Goal: Information Seeking & Learning: Learn about a topic

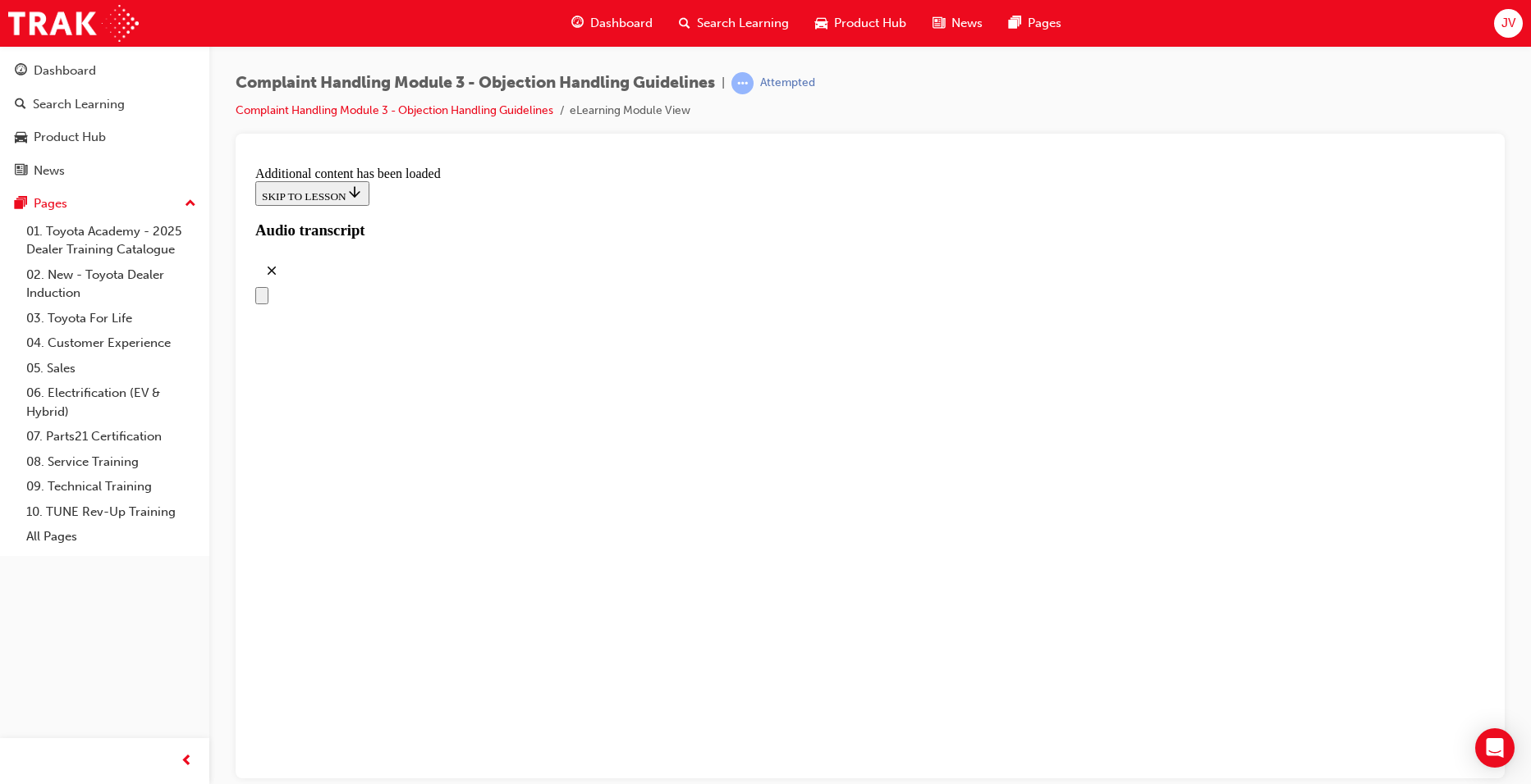
scroll to position [1157, 0]
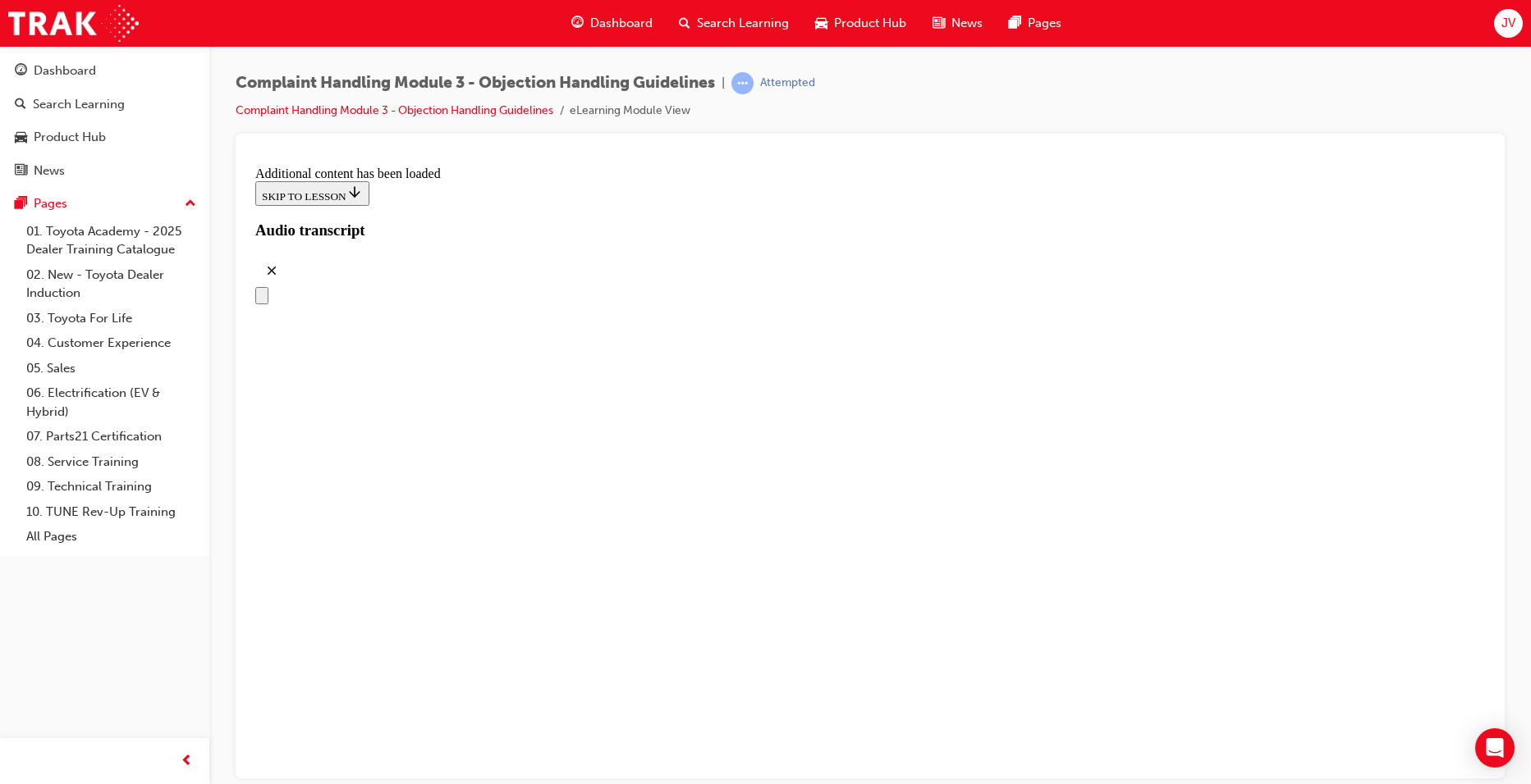
drag, startPoint x: 520, startPoint y: 282, endPoint x: 820, endPoint y: 281, distance: 300.0
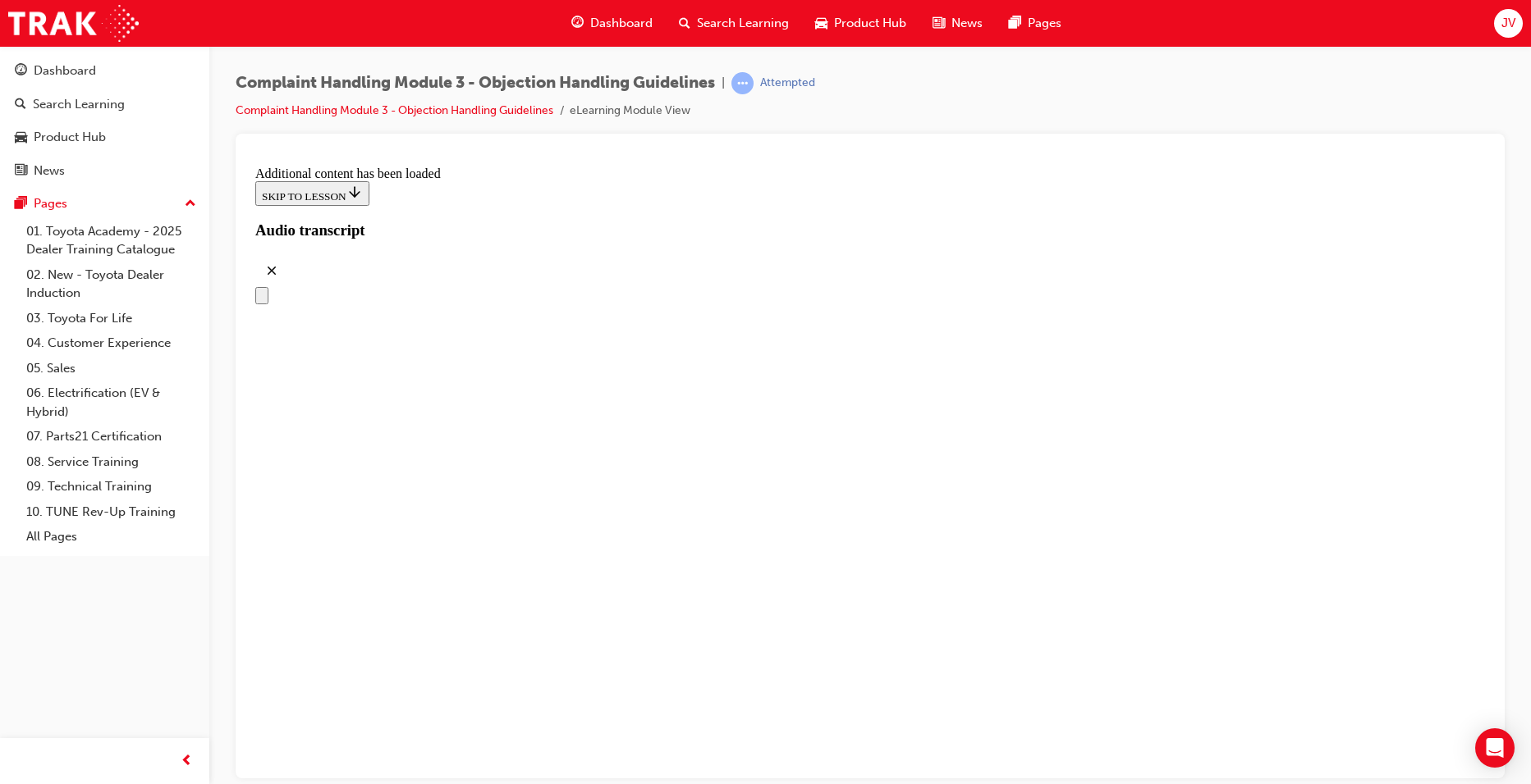
drag, startPoint x: 912, startPoint y: 481, endPoint x: 1173, endPoint y: 517, distance: 263.5
drag, startPoint x: 1173, startPoint y: 517, endPoint x: 1134, endPoint y: 562, distance: 59.5
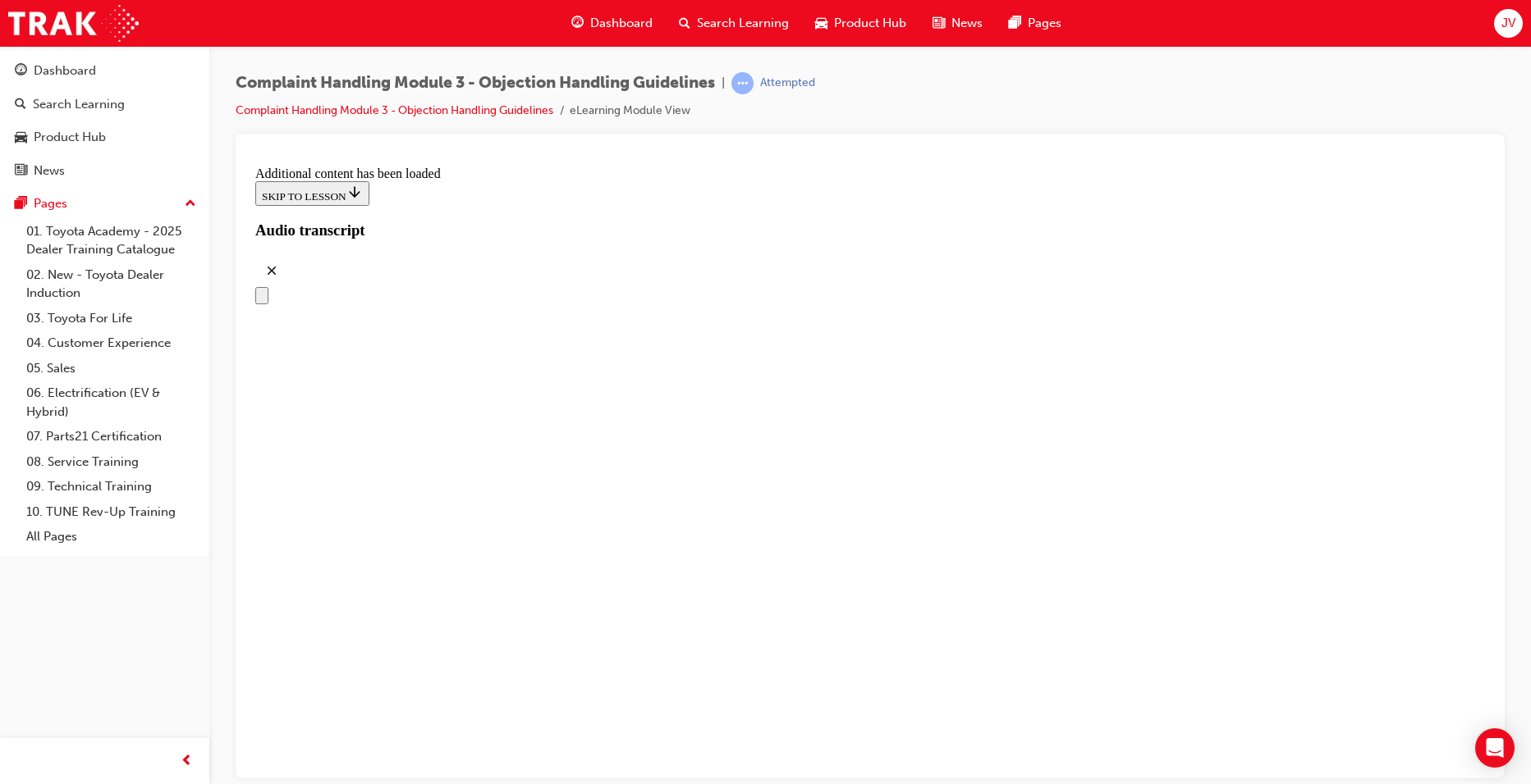
scroll to position [5302, 0]
drag, startPoint x: 745, startPoint y: 429, endPoint x: 1058, endPoint y: 347, distance: 323.6
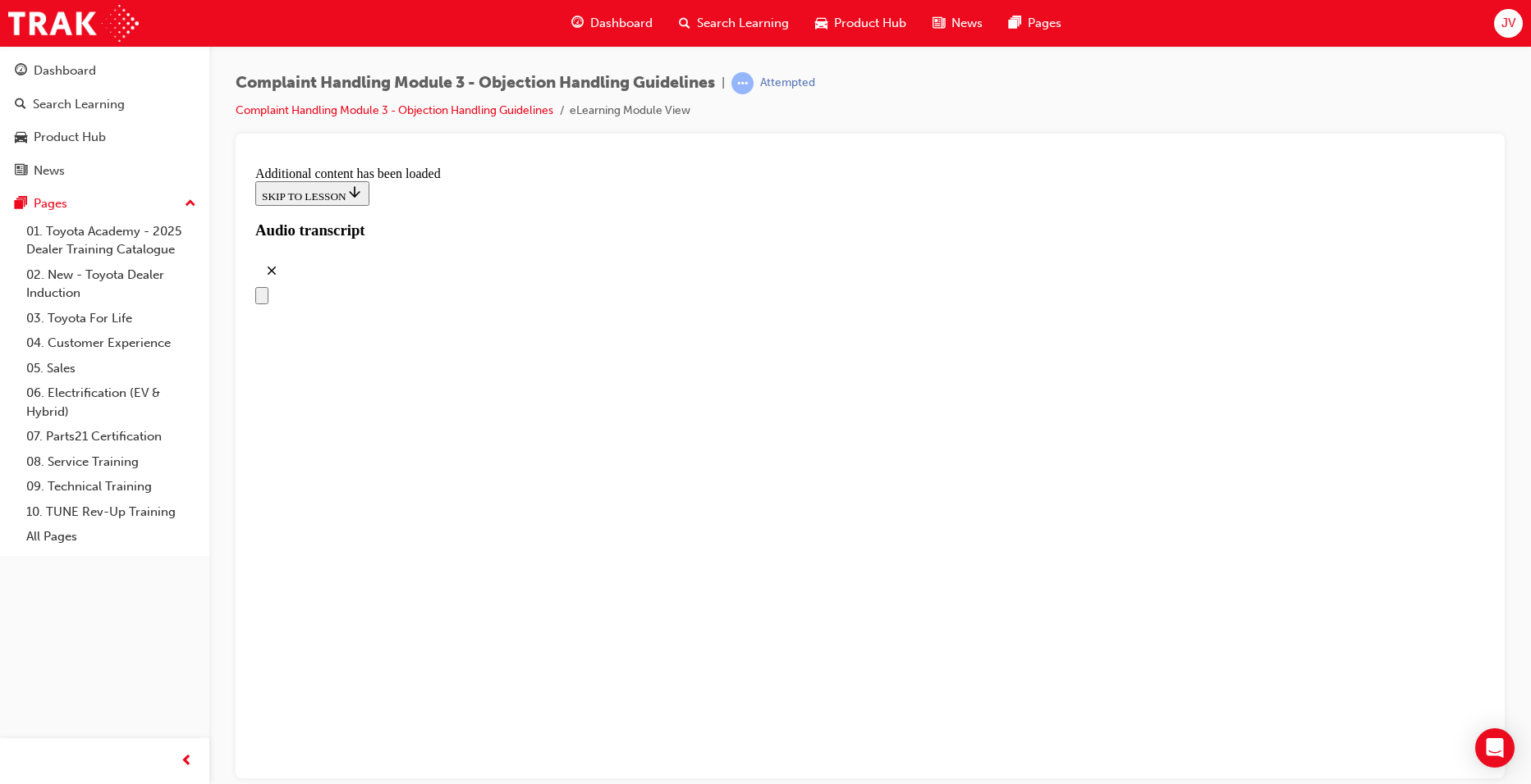
drag, startPoint x: 759, startPoint y: 690, endPoint x: 1032, endPoint y: 437, distance: 372.2
drag, startPoint x: 706, startPoint y: 522, endPoint x: 1025, endPoint y: 522, distance: 319.0
drag, startPoint x: 716, startPoint y: 605, endPoint x: 970, endPoint y: 593, distance: 254.3
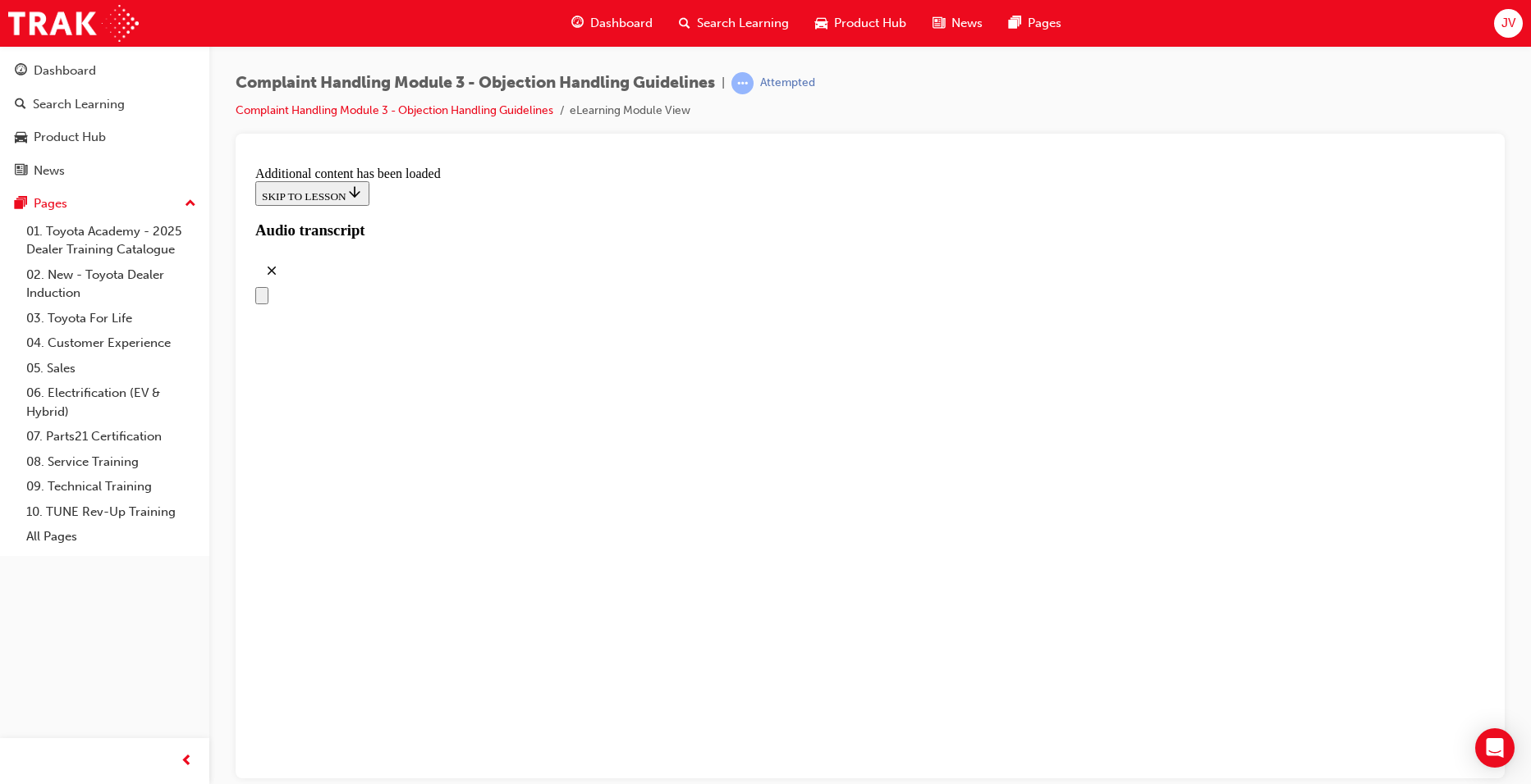
drag, startPoint x: 721, startPoint y: 675, endPoint x: 975, endPoint y: 691, distance: 254.5
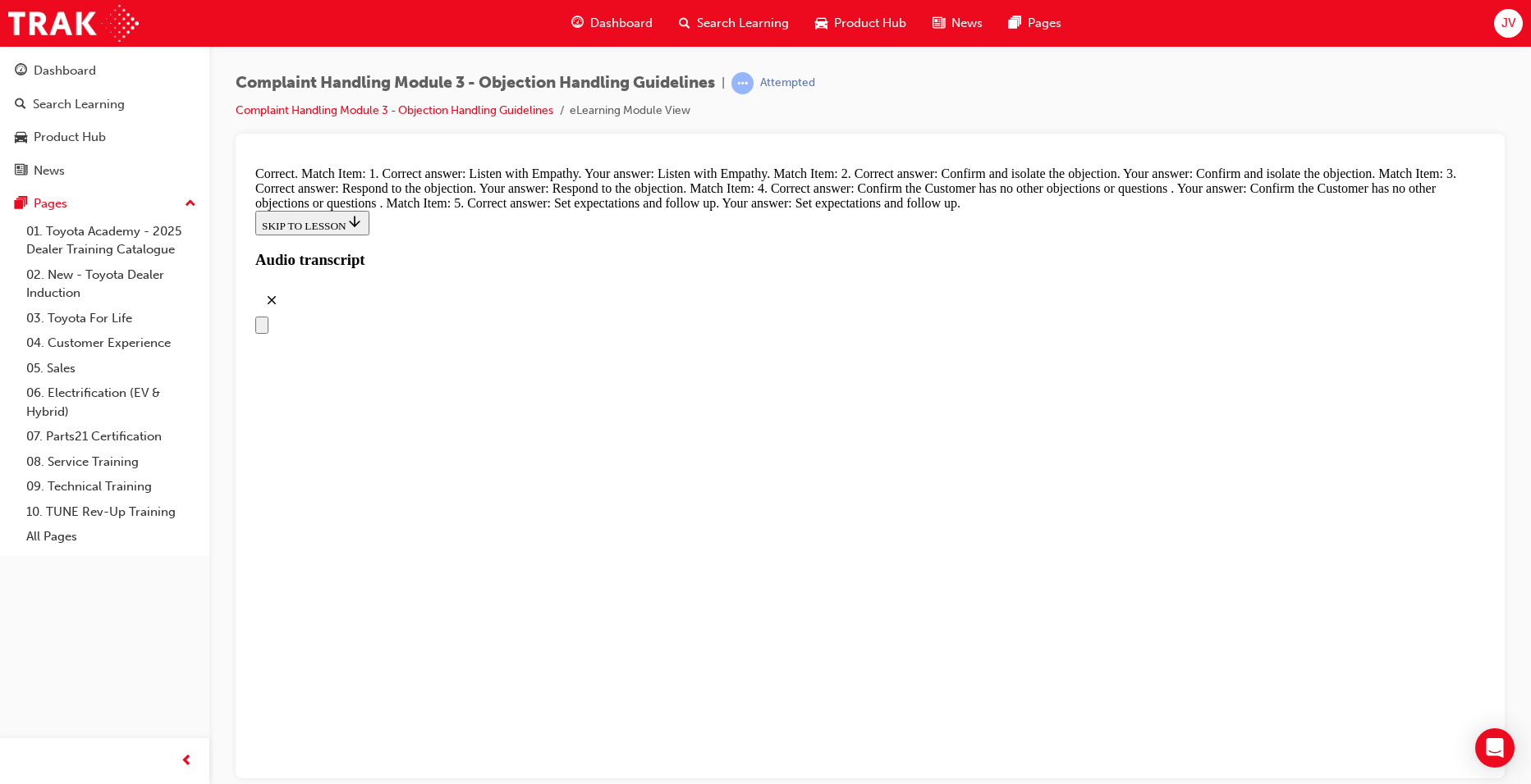
scroll to position [7026, 0]
radio input "true"
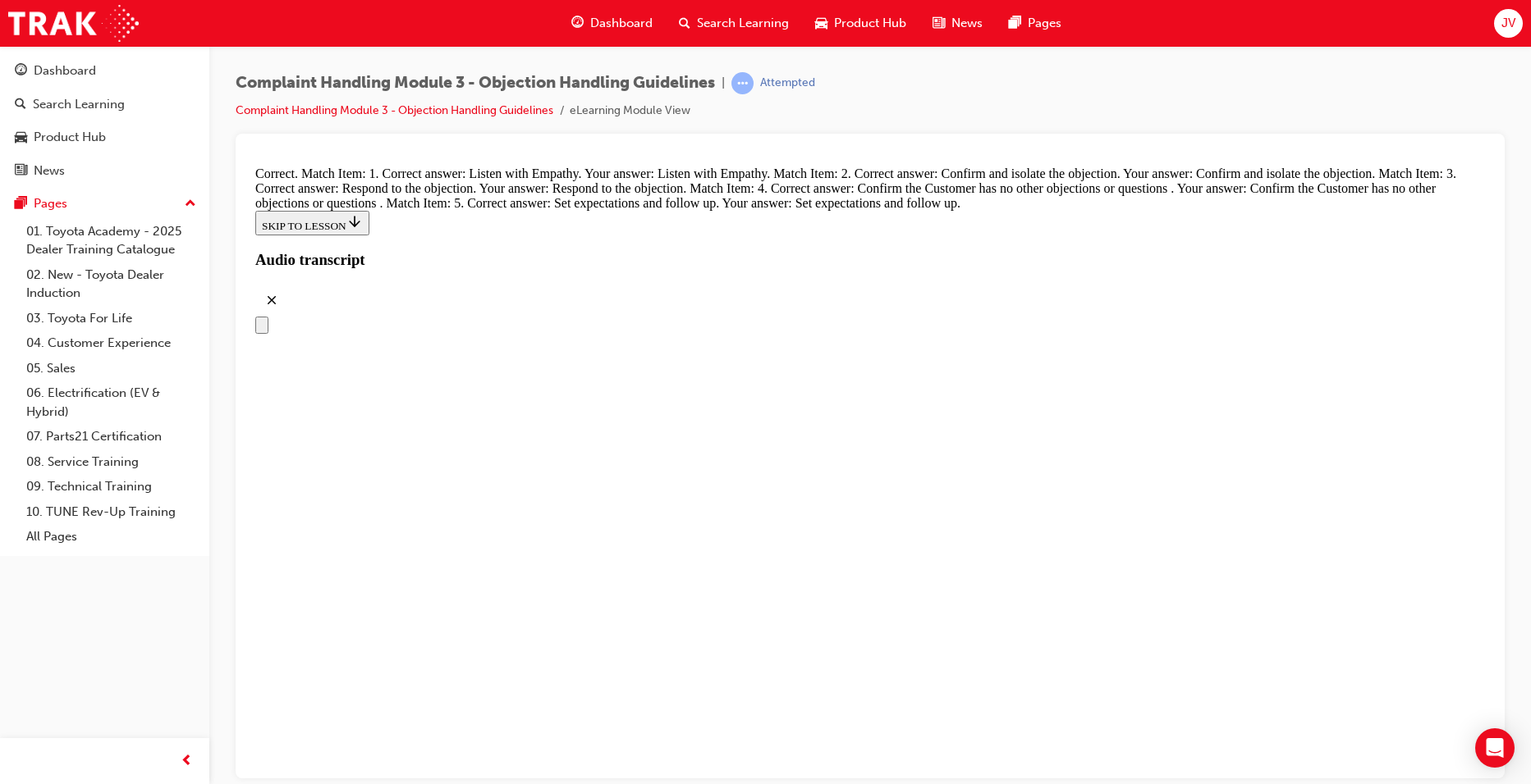
radio input "true"
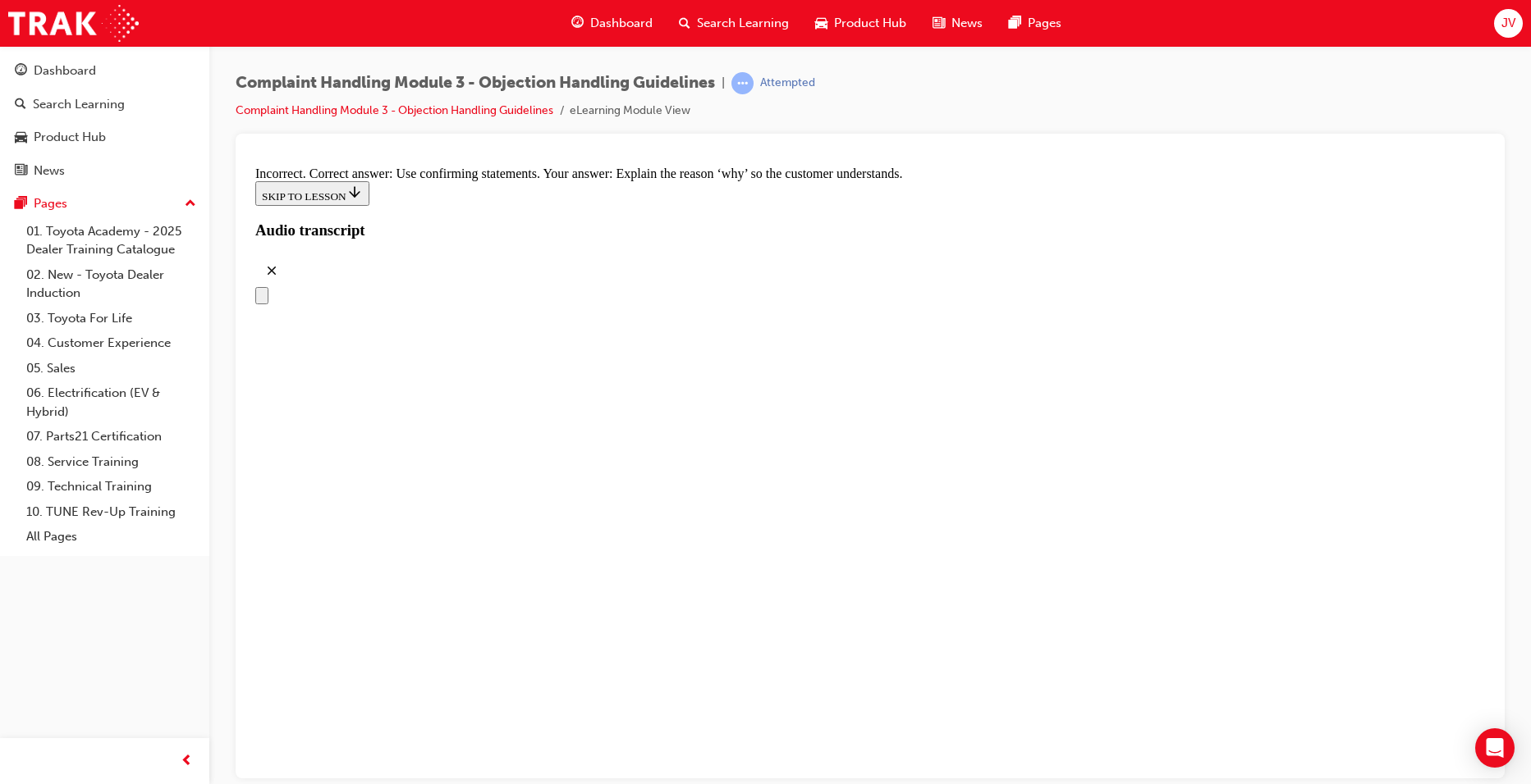
scroll to position [7766, 0]
radio input "true"
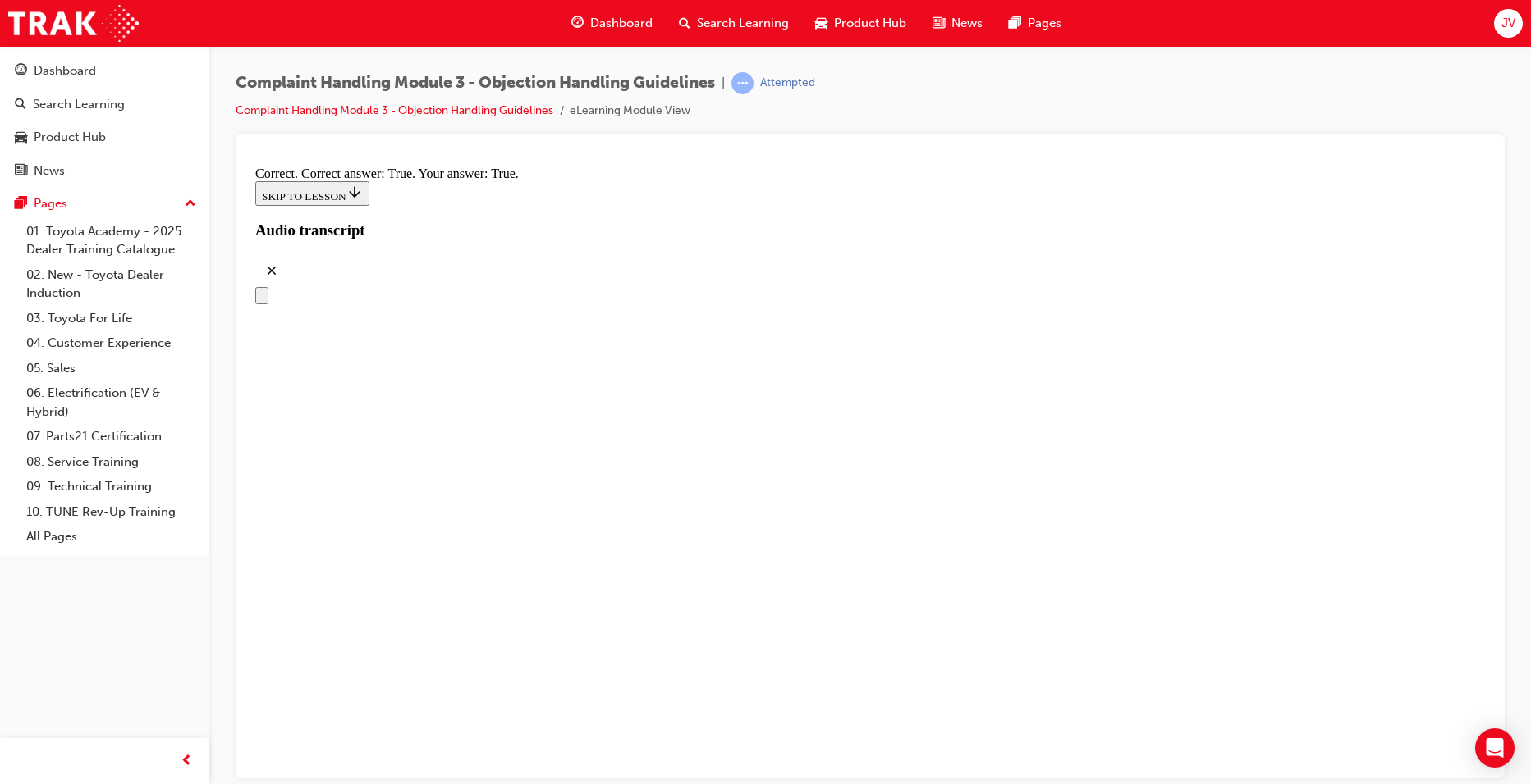
scroll to position [8341, 0]
checkbox input "true"
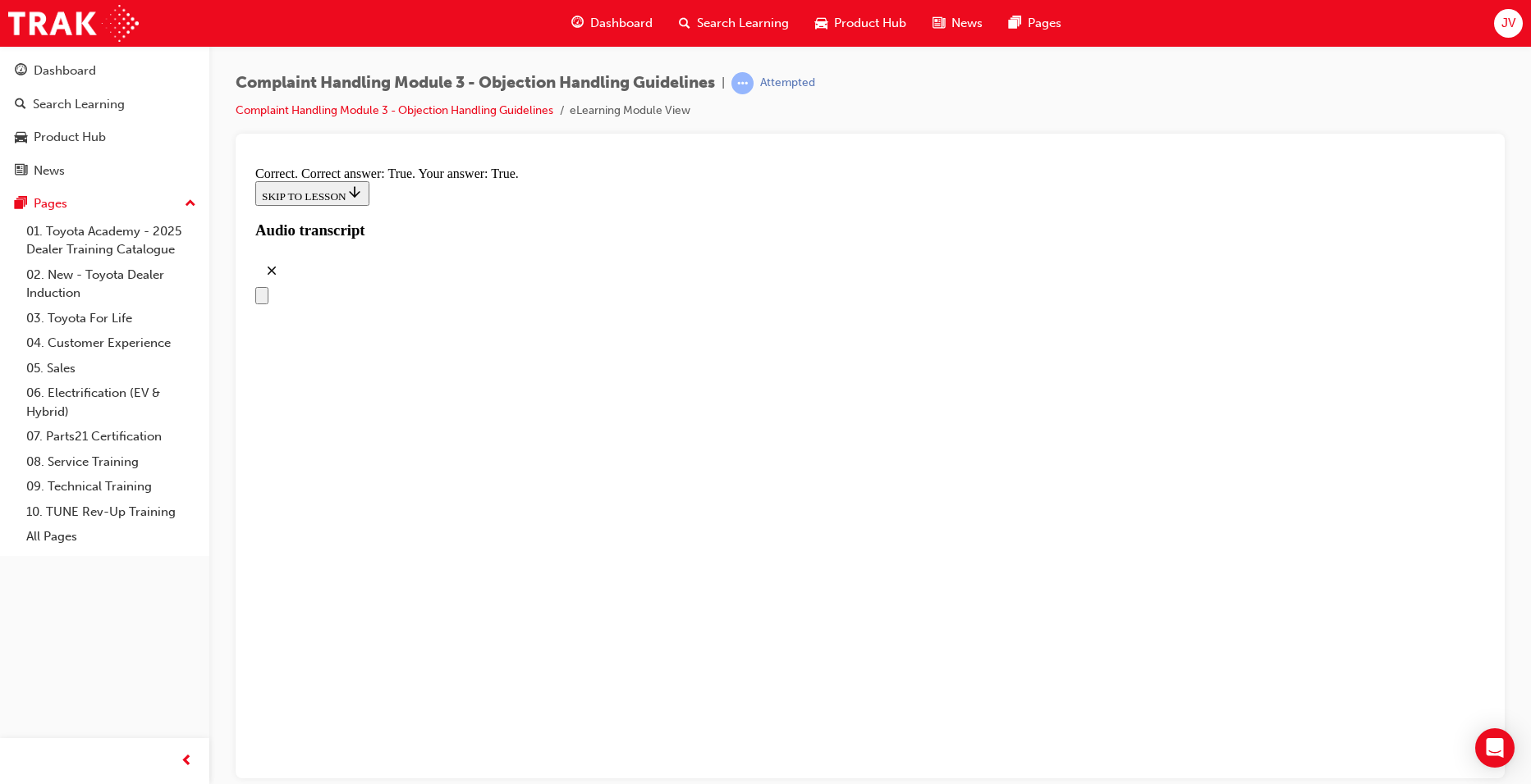
checkbox input "true"
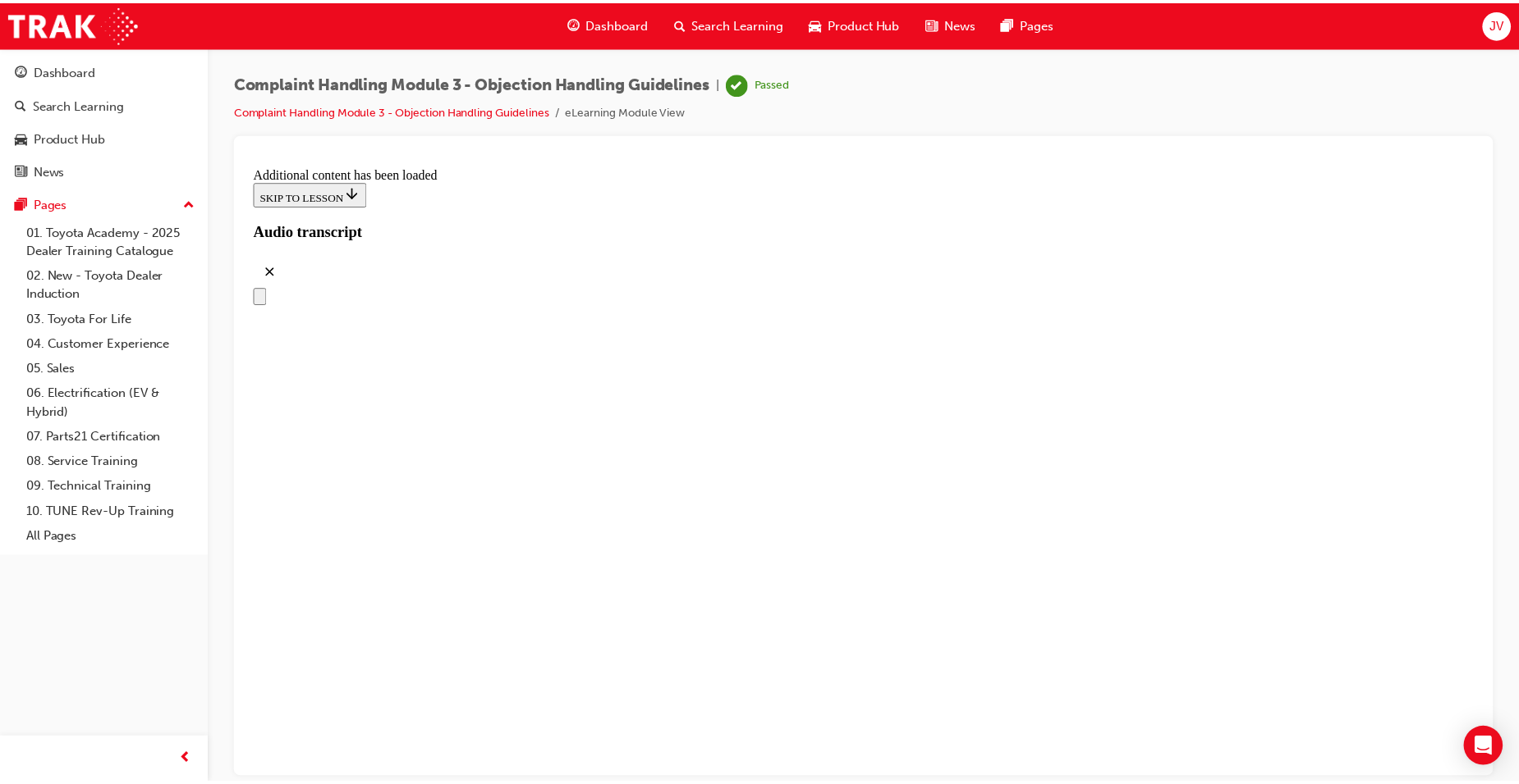
scroll to position [9293, 0]
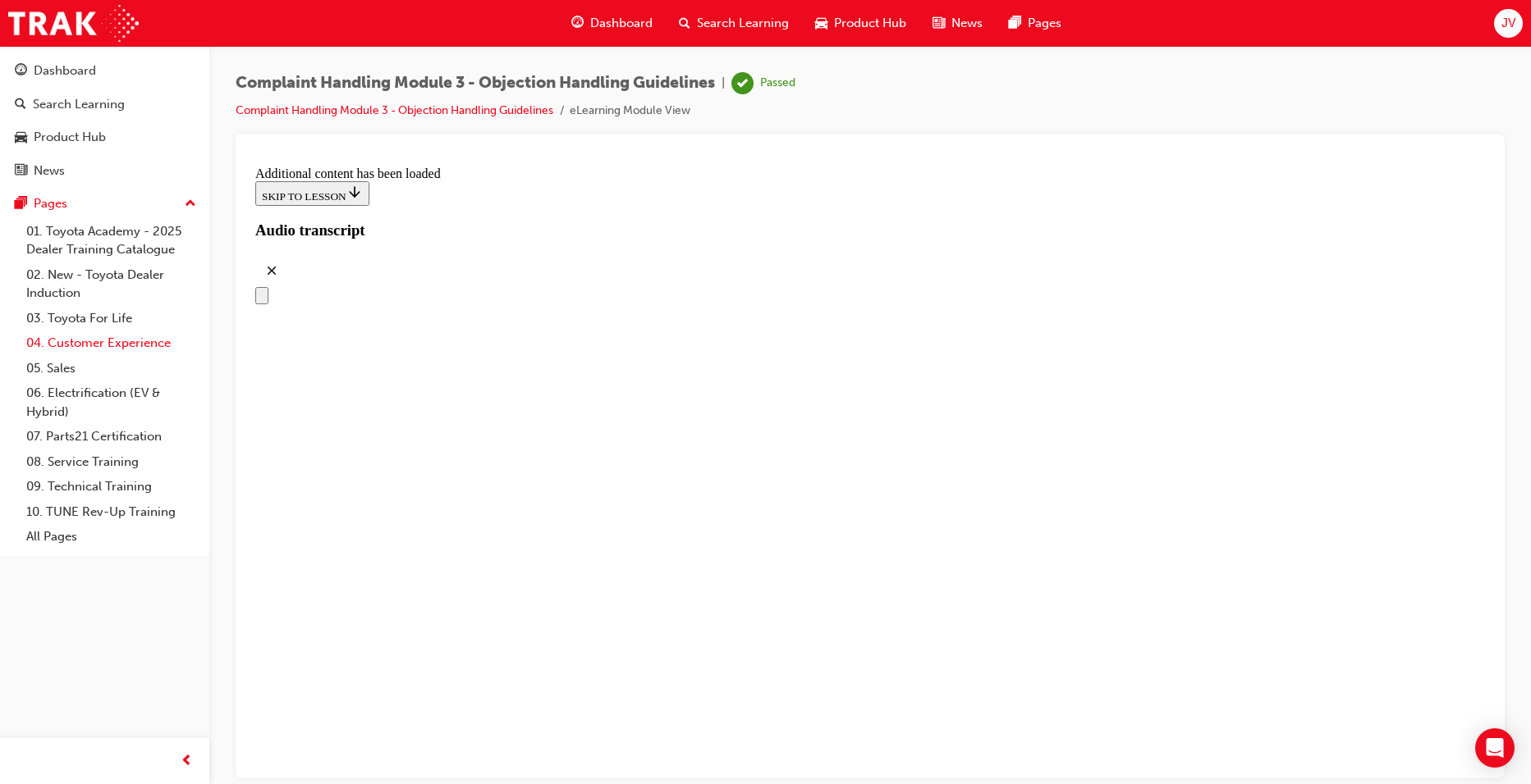
click at [100, 346] on link "04. Customer Experience" at bounding box center [111, 343] width 183 height 25
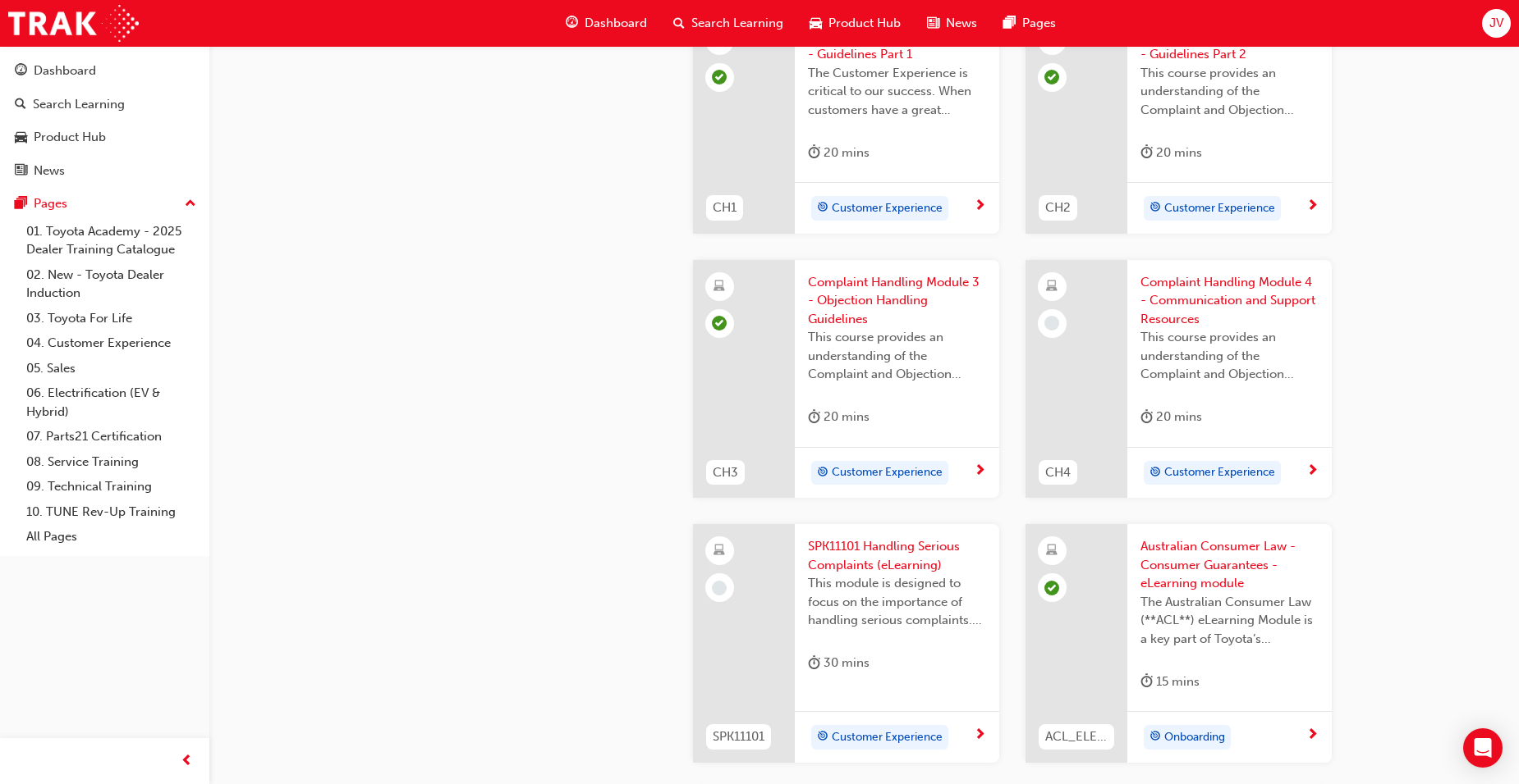
scroll to position [738, 0]
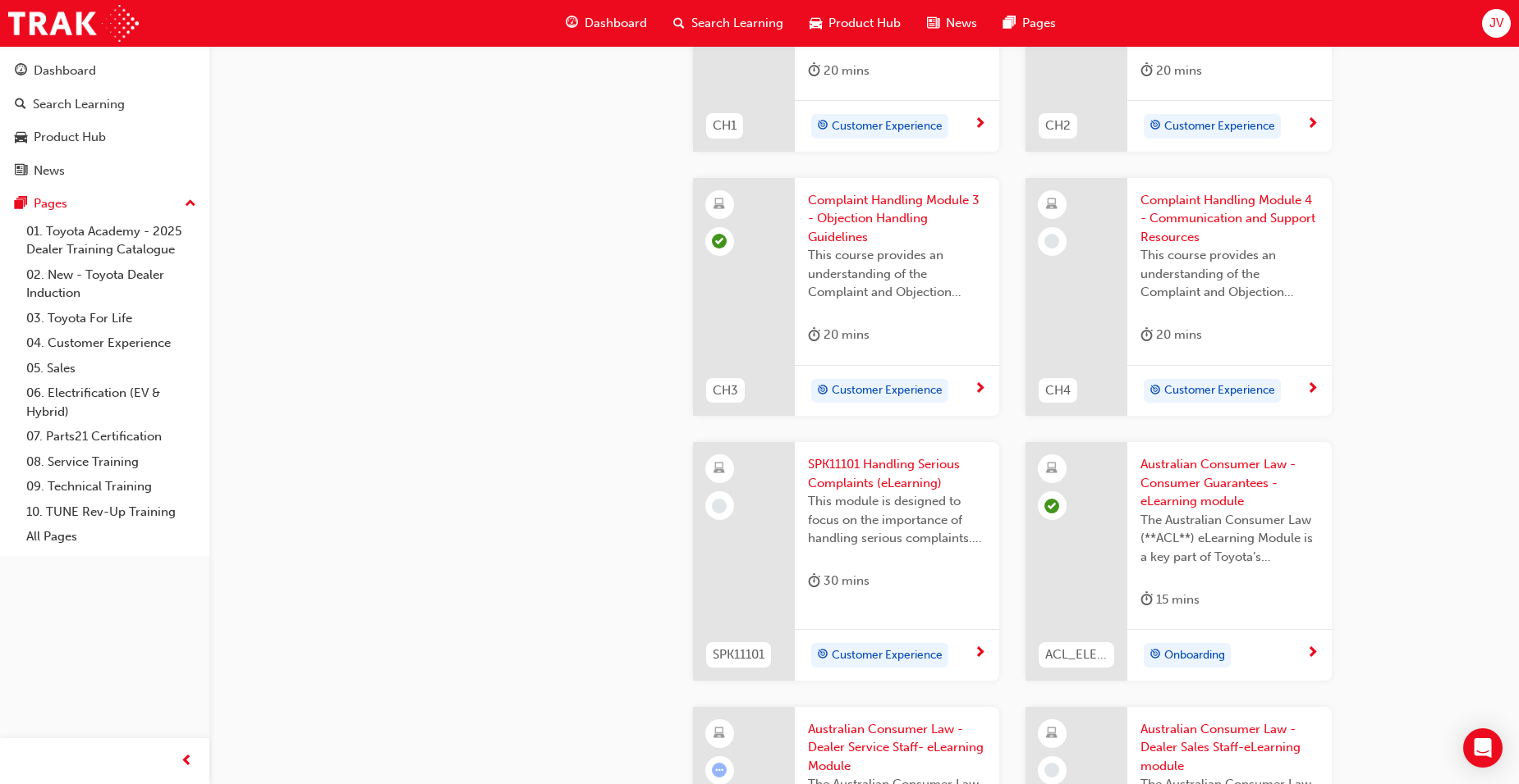
click at [1219, 207] on span "Complaint Handling Module 4 - Communication and Support Resources" at bounding box center [1229, 219] width 178 height 55
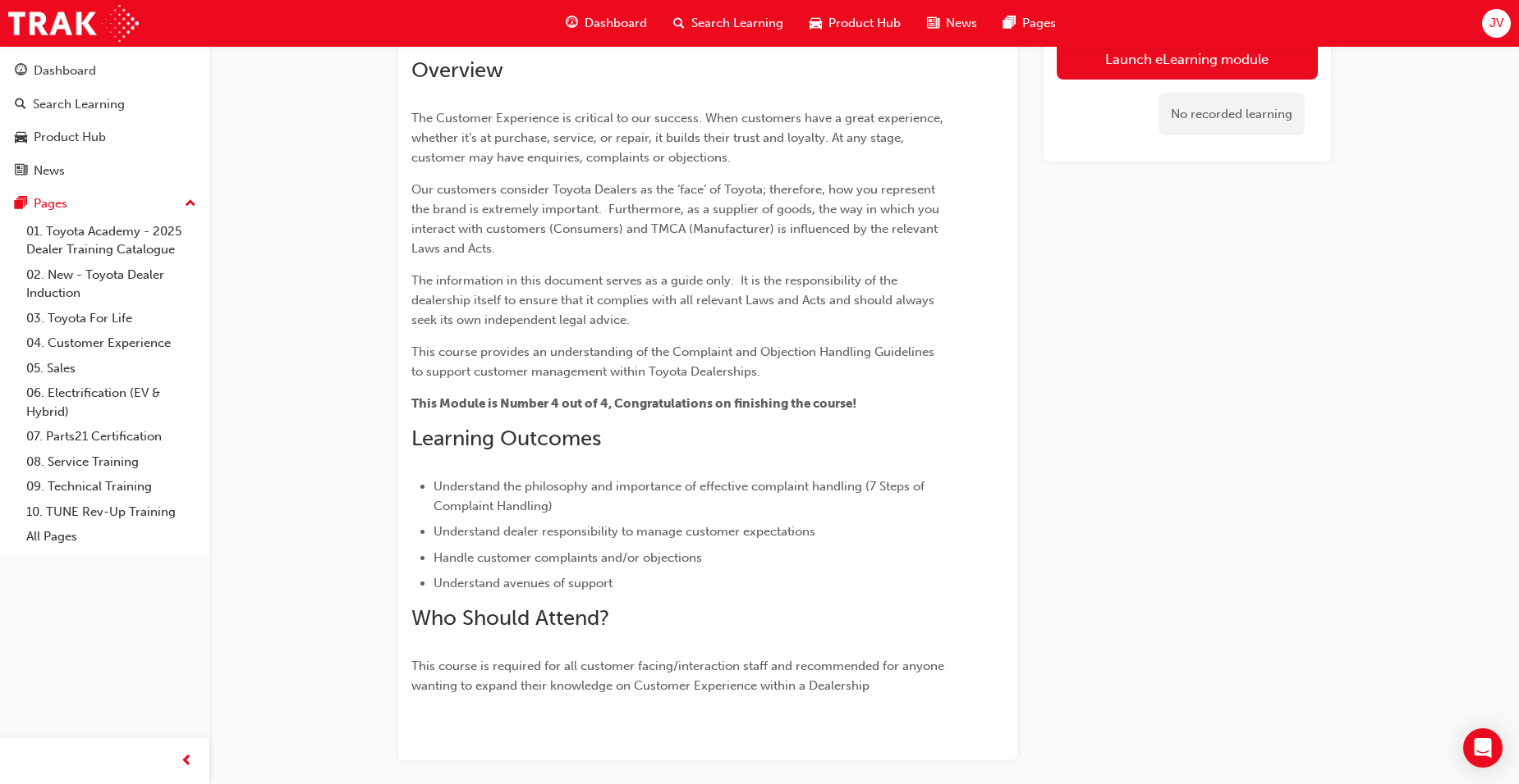
scroll to position [100, 0]
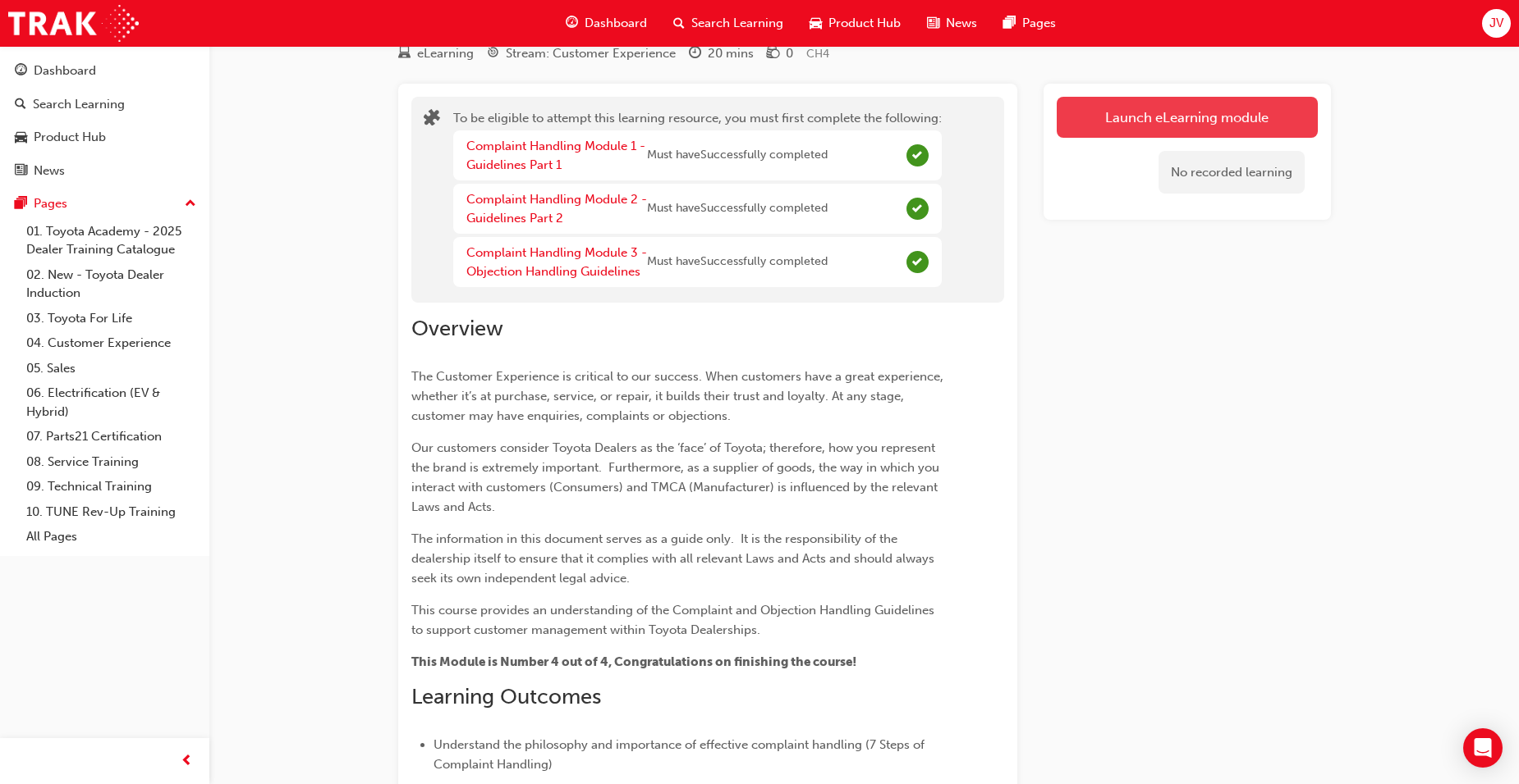
click at [1151, 116] on button "Launch eLearning module" at bounding box center [1187, 118] width 261 height 41
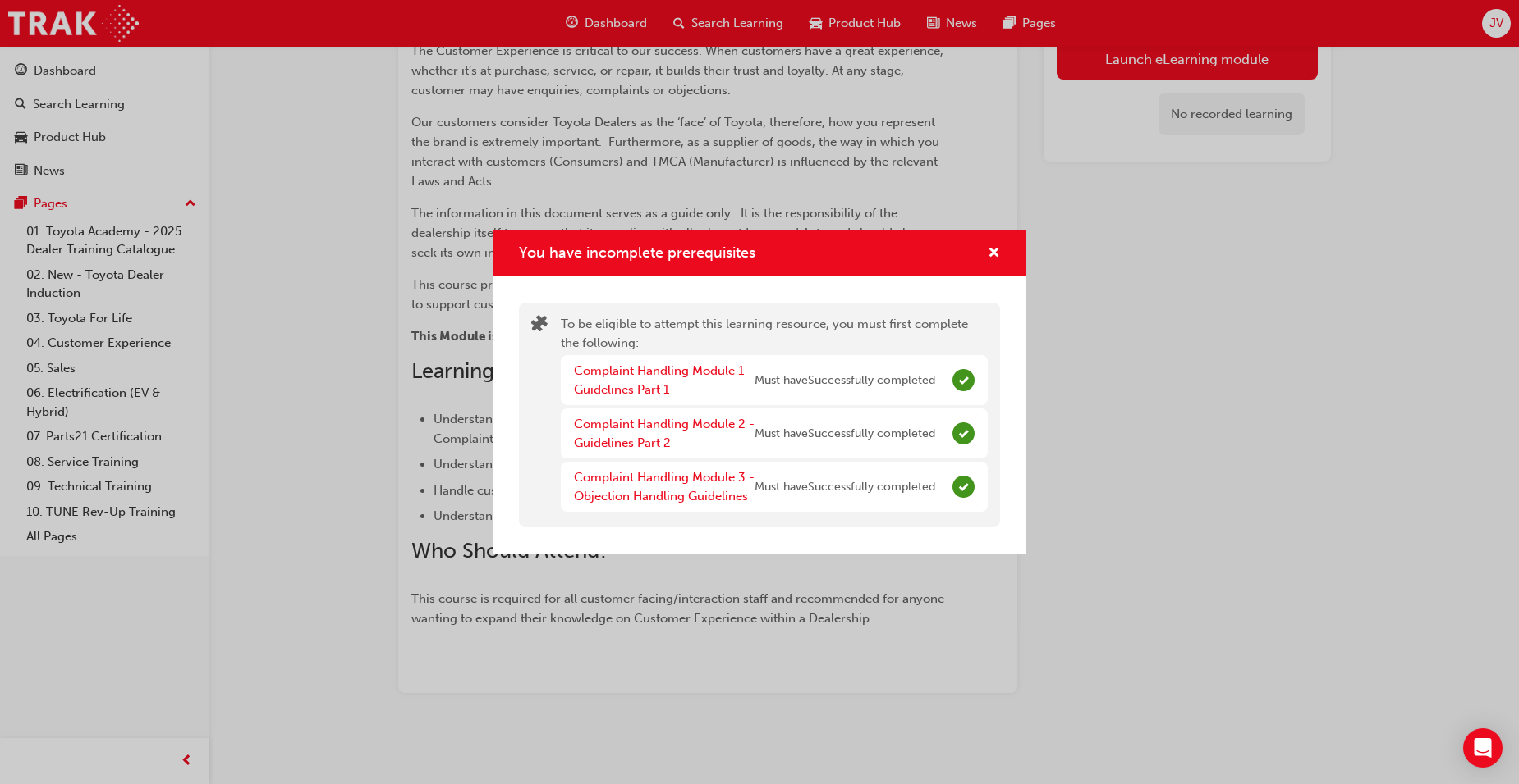
scroll to position [428, 0]
click at [987, 259] on div "You have incomplete prerequisites" at bounding box center [987, 254] width 25 height 20
click at [998, 249] on span "cross-icon" at bounding box center [994, 254] width 13 height 15
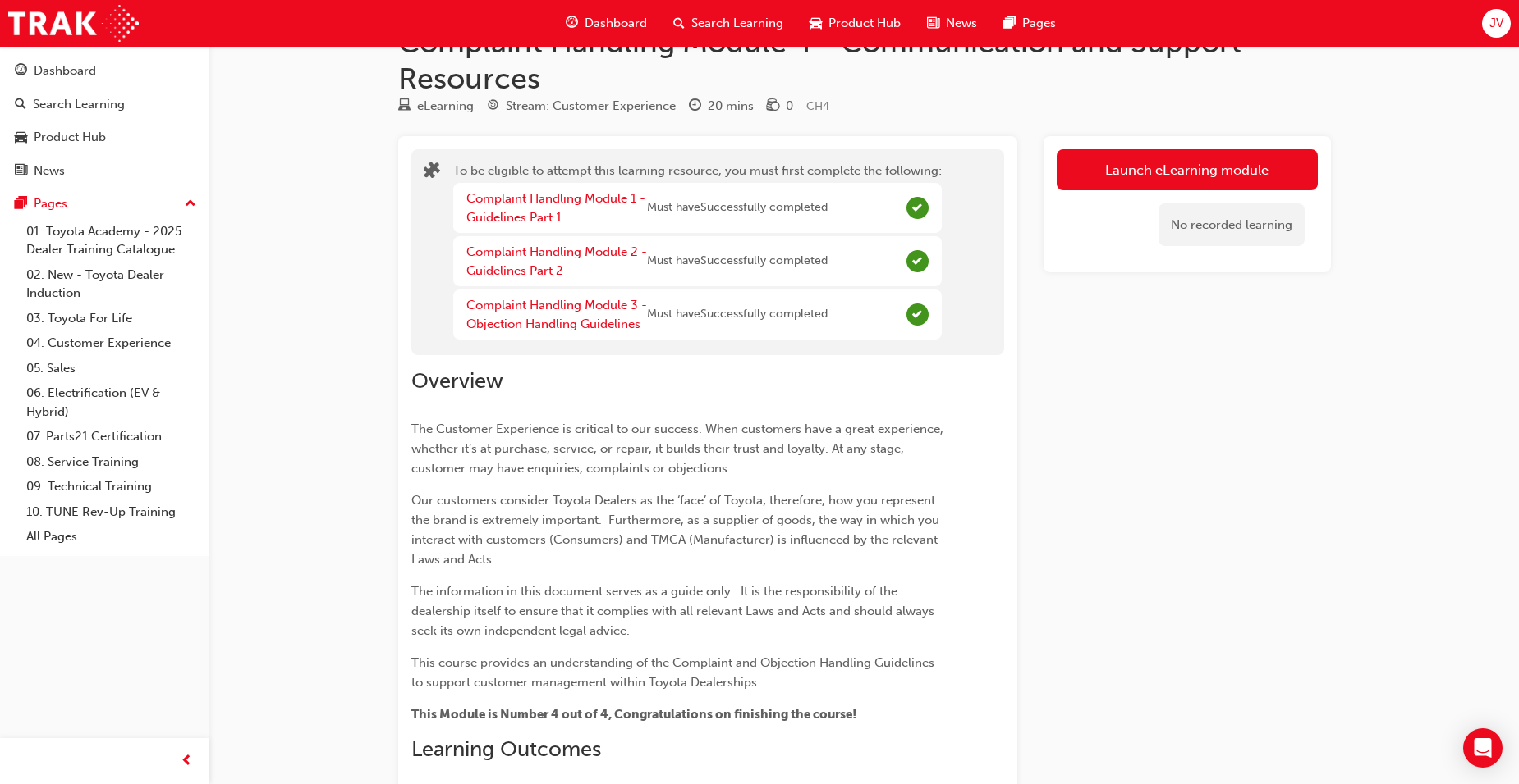
scroll to position [0, 0]
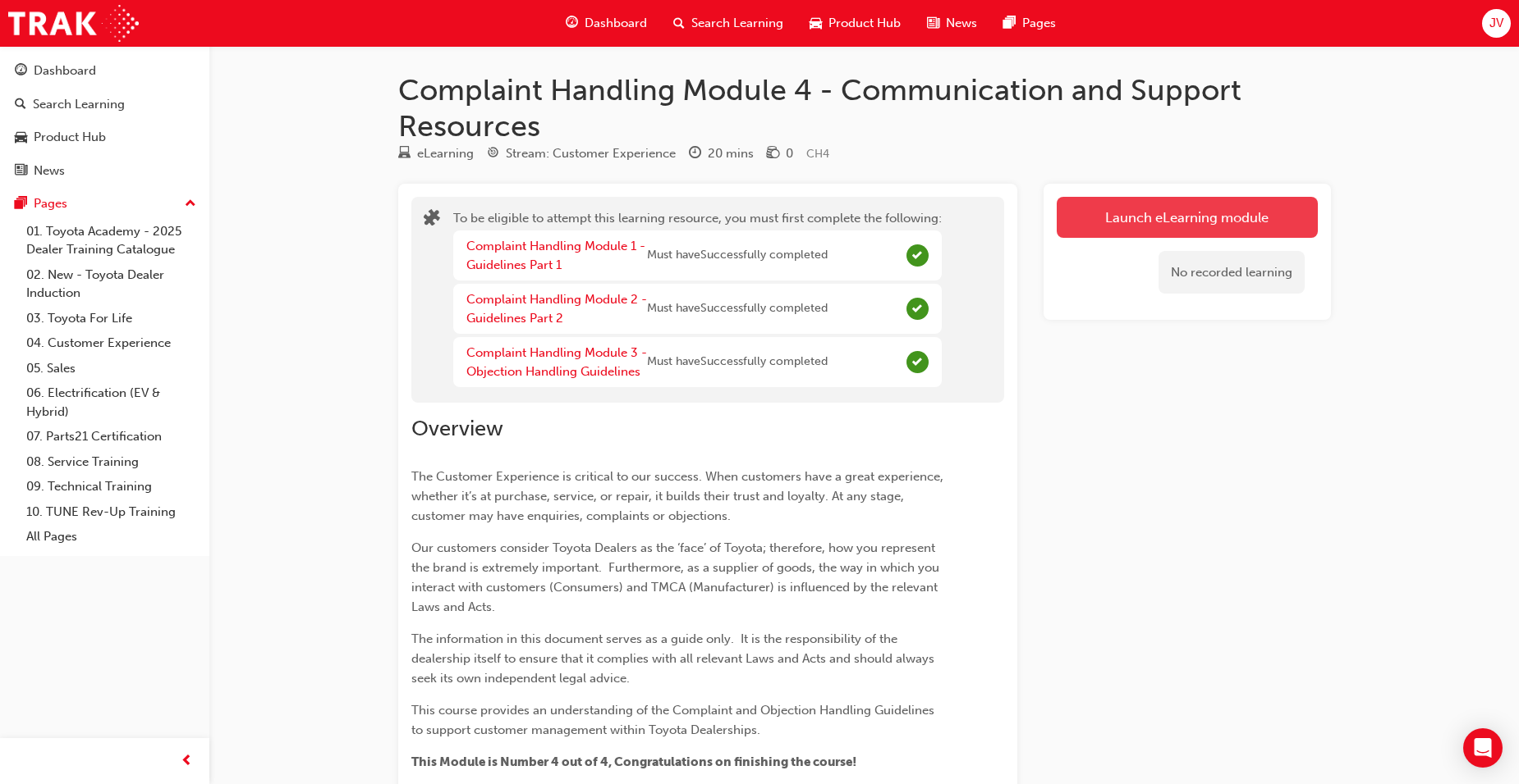
click at [1161, 224] on button "Launch eLearning module" at bounding box center [1187, 217] width 261 height 41
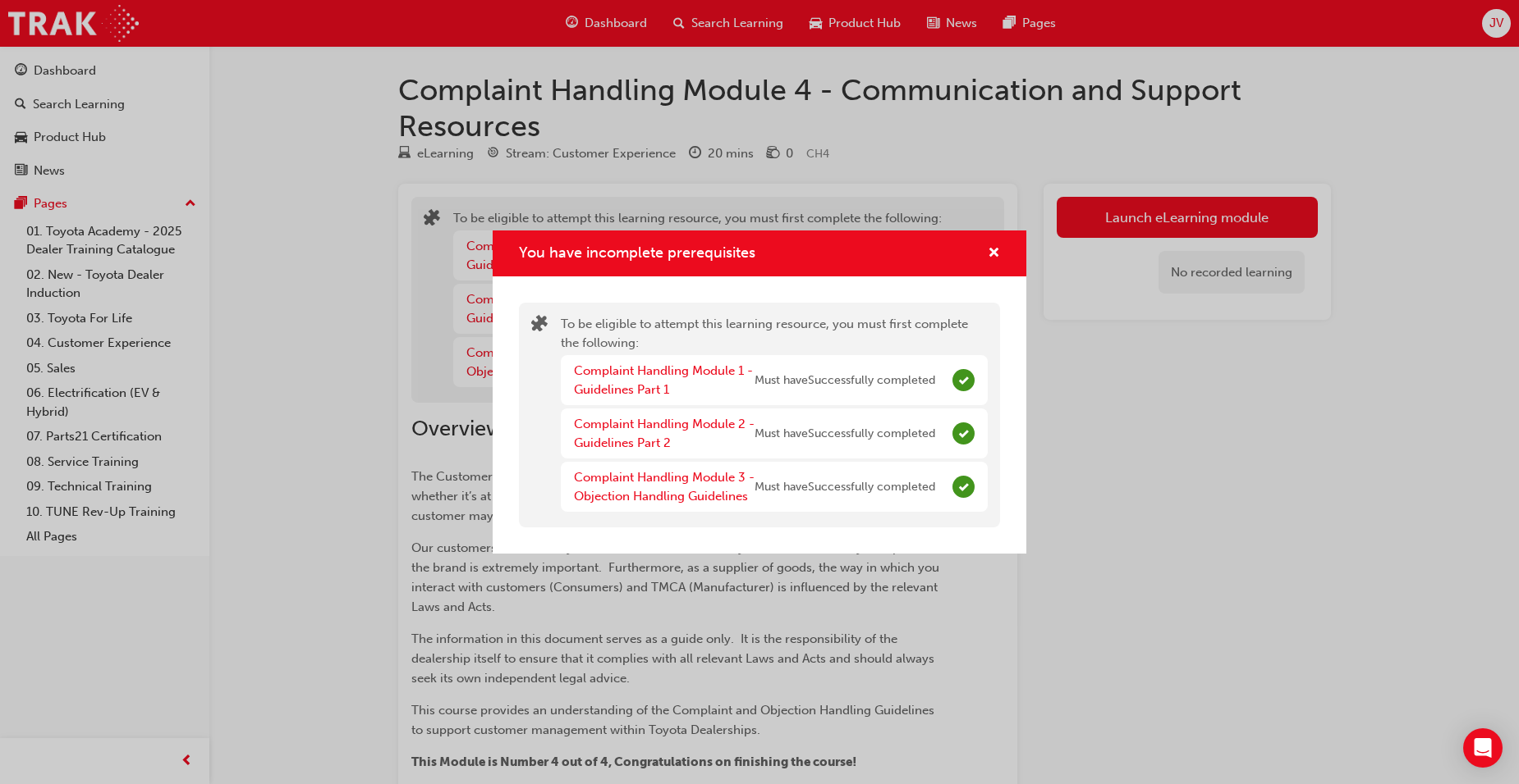
click at [991, 242] on div "You have incomplete prerequisites" at bounding box center [759, 254] width 533 height 47
click at [995, 252] on span "cross-icon" at bounding box center [994, 254] width 13 height 15
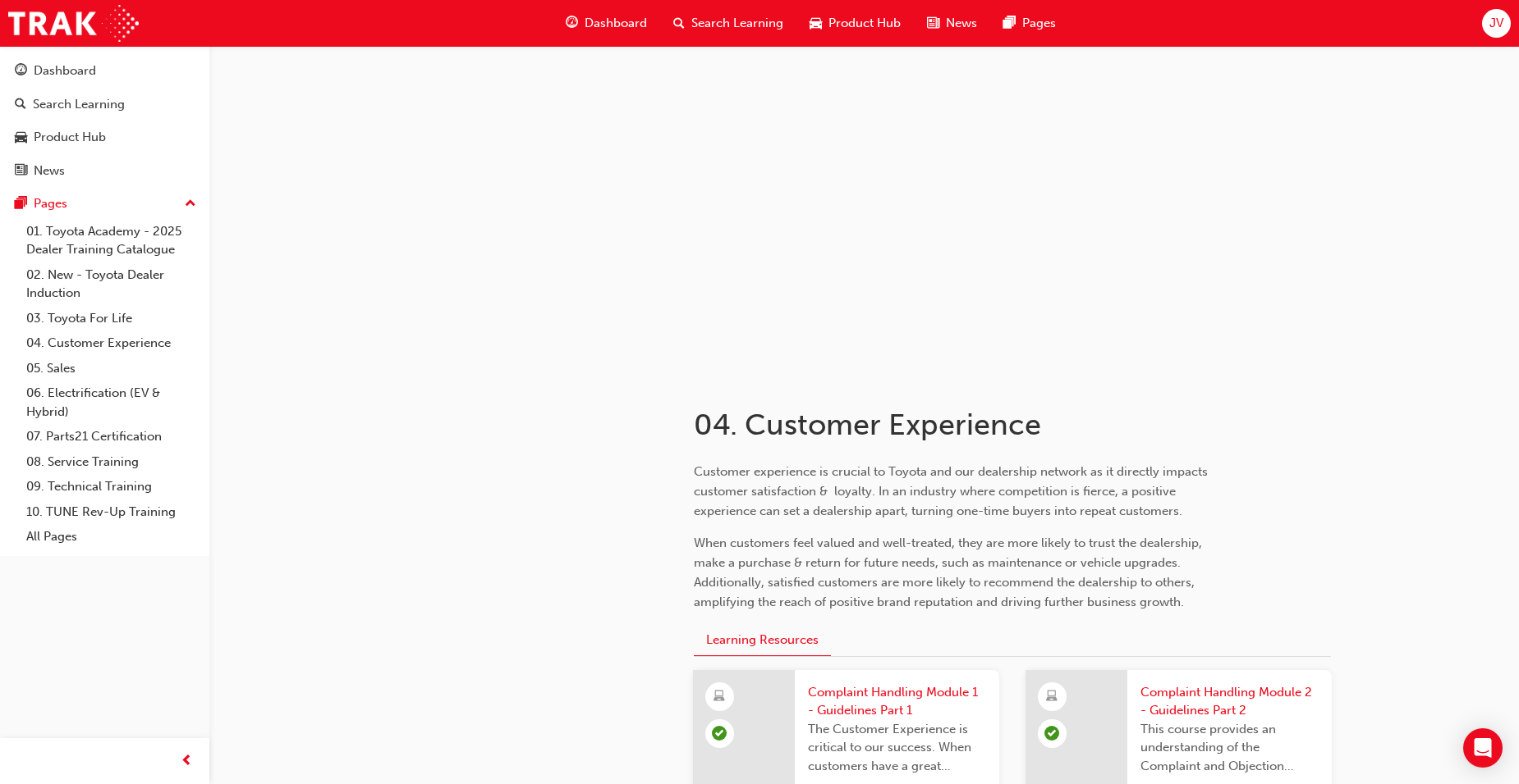
scroll to position [738, 0]
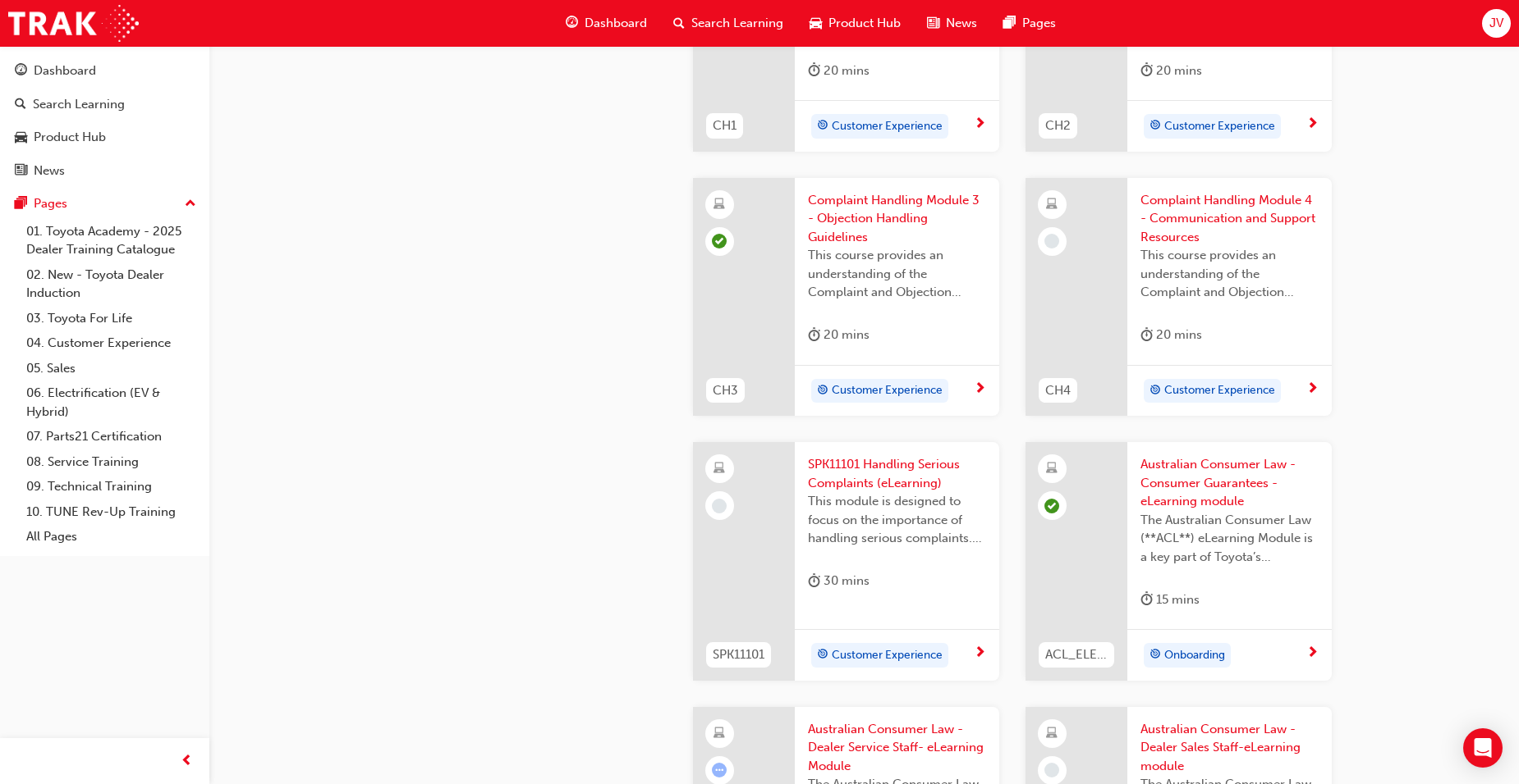
click at [1204, 220] on span "Complaint Handling Module 4 - Communication and Support Resources" at bounding box center [1229, 219] width 178 height 55
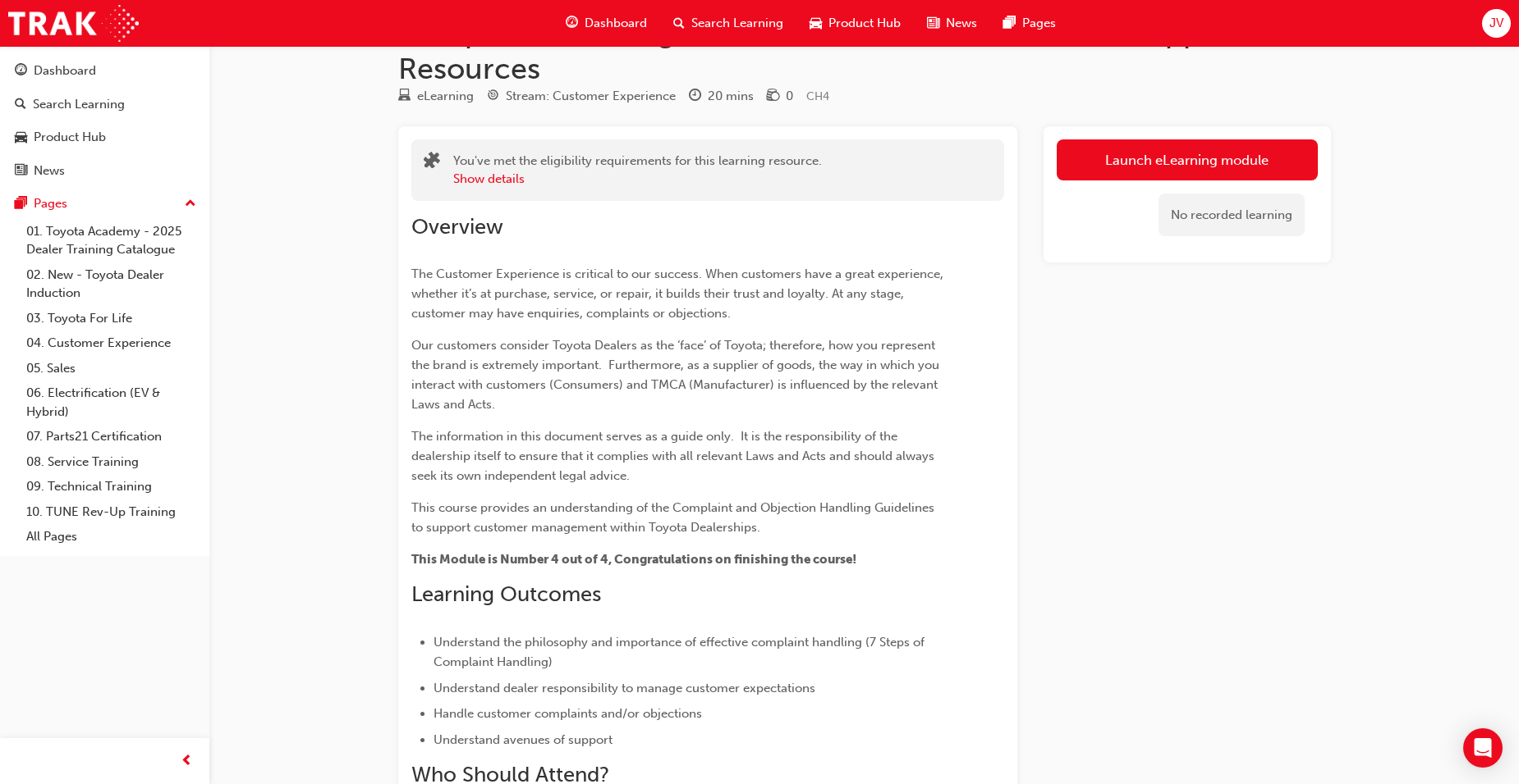
scroll to position [38, 0]
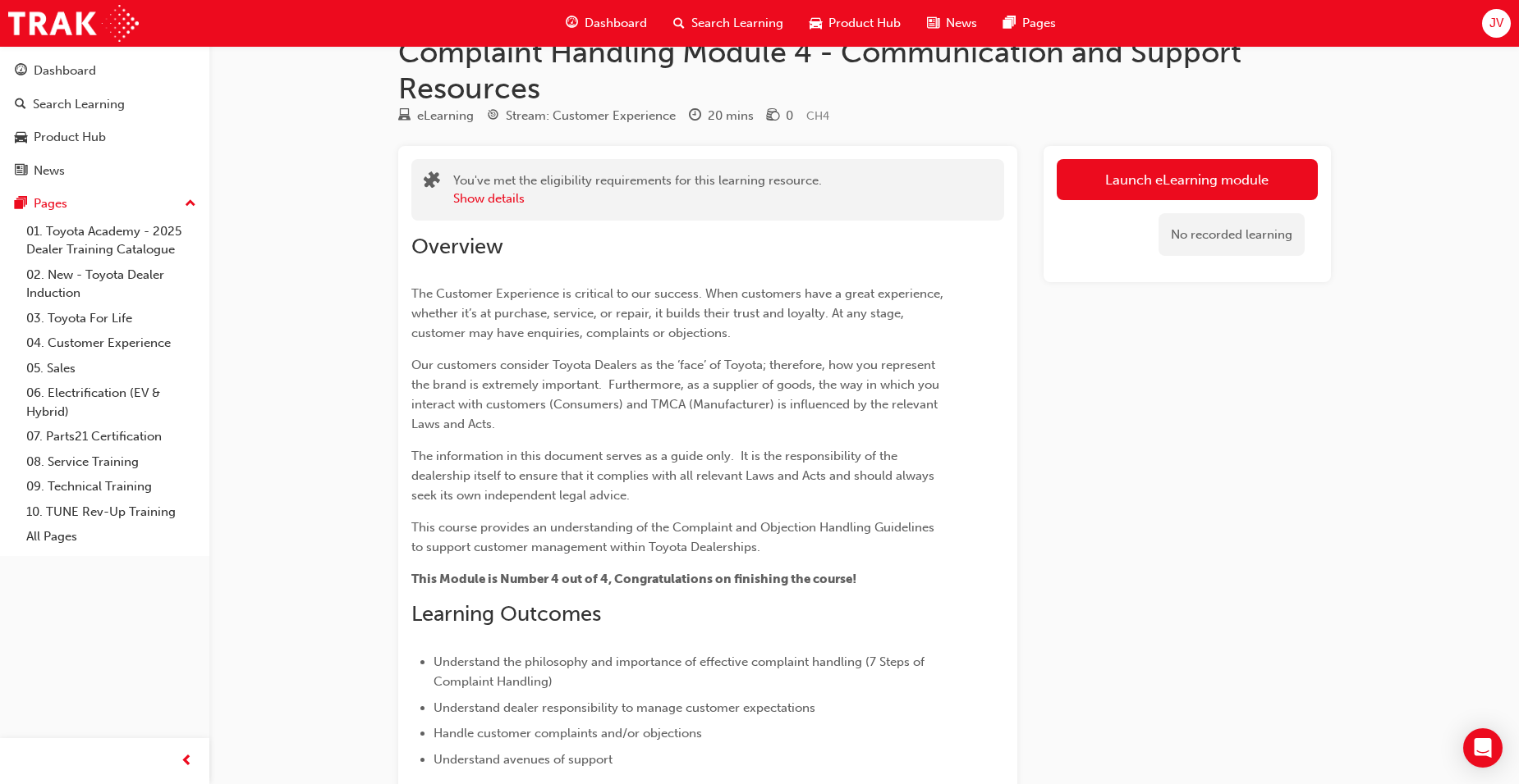
click at [1203, 203] on div "No recorded learning" at bounding box center [1187, 235] width 261 height 70
click at [1202, 186] on button "Launch eLearning module" at bounding box center [1187, 180] width 261 height 41
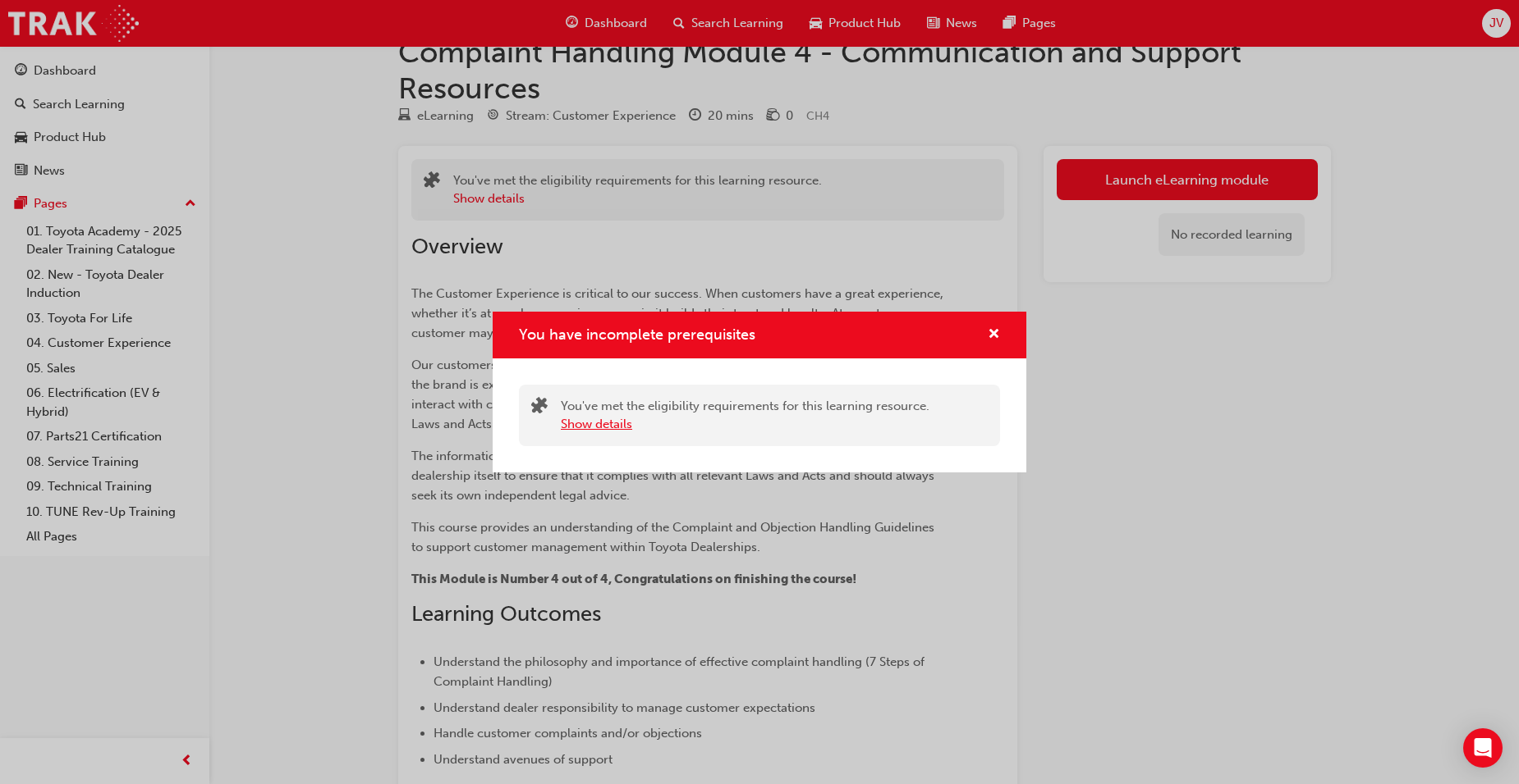
click at [622, 424] on button "Show details" at bounding box center [596, 424] width 71 height 18
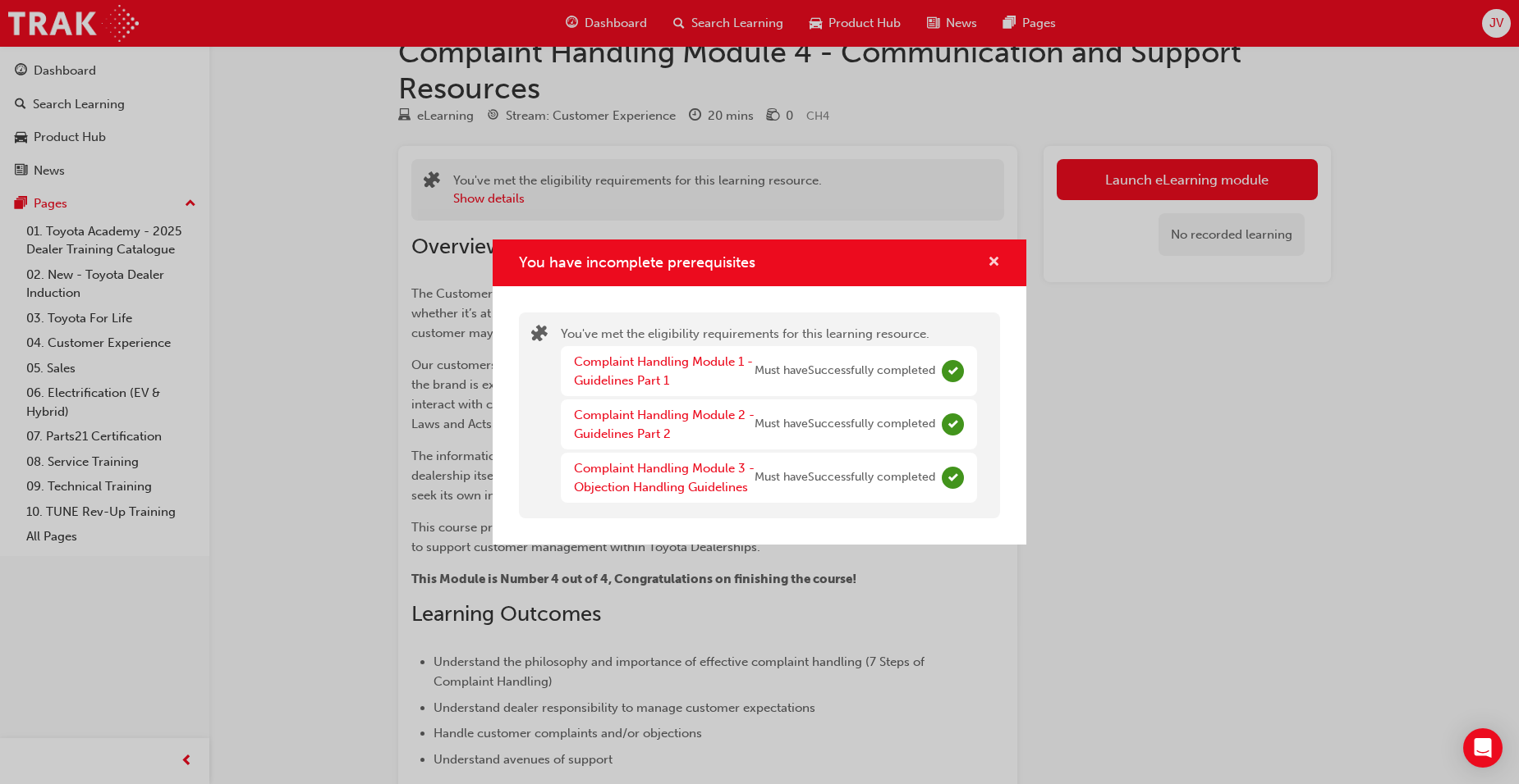
click at [996, 256] on span "cross-icon" at bounding box center [994, 263] width 13 height 15
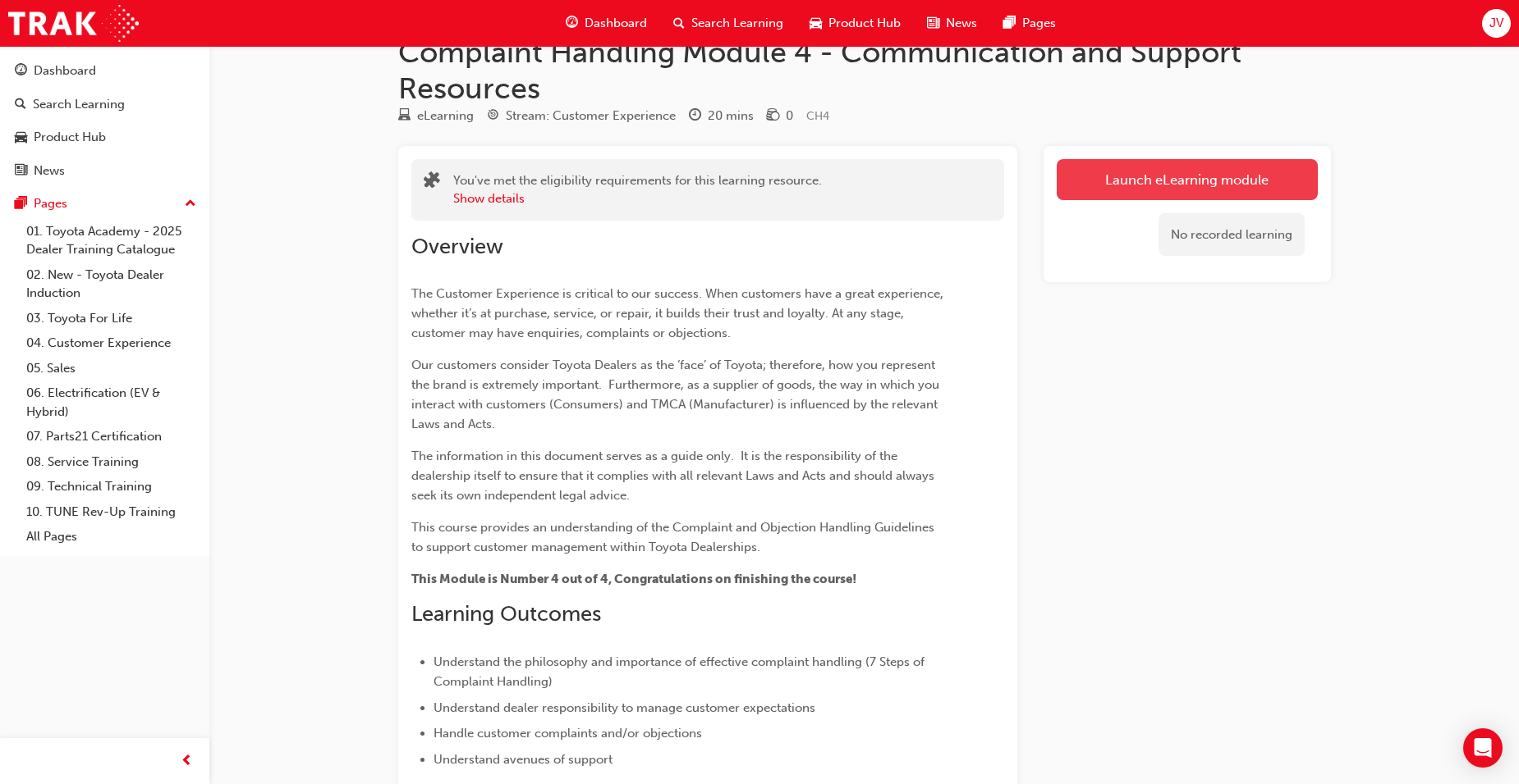
click at [1160, 176] on button "Launch eLearning module" at bounding box center [1187, 180] width 261 height 41
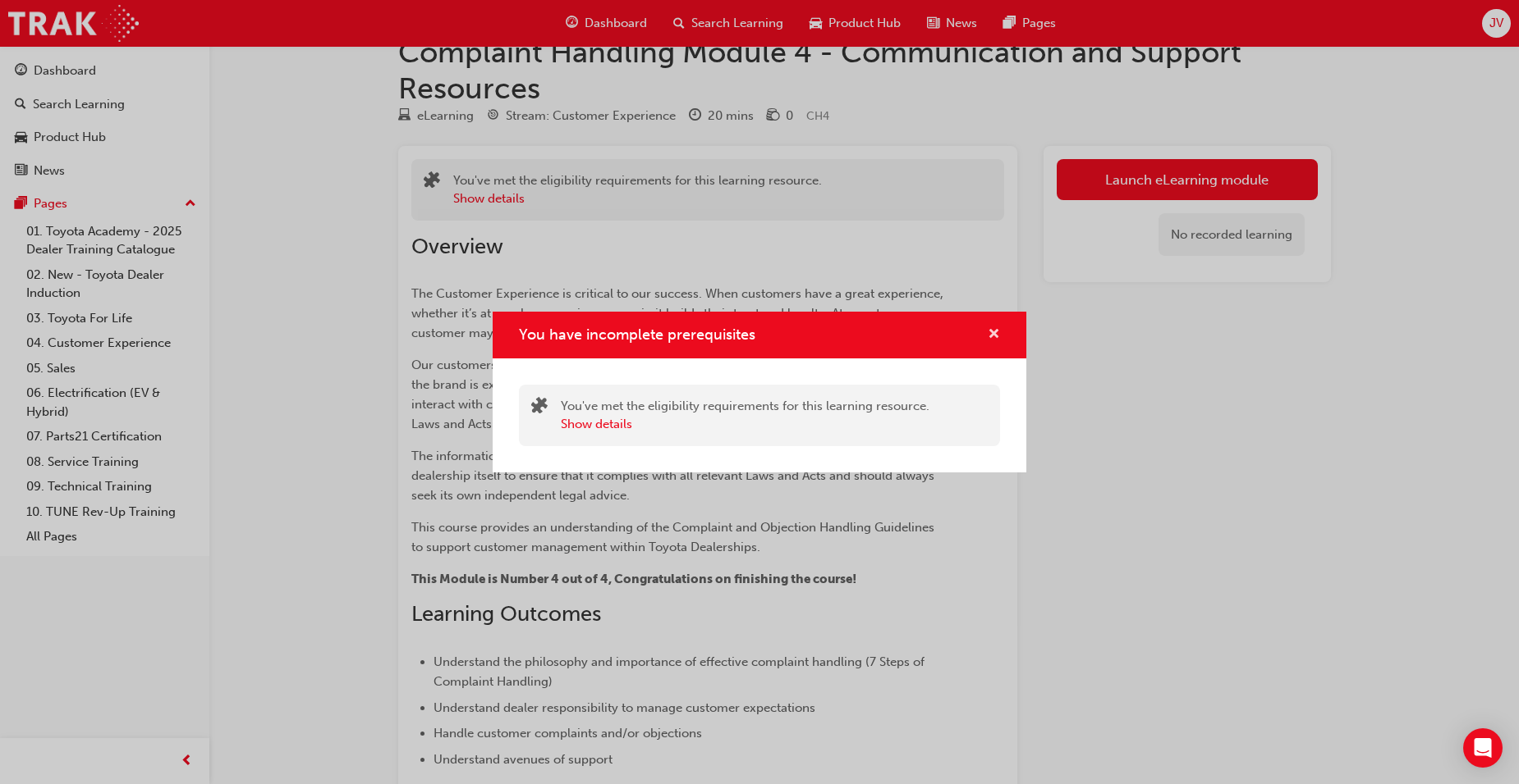
click at [999, 330] on span "cross-icon" at bounding box center [994, 335] width 13 height 15
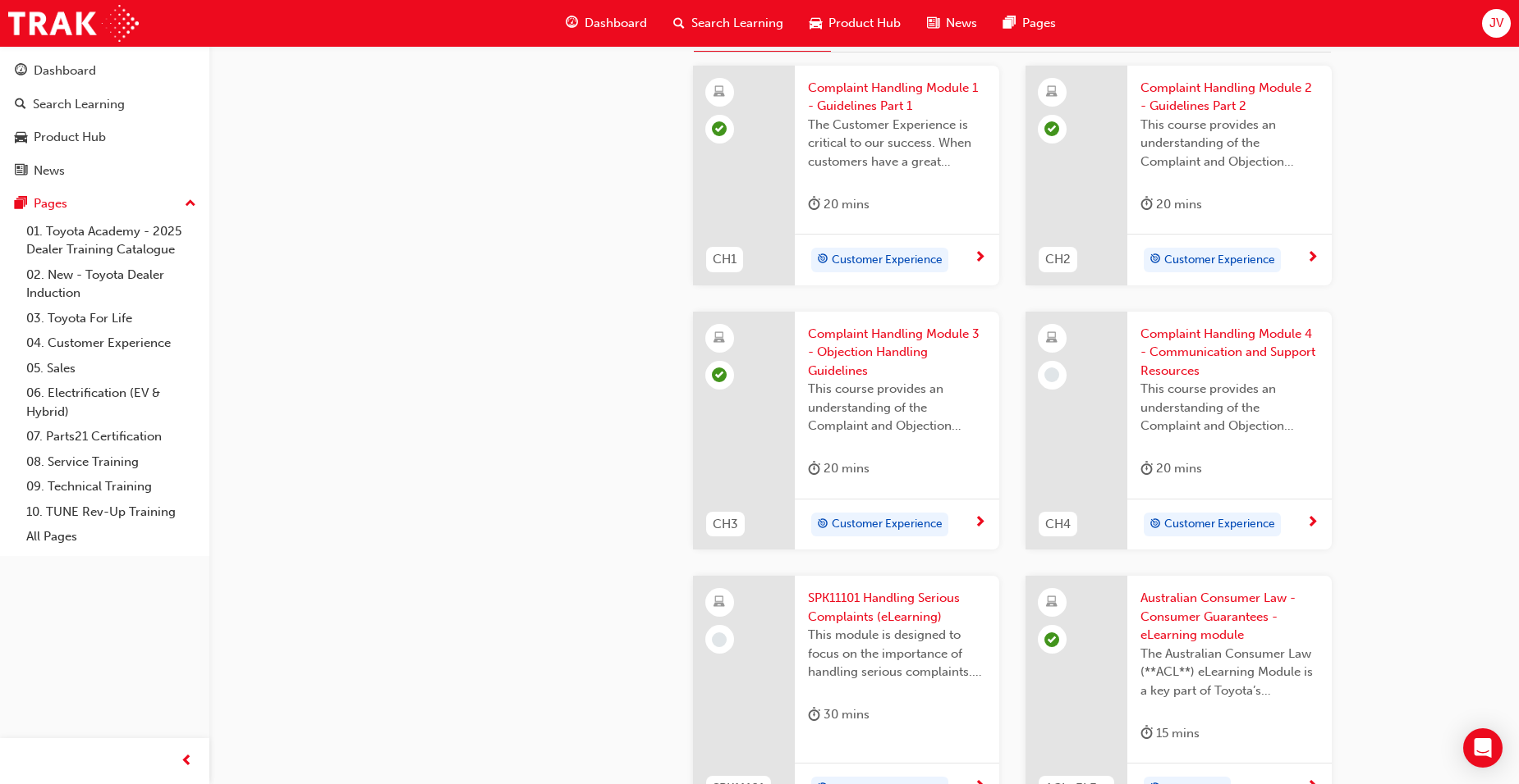
scroll to position [657, 0]
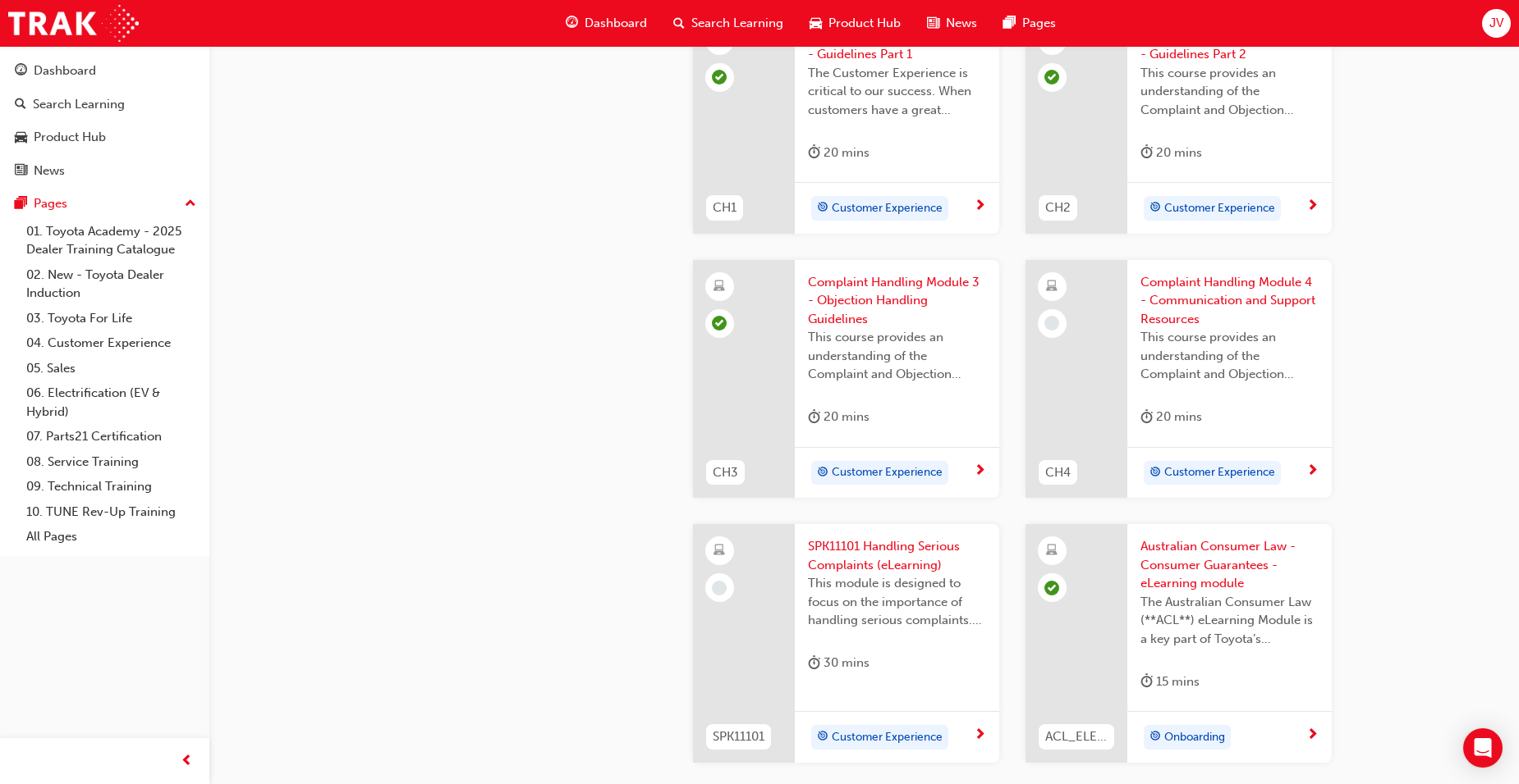
click at [1215, 276] on span "Complaint Handling Module 4 - Communication and Support Resources" at bounding box center [1229, 301] width 178 height 55
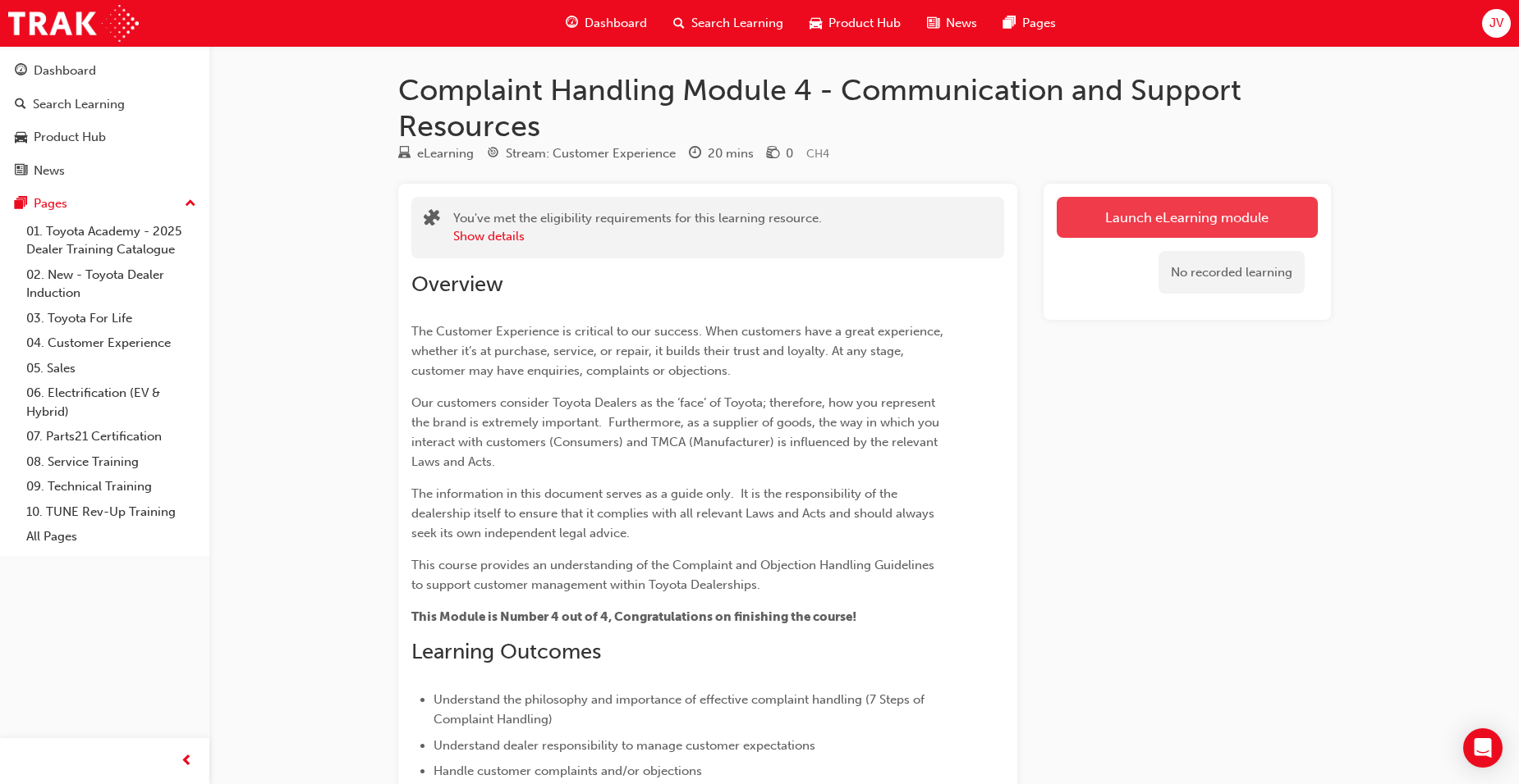
click at [1169, 213] on link "Launch eLearning module" at bounding box center [1187, 217] width 261 height 41
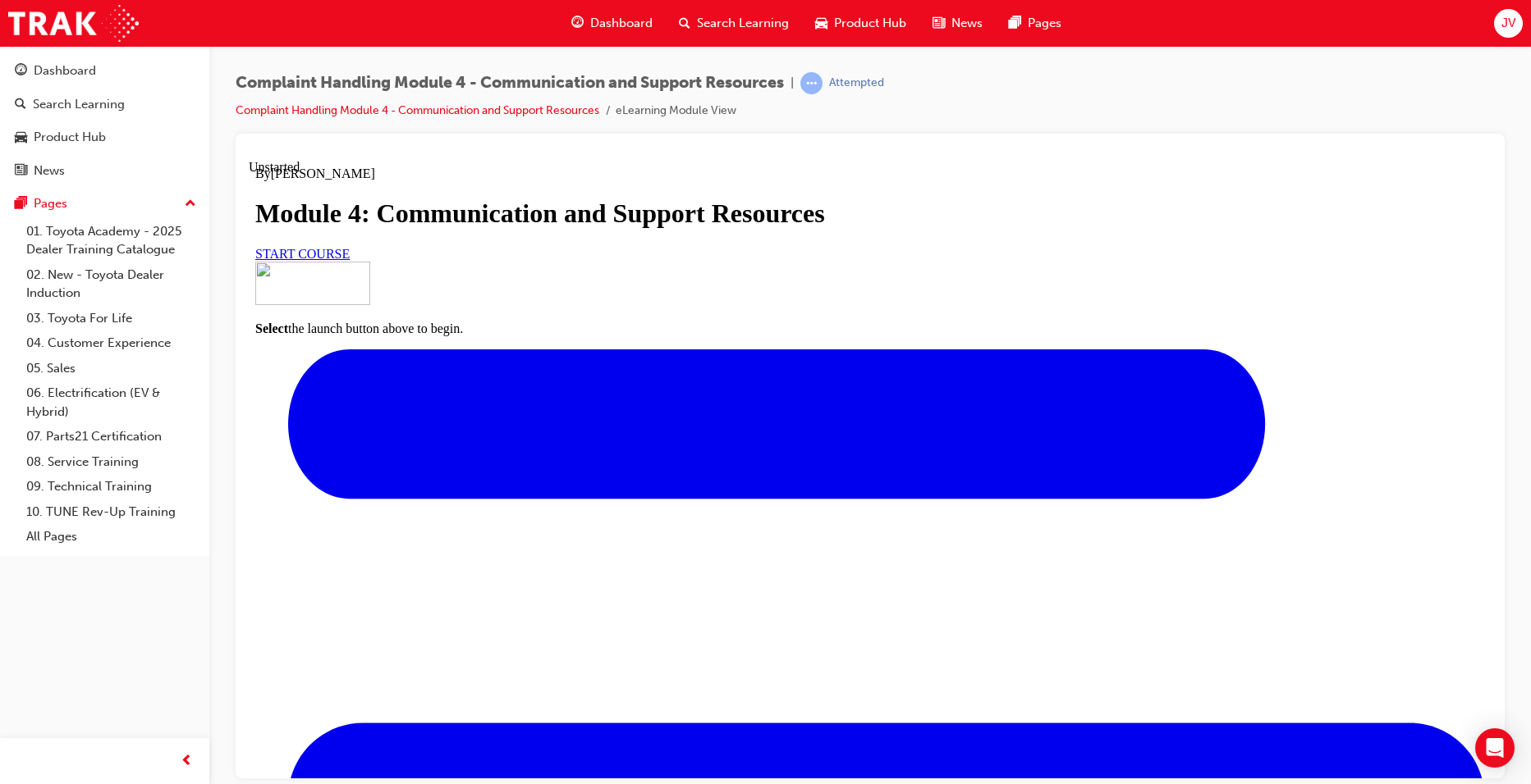
click at [349, 260] on link "START COURSE" at bounding box center [302, 253] width 94 height 14
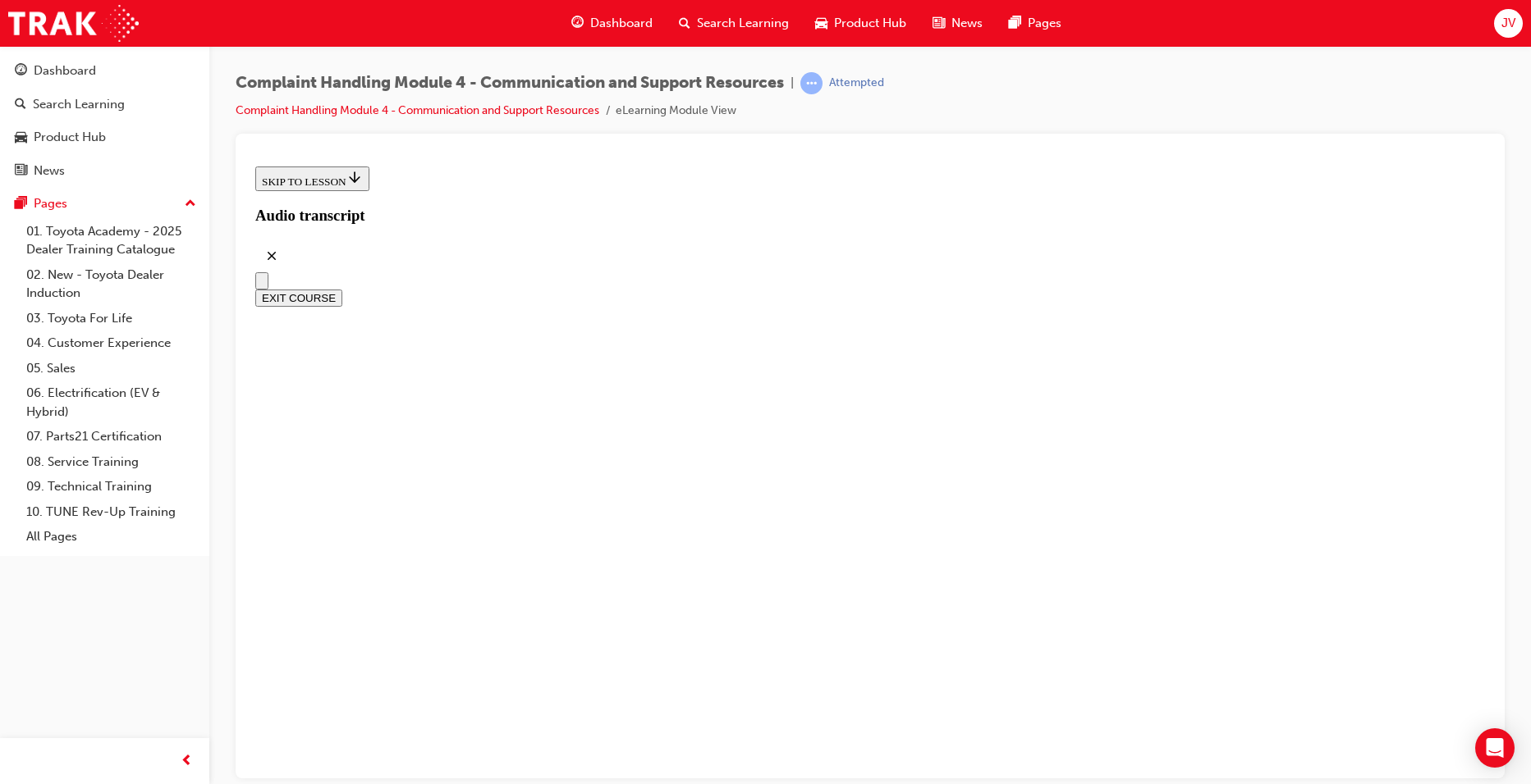
scroll to position [328, 0]
drag, startPoint x: 655, startPoint y: 574, endPoint x: 735, endPoint y: 574, distance: 80.0
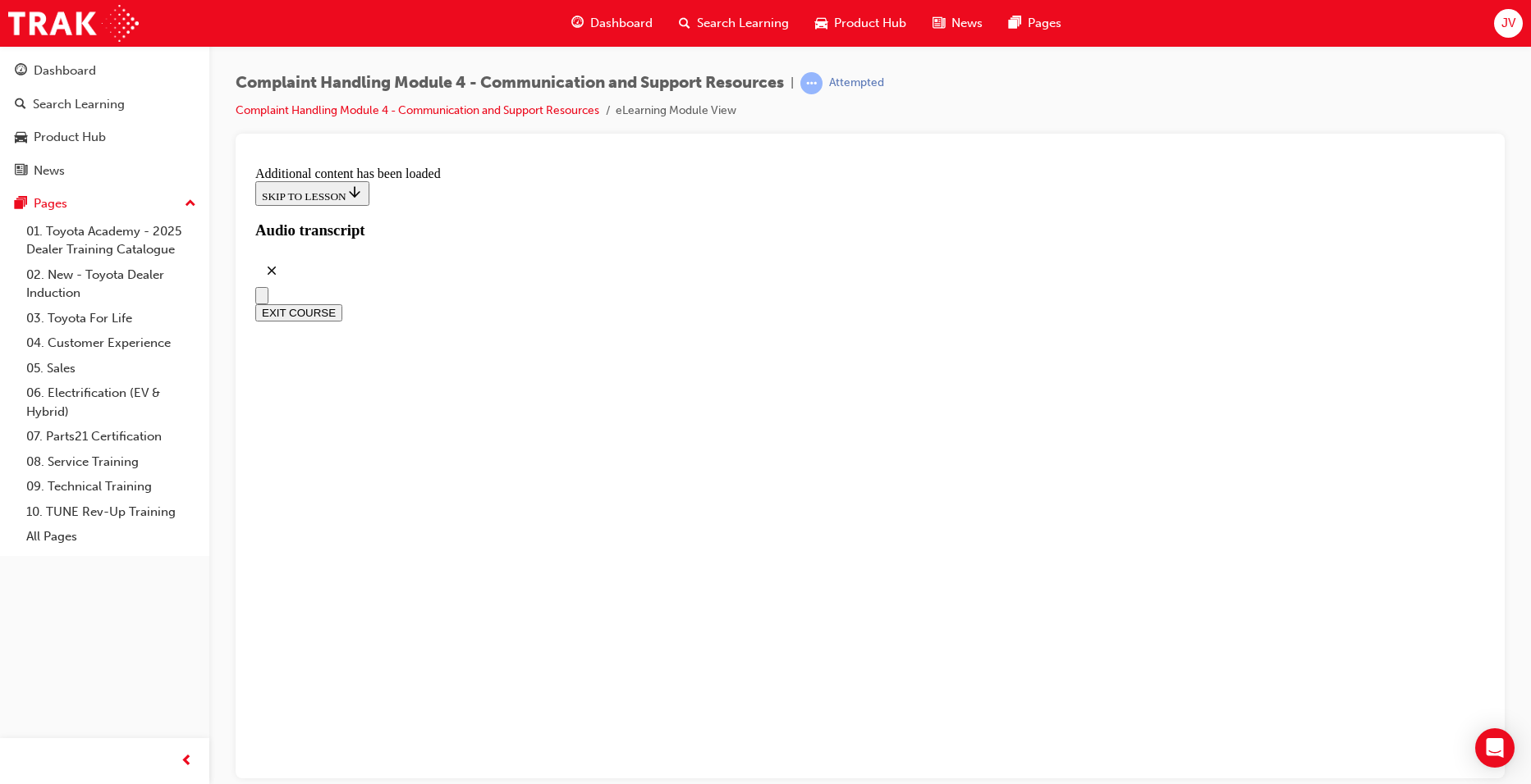
drag, startPoint x: 886, startPoint y: 522, endPoint x: 1037, endPoint y: 572, distance: 159.1
drag, startPoint x: 1037, startPoint y: 572, endPoint x: 1091, endPoint y: 581, distance: 54.7
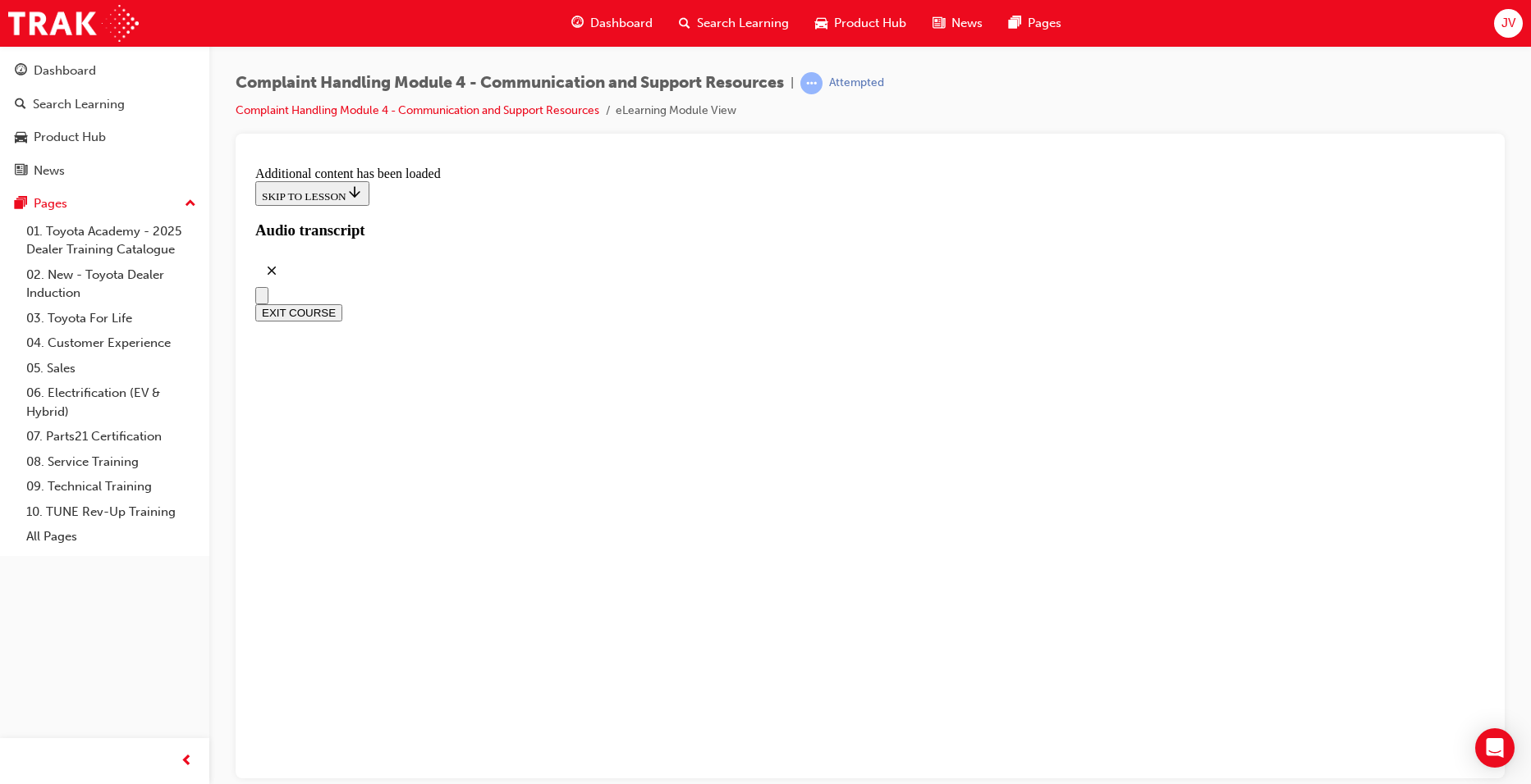
drag, startPoint x: 630, startPoint y: 473, endPoint x: 797, endPoint y: 492, distance: 168.1
drag, startPoint x: 797, startPoint y: 492, endPoint x: 823, endPoint y: 521, distance: 38.9
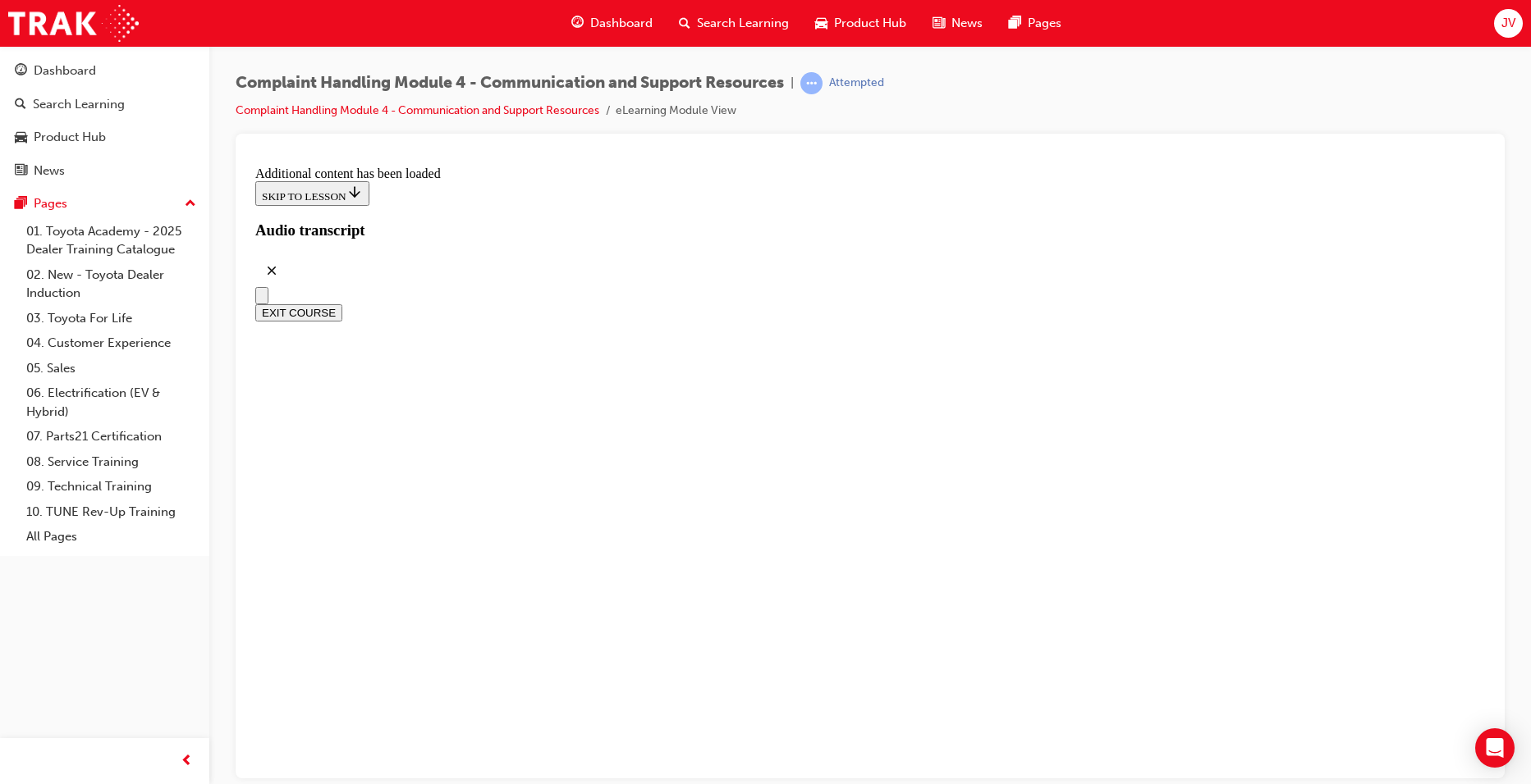
drag, startPoint x: 885, startPoint y: 583, endPoint x: 1156, endPoint y: 639, distance: 276.7
drag, startPoint x: 1156, startPoint y: 639, endPoint x: 937, endPoint y: 690, distance: 224.9
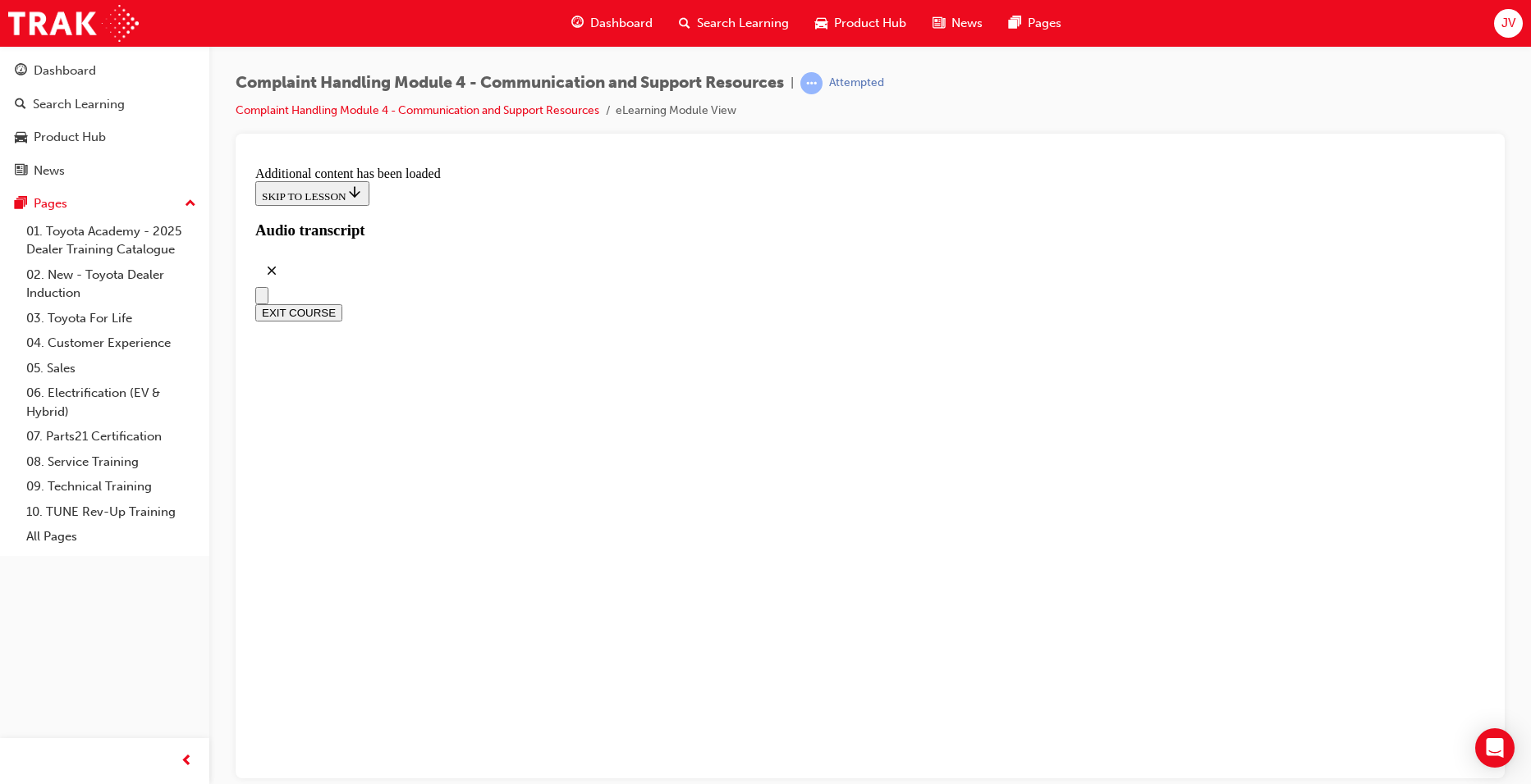
drag, startPoint x: 887, startPoint y: 595, endPoint x: 1039, endPoint y: 602, distance: 152.2
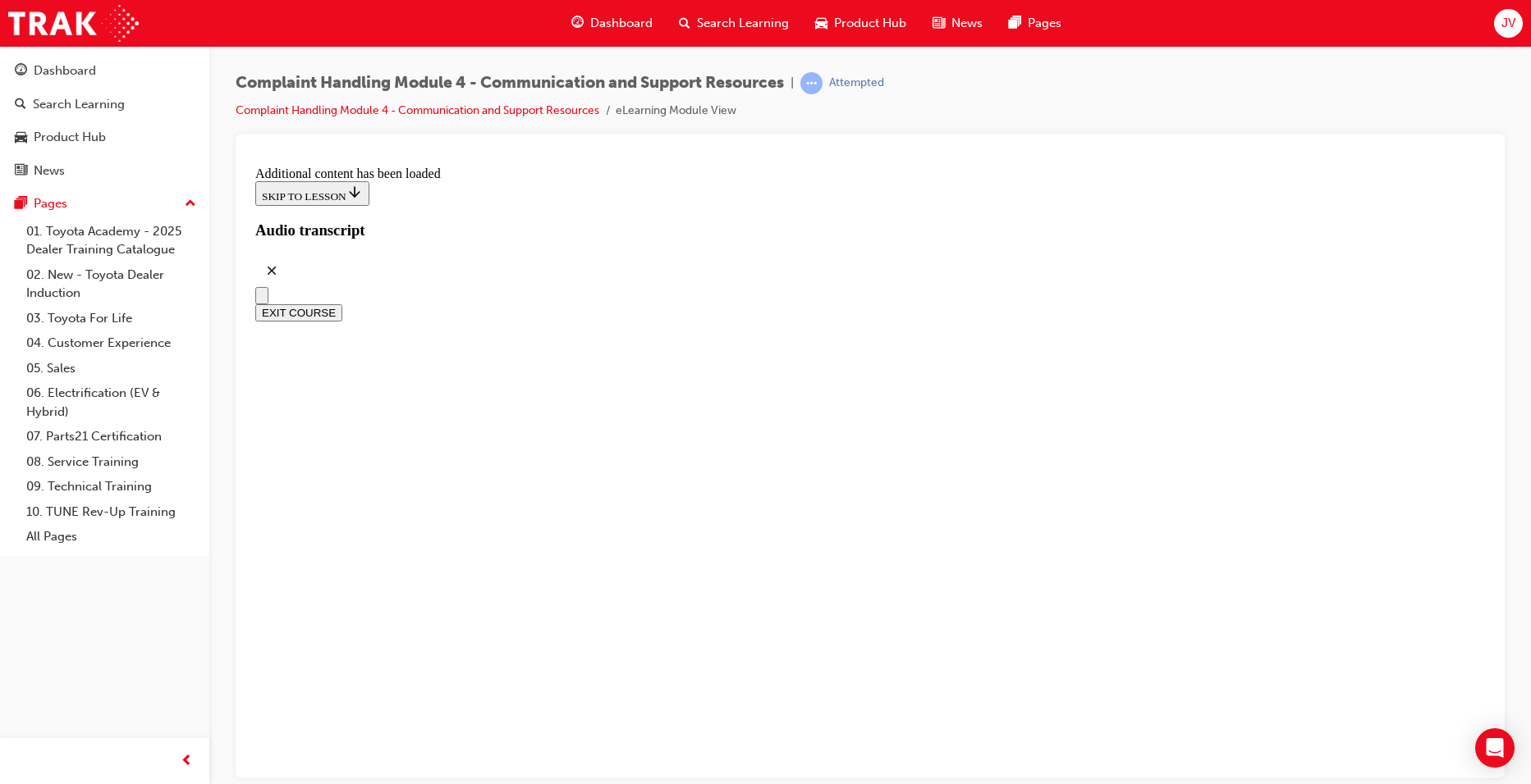
click at [343, 303] on button "EXIT COURSE" at bounding box center [298, 312] width 87 height 18
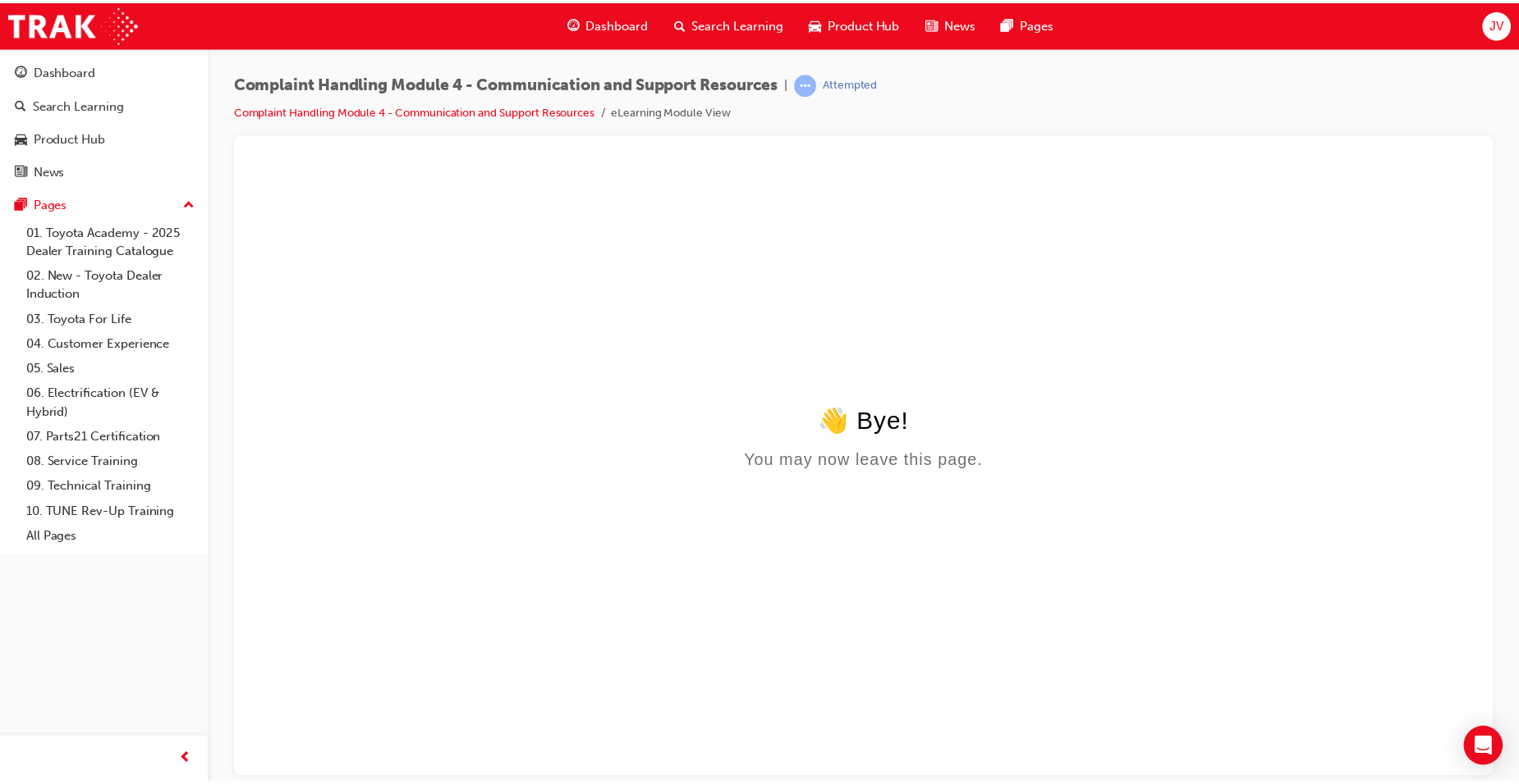
scroll to position [0, 0]
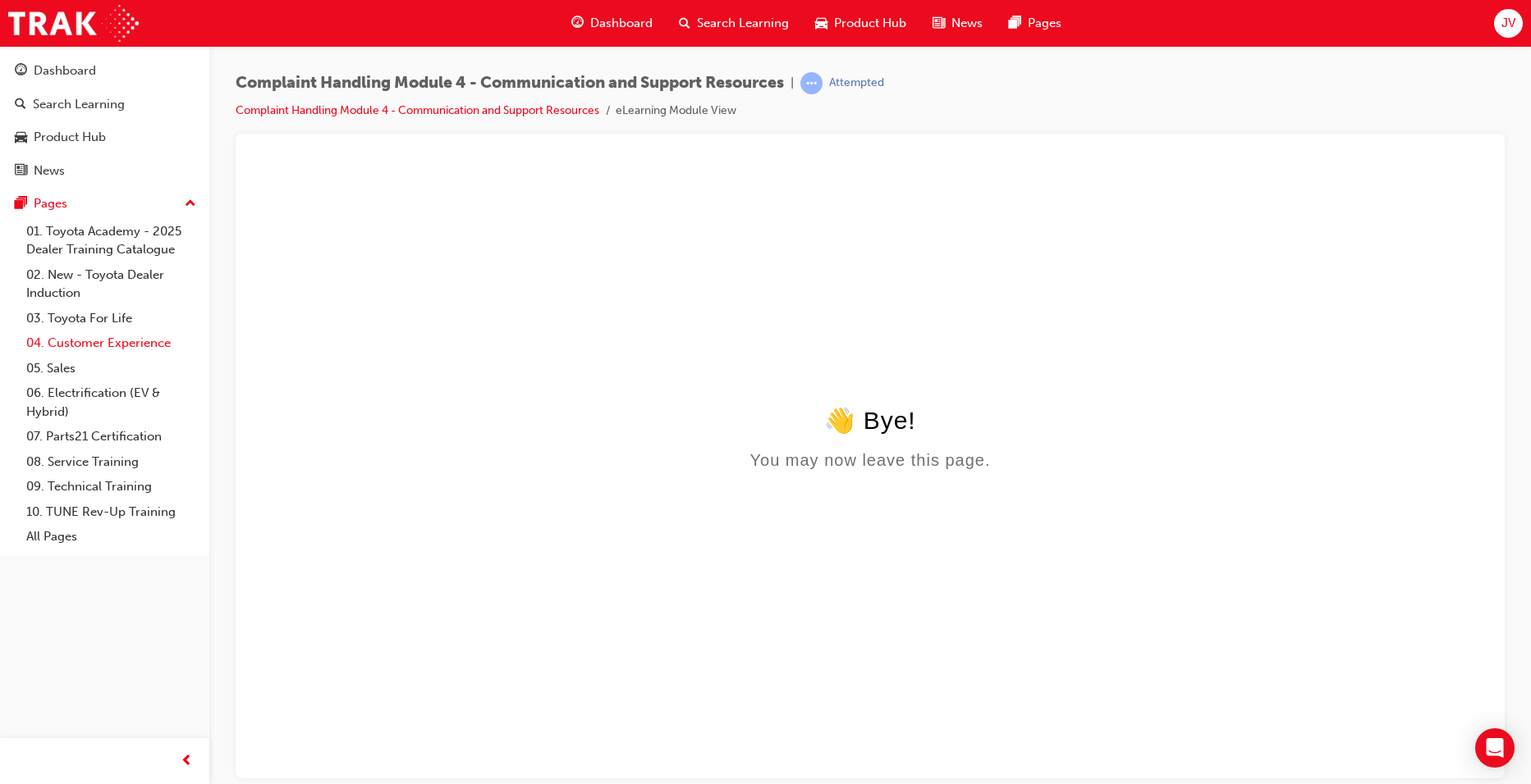
click at [128, 347] on link "04. Customer Experience" at bounding box center [111, 343] width 183 height 25
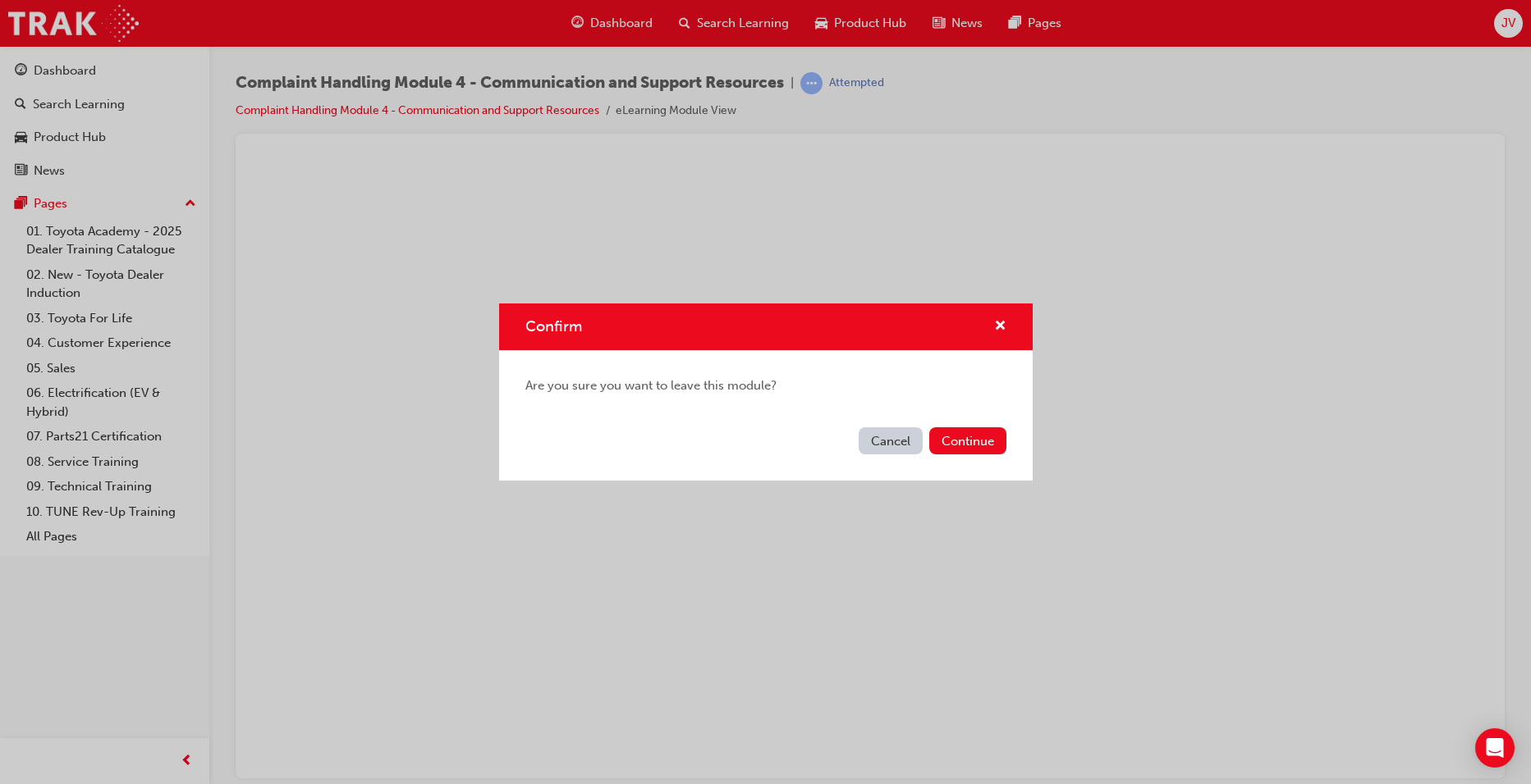
drag, startPoint x: 651, startPoint y: 281, endPoint x: 900, endPoint y: 441, distance: 296.0
click at [900, 441] on button "Cancel" at bounding box center [891, 442] width 64 height 27
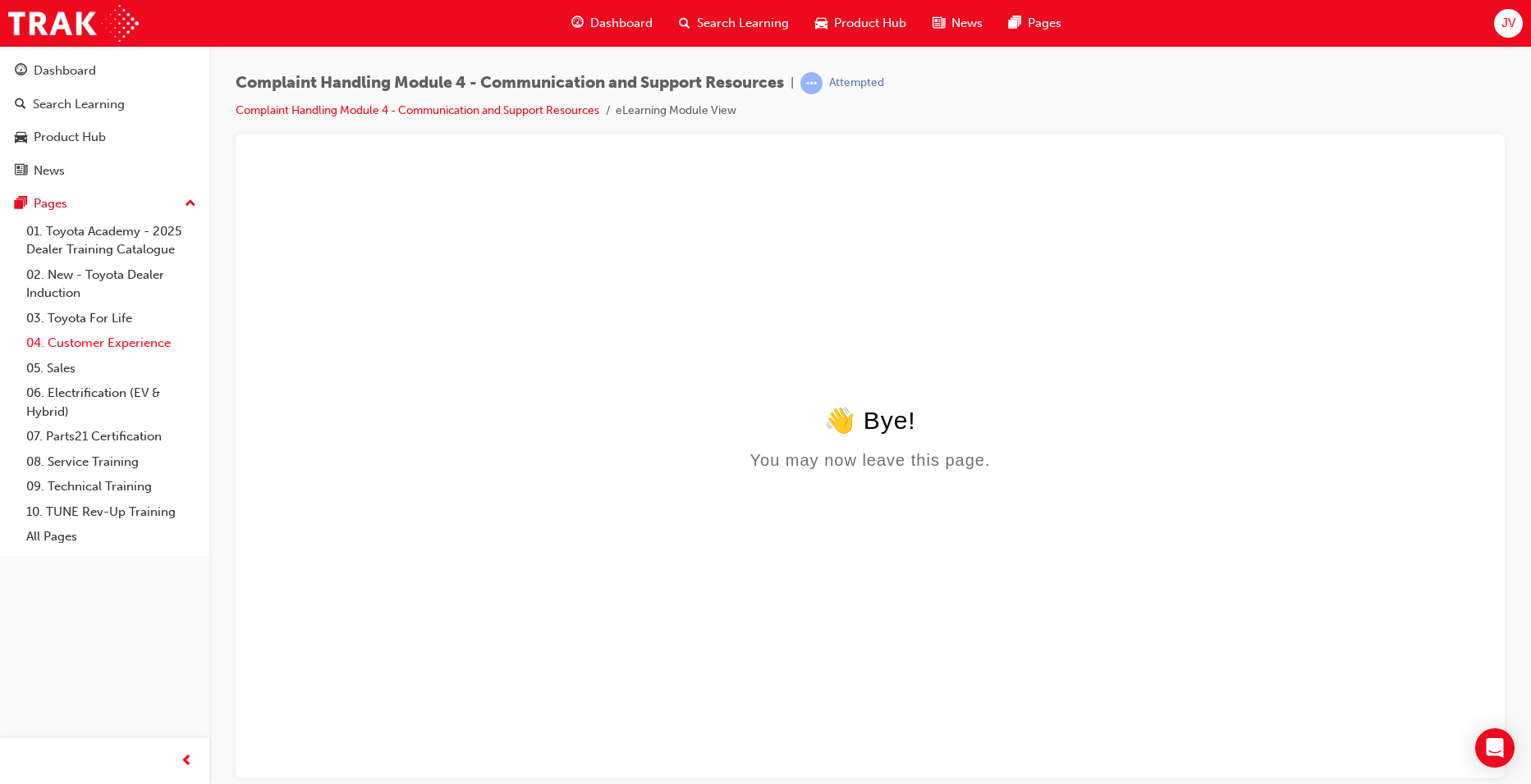
click at [98, 345] on link "04. Customer Experience" at bounding box center [111, 343] width 183 height 25
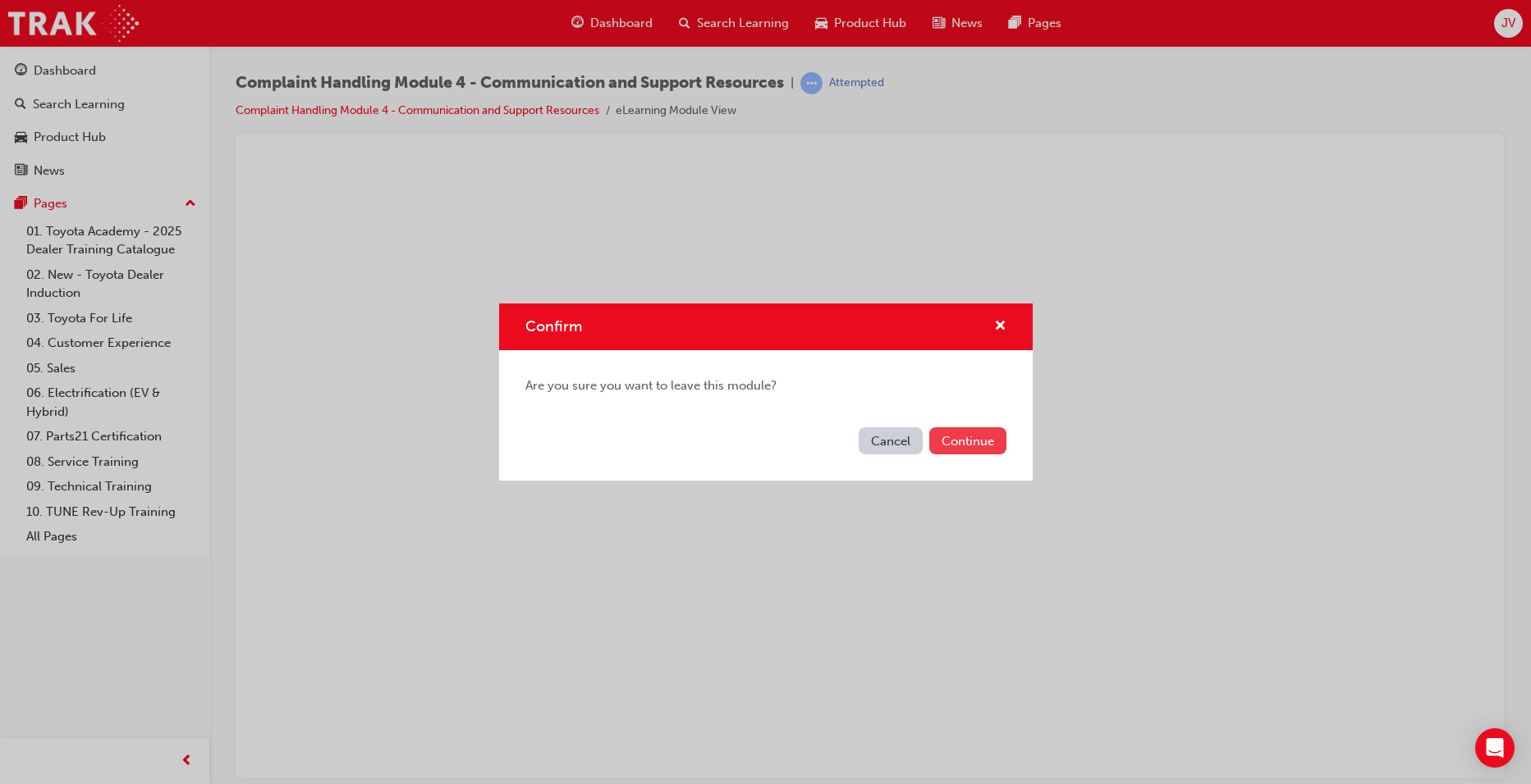
click at [966, 443] on button "Continue" at bounding box center [967, 442] width 77 height 27
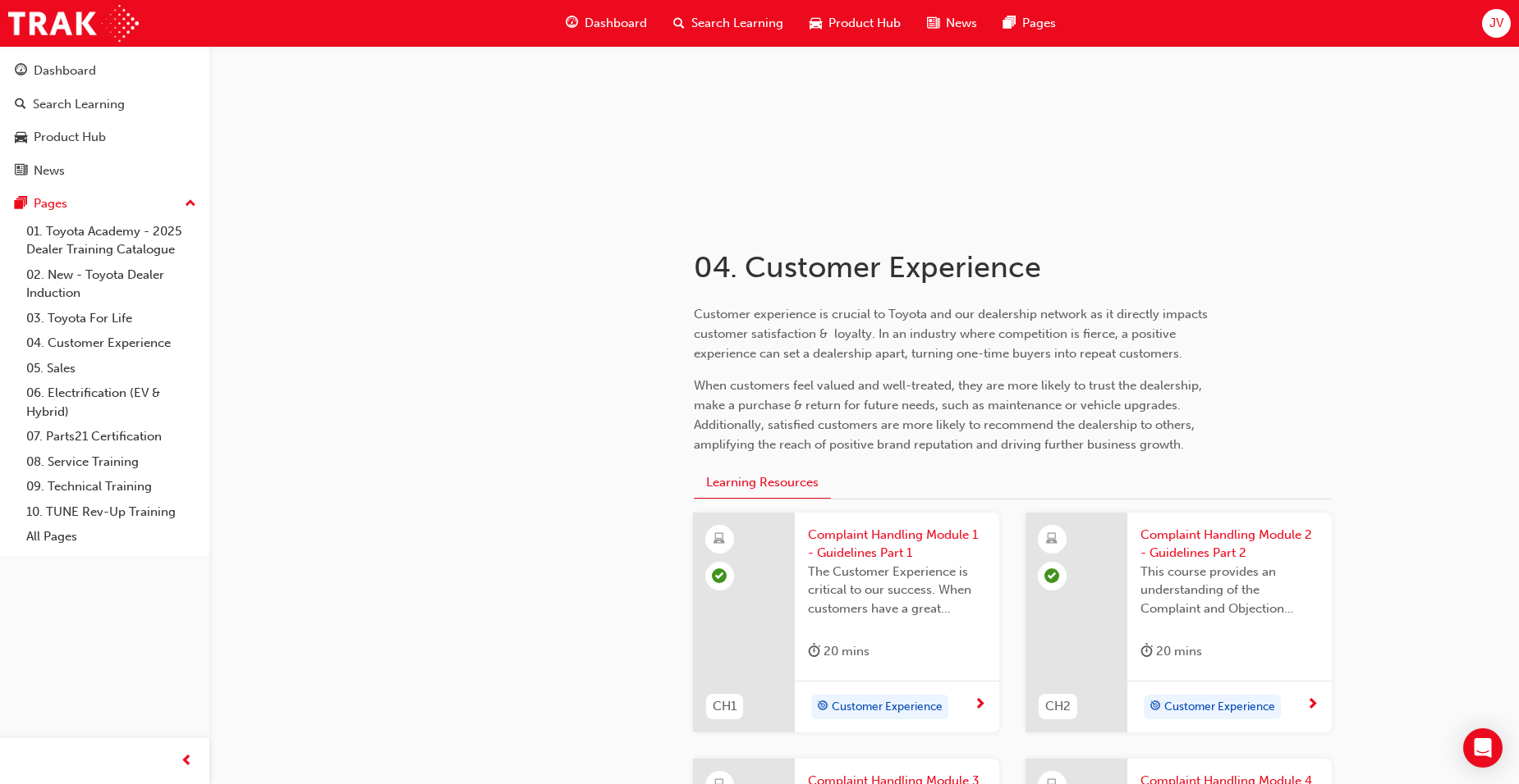
scroll to position [575, 0]
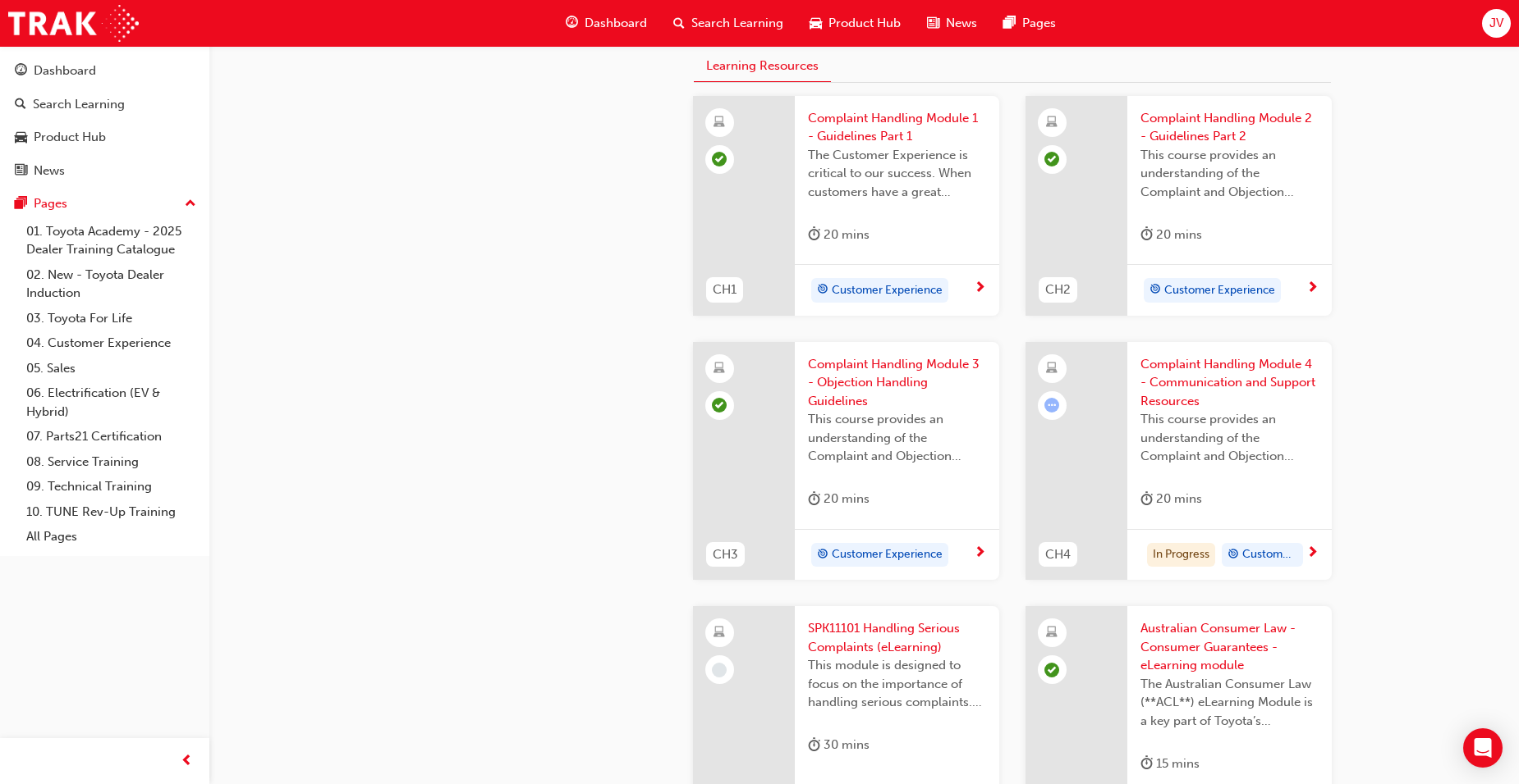
click at [1210, 361] on span "Complaint Handling Module 4 - Communication and Support Resources" at bounding box center [1229, 382] width 178 height 55
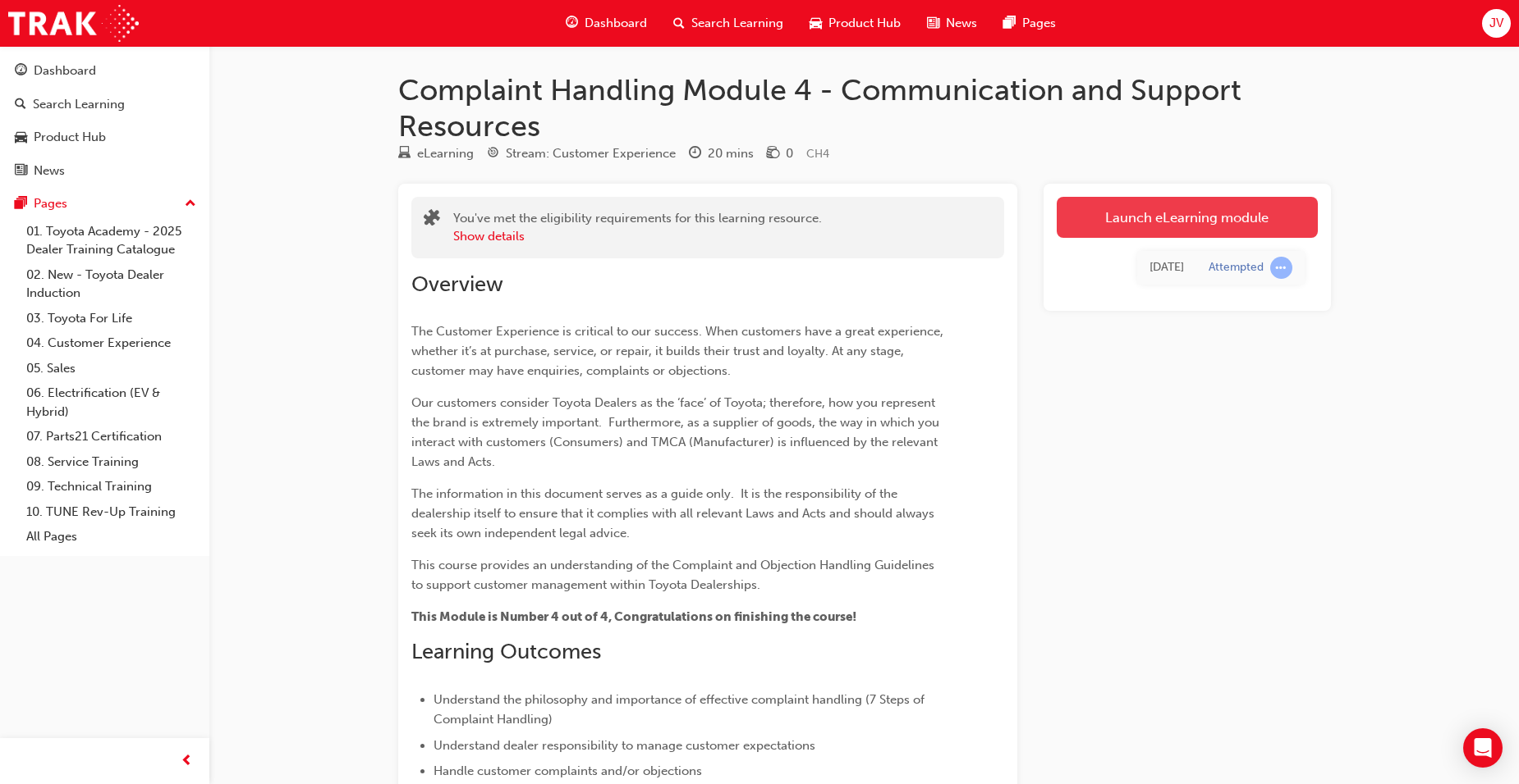
click at [1160, 222] on link "Launch eLearning module" at bounding box center [1187, 217] width 261 height 41
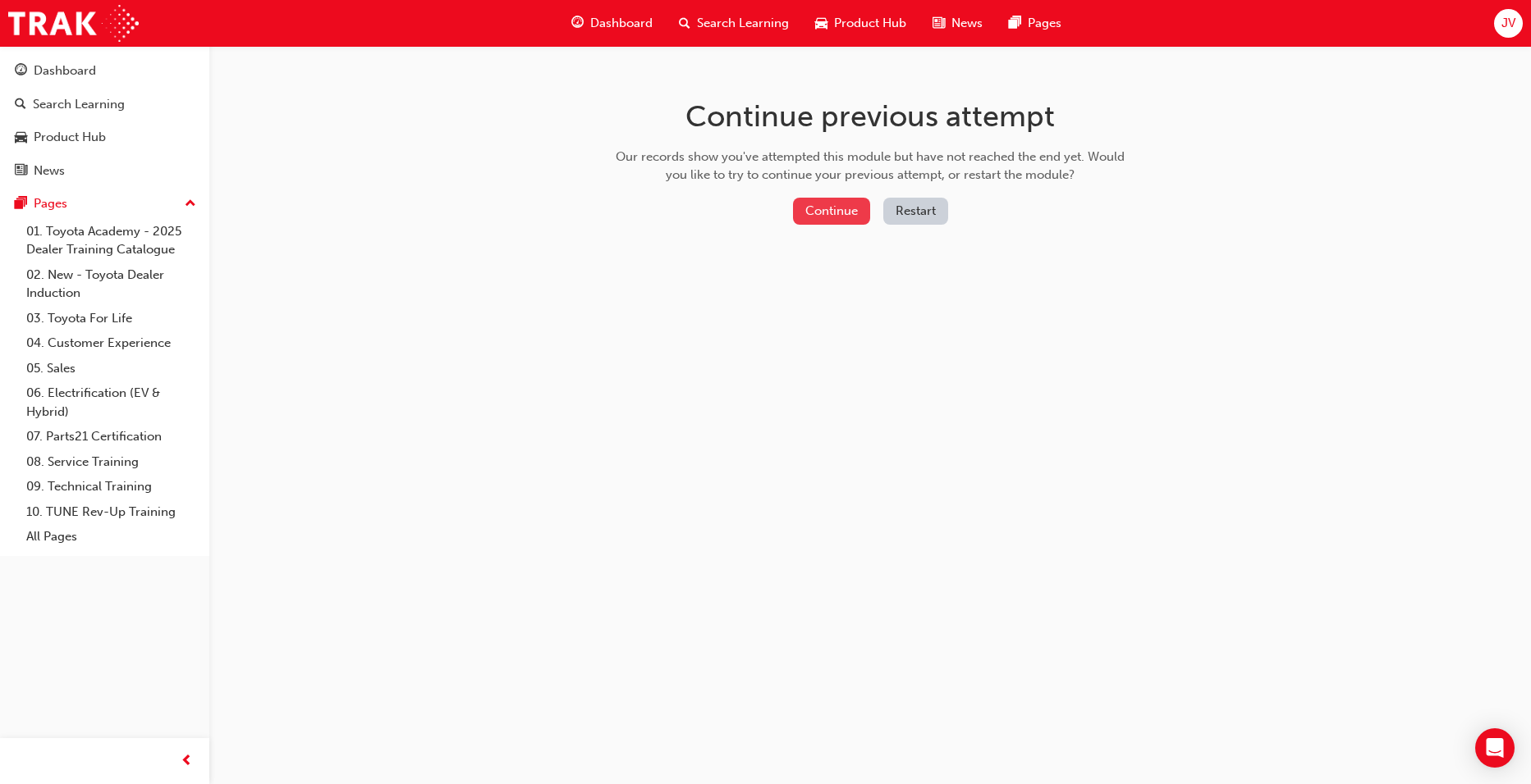
click at [809, 210] on button "Continue" at bounding box center [831, 211] width 77 height 27
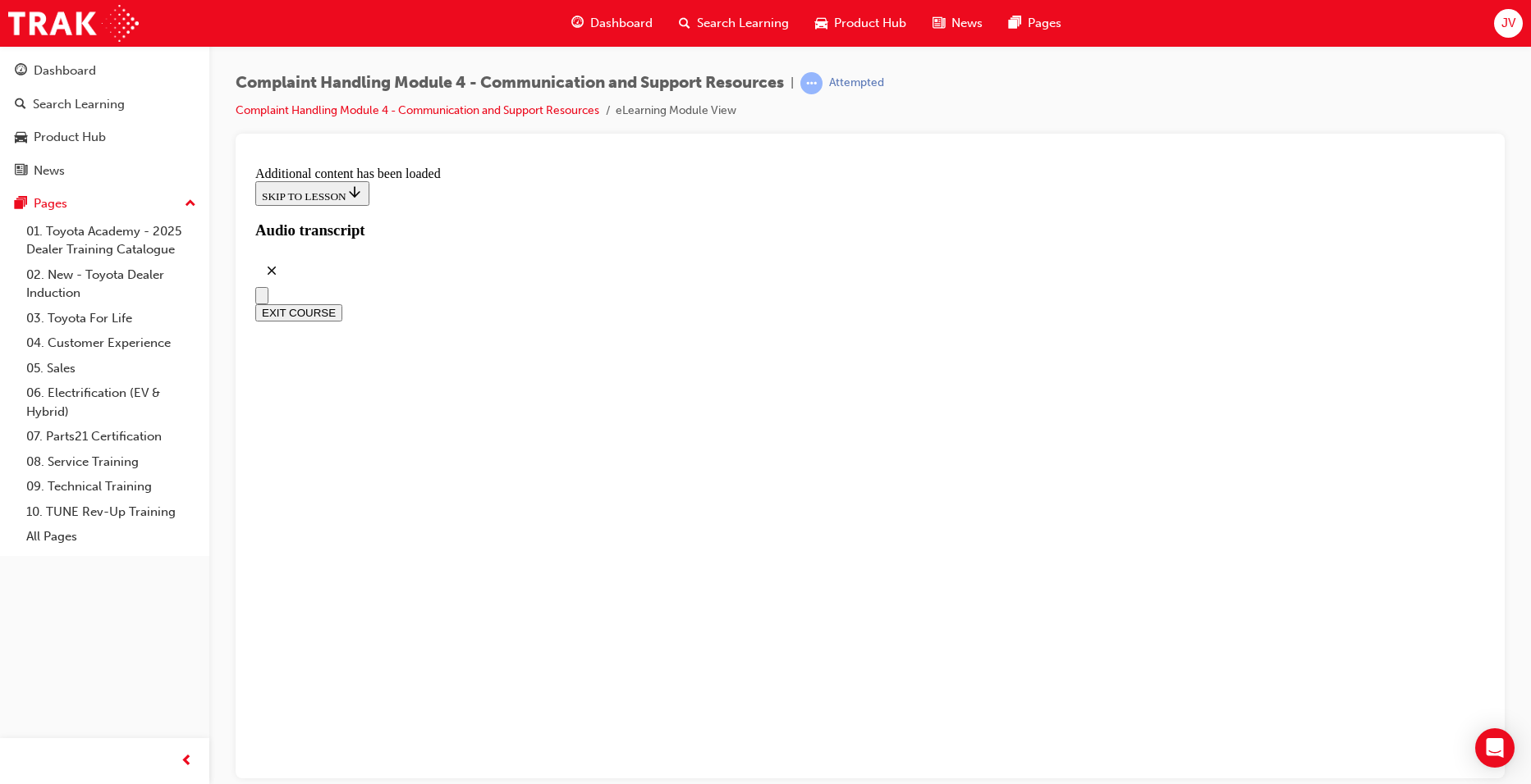
scroll to position [2619, 0]
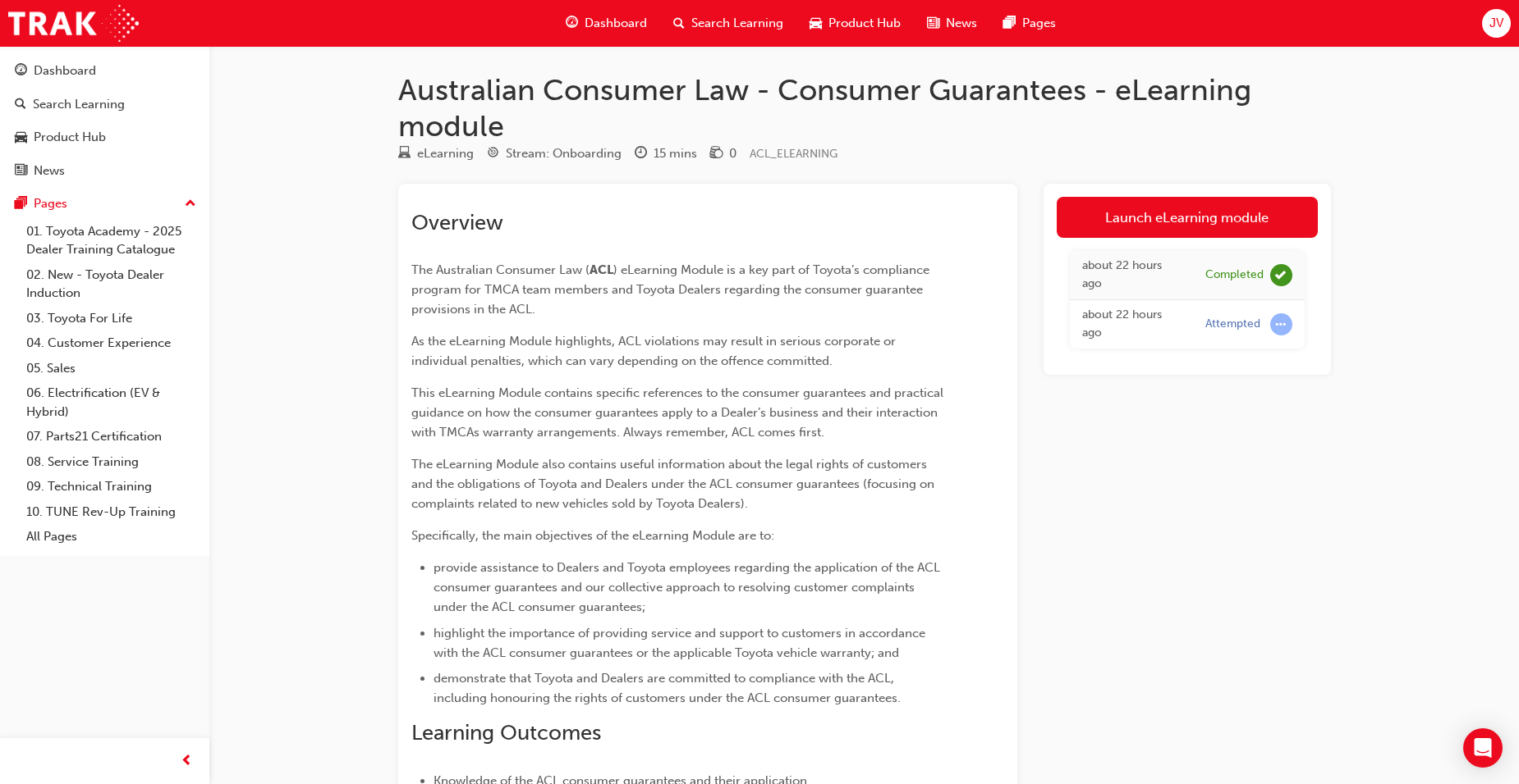
click at [277, 514] on div "Australian Consumer Law - Consumer Guarantees - eLearning module eLearning Stre…" at bounding box center [759, 578] width 1519 height 1156
click at [123, 341] on link "04. Customer Experience" at bounding box center [111, 343] width 183 height 25
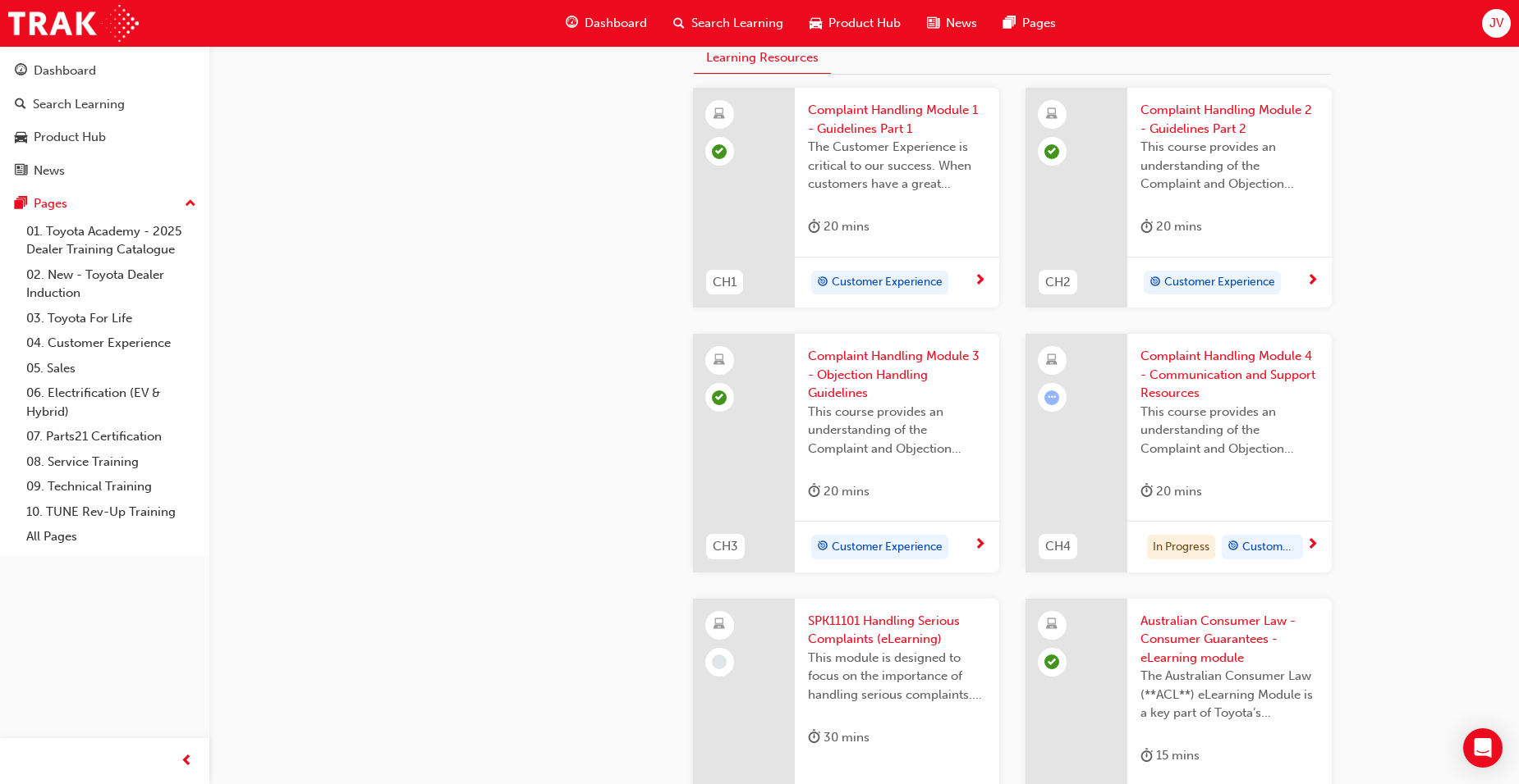
scroll to position [821, 0]
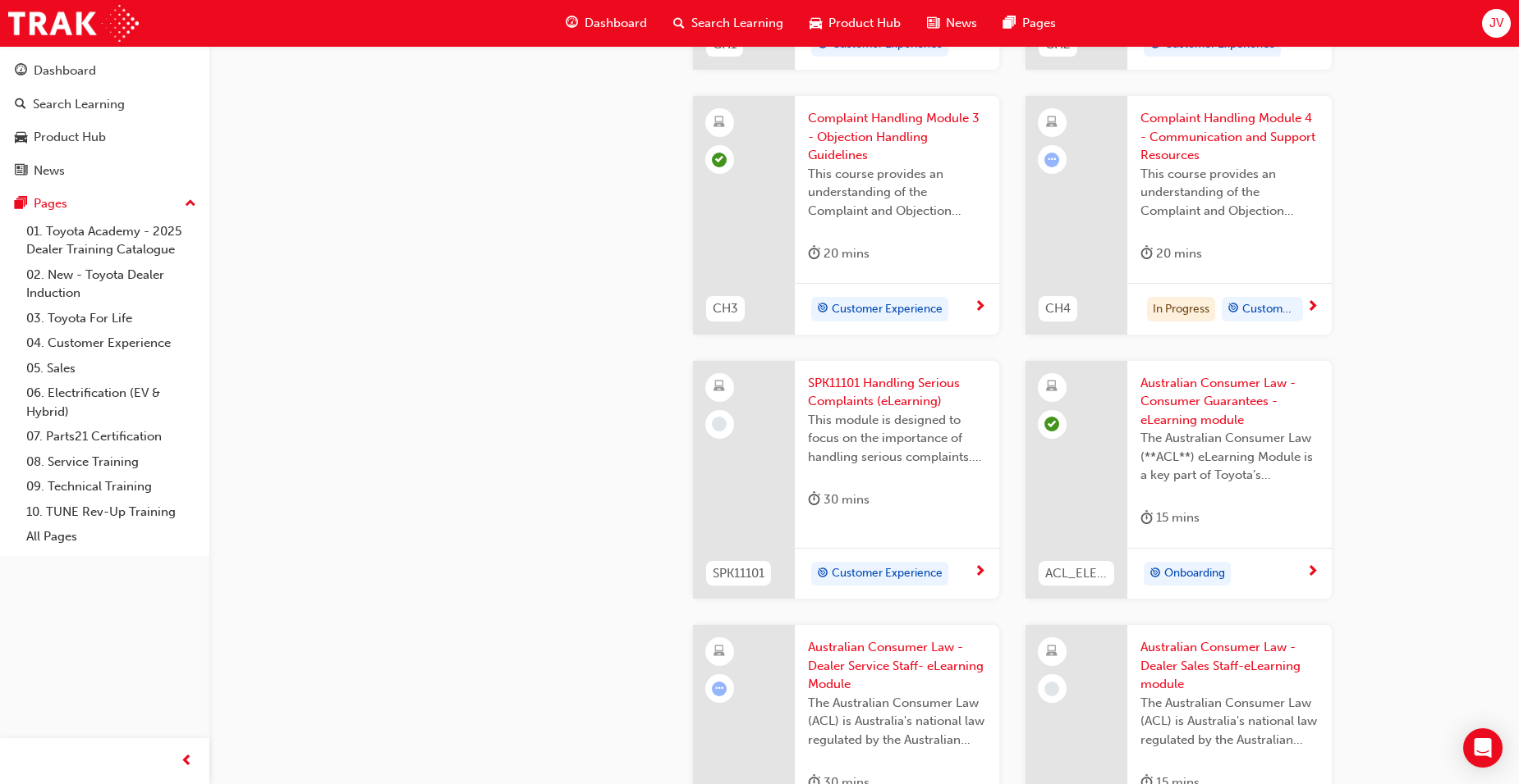
click at [1215, 118] on span "Complaint Handling Module 4 - Communication and Support Resources" at bounding box center [1229, 136] width 178 height 55
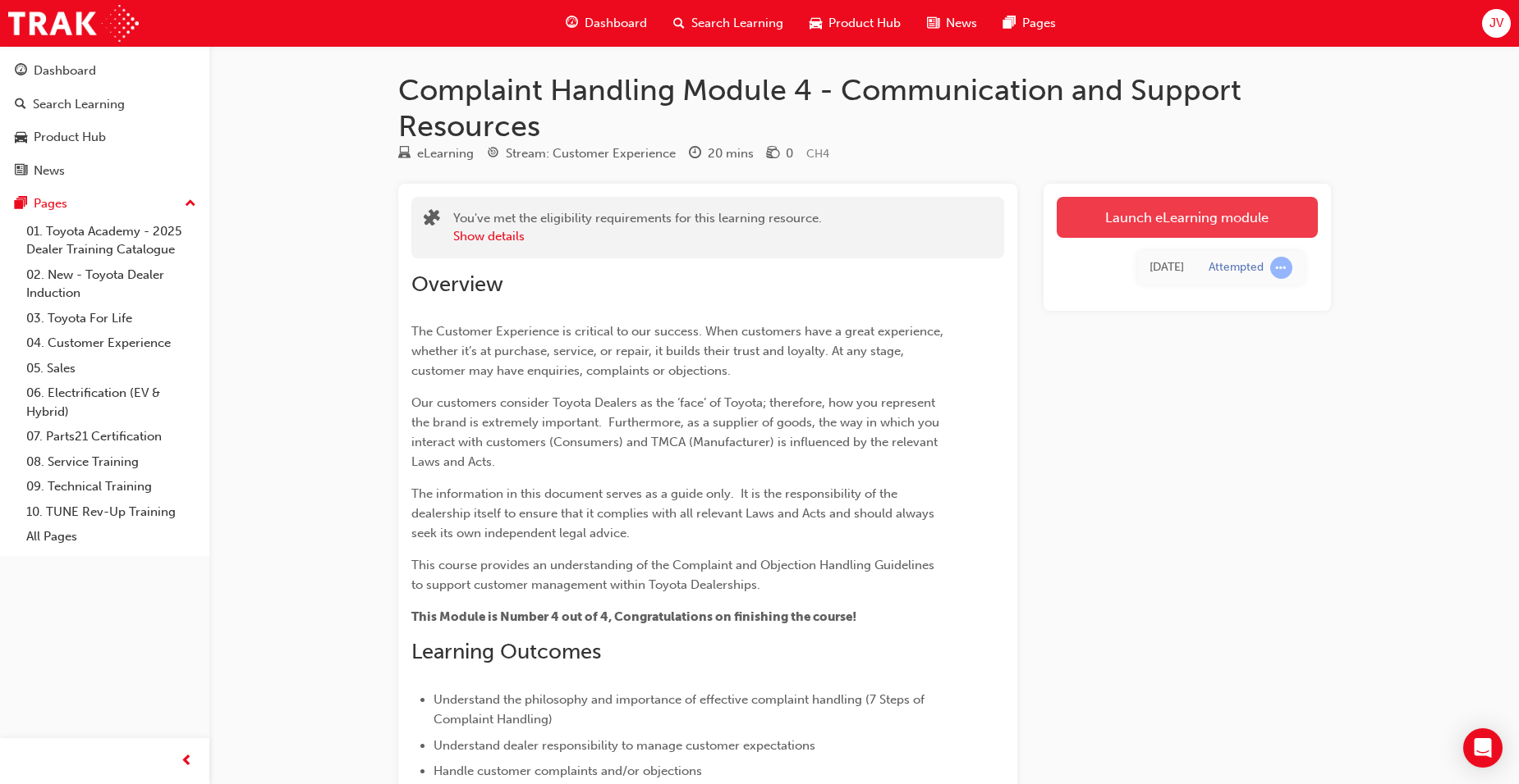
click at [1190, 221] on link "Launch eLearning module" at bounding box center [1187, 217] width 261 height 41
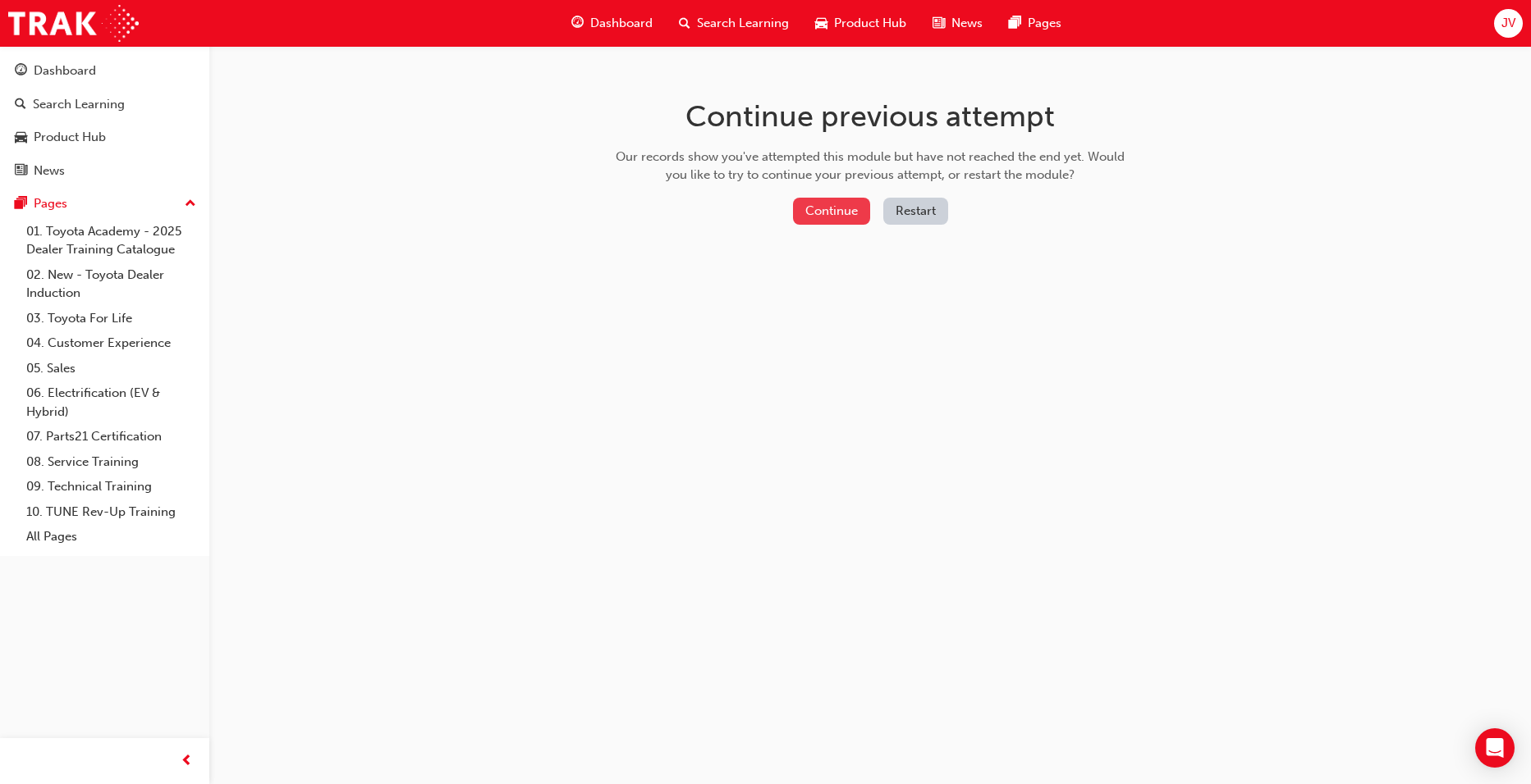
click at [843, 211] on button "Continue" at bounding box center [831, 211] width 77 height 27
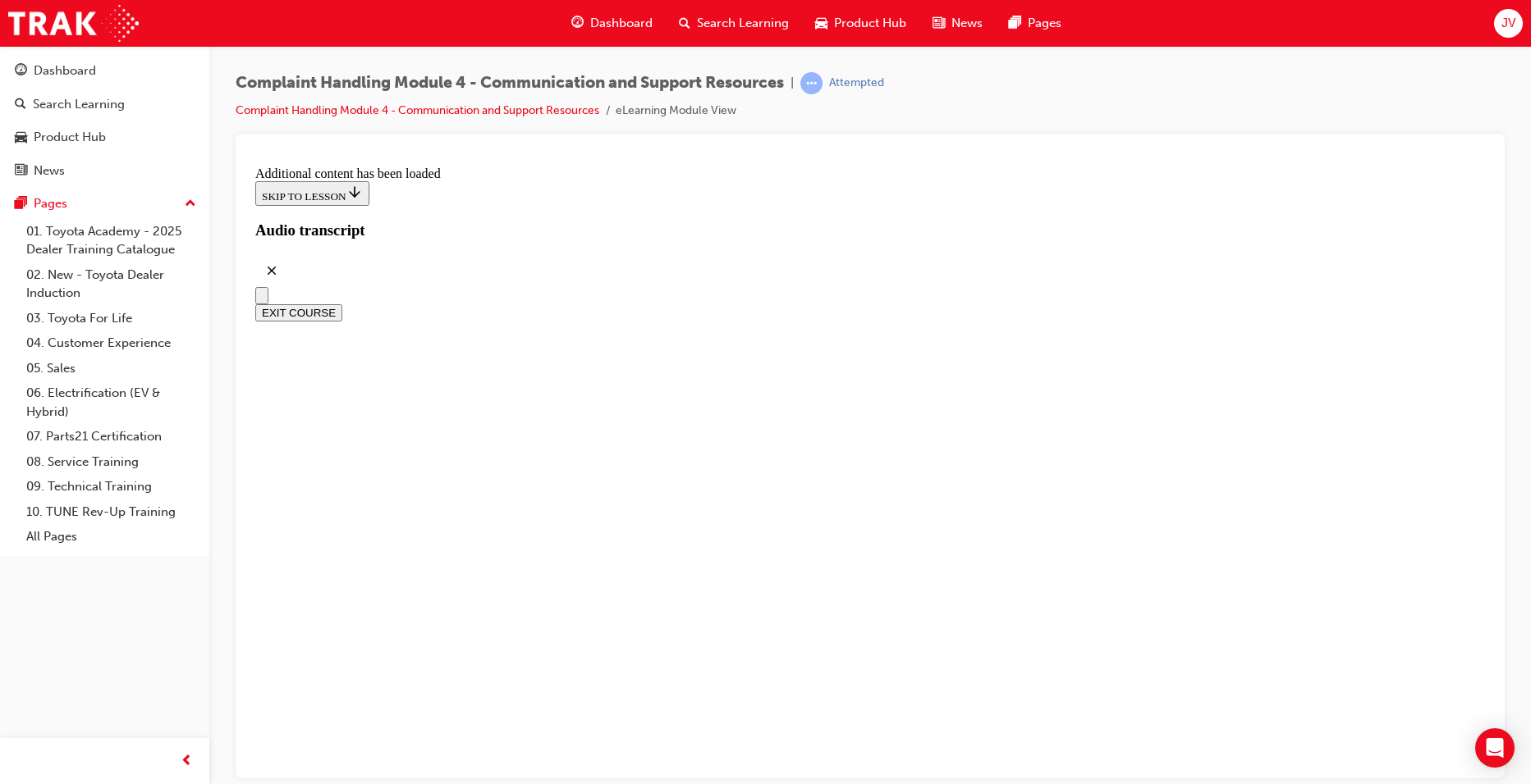
scroll to position [246, 0]
drag, startPoint x: 612, startPoint y: 381, endPoint x: 1201, endPoint y: 374, distance: 589.0
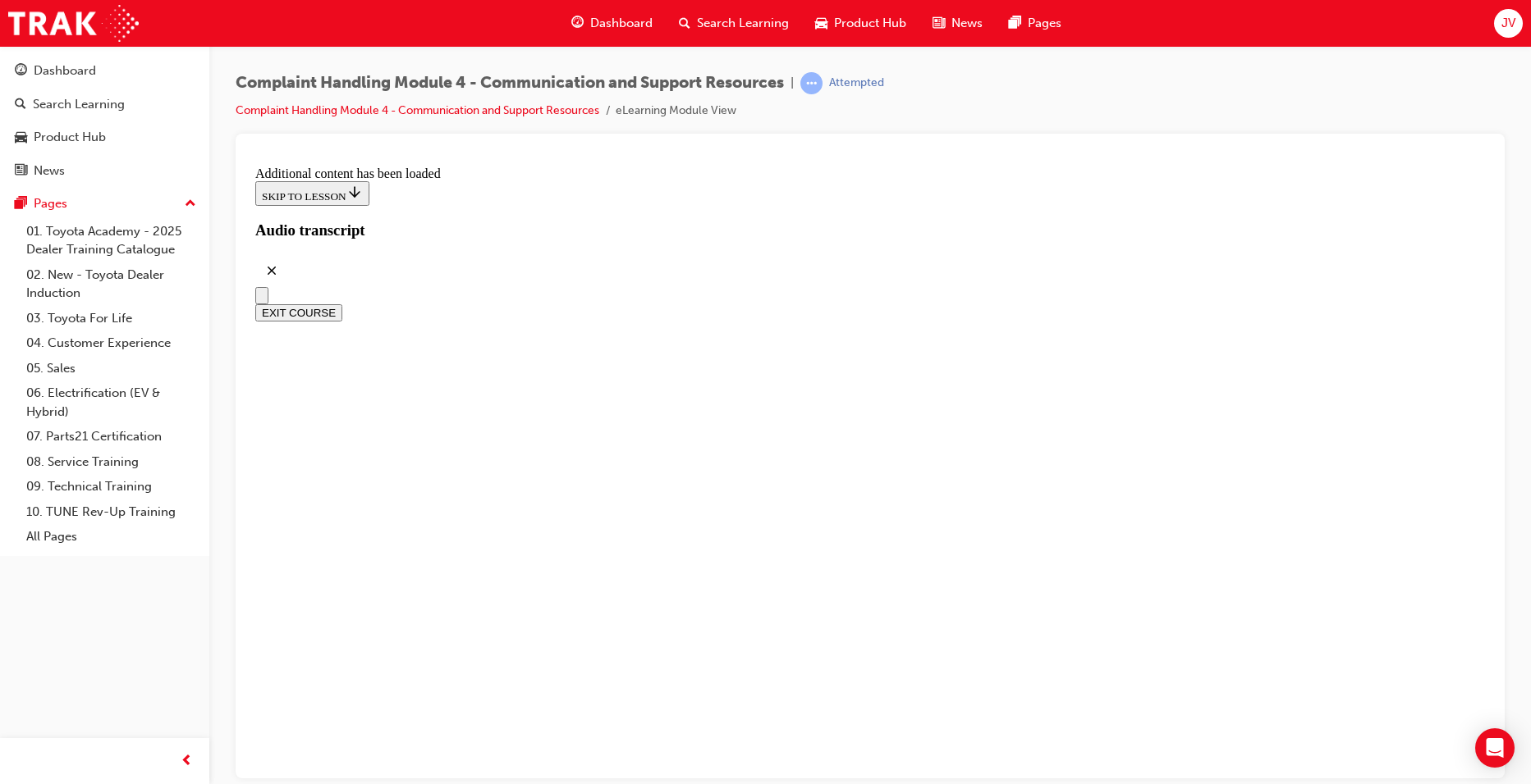
drag, startPoint x: 672, startPoint y: 388, endPoint x: 1142, endPoint y: 411, distance: 470.6
drag, startPoint x: 1142, startPoint y: 411, endPoint x: 1003, endPoint y: 451, distance: 144.6
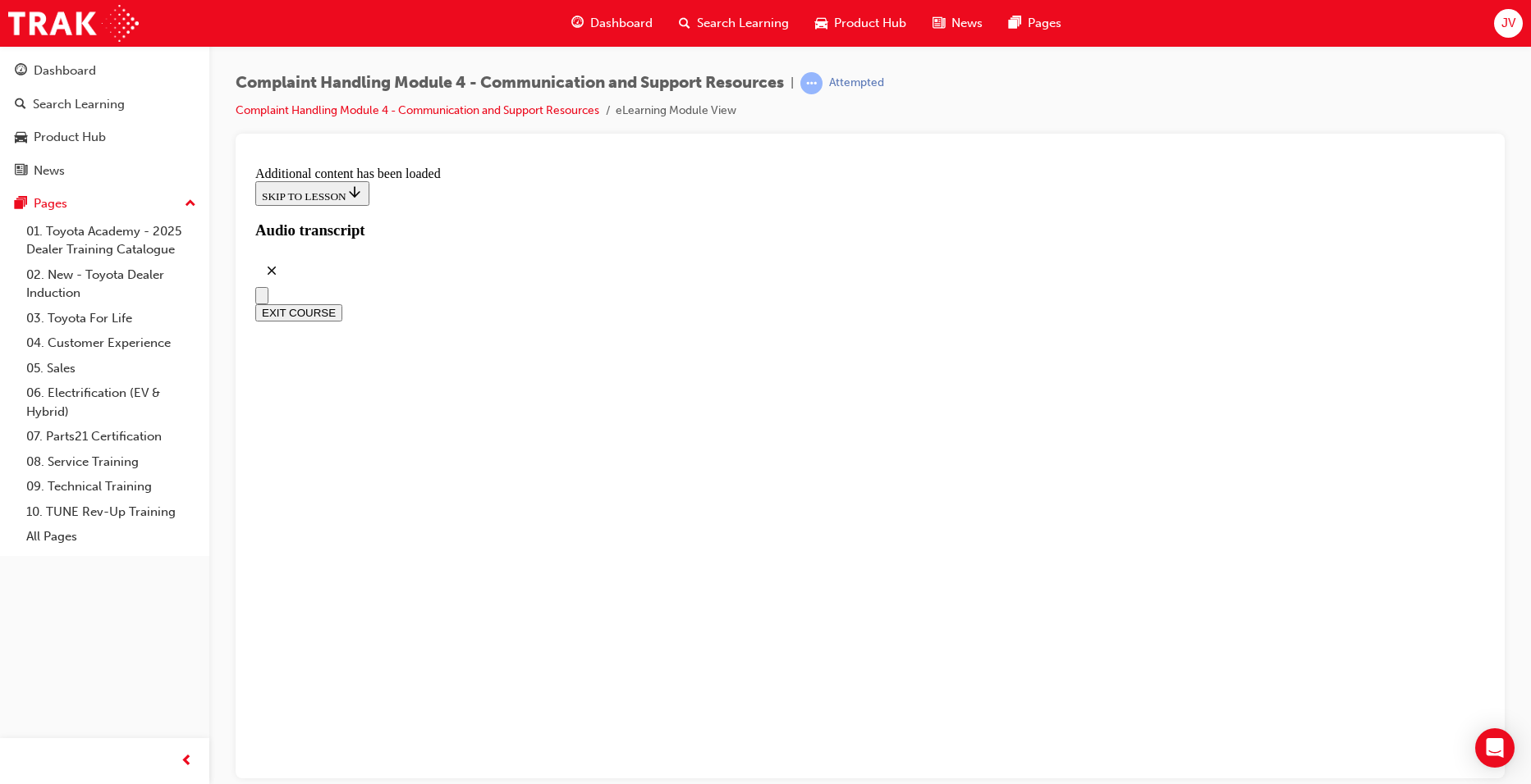
drag, startPoint x: 575, startPoint y: 391, endPoint x: 845, endPoint y: 447, distance: 275.7
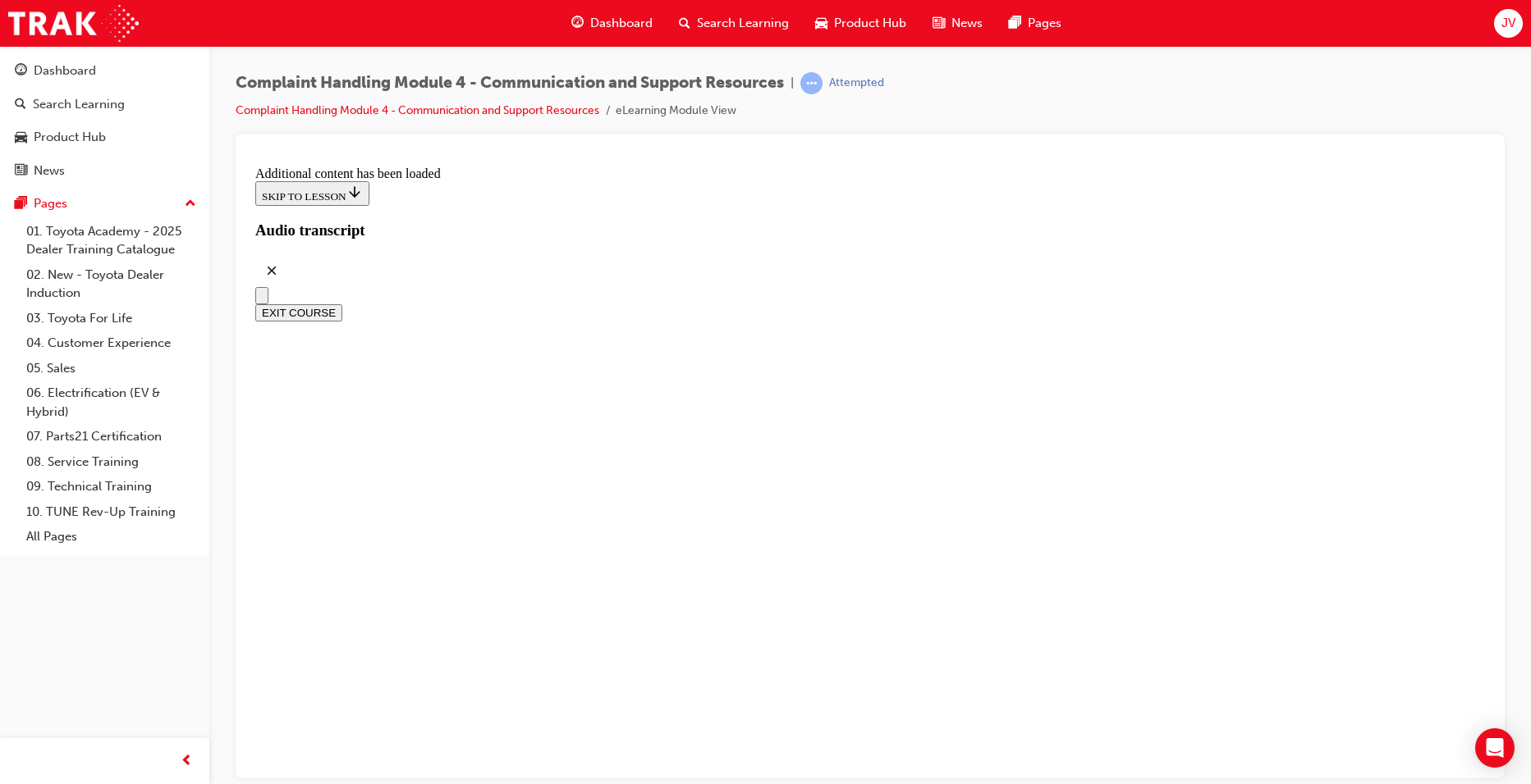
drag, startPoint x: 900, startPoint y: 315, endPoint x: 910, endPoint y: 320, distance: 11.2
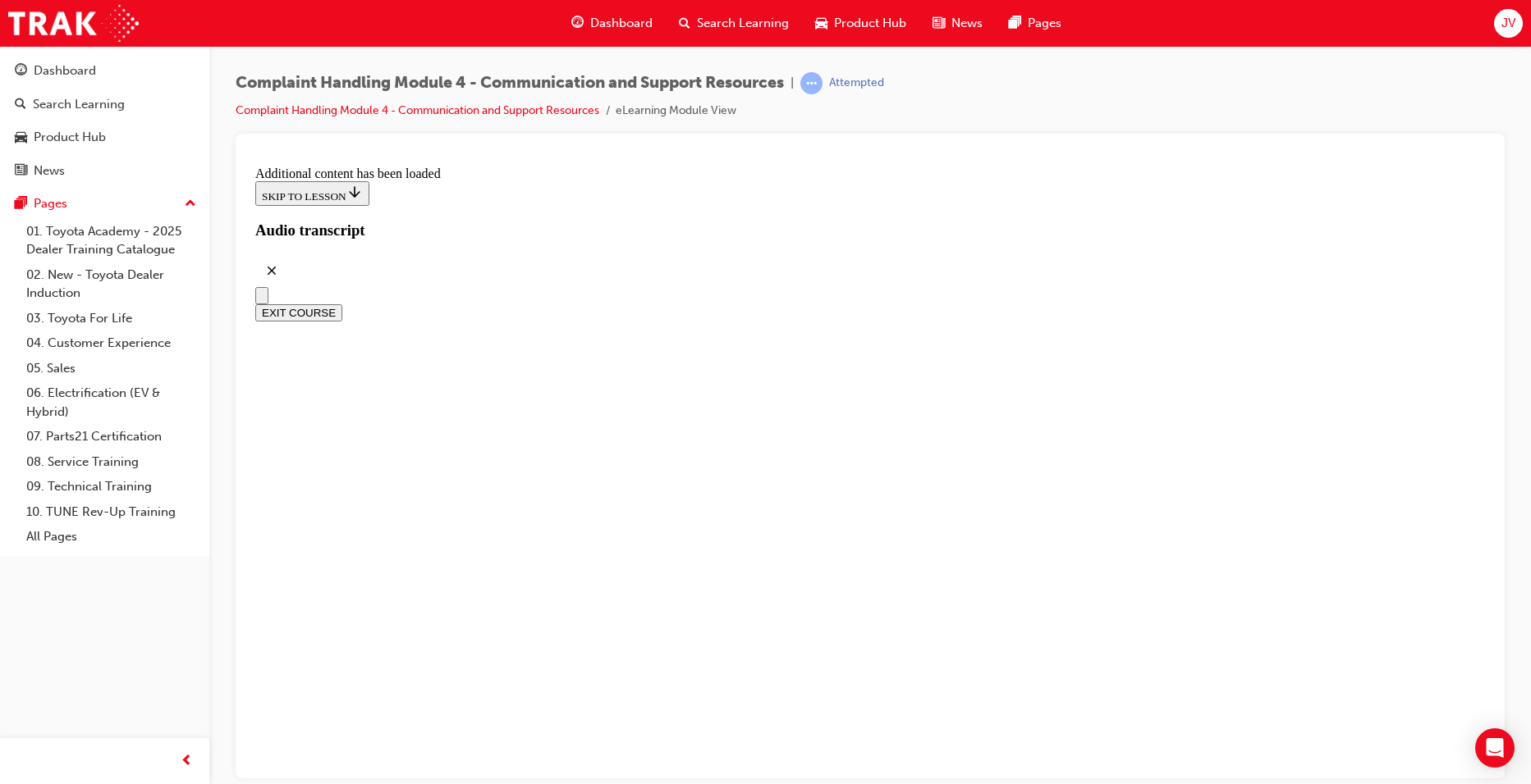
radio input "true"
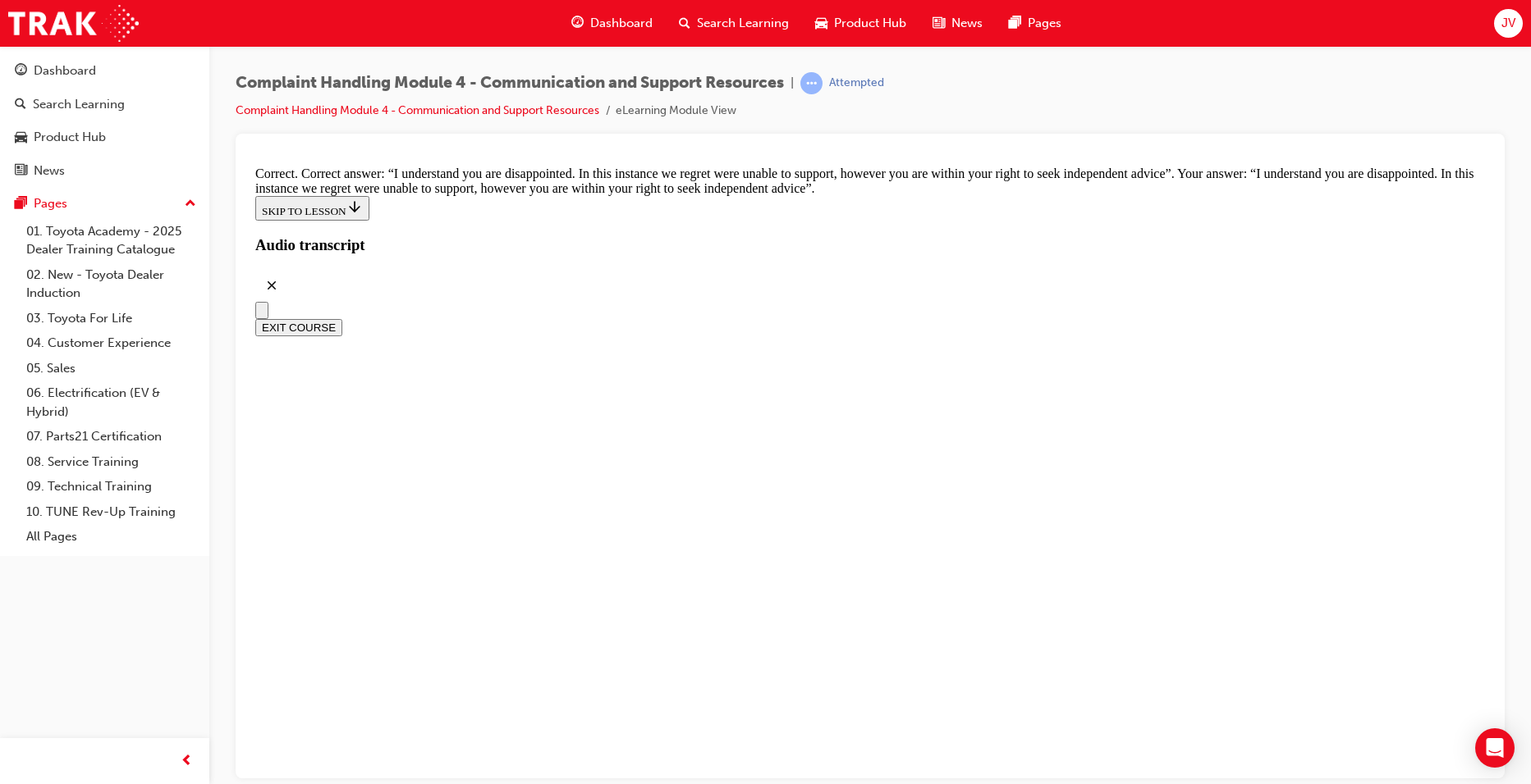
scroll to position [10668, 0]
checkbox input "true"
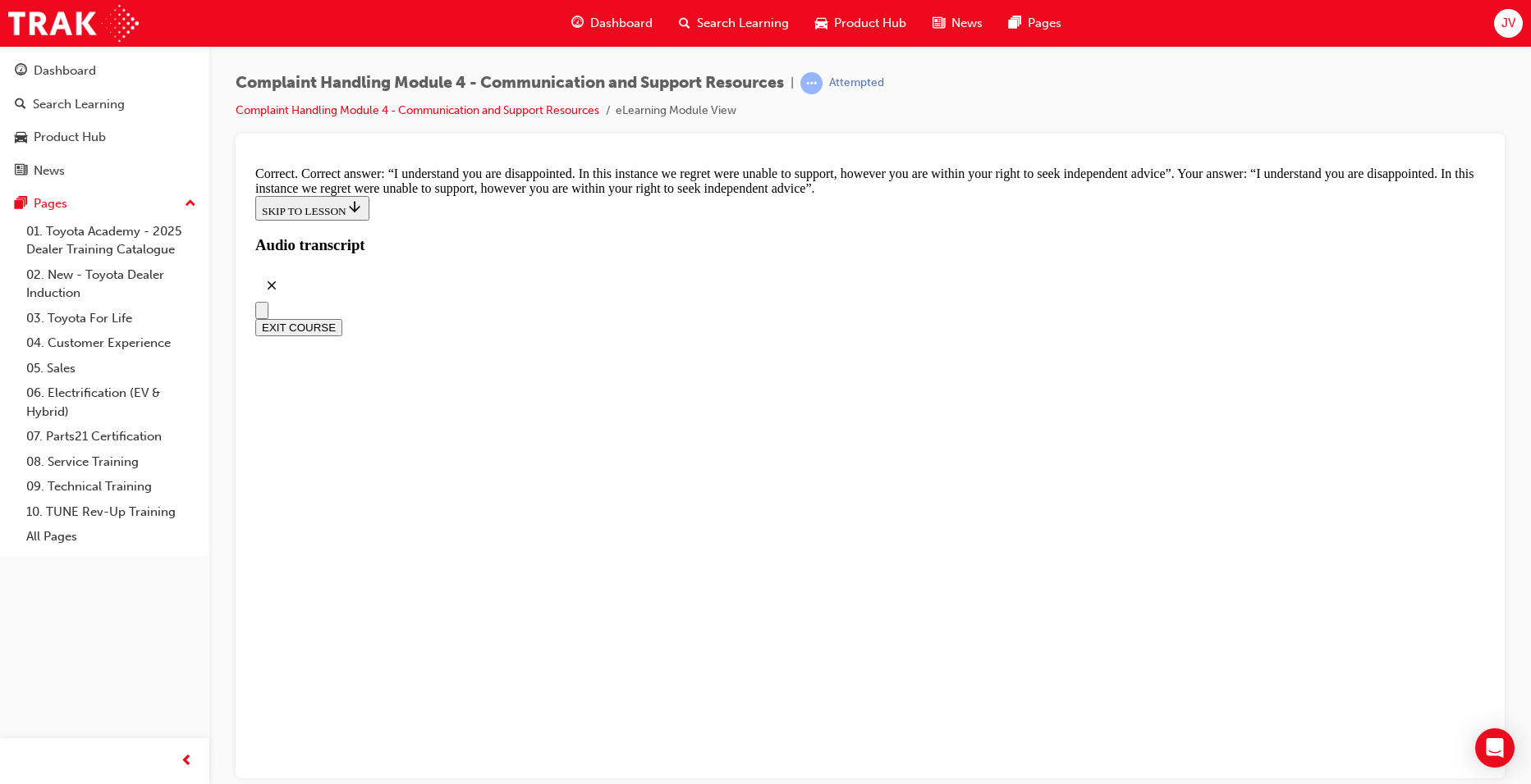
checkbox input "true"
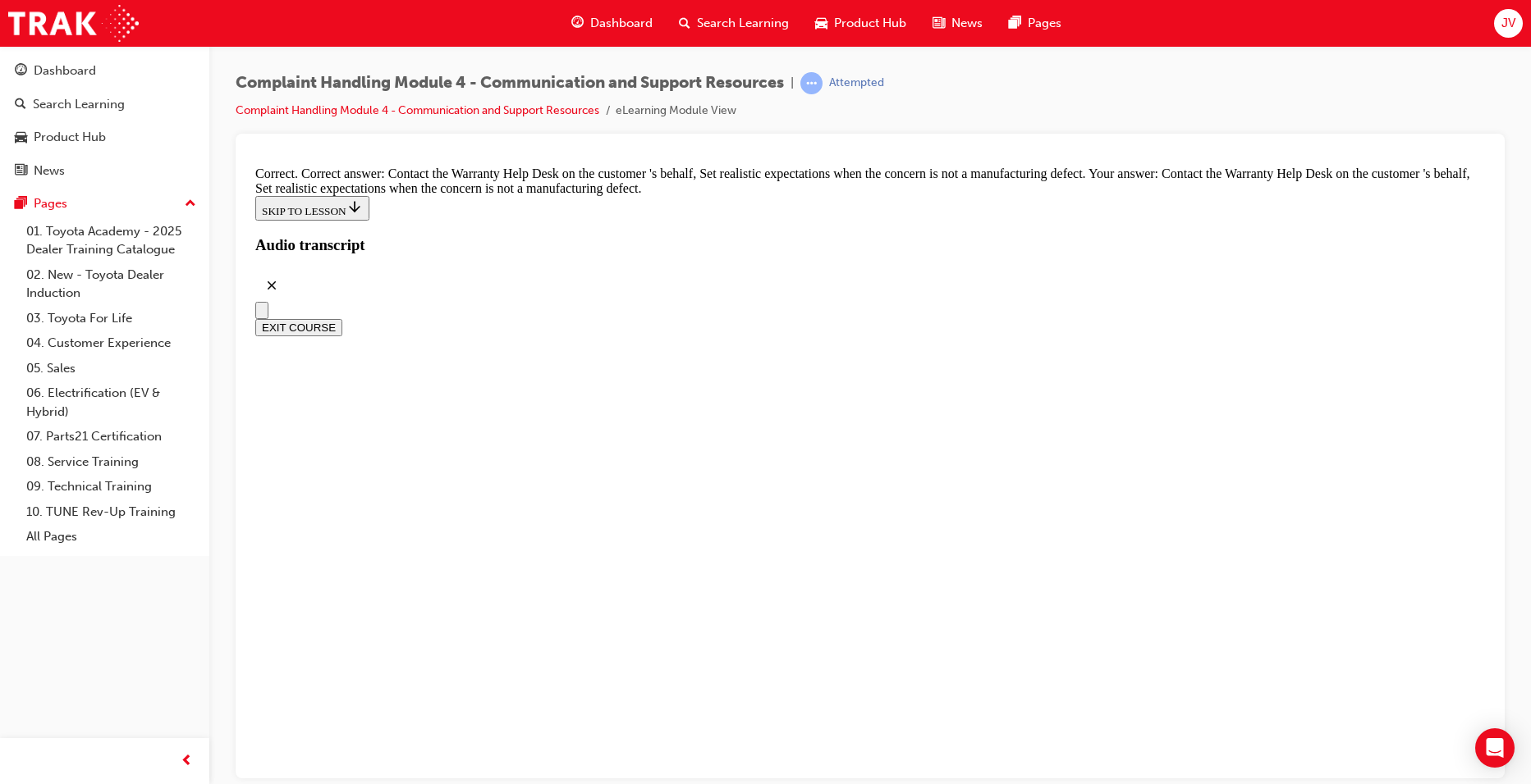
checkbox input "true"
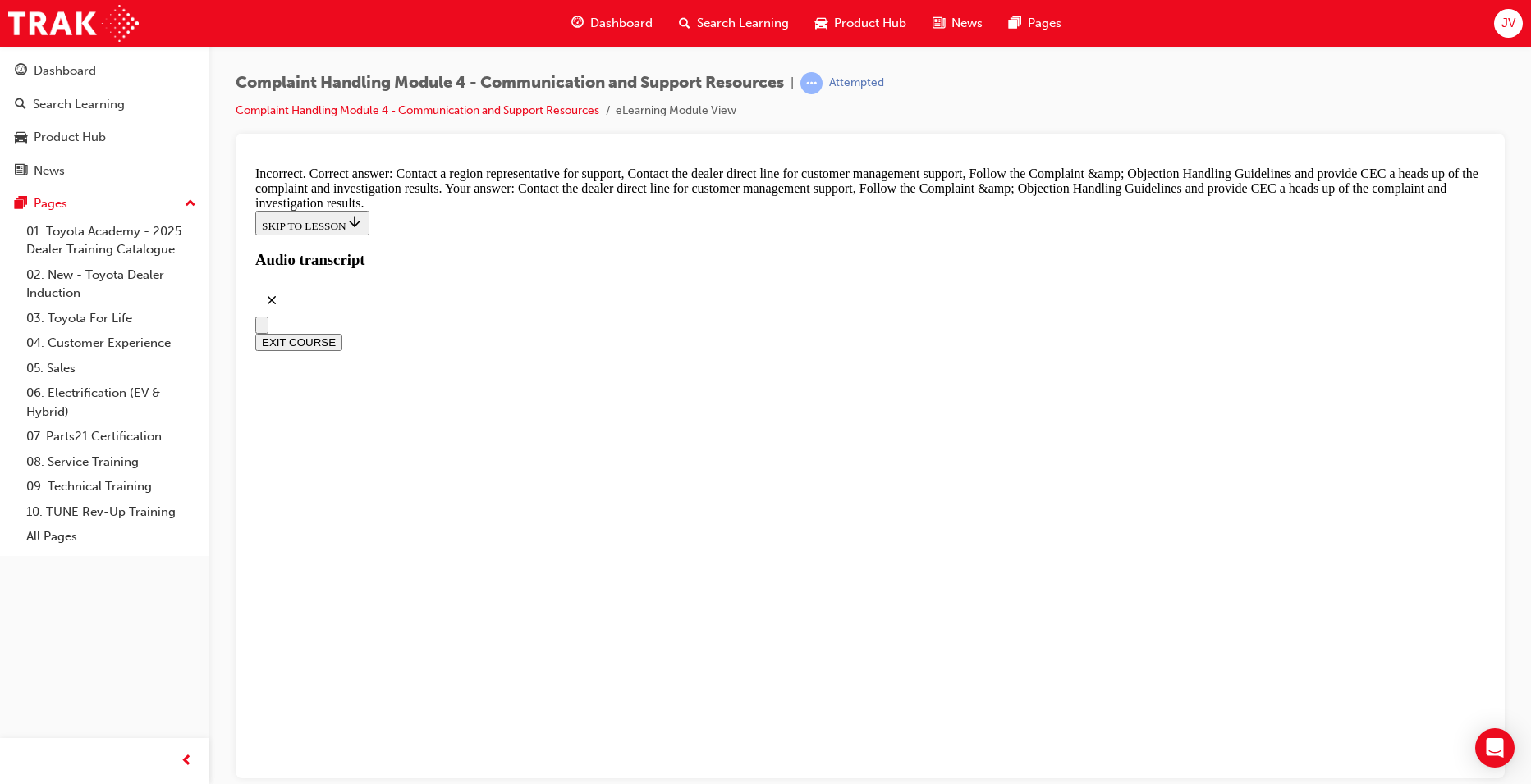
scroll to position [12063, 0]
radio input "true"
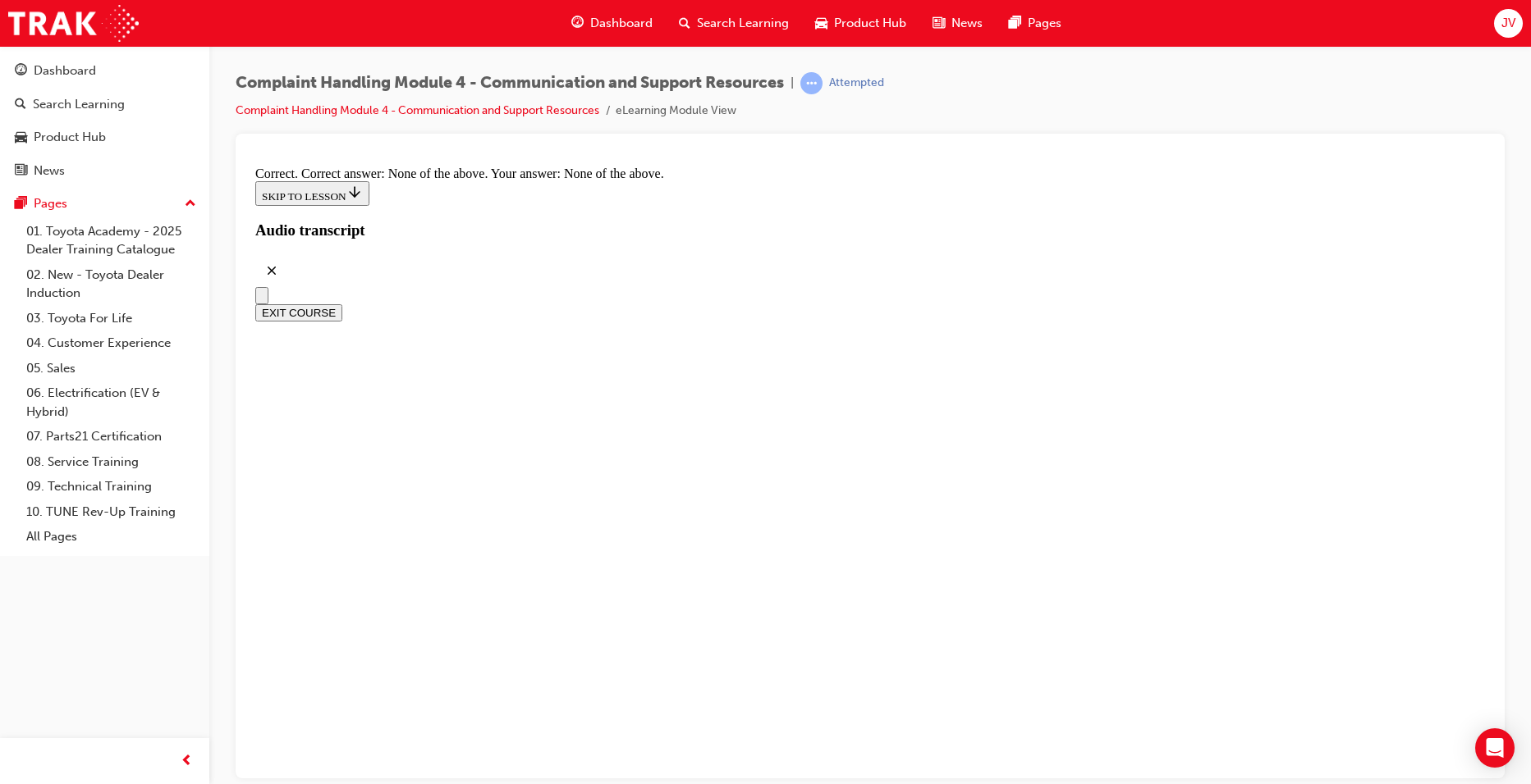
scroll to position [12373, 0]
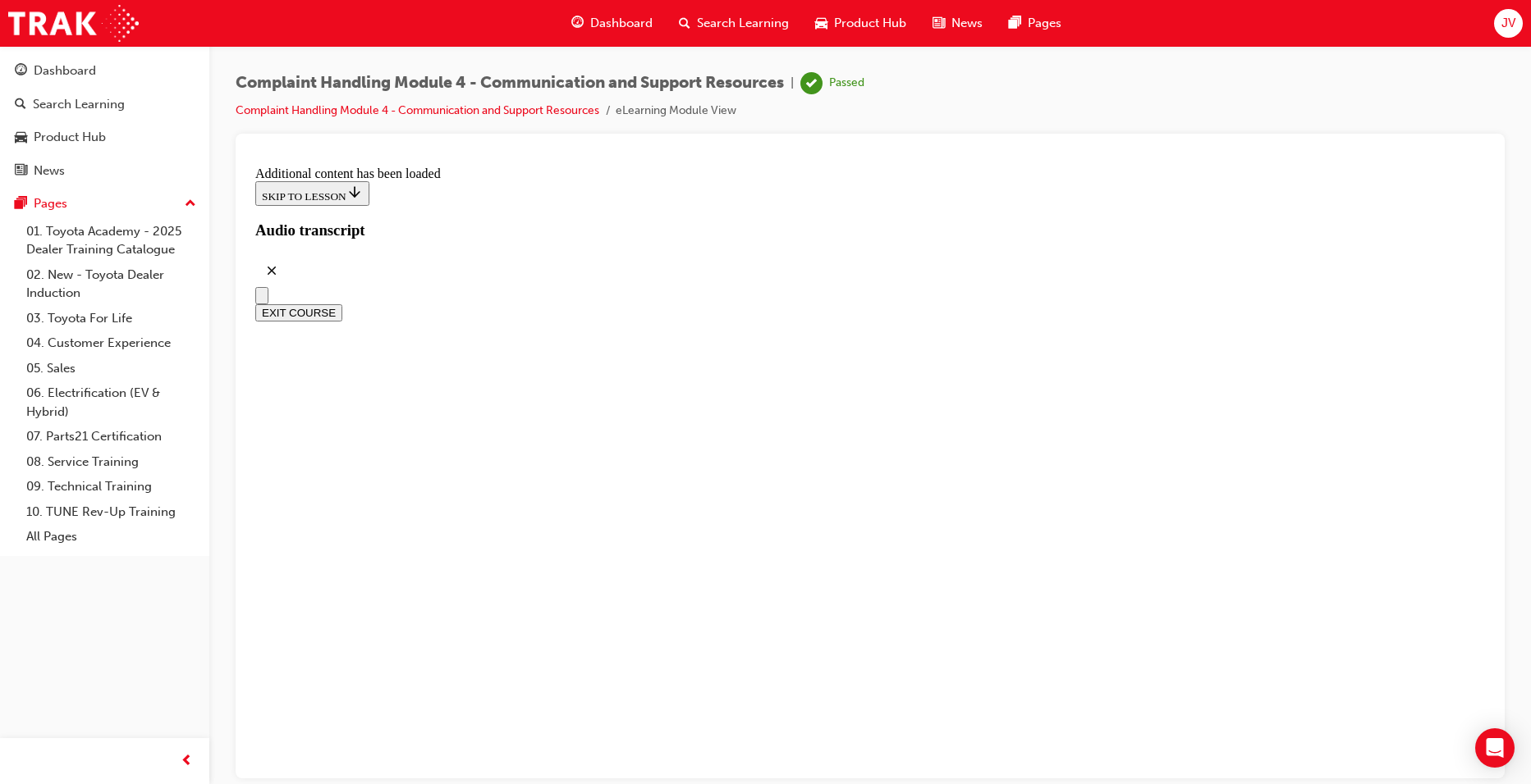
click at [343, 303] on button "EXIT COURSE" at bounding box center [298, 312] width 87 height 18
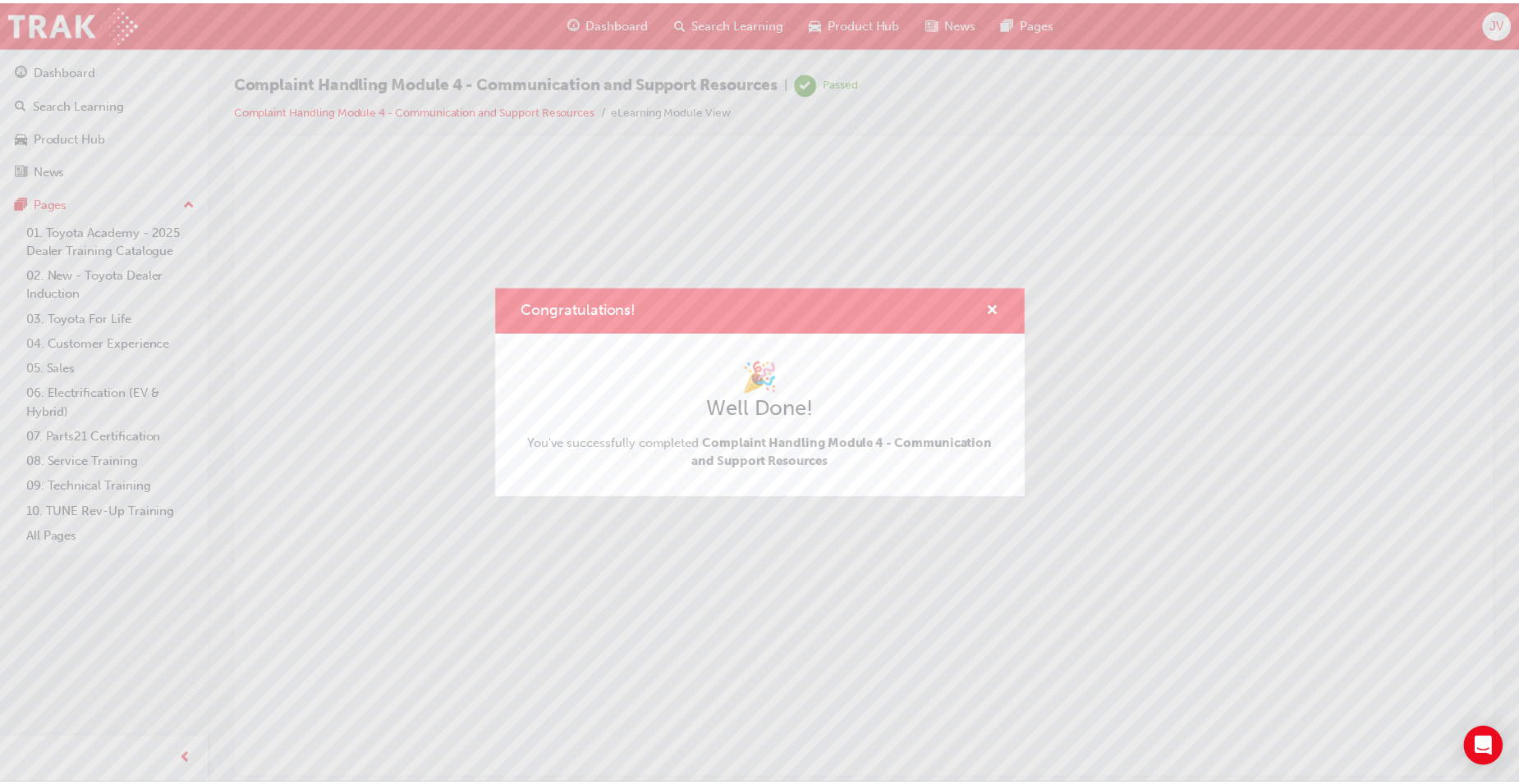
scroll to position [0, 0]
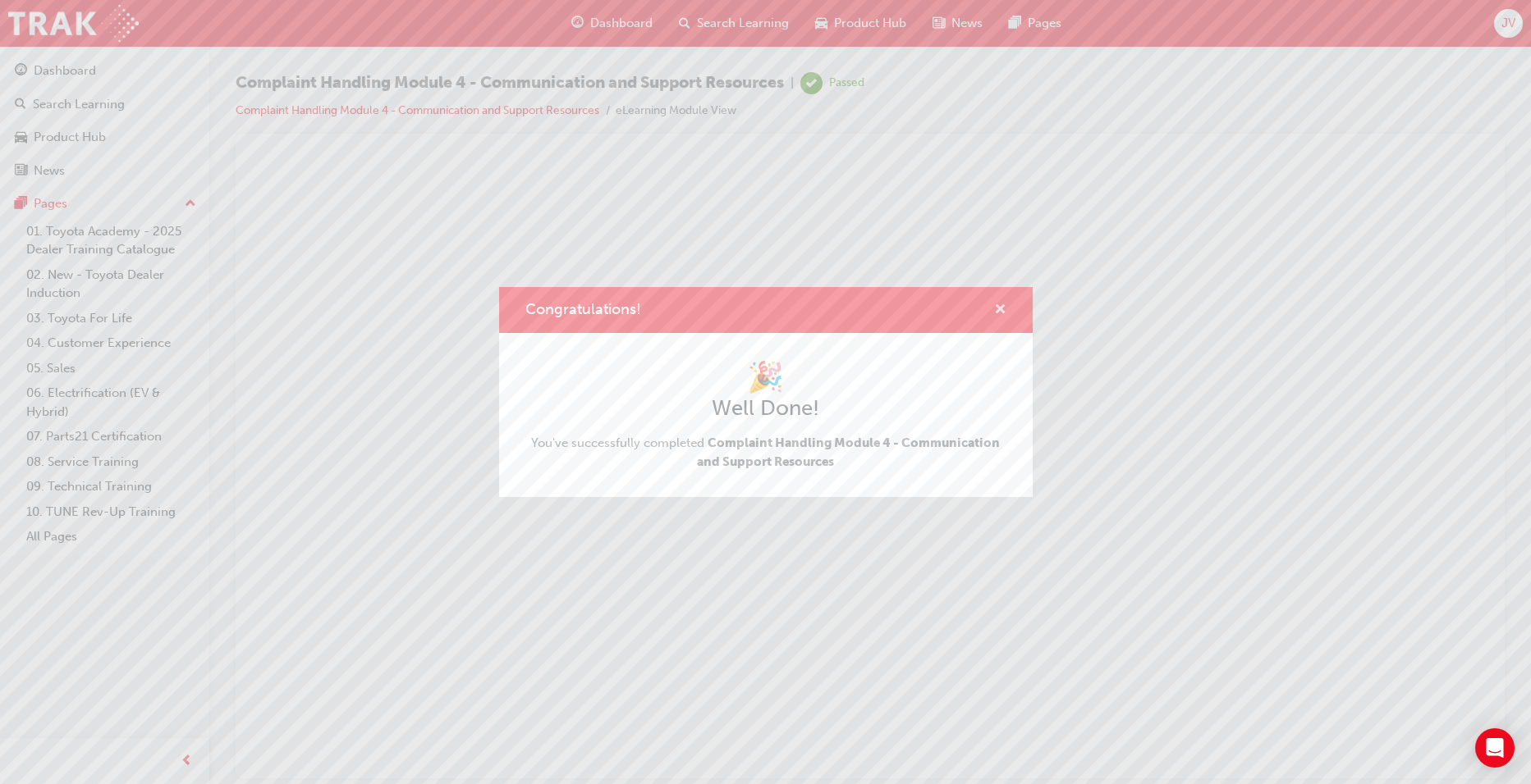
click at [1003, 307] on span "cross-icon" at bounding box center [1001, 310] width 13 height 15
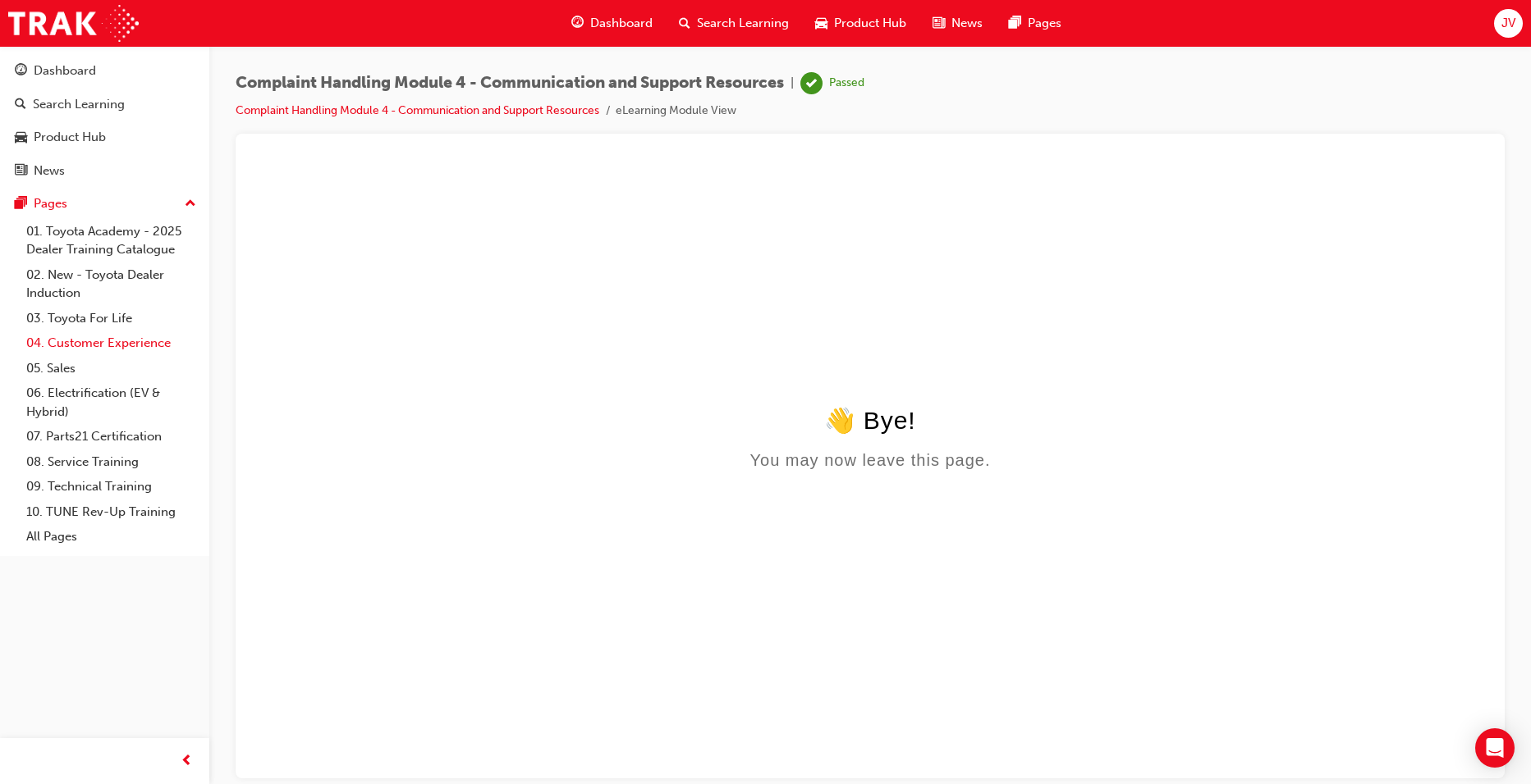
click at [82, 343] on link "04. Customer Experience" at bounding box center [111, 343] width 183 height 25
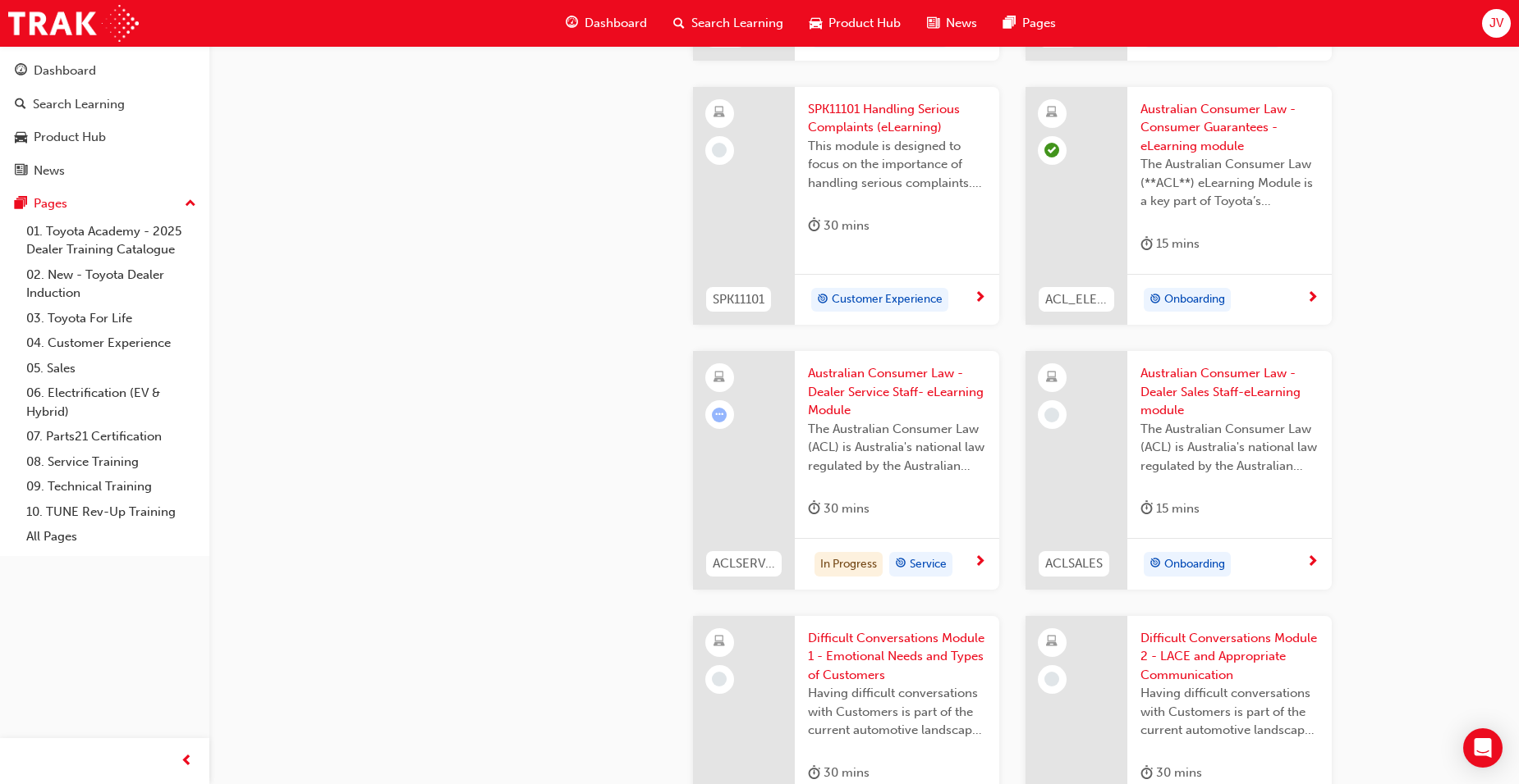
scroll to position [1067, 0]
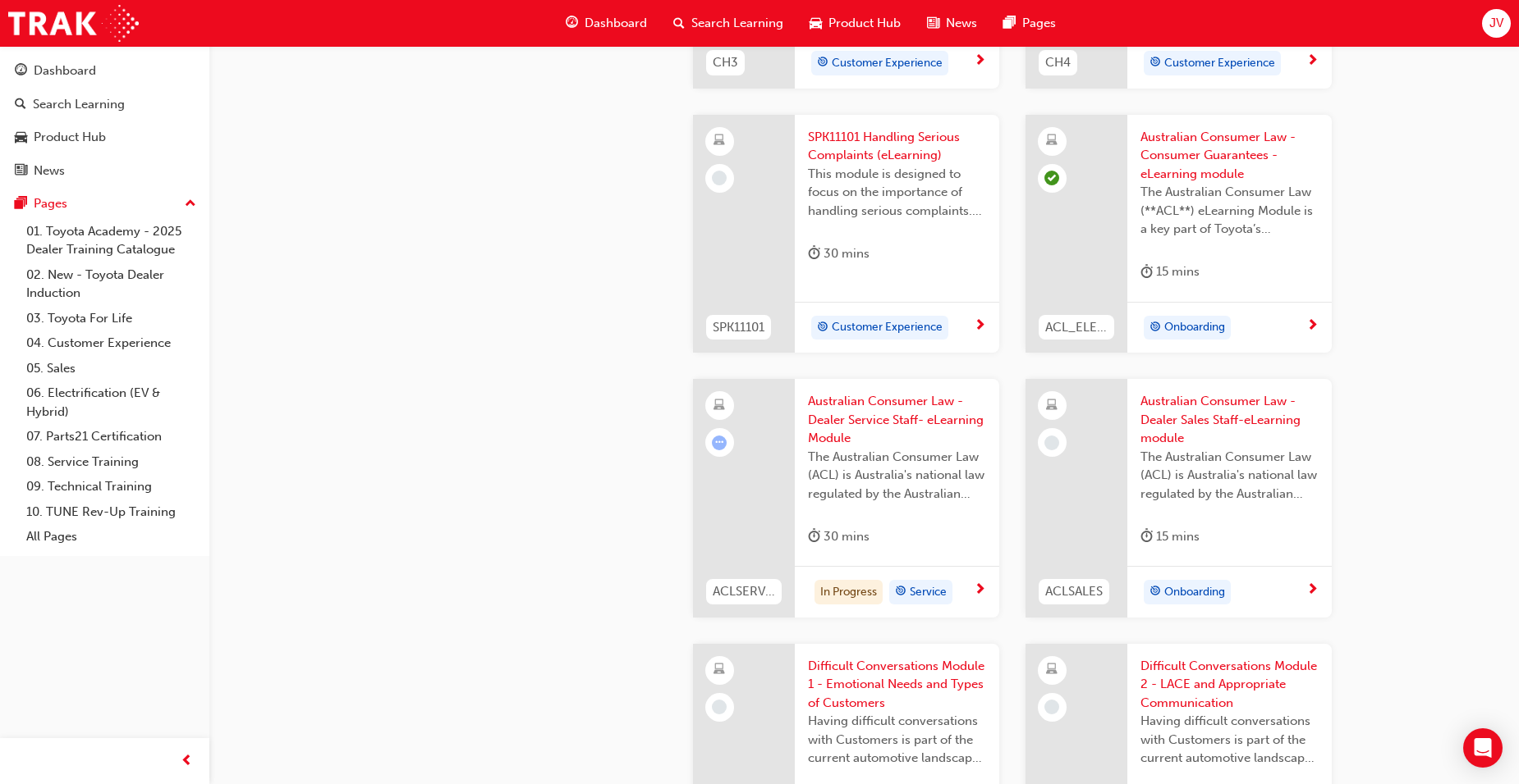
click at [886, 411] on span "Australian Consumer Law - Dealer Service Staff- eLearning Module" at bounding box center [896, 419] width 178 height 55
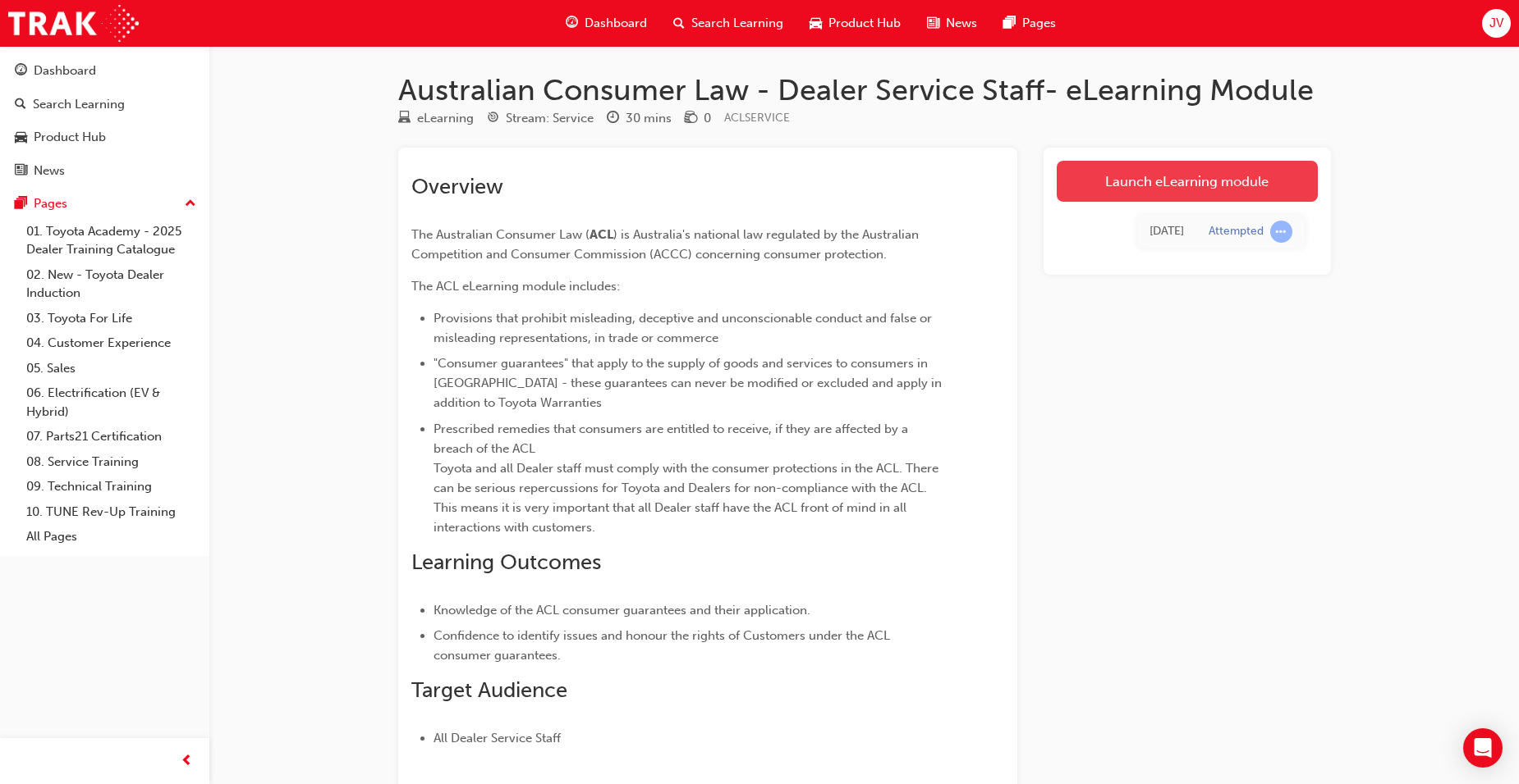
click at [1168, 174] on link "Launch eLearning module" at bounding box center [1187, 181] width 261 height 41
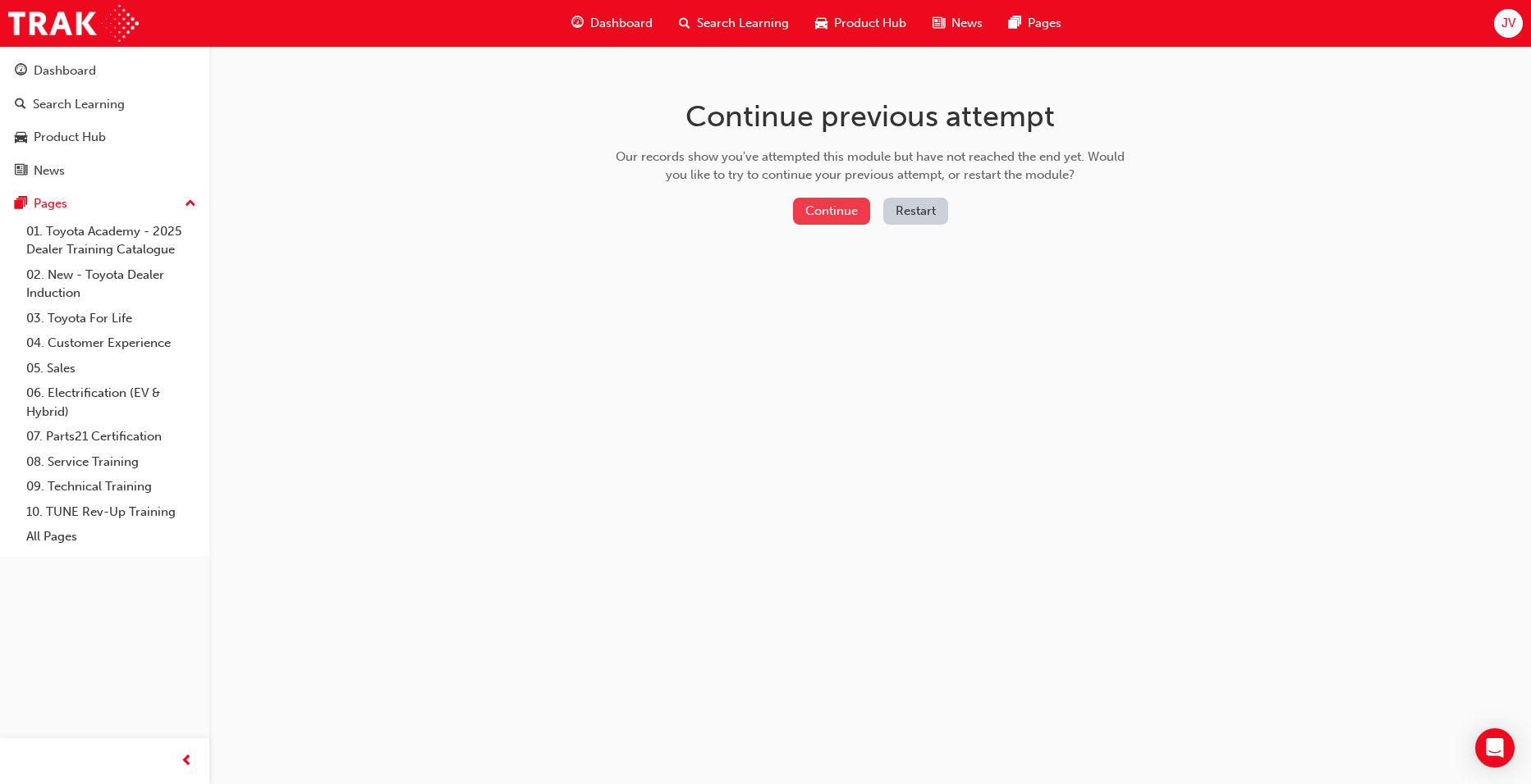
click at [806, 211] on button "Continue" at bounding box center [831, 211] width 77 height 27
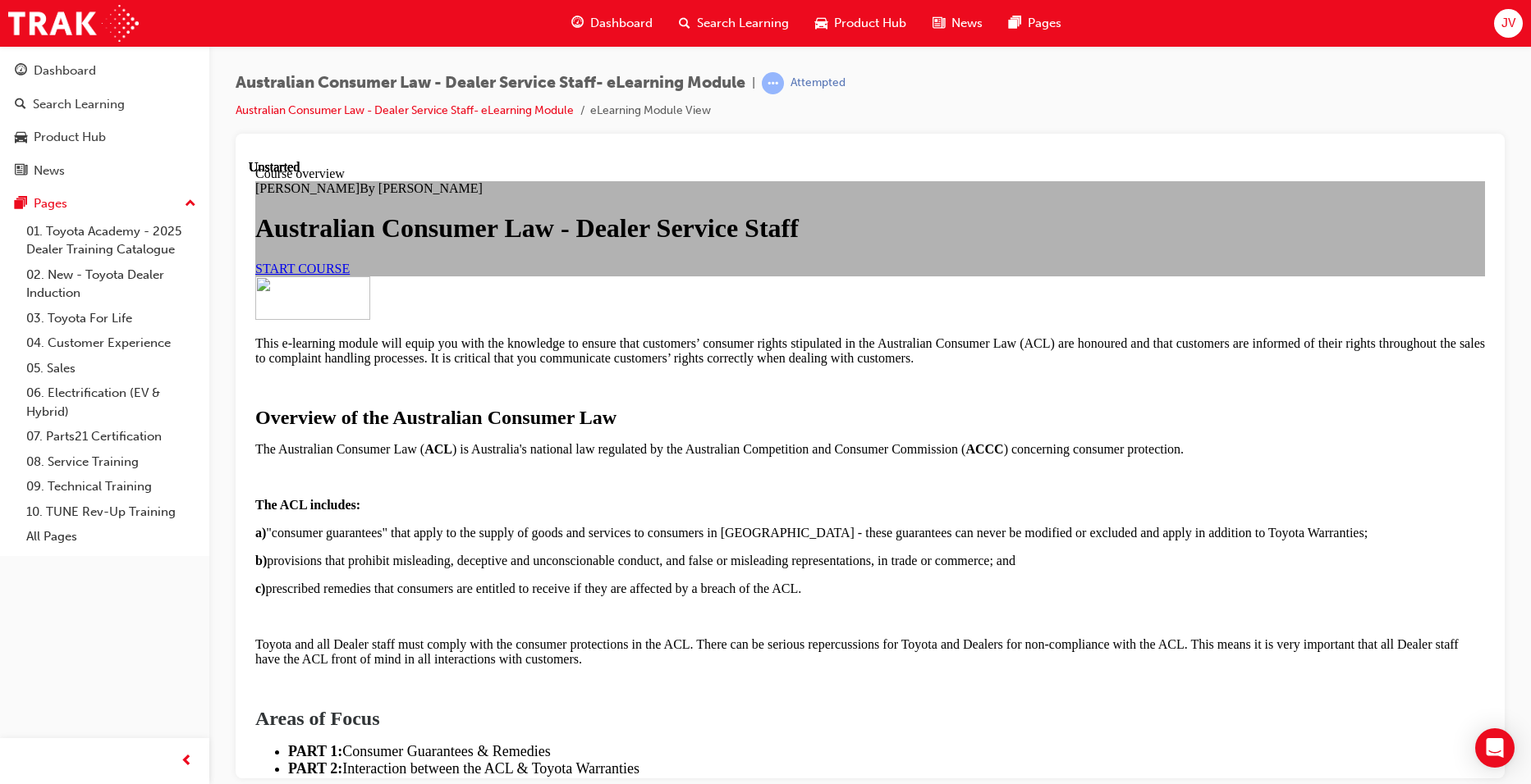
scroll to position [1138, 0]
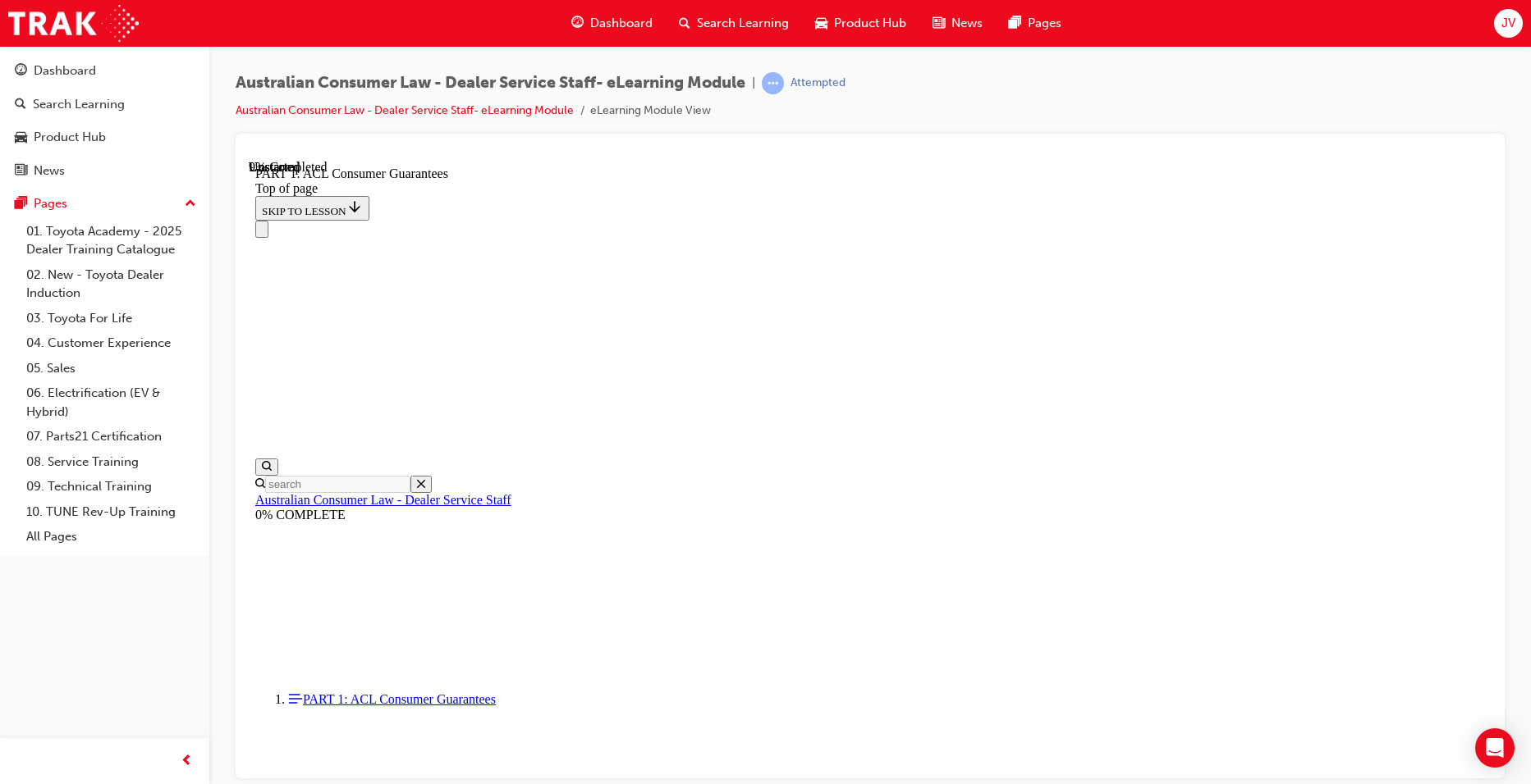
scroll to position [1610, 0]
drag, startPoint x: 712, startPoint y: 453, endPoint x: 1264, endPoint y: 484, distance: 552.9
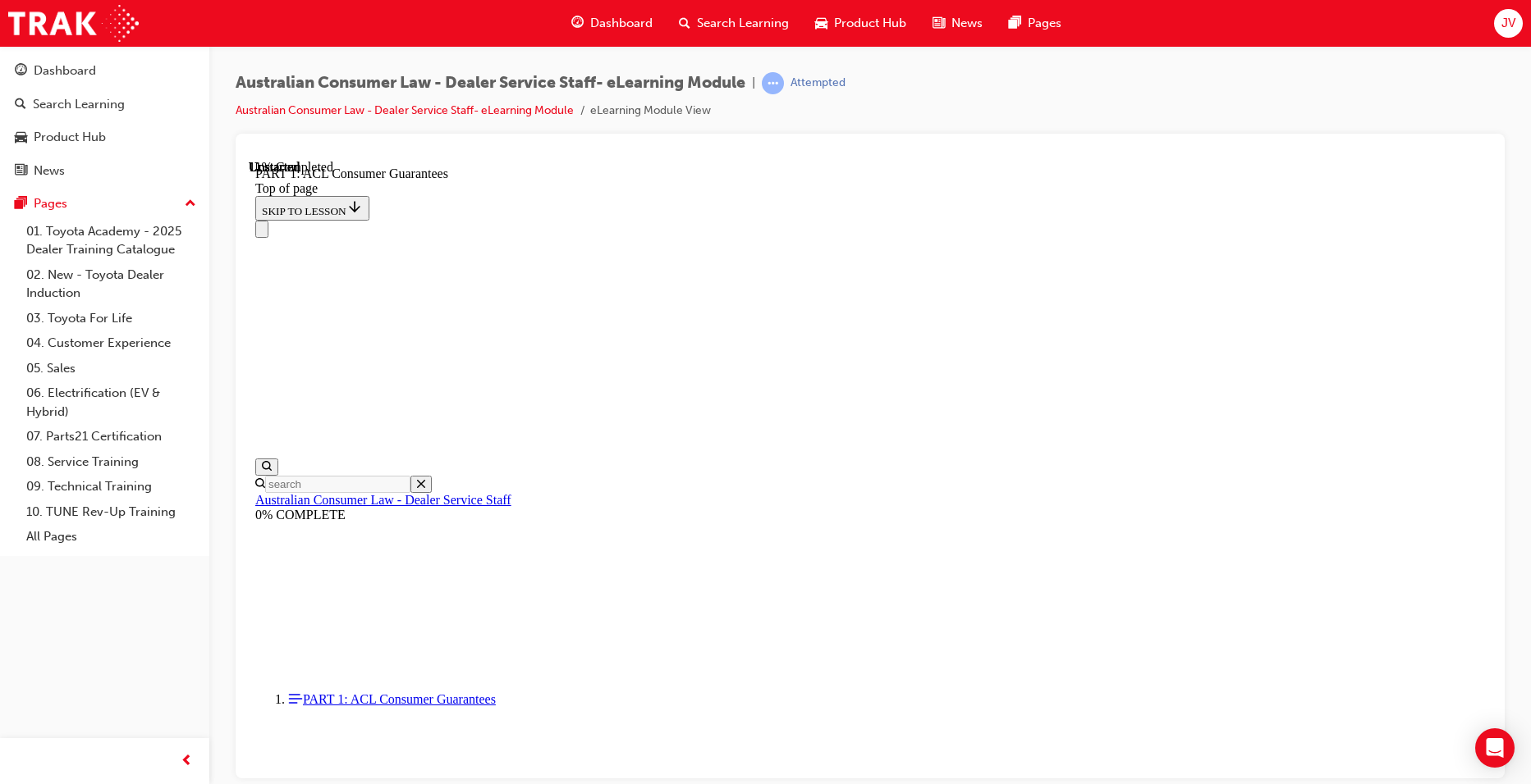
scroll to position [2568, 0]
drag, startPoint x: 1367, startPoint y: 526, endPoint x: 1374, endPoint y: 530, distance: 8.1
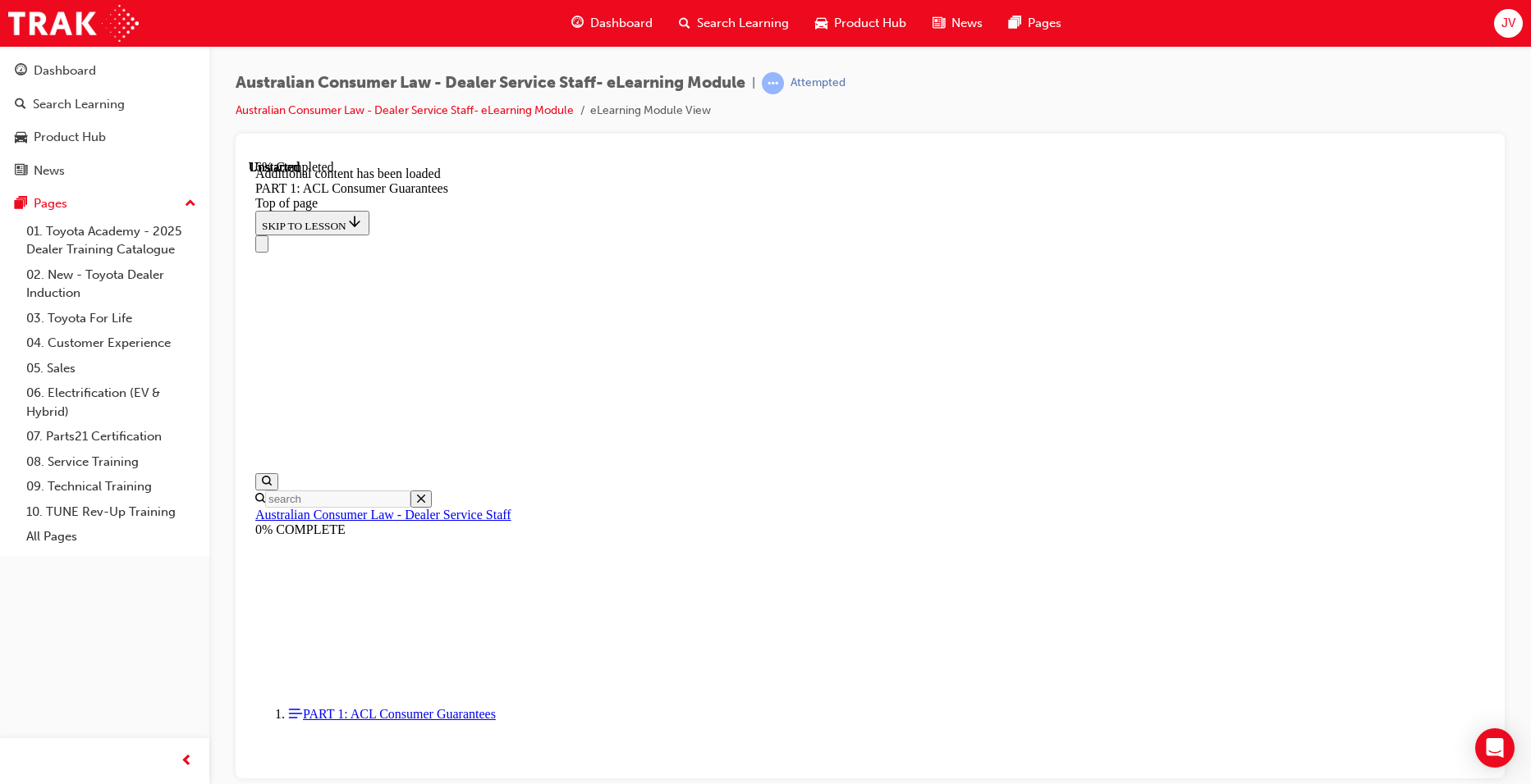
scroll to position [3134, 0]
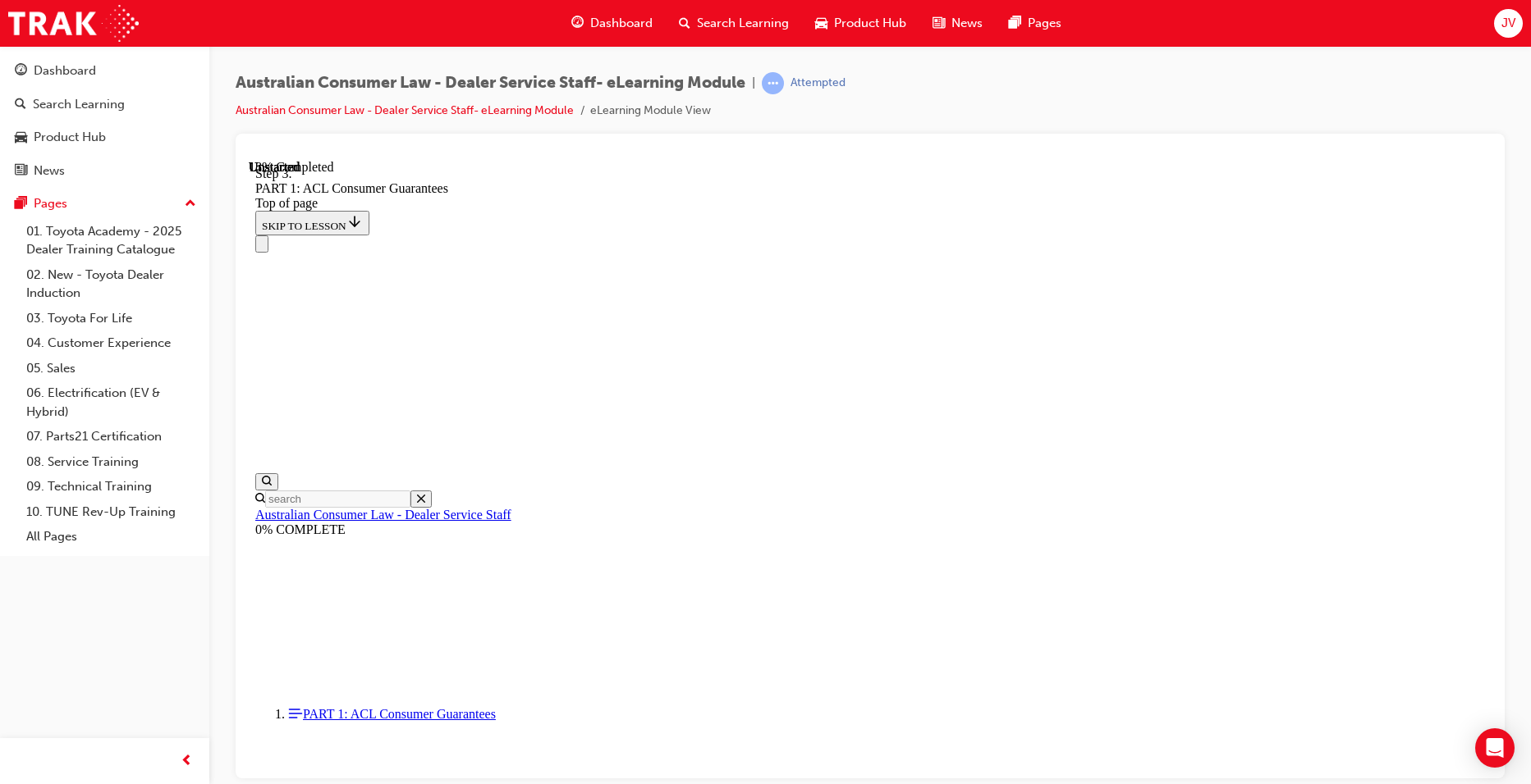
drag, startPoint x: 1148, startPoint y: 504, endPoint x: 1137, endPoint y: 511, distance: 13.0
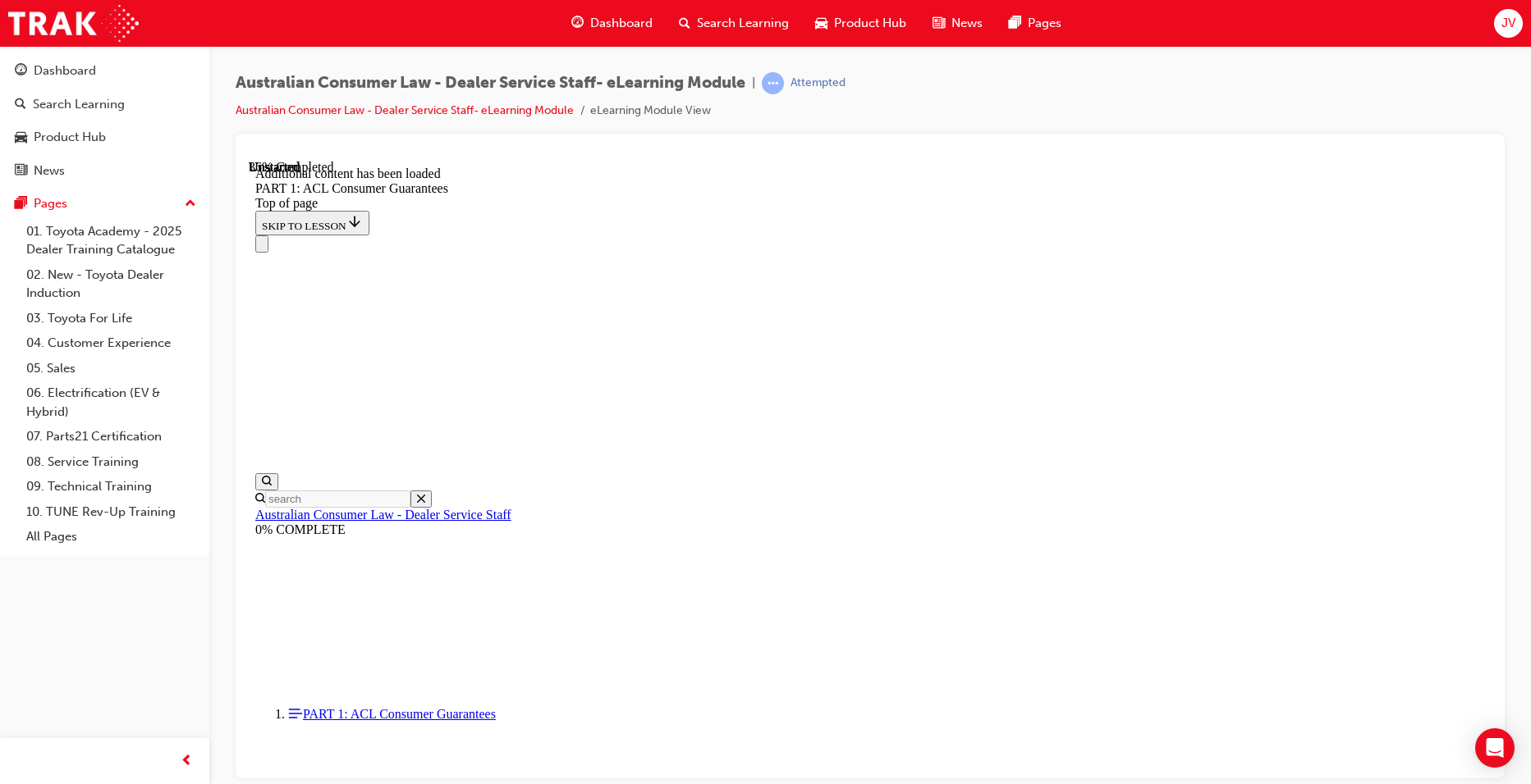
drag, startPoint x: 663, startPoint y: 464, endPoint x: 1262, endPoint y: 511, distance: 600.8
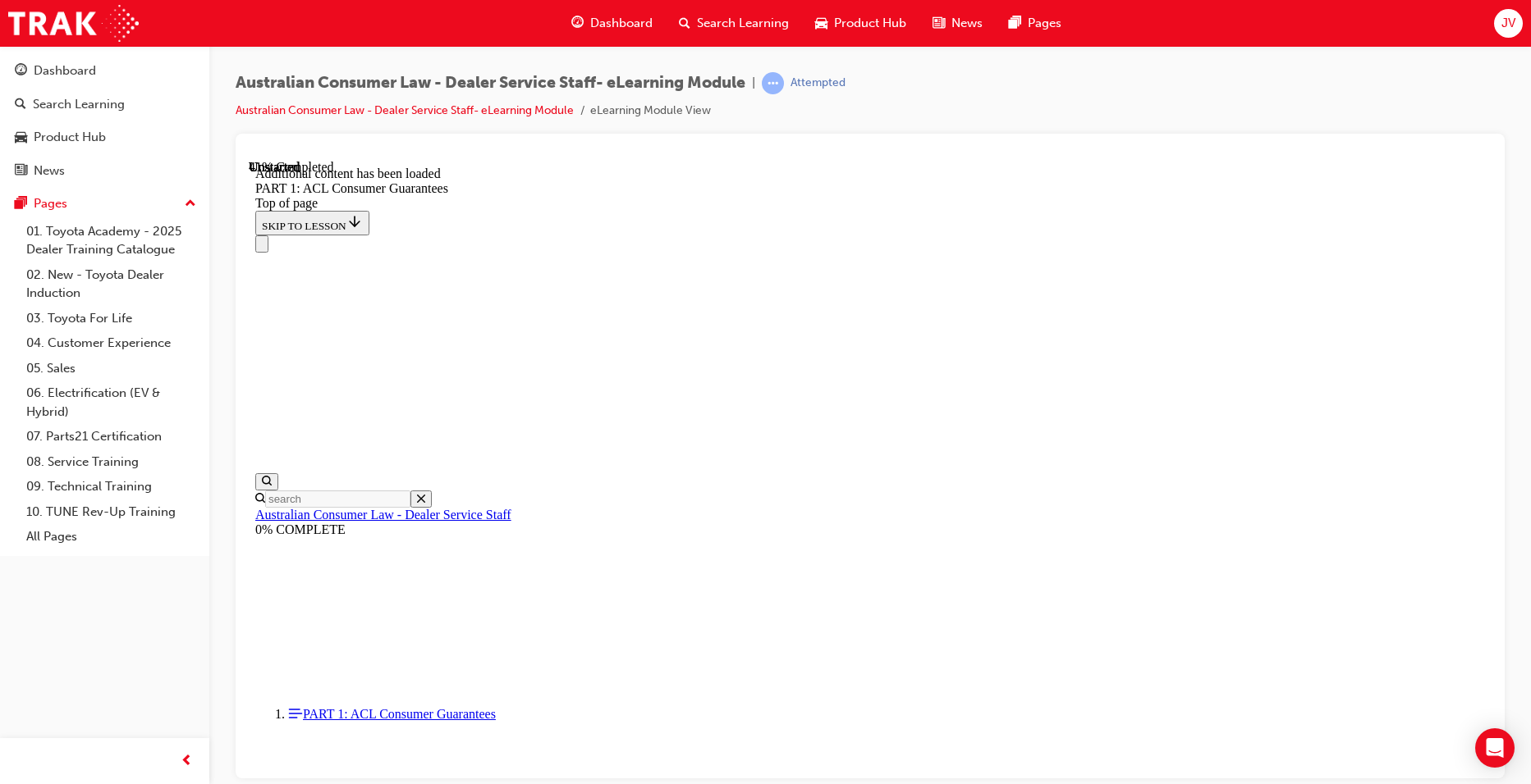
scroll to position [6132, 0]
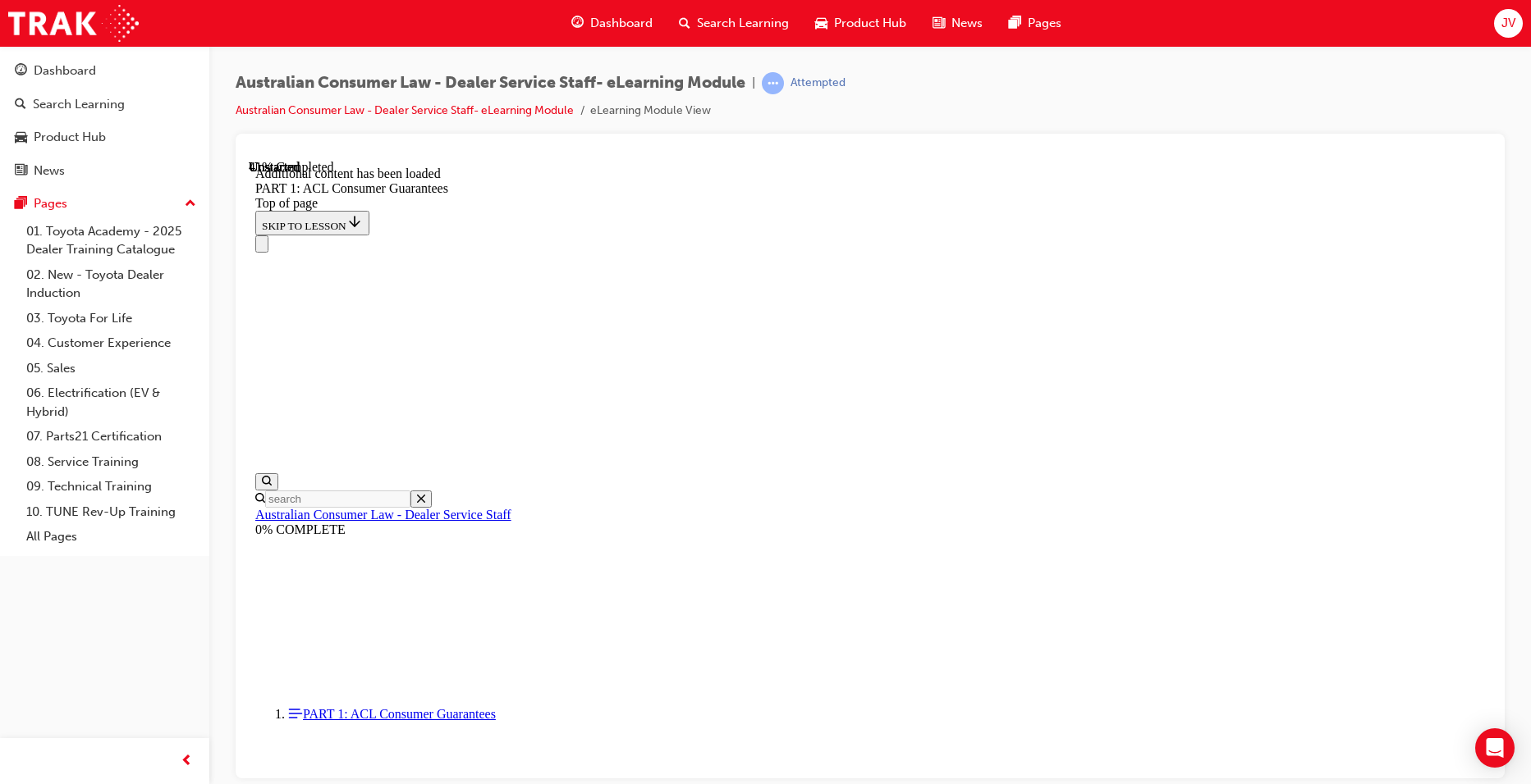
scroll to position [6232, 0]
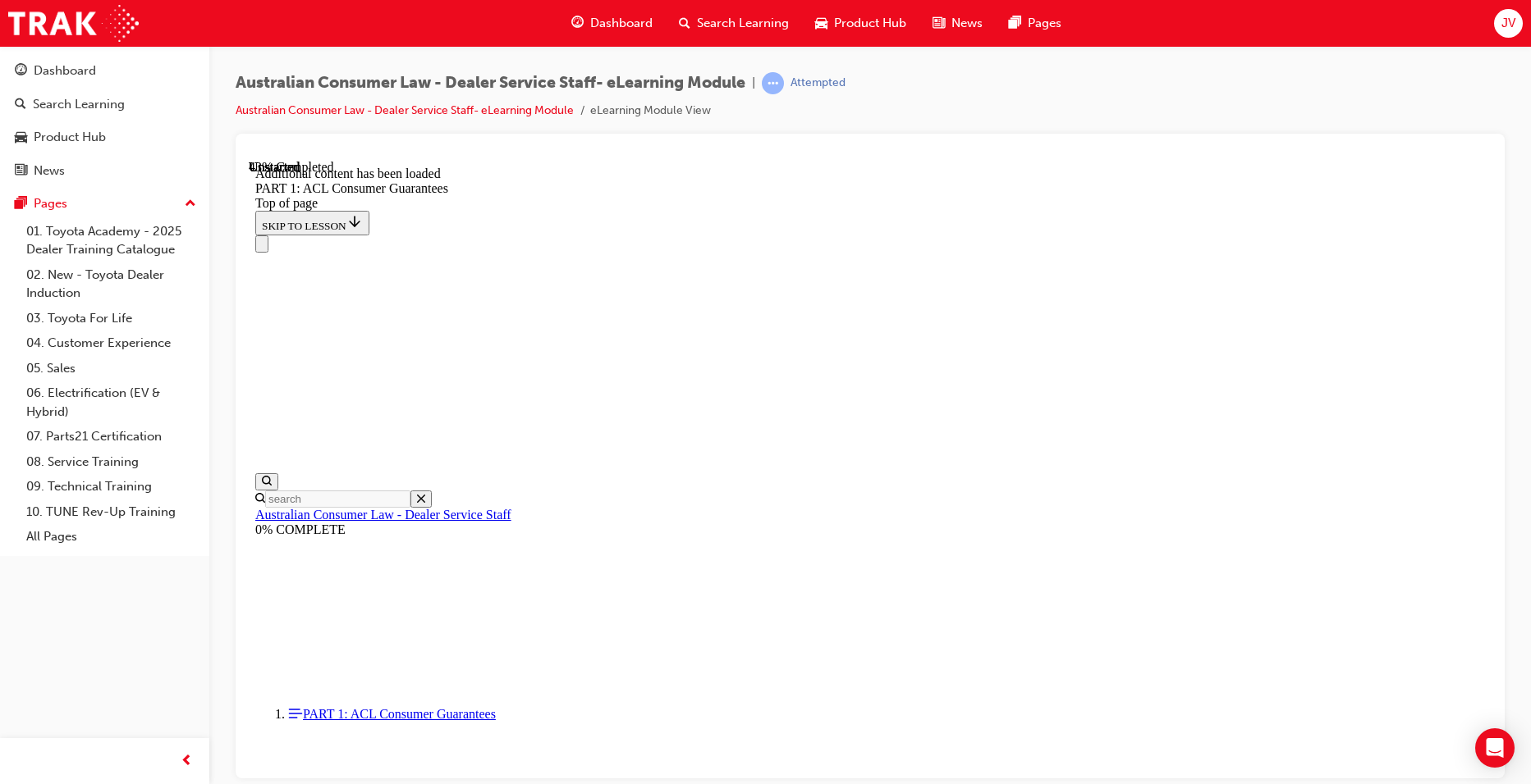
drag, startPoint x: 732, startPoint y: 317, endPoint x: 1325, endPoint y: 373, distance: 595.6
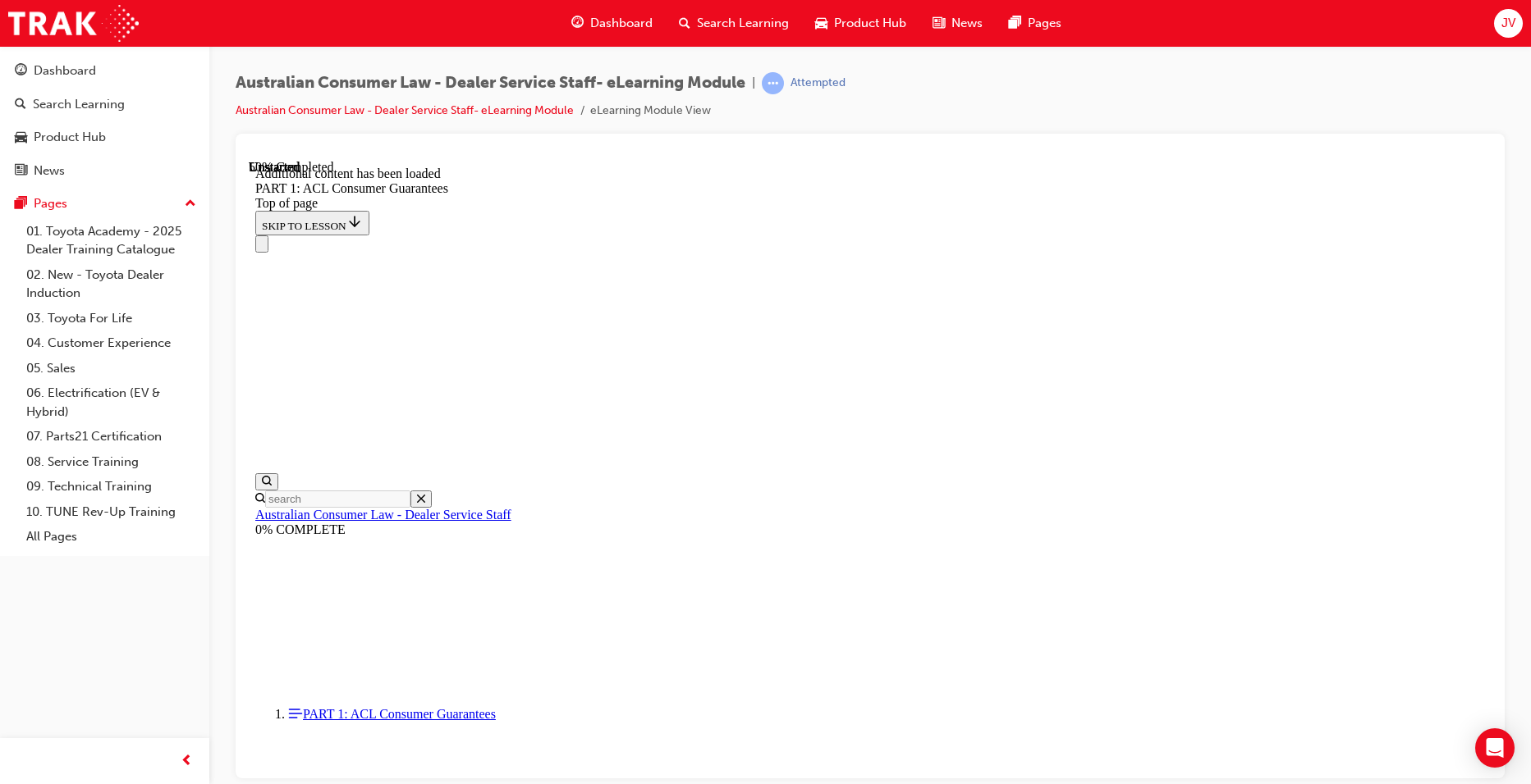
scroll to position [7368, 0]
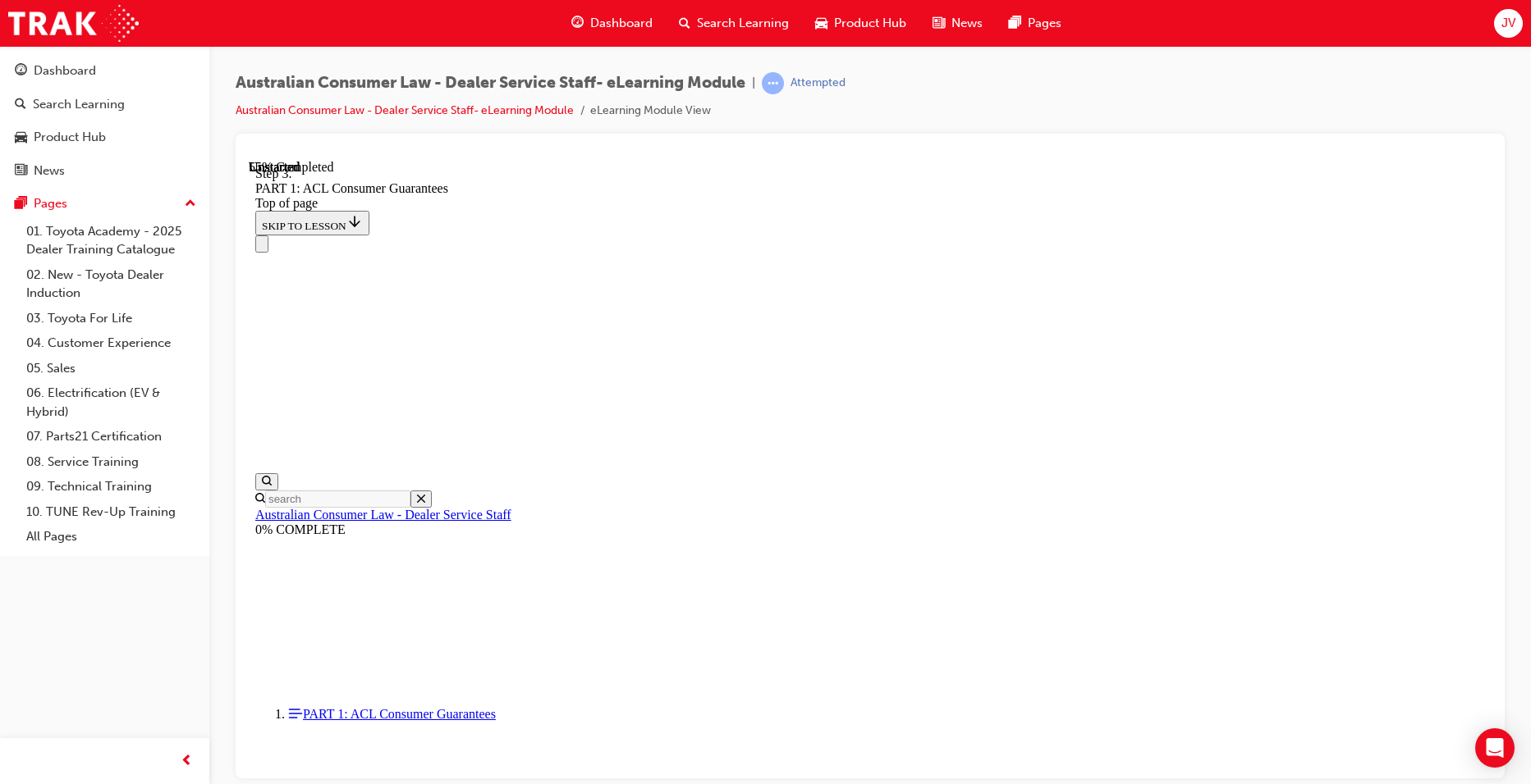
drag, startPoint x: 665, startPoint y: 275, endPoint x: 1250, endPoint y: 291, distance: 585.2
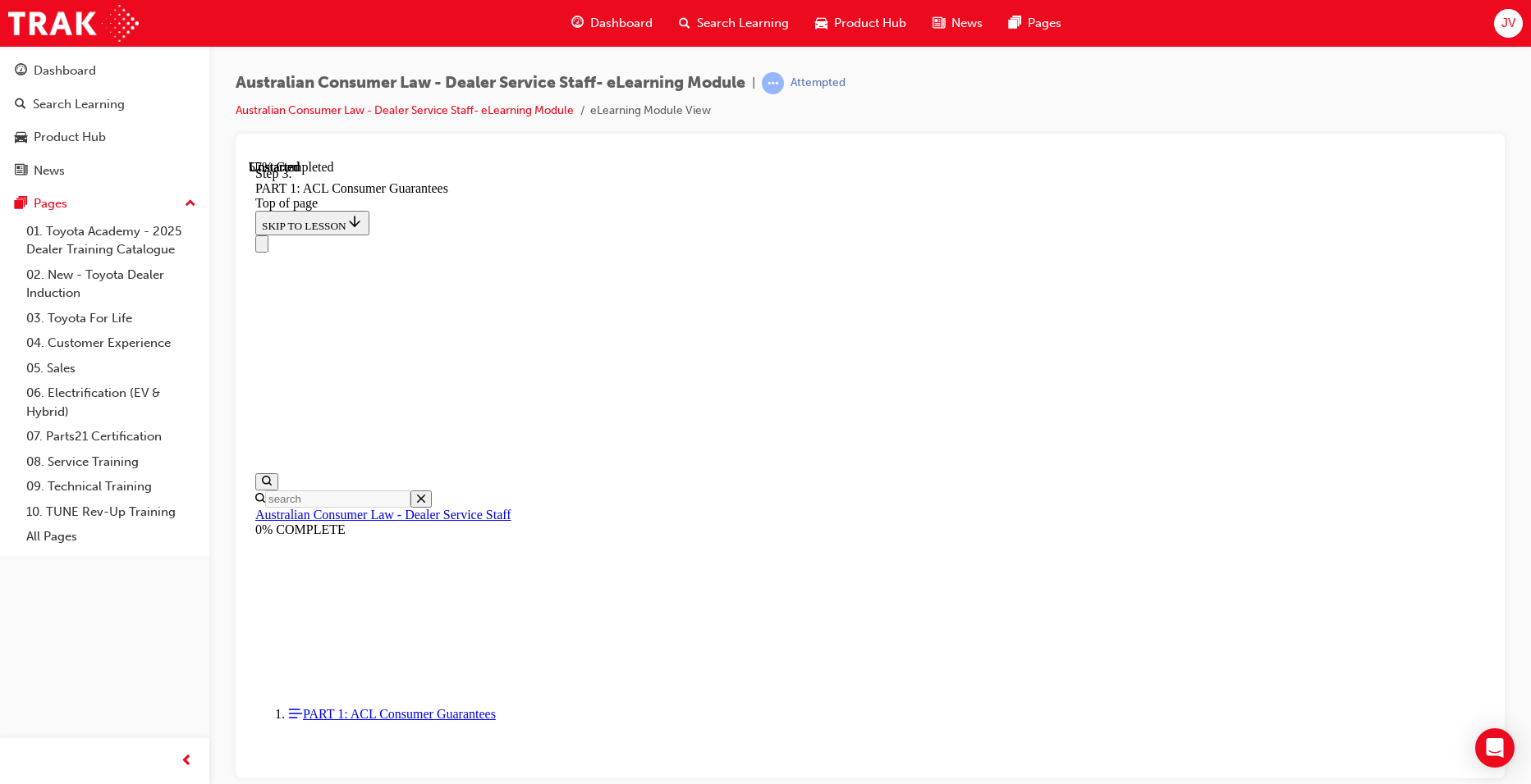
drag, startPoint x: 819, startPoint y: 735, endPoint x: 820, endPoint y: 751, distance: 16.0
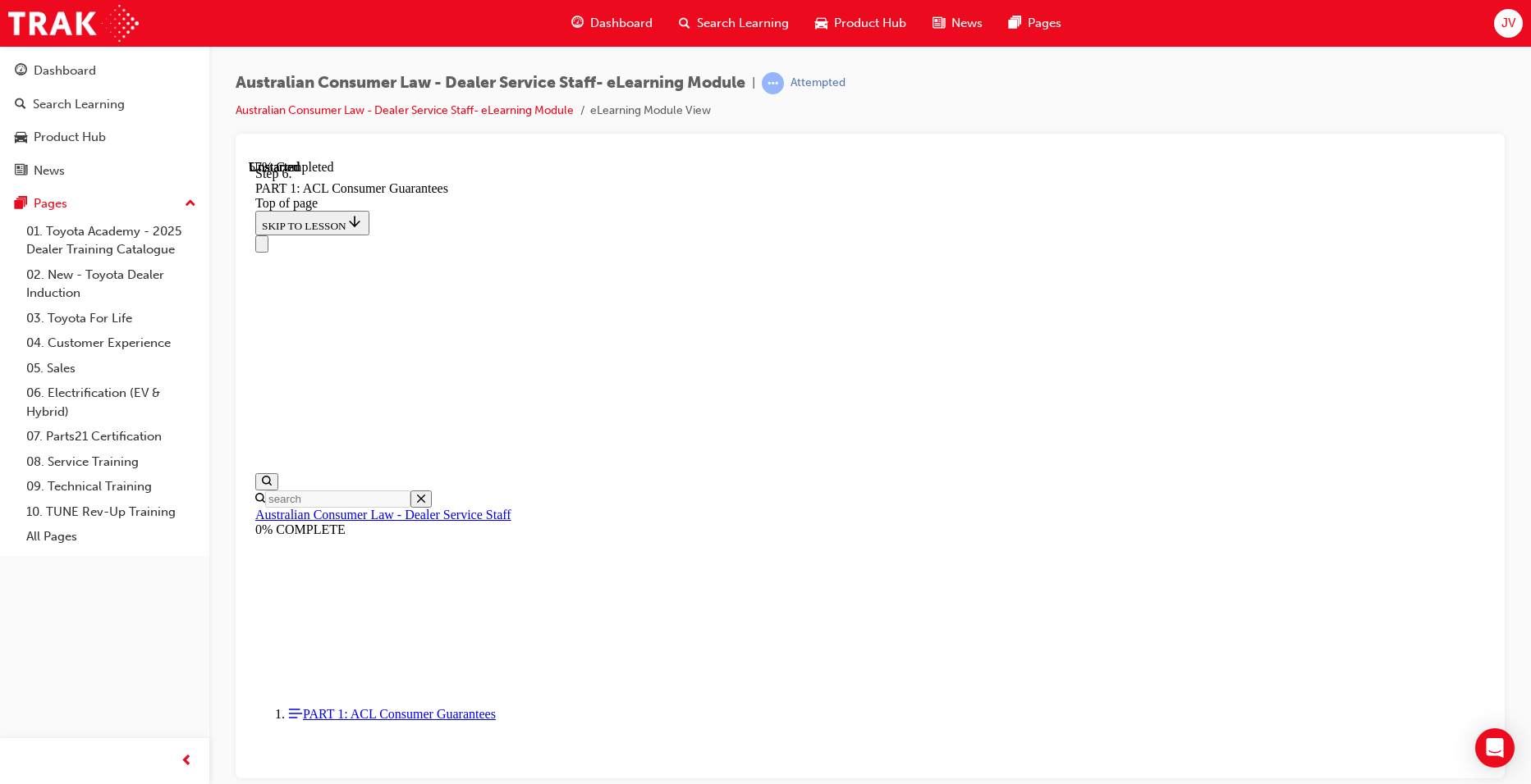
drag, startPoint x: 820, startPoint y: 751, endPoint x: 711, endPoint y: 559, distance: 220.8
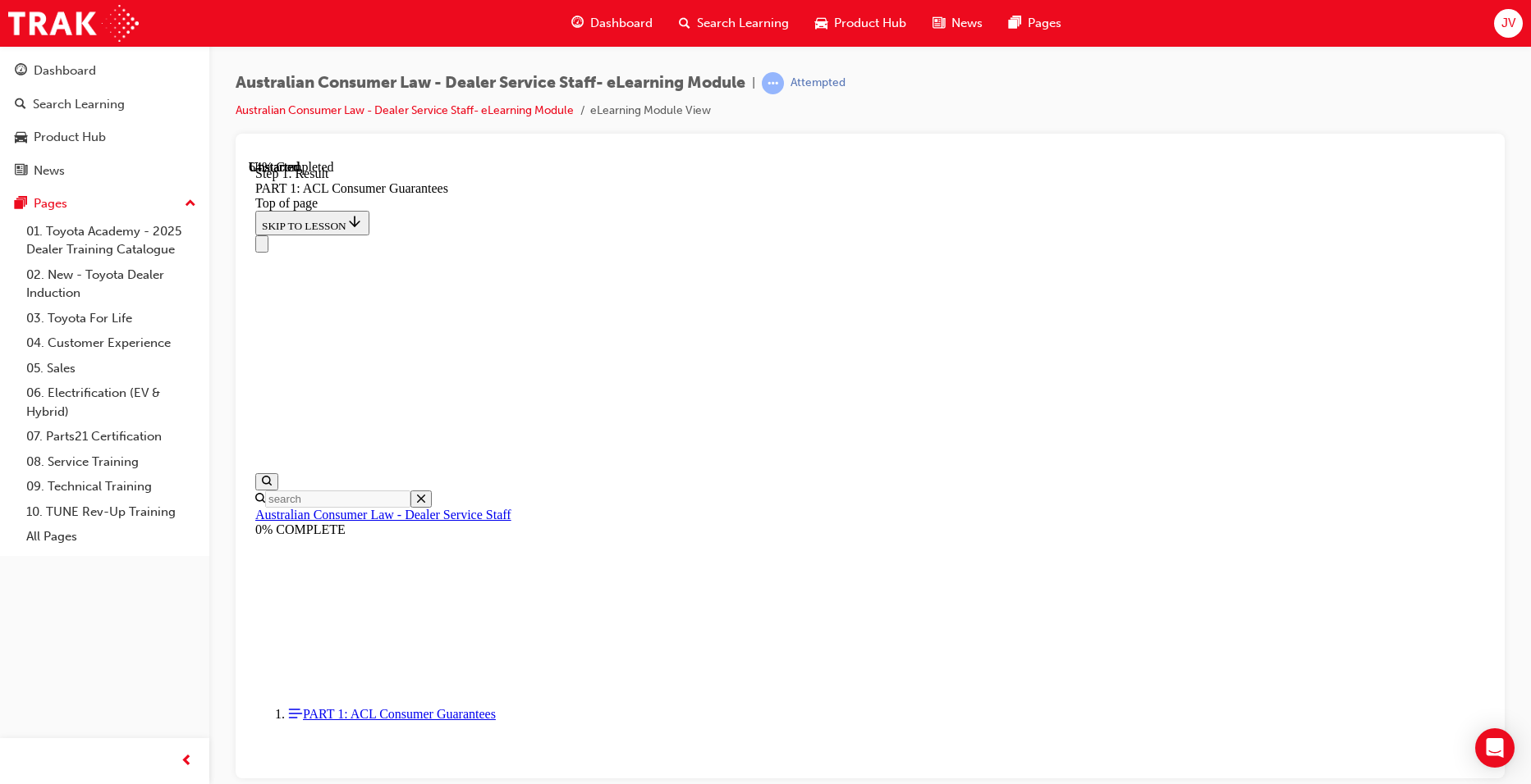
drag, startPoint x: 1388, startPoint y: 383, endPoint x: 1380, endPoint y: 387, distance: 8.9
drag, startPoint x: 711, startPoint y: 417, endPoint x: 984, endPoint y: 425, distance: 273.1
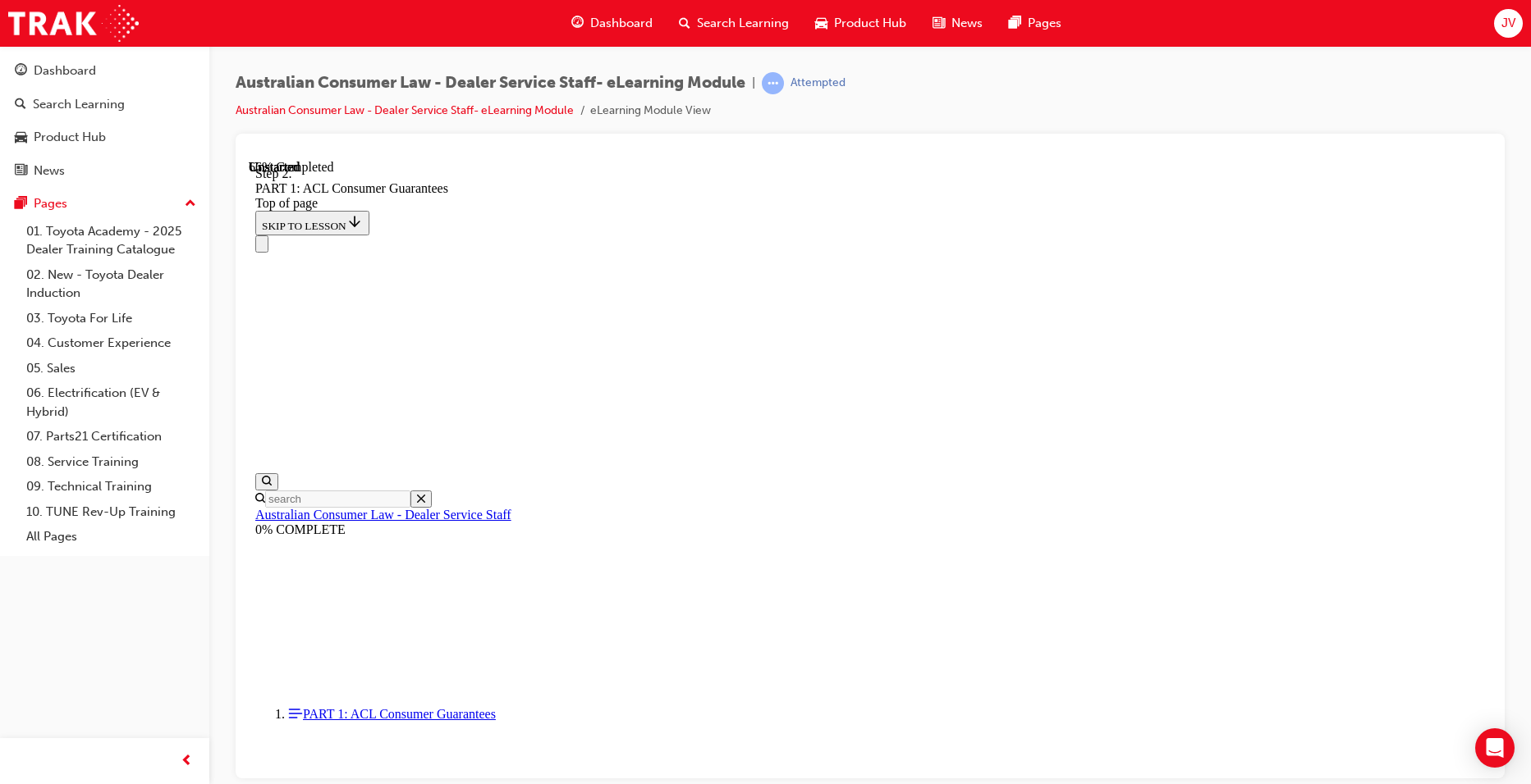
drag, startPoint x: 984, startPoint y: 425, endPoint x: 917, endPoint y: 490, distance: 93.3
drag, startPoint x: 701, startPoint y: 349, endPoint x: 1011, endPoint y: 359, distance: 310.2
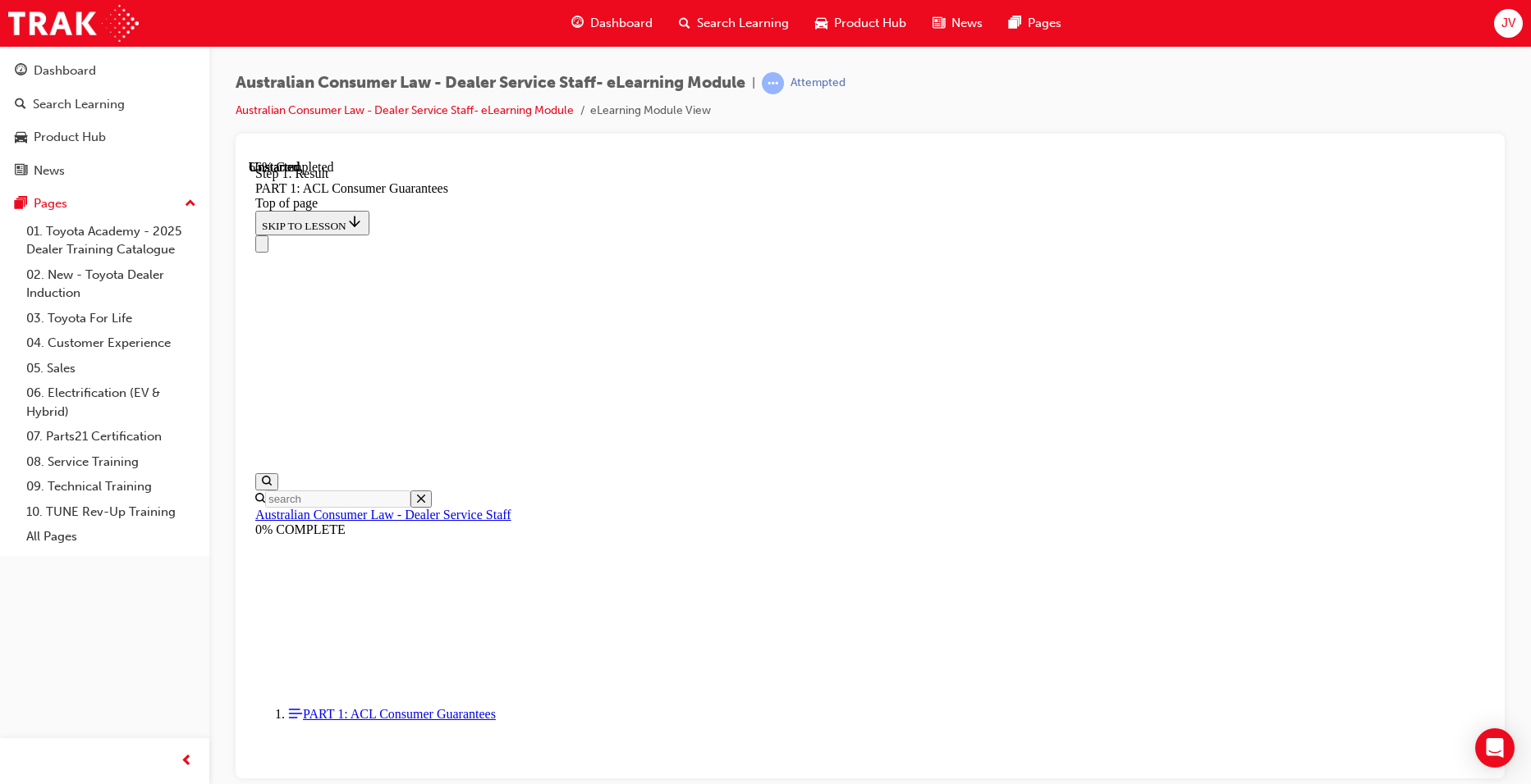
drag, startPoint x: 1011, startPoint y: 359, endPoint x: 904, endPoint y: 428, distance: 127.3
drag, startPoint x: 699, startPoint y: 295, endPoint x: 837, endPoint y: 301, distance: 138.1
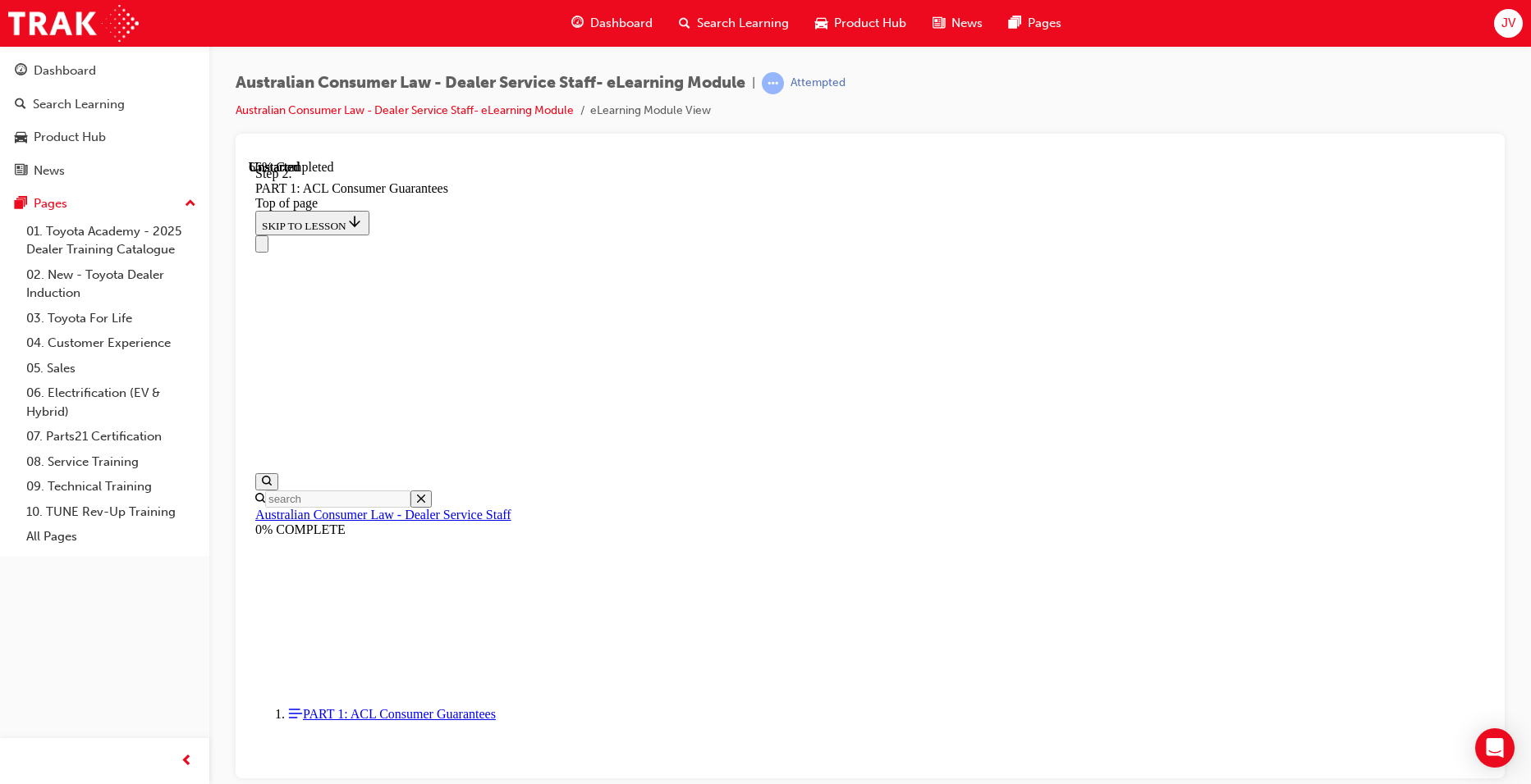
drag, startPoint x: 837, startPoint y: 301, endPoint x: 803, endPoint y: 396, distance: 100.9
drag, startPoint x: 689, startPoint y: 303, endPoint x: 1271, endPoint y: 332, distance: 582.7
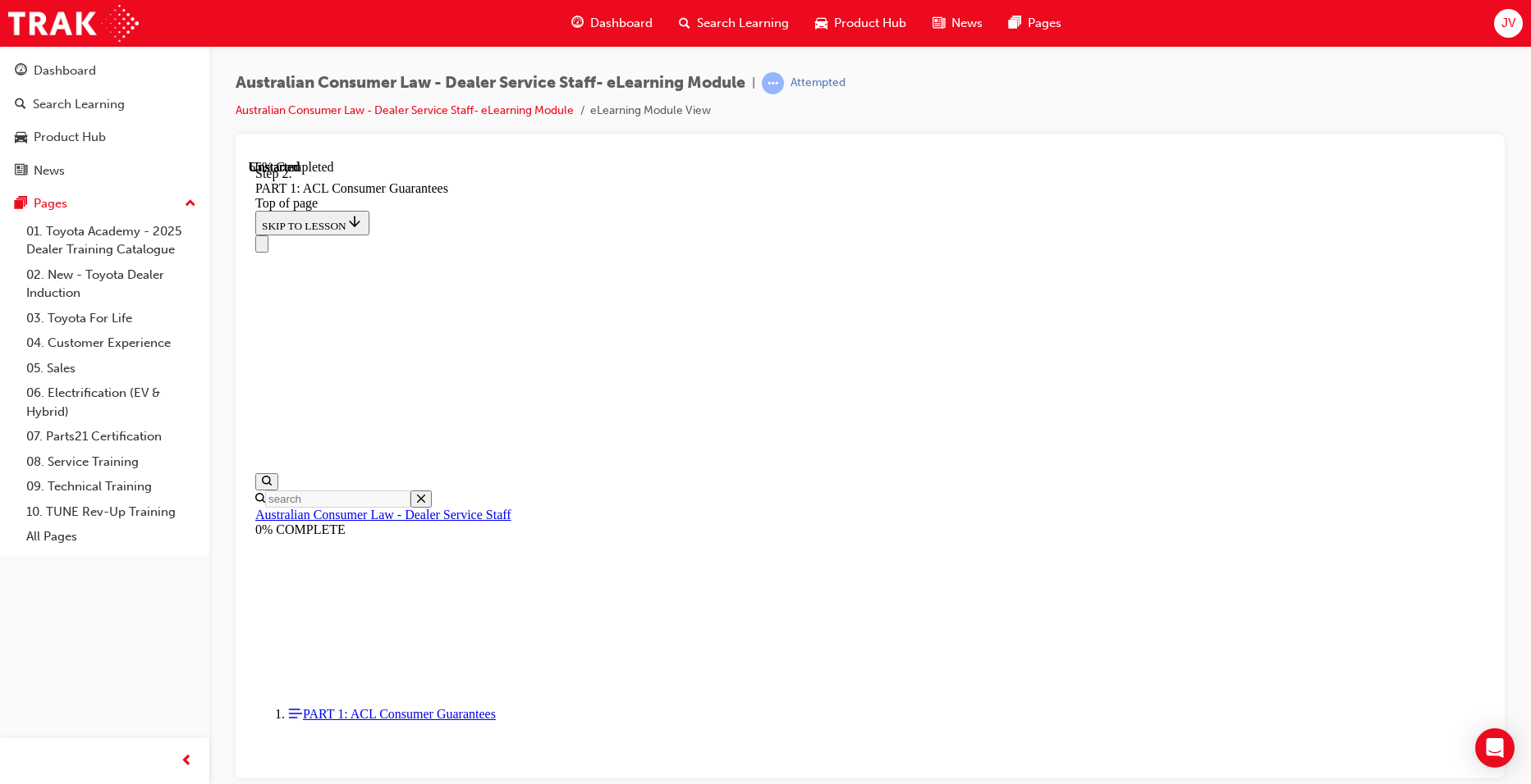
drag, startPoint x: 1271, startPoint y: 332, endPoint x: 1205, endPoint y: 396, distance: 91.9
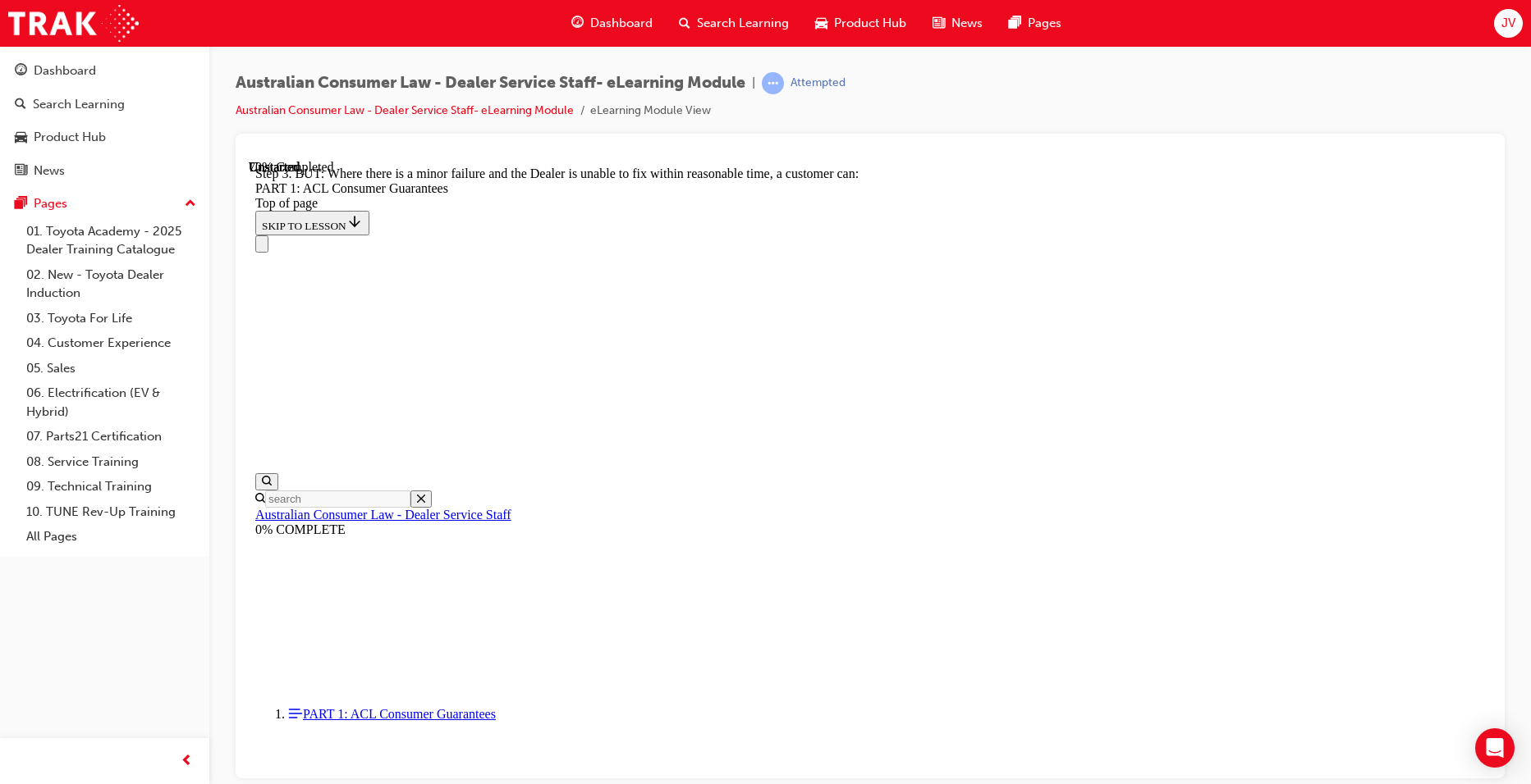
scroll to position [11087, 0]
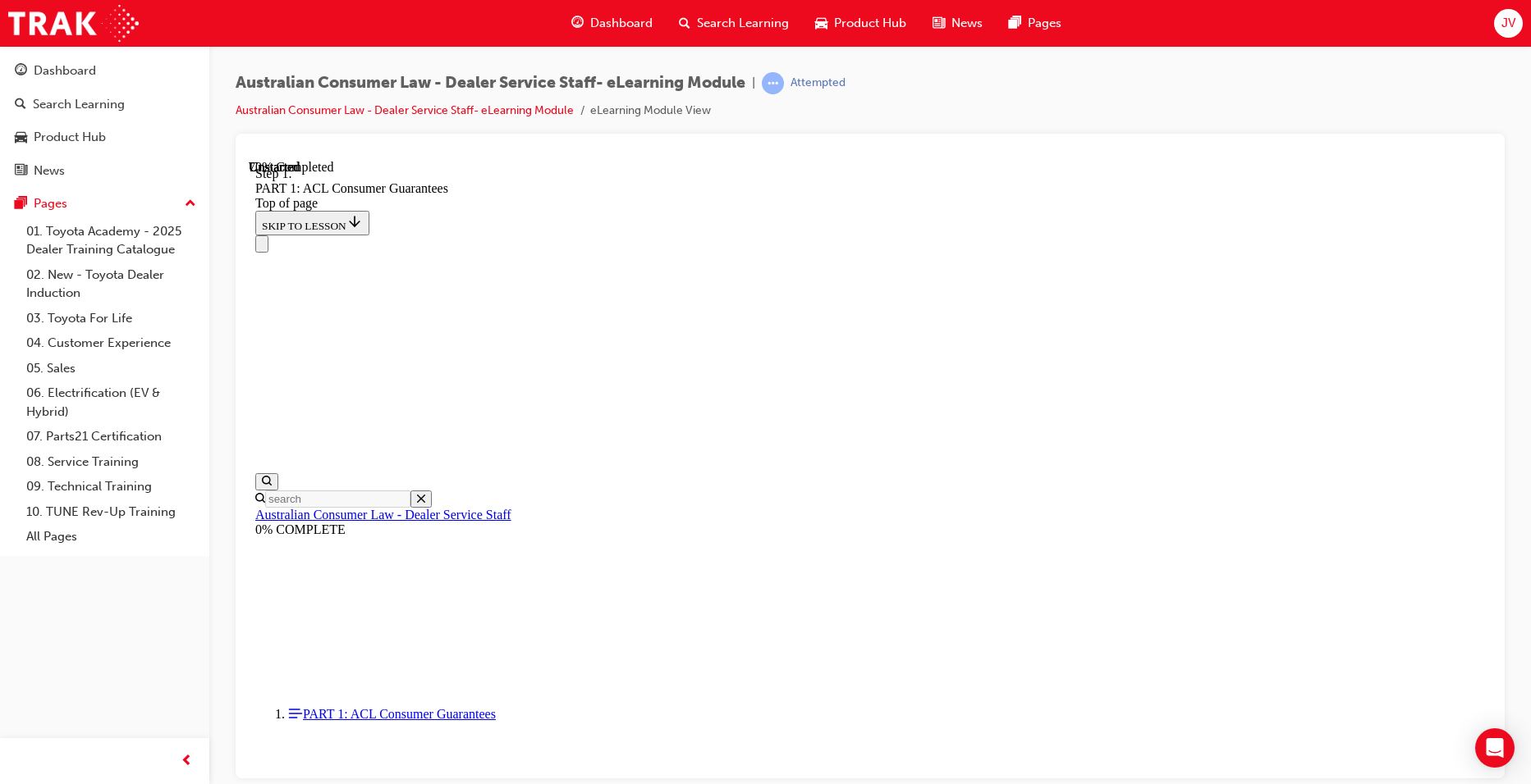
scroll to position [11124, 0]
drag, startPoint x: 688, startPoint y: 362, endPoint x: 1240, endPoint y: 411, distance: 554.2
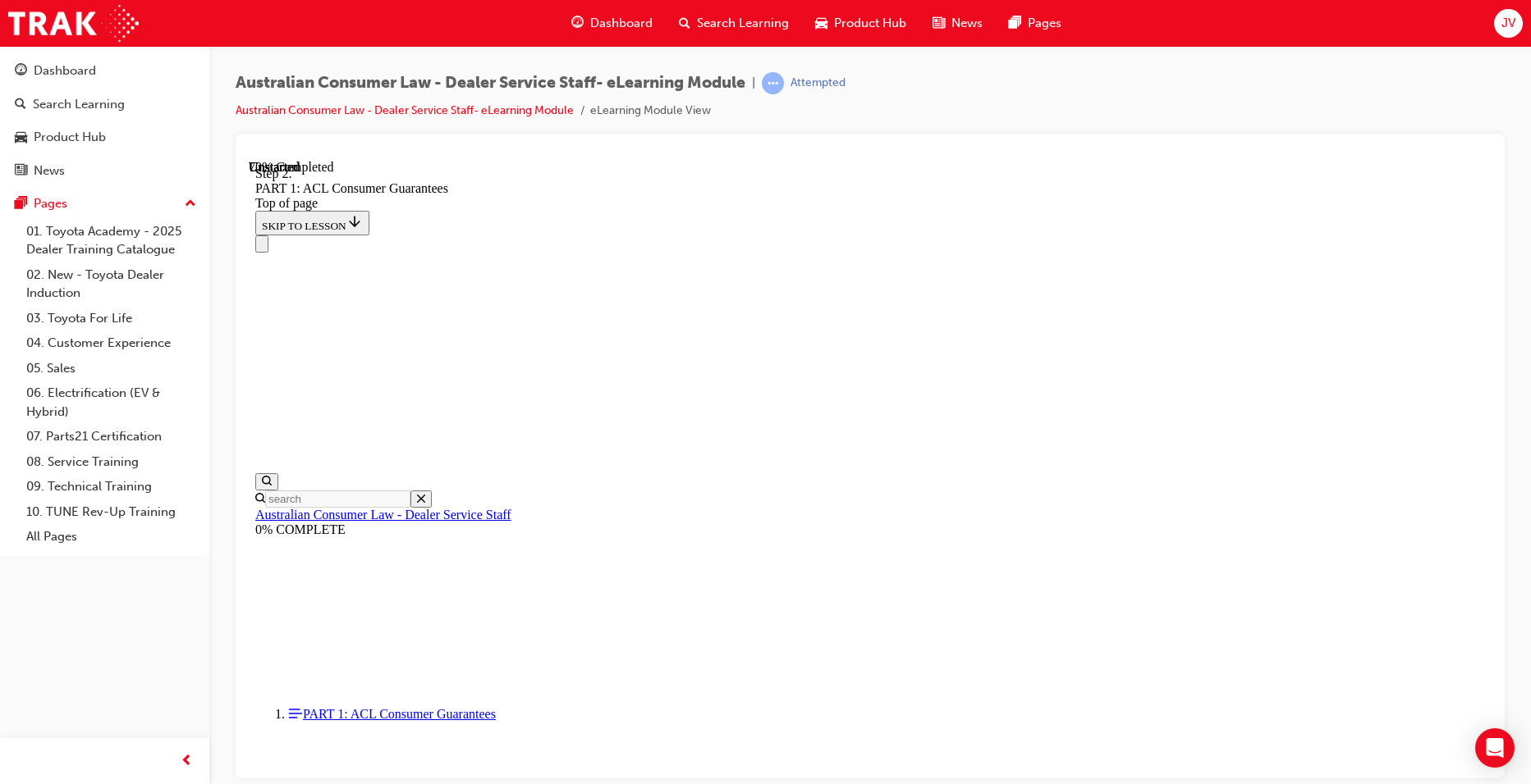
drag, startPoint x: 684, startPoint y: 352, endPoint x: 1278, endPoint y: 455, distance: 602.9
drag, startPoint x: 1278, startPoint y: 455, endPoint x: 1420, endPoint y: 379, distance: 161.1
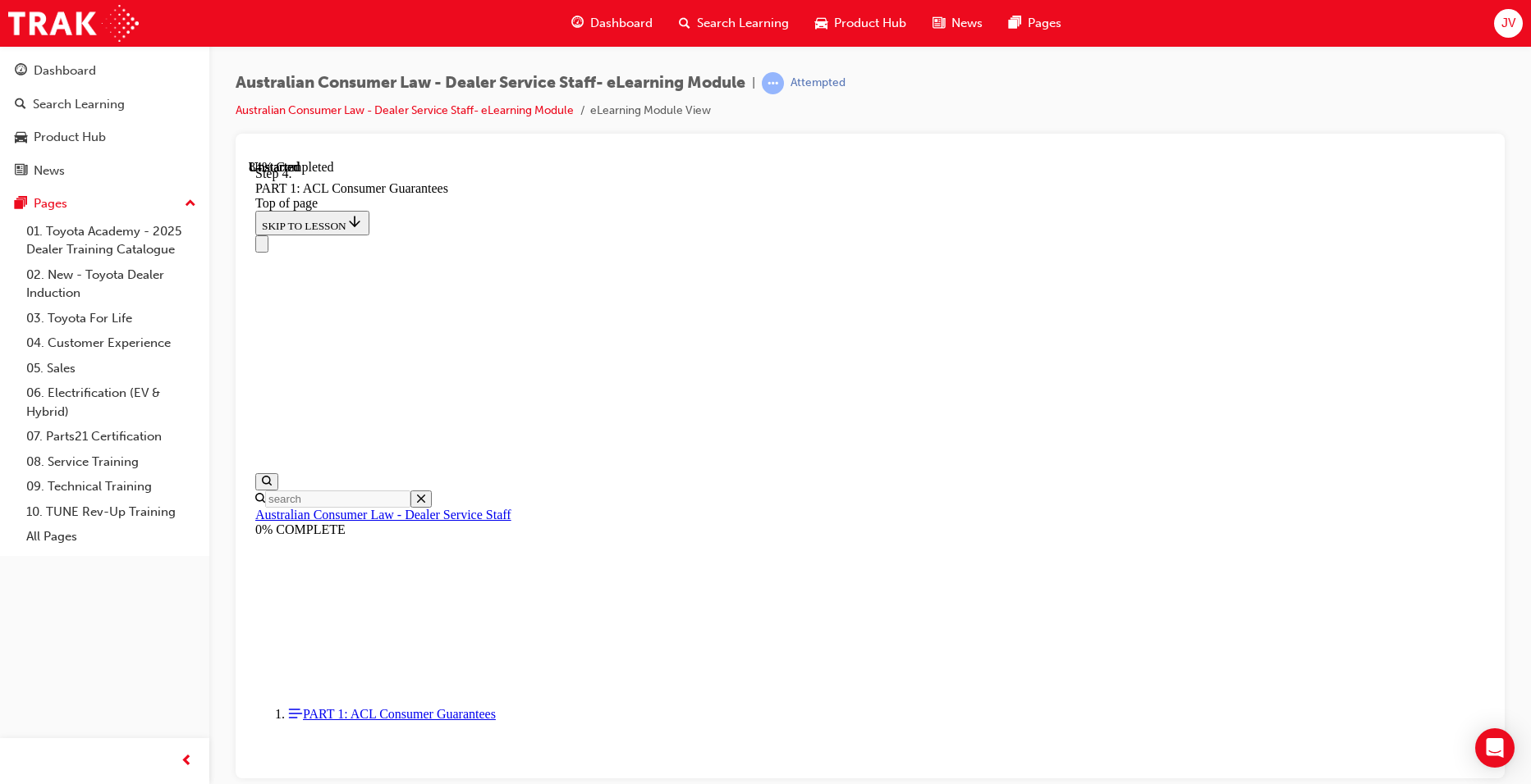
scroll to position [14407, 0]
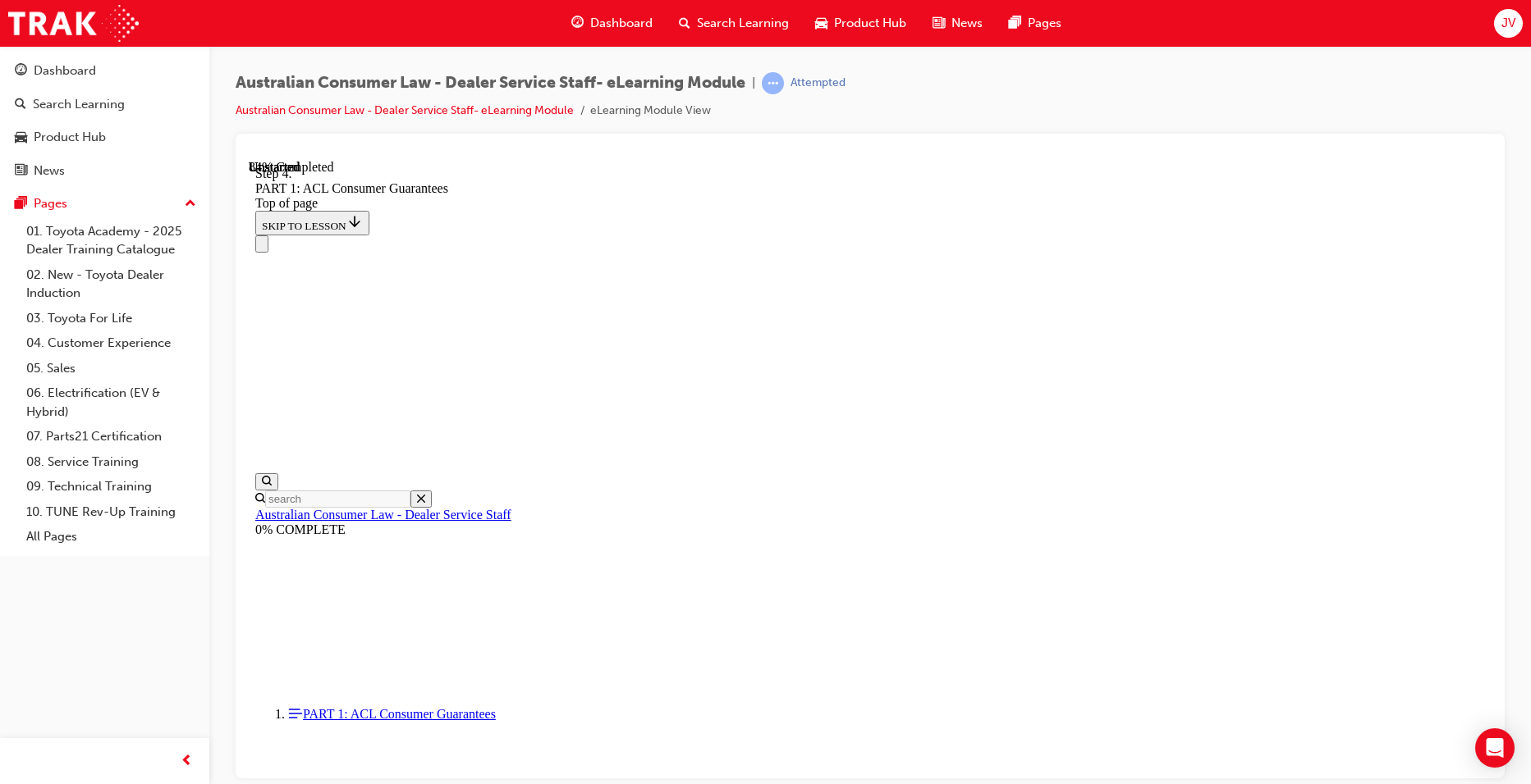
drag, startPoint x: 696, startPoint y: 448, endPoint x: 1149, endPoint y: 495, distance: 455.4
drag, startPoint x: 1149, startPoint y: 495, endPoint x: 1148, endPoint y: 578, distance: 83.0
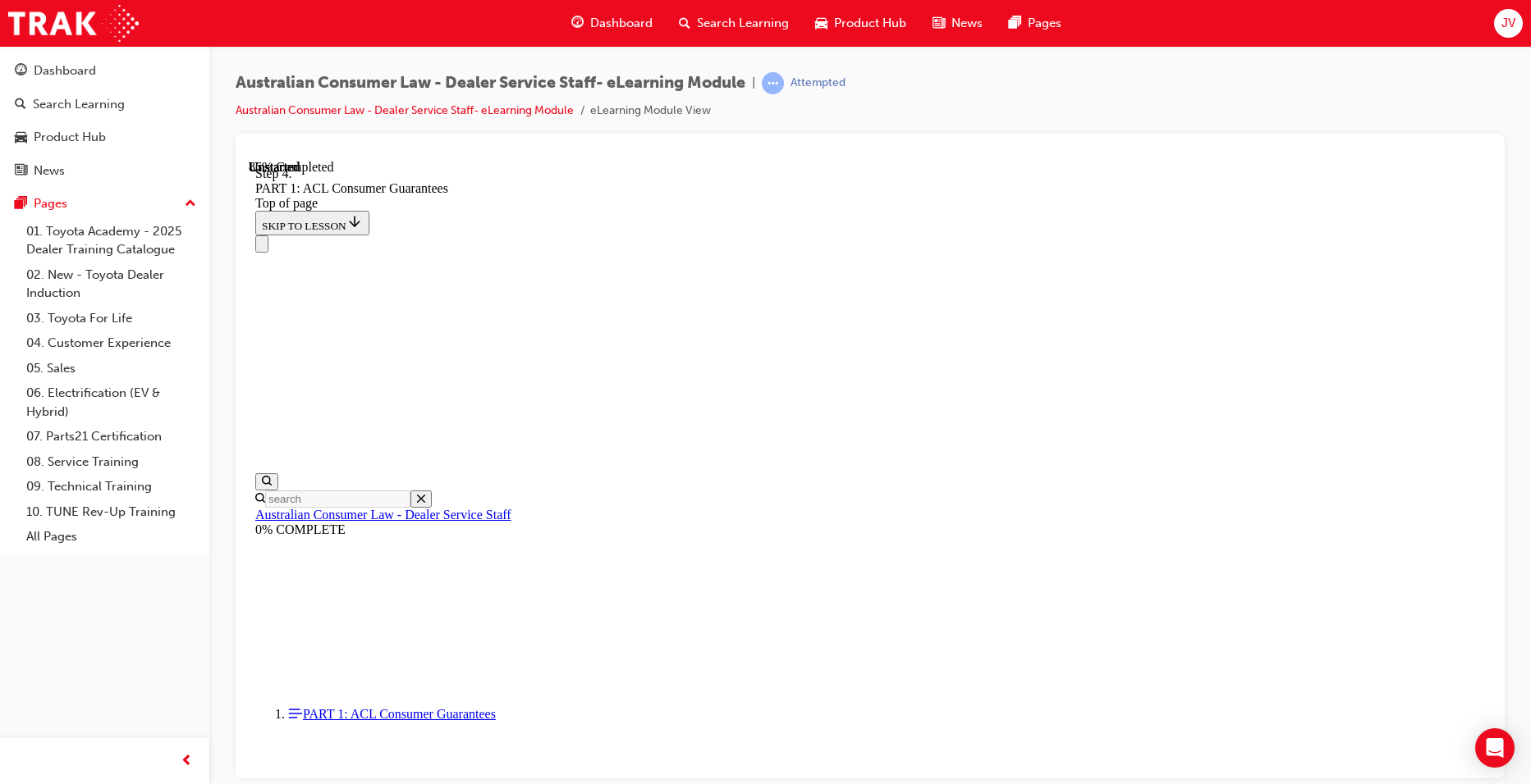
drag, startPoint x: 700, startPoint y: 511, endPoint x: 1058, endPoint y: 539, distance: 359.1
drag, startPoint x: 1058, startPoint y: 539, endPoint x: 1118, endPoint y: 595, distance: 82.1
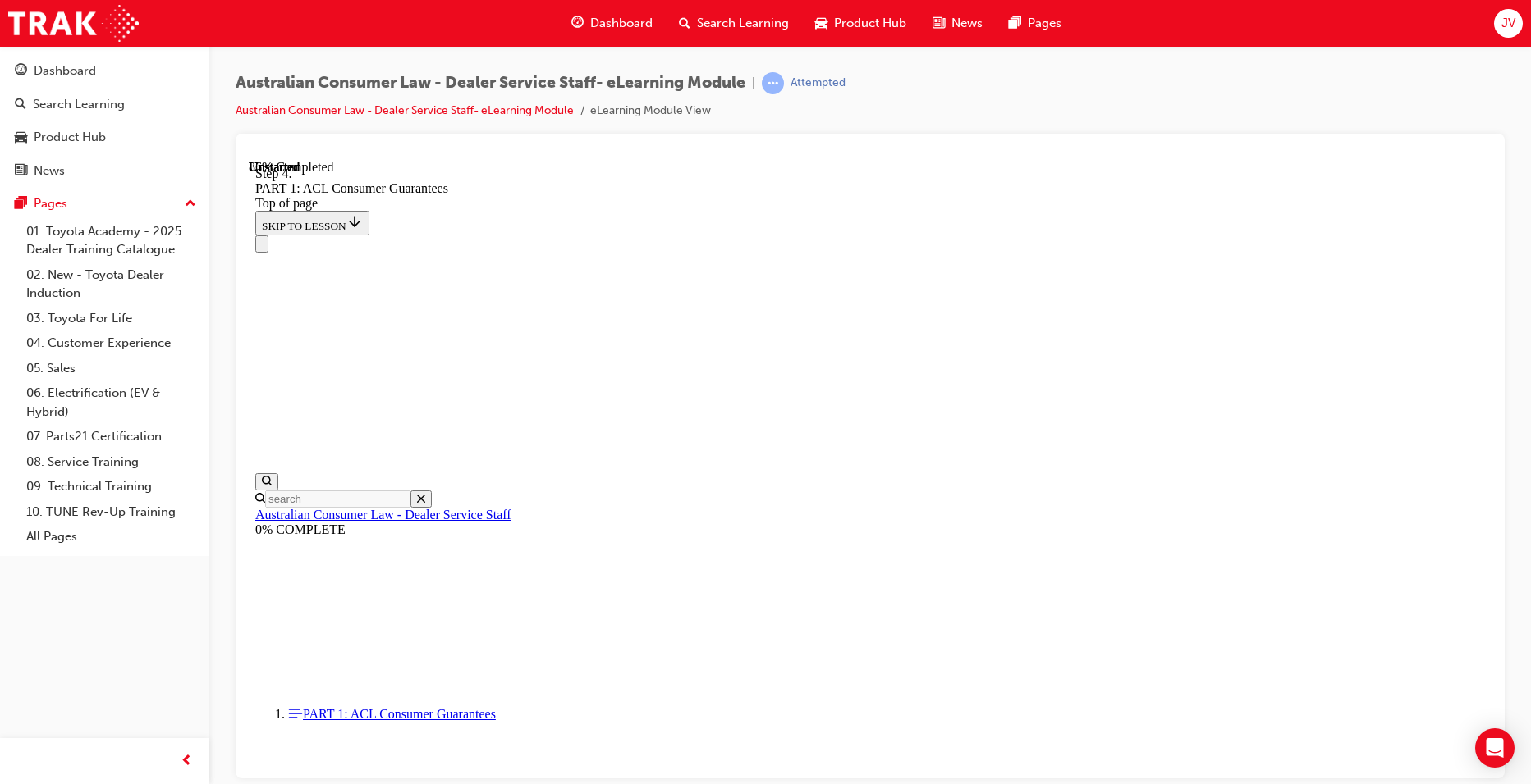
scroll to position [16111, 0]
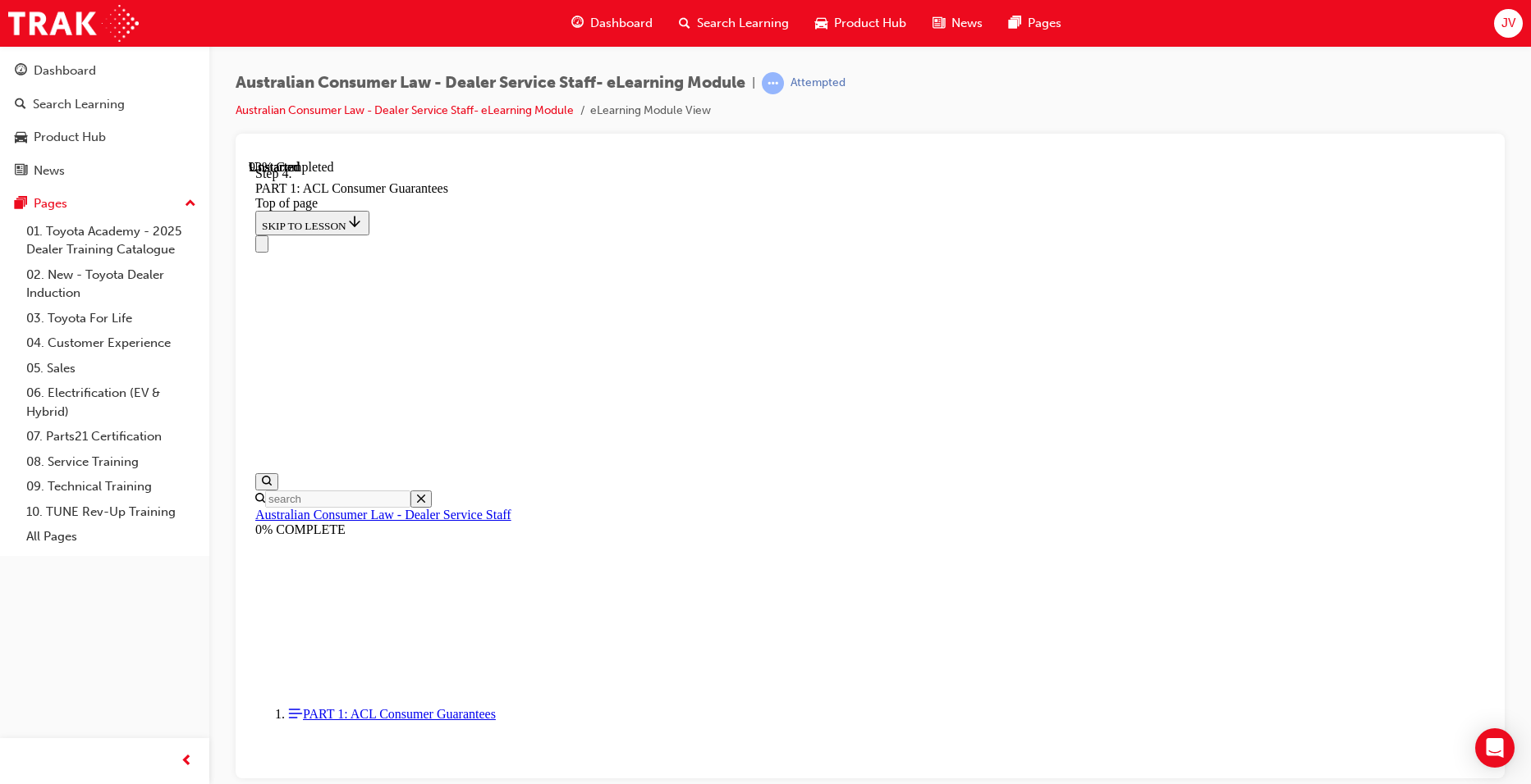
scroll to position [16598, 0]
drag, startPoint x: 921, startPoint y: 682, endPoint x: 772, endPoint y: 620, distance: 161.4
drag, startPoint x: 804, startPoint y: 726, endPoint x: 1095, endPoint y: 333, distance: 489.0
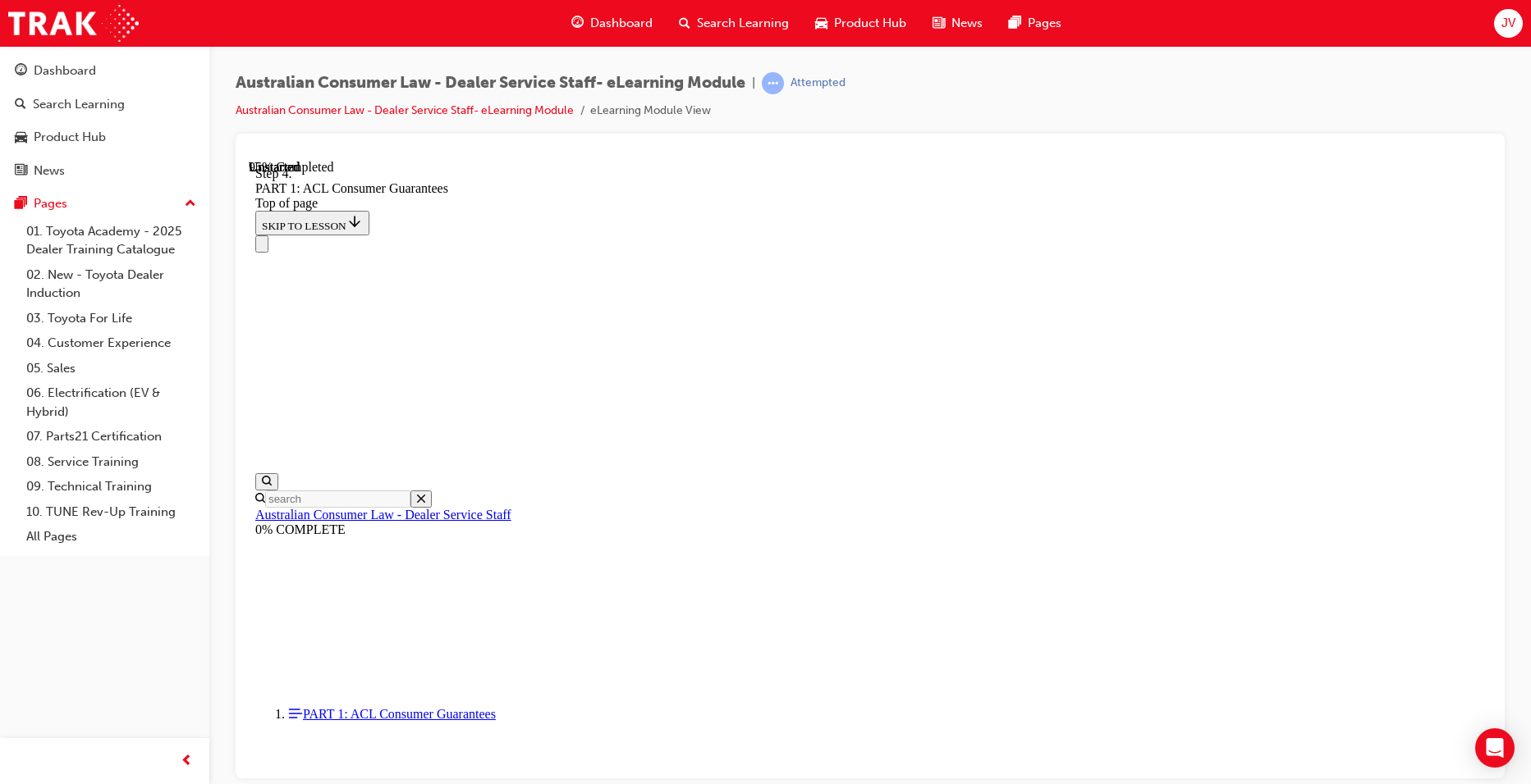
drag, startPoint x: 817, startPoint y: 542, endPoint x: 1075, endPoint y: 422, distance: 284.5
drag, startPoint x: 905, startPoint y: 642, endPoint x: 1093, endPoint y: 538, distance: 214.8
drag, startPoint x: 811, startPoint y: 622, endPoint x: 930, endPoint y: 622, distance: 119.0
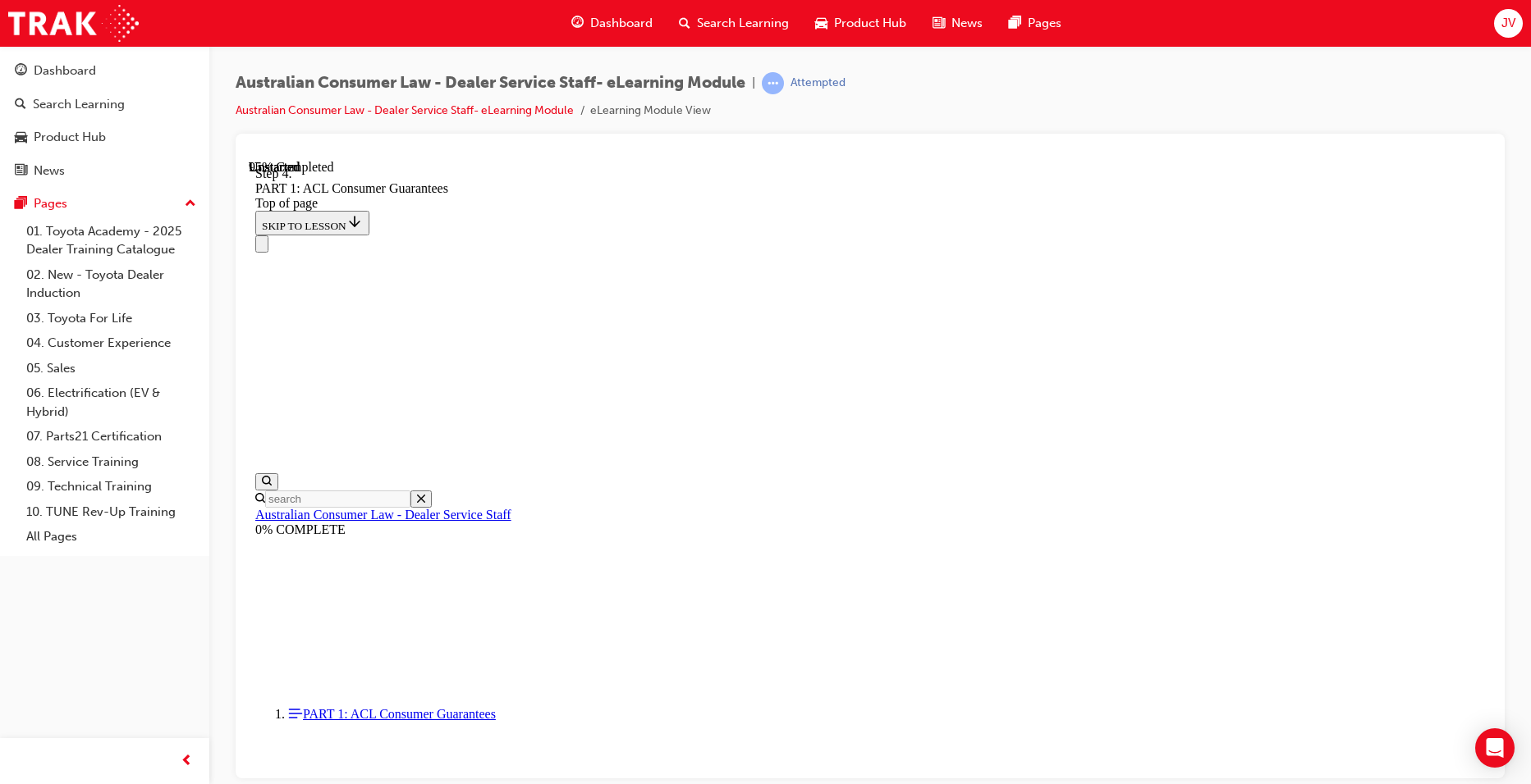
drag, startPoint x: 905, startPoint y: 632, endPoint x: 909, endPoint y: 624, distance: 8.9
drag, startPoint x: 1028, startPoint y: 735, endPoint x: 1013, endPoint y: 735, distance: 15.0
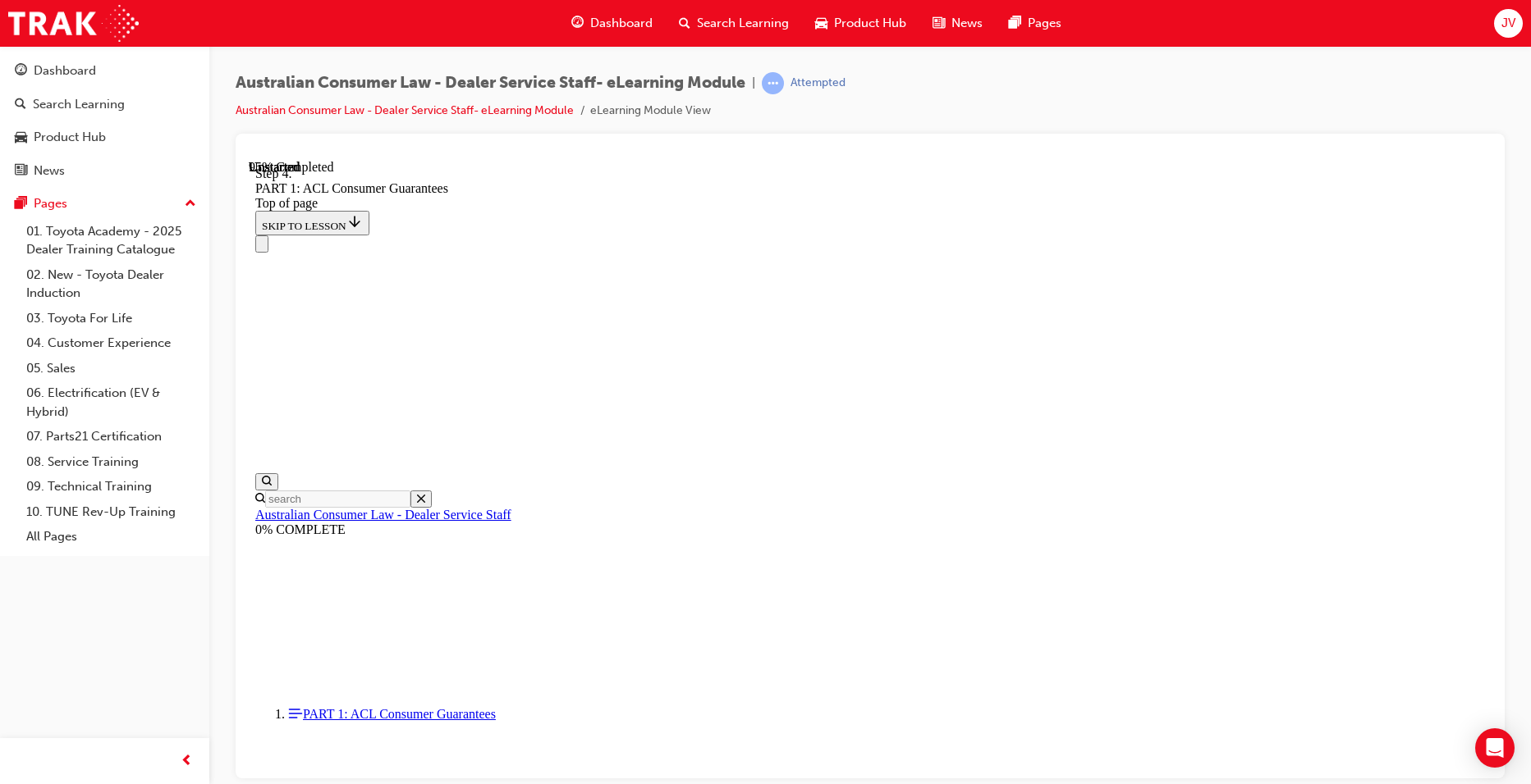
drag, startPoint x: 913, startPoint y: 687, endPoint x: 1061, endPoint y: 684, distance: 148.0
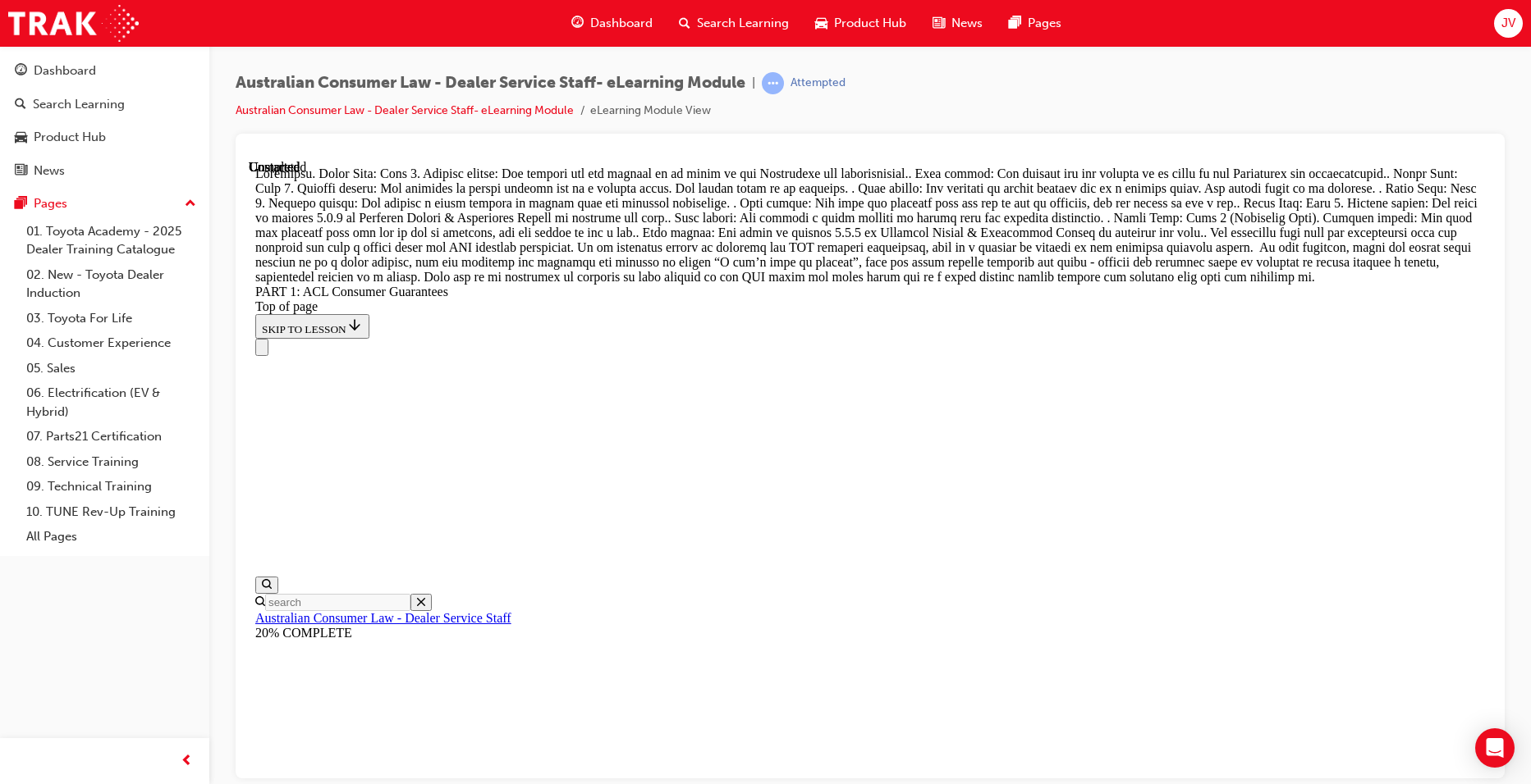
scroll to position [18849, 0]
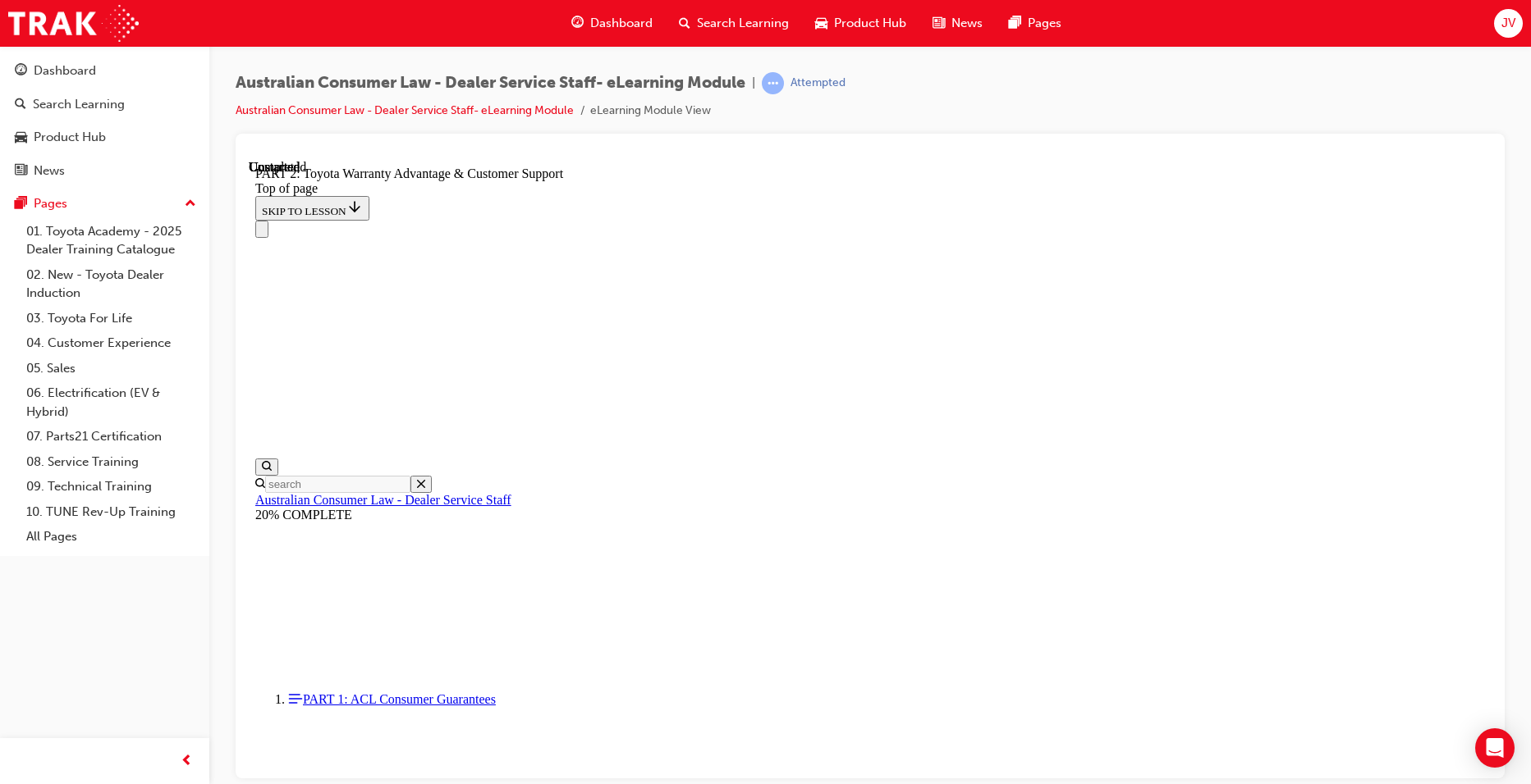
scroll to position [133, 0]
drag, startPoint x: 696, startPoint y: 549, endPoint x: 1254, endPoint y: 551, distance: 558.0
drag, startPoint x: 898, startPoint y: 588, endPoint x: 1137, endPoint y: 589, distance: 239.0
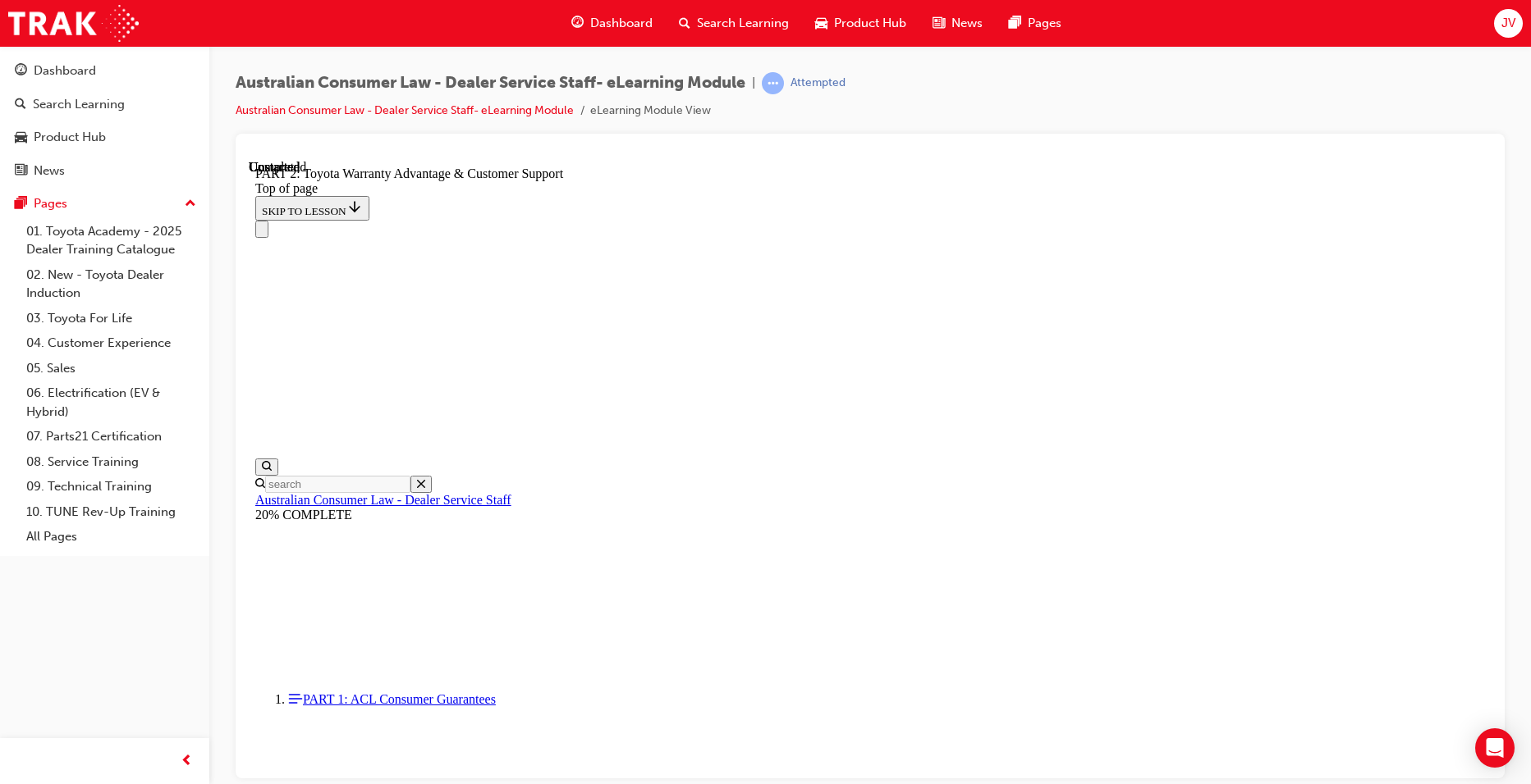
drag, startPoint x: 1137, startPoint y: 589, endPoint x: 1102, endPoint y: 636, distance: 58.6
drag, startPoint x: 690, startPoint y: 403, endPoint x: 1246, endPoint y: 424, distance: 556.4
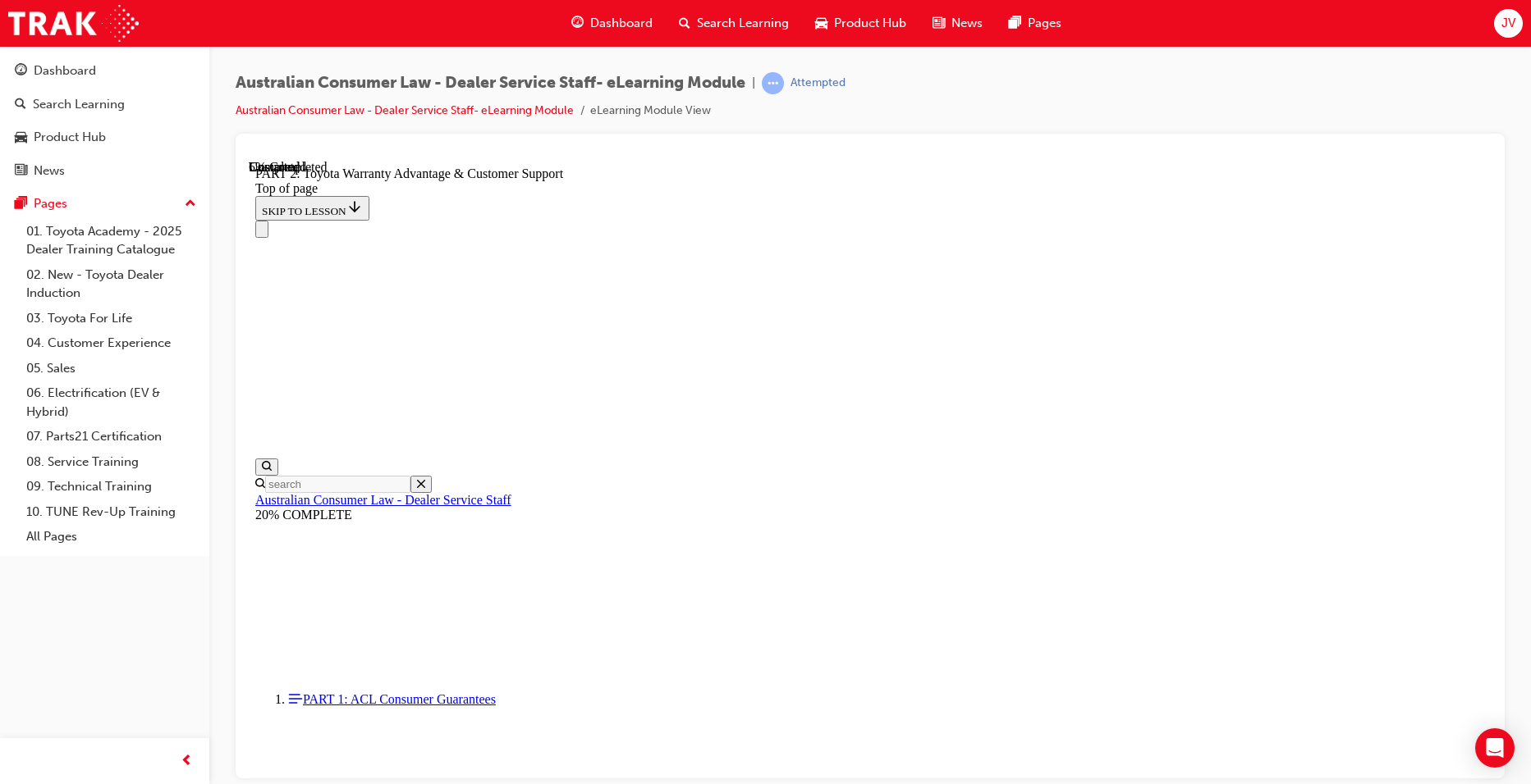
drag, startPoint x: 653, startPoint y: 420, endPoint x: 1262, endPoint y: 483, distance: 612.2
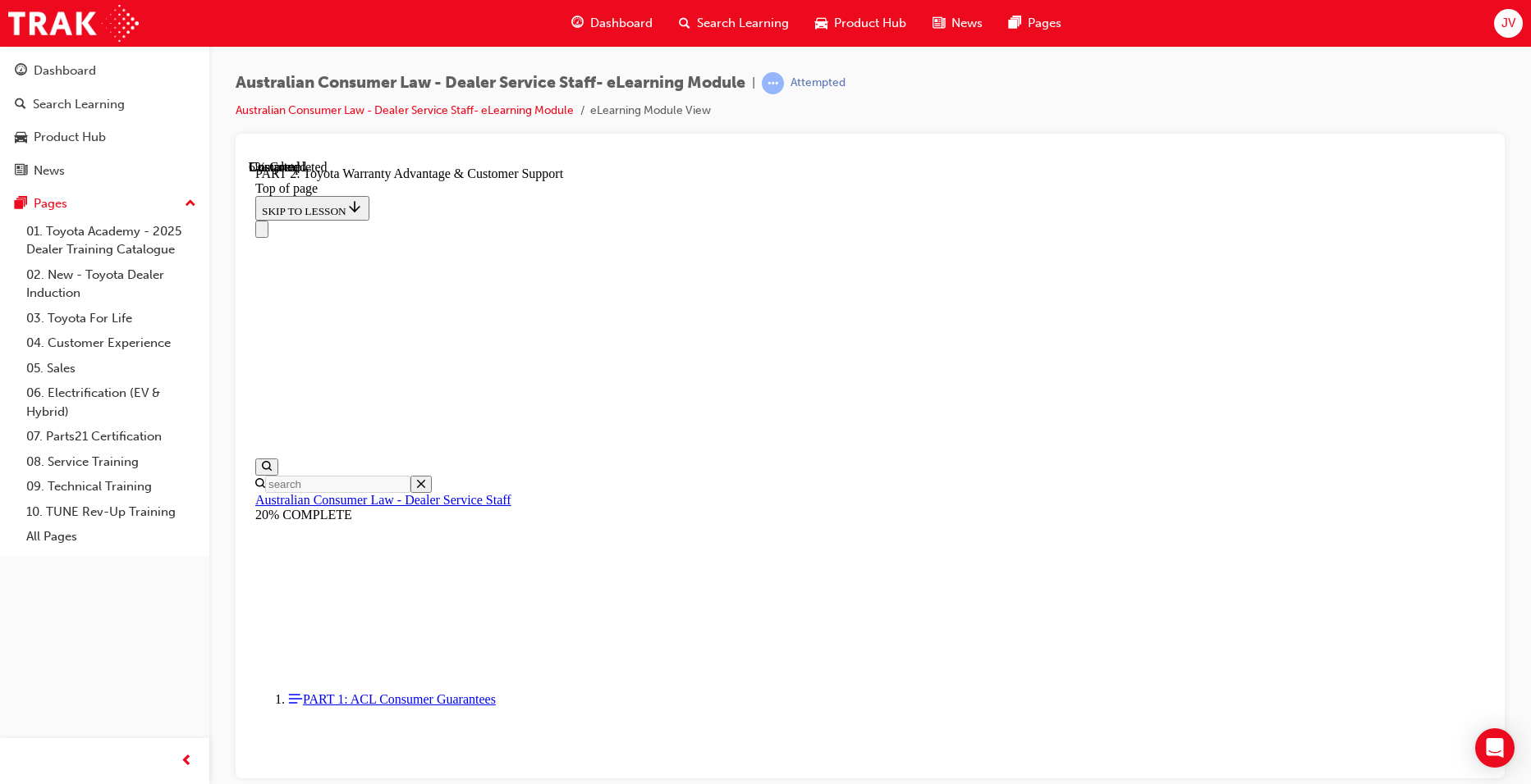
drag, startPoint x: 748, startPoint y: 445, endPoint x: 1276, endPoint y: 480, distance: 529.2
drag, startPoint x: 669, startPoint y: 340, endPoint x: 964, endPoint y: 383, distance: 298.1
drag, startPoint x: 964, startPoint y: 383, endPoint x: 1087, endPoint y: 402, distance: 124.5
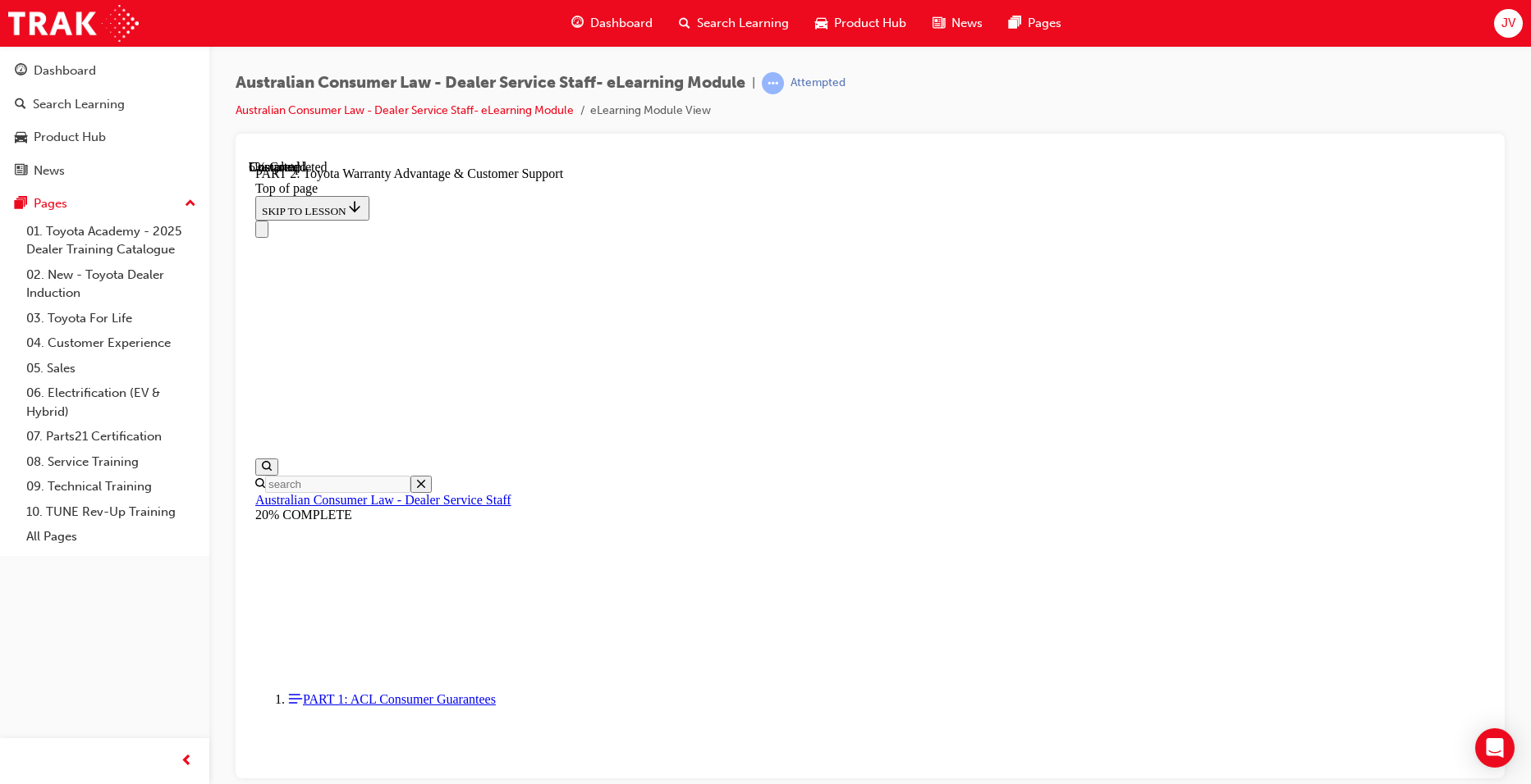
drag, startPoint x: 749, startPoint y: 449, endPoint x: 1228, endPoint y: 575, distance: 495.3
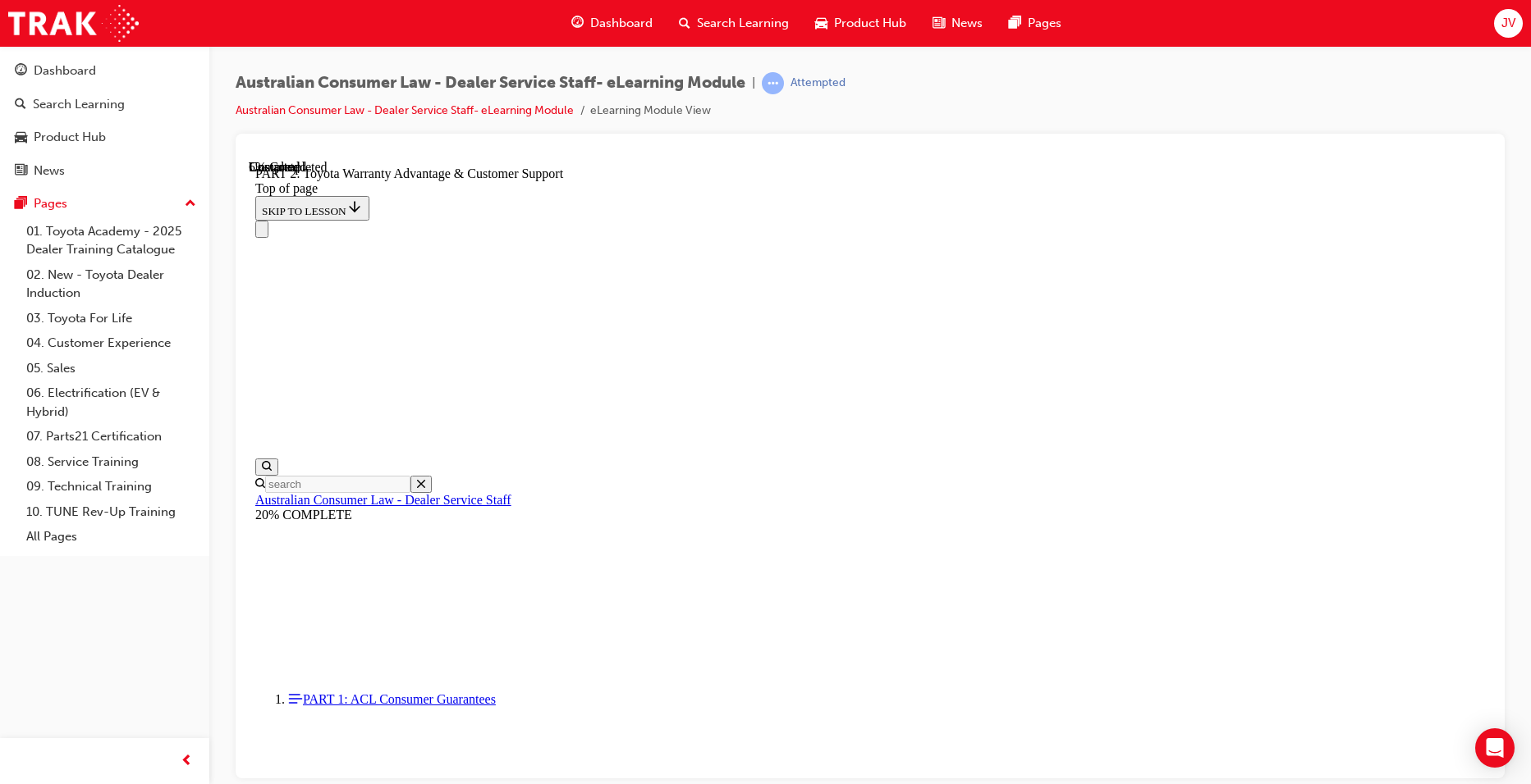
drag, startPoint x: 961, startPoint y: 431, endPoint x: 1249, endPoint y: 436, distance: 288.0
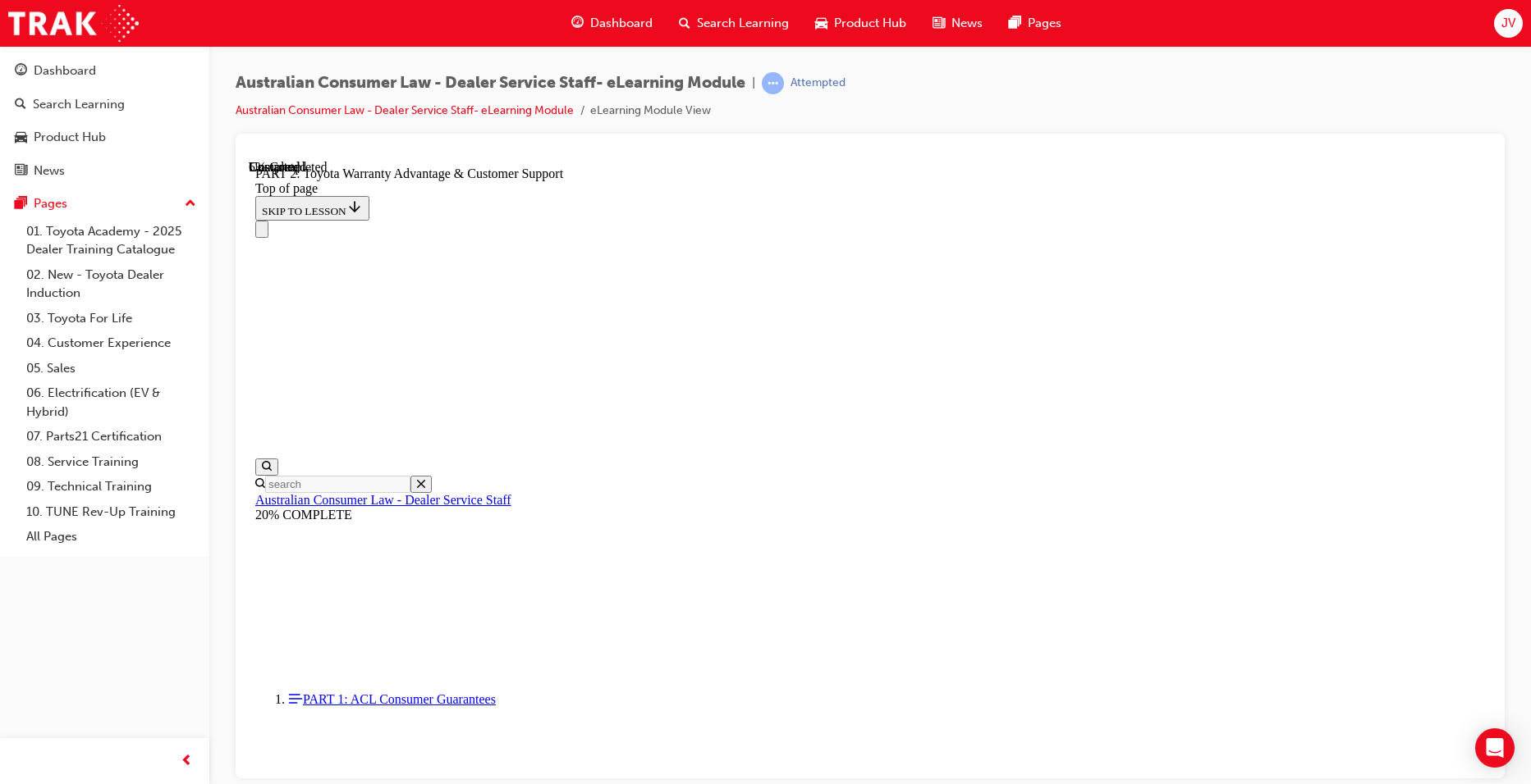
drag, startPoint x: 1249, startPoint y: 436, endPoint x: 1196, endPoint y: 524, distance: 102.7
drag, startPoint x: 968, startPoint y: 438, endPoint x: 1366, endPoint y: 481, distance: 400.3
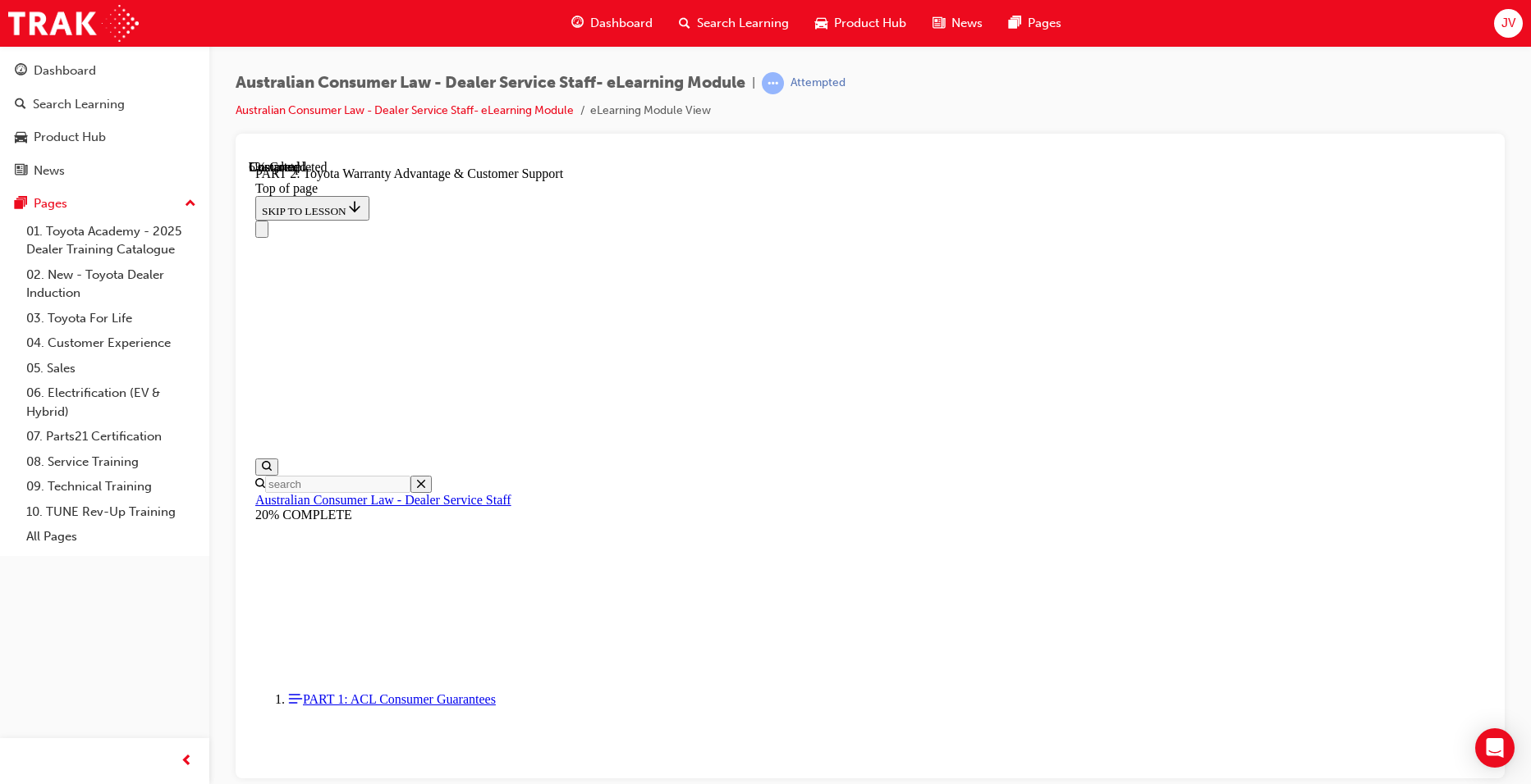
drag, startPoint x: 1366, startPoint y: 481, endPoint x: 1304, endPoint y: 491, distance: 62.8
drag, startPoint x: 961, startPoint y: 441, endPoint x: 1387, endPoint y: 455, distance: 426.2
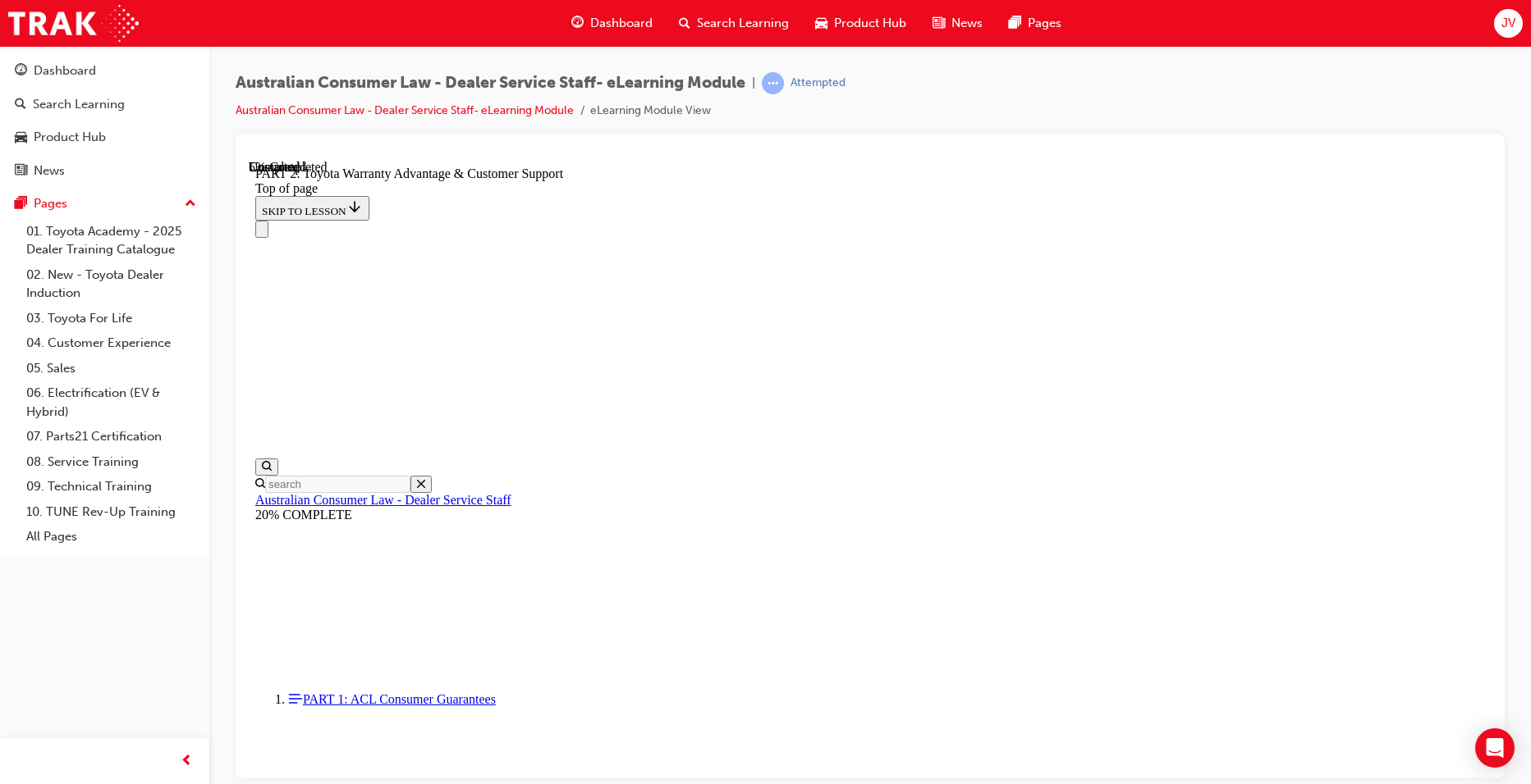
drag, startPoint x: 971, startPoint y: 442, endPoint x: 1378, endPoint y: 456, distance: 407.2
drag, startPoint x: 942, startPoint y: 422, endPoint x: 1396, endPoint y: 459, distance: 455.5
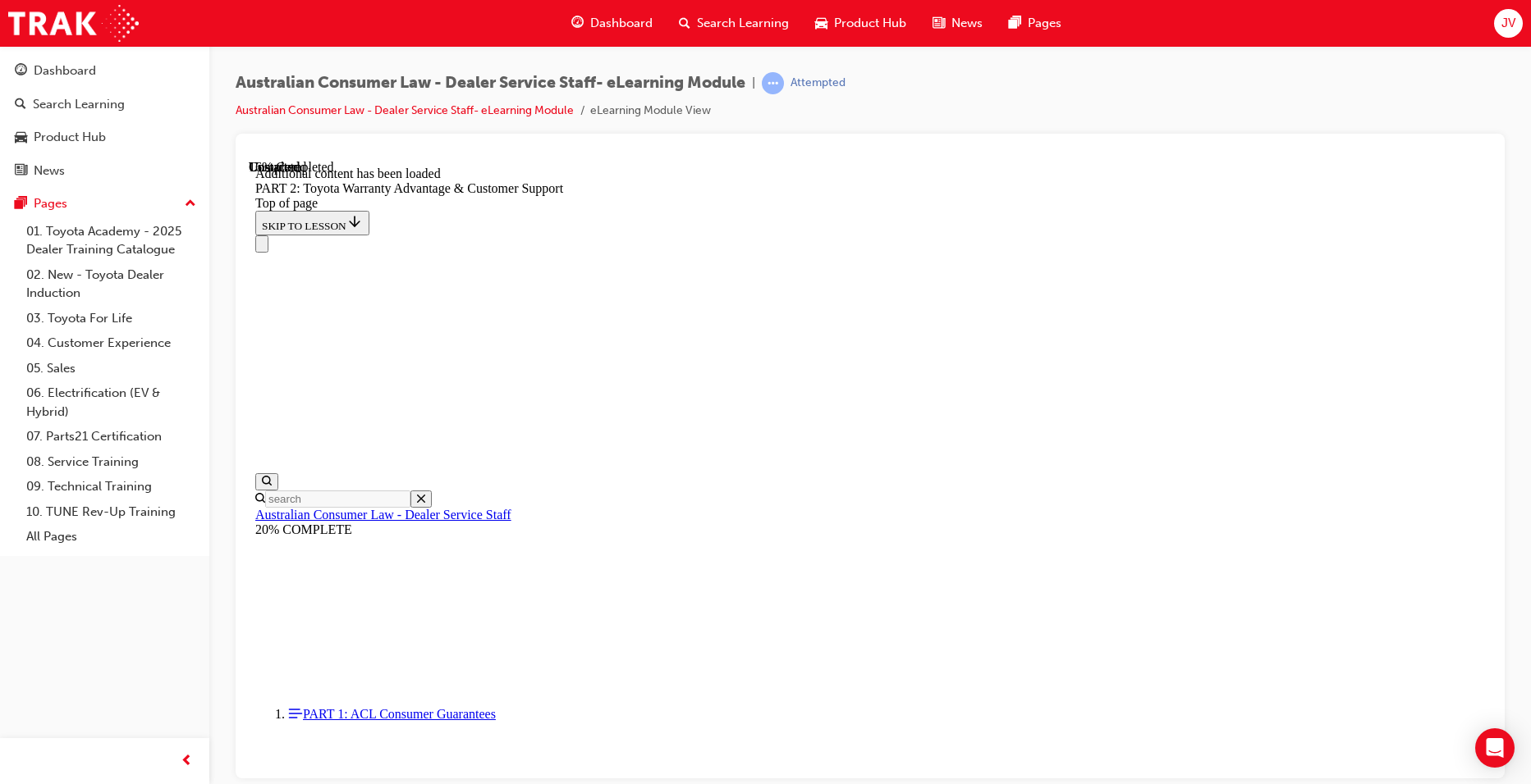
scroll to position [1650, 0]
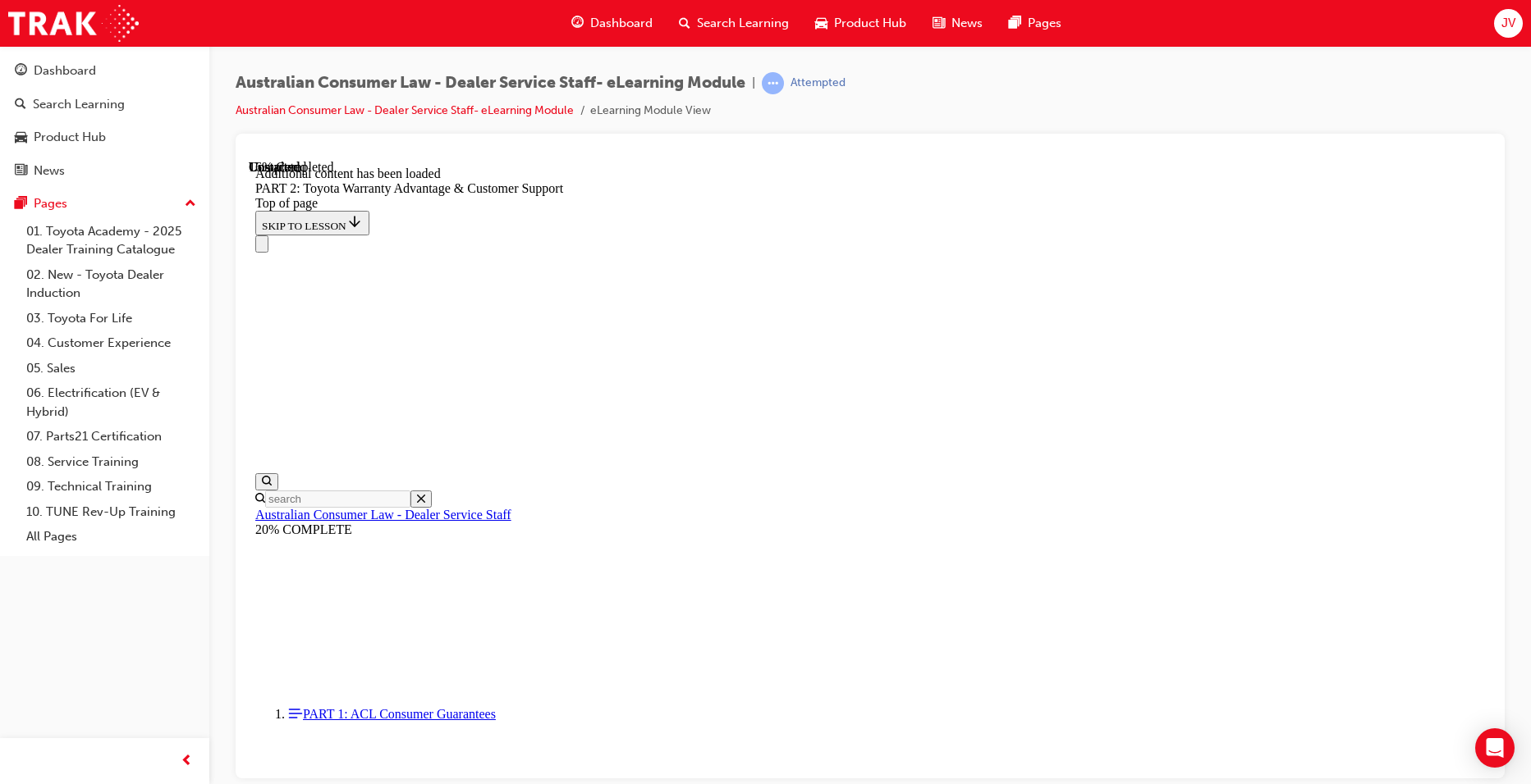
drag, startPoint x: 1388, startPoint y: 624, endPoint x: 1378, endPoint y: 624, distance: 10.0
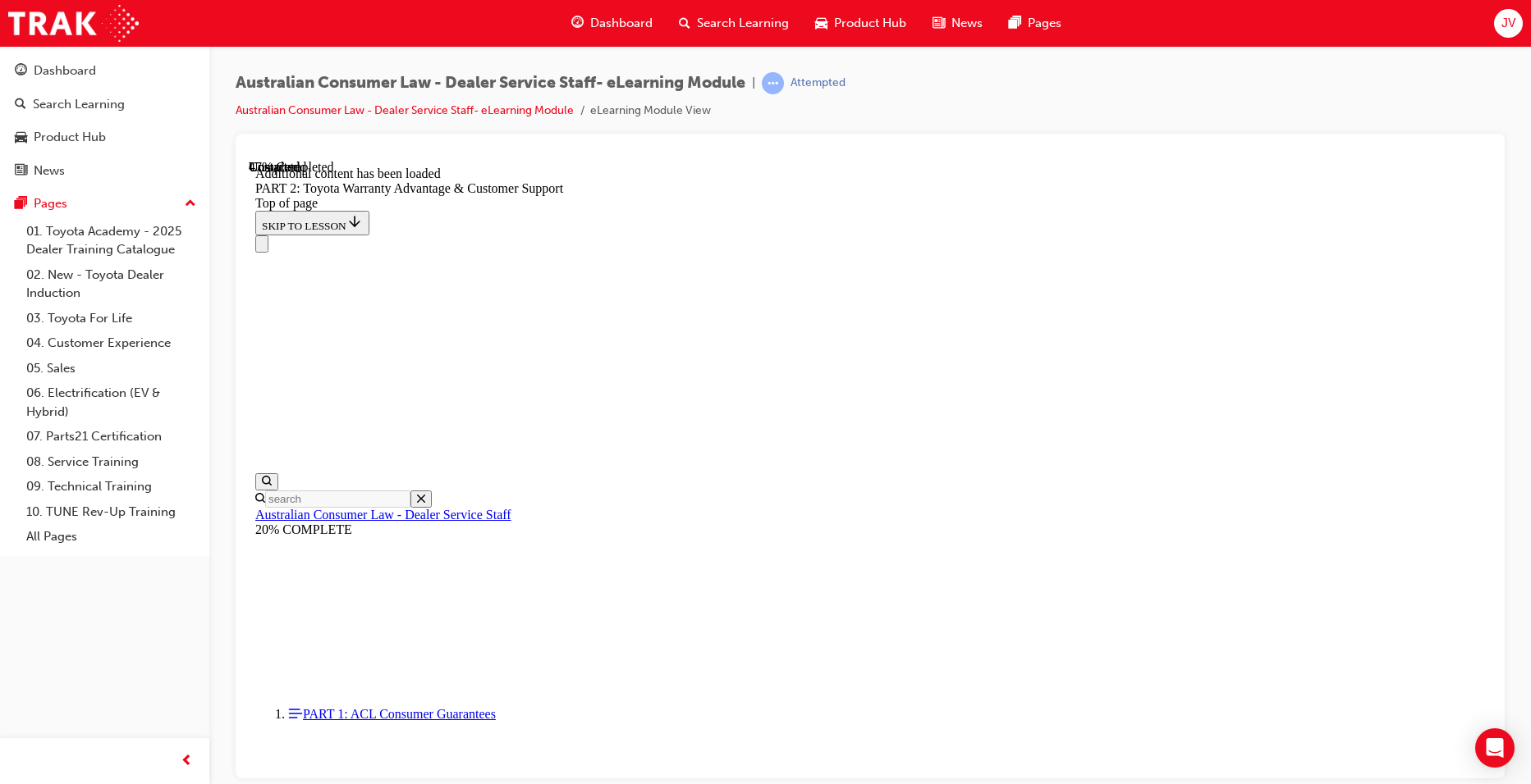
scroll to position [3019, 0]
drag, startPoint x: 966, startPoint y: 260, endPoint x: 1267, endPoint y: 332, distance: 309.5
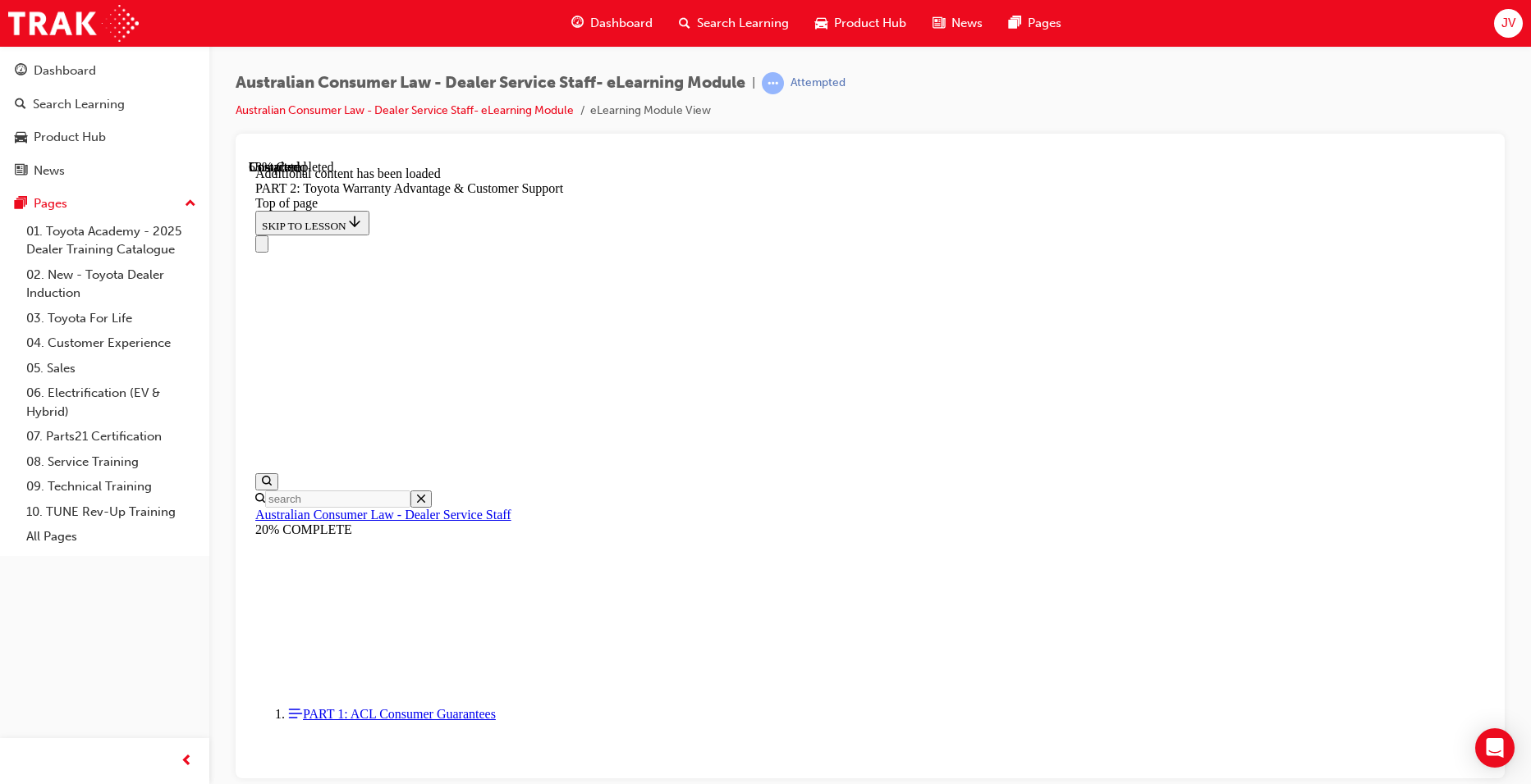
drag, startPoint x: 929, startPoint y: 240, endPoint x: 1319, endPoint y: 281, distance: 392.1
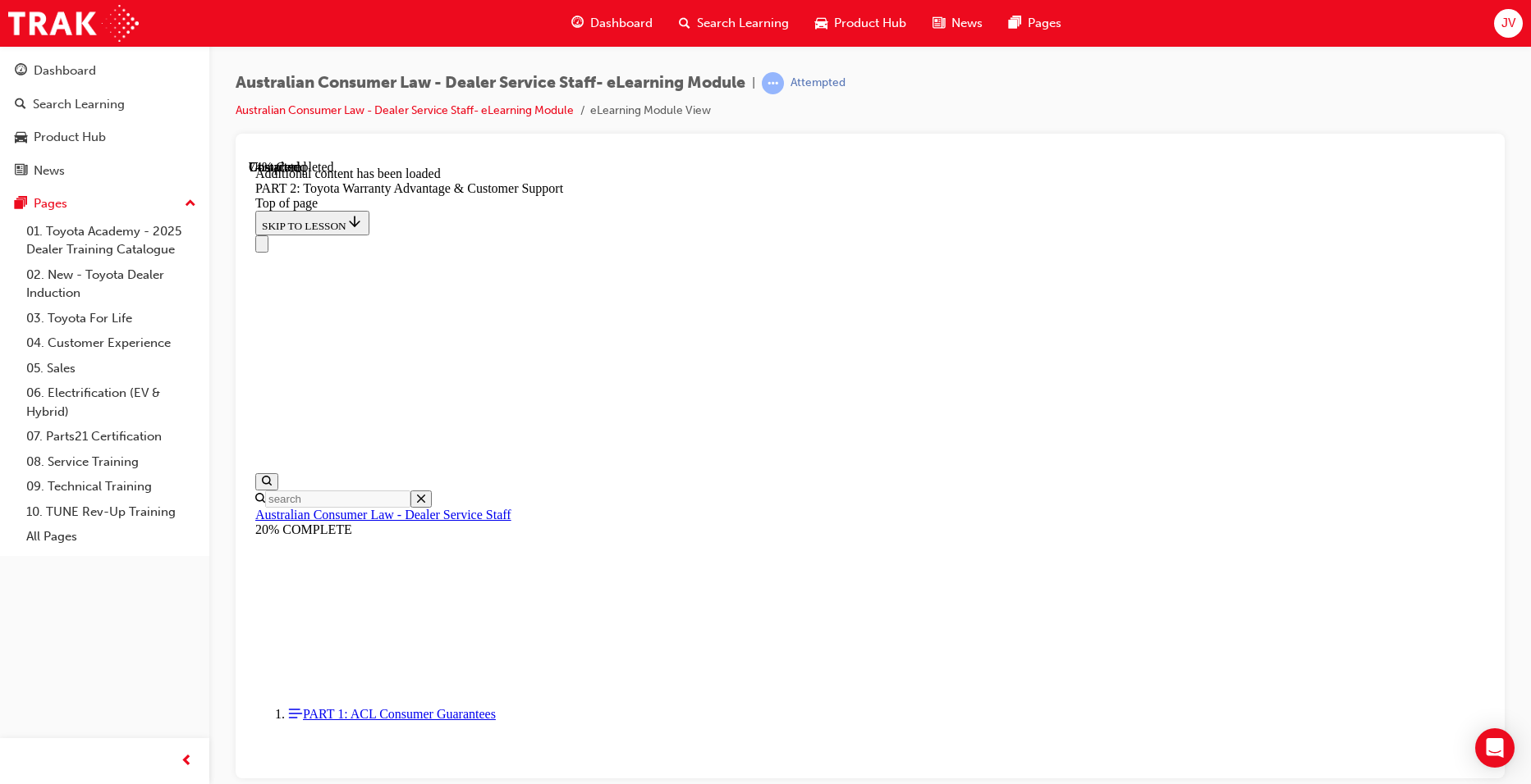
drag, startPoint x: 711, startPoint y: 237, endPoint x: 1280, endPoint y: 255, distance: 569.3
drag, startPoint x: 672, startPoint y: 288, endPoint x: 1252, endPoint y: 341, distance: 582.4
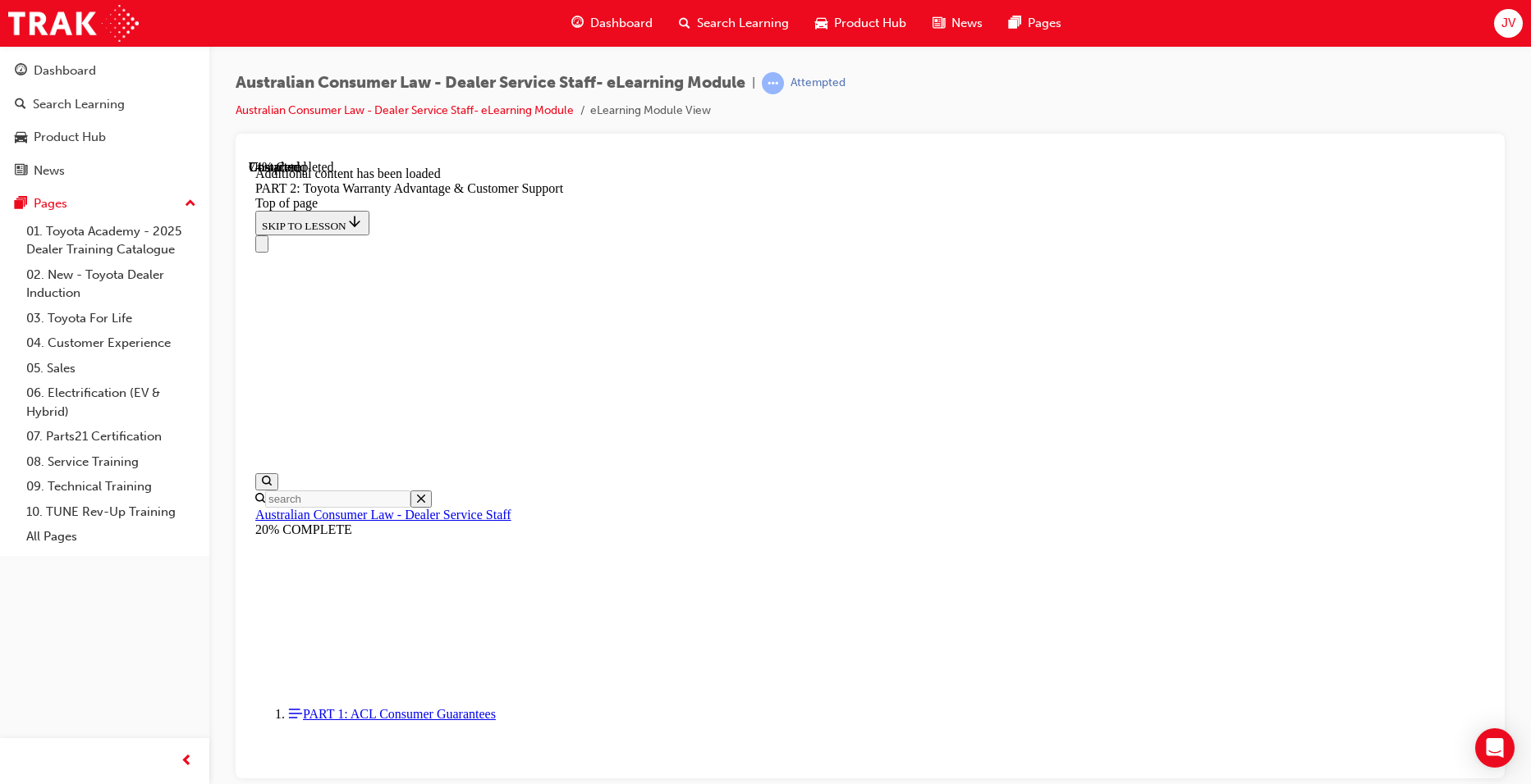
drag, startPoint x: 1252, startPoint y: 341, endPoint x: 1258, endPoint y: 377, distance: 36.5
drag, startPoint x: 938, startPoint y: 262, endPoint x: 1092, endPoint y: 279, distance: 154.9
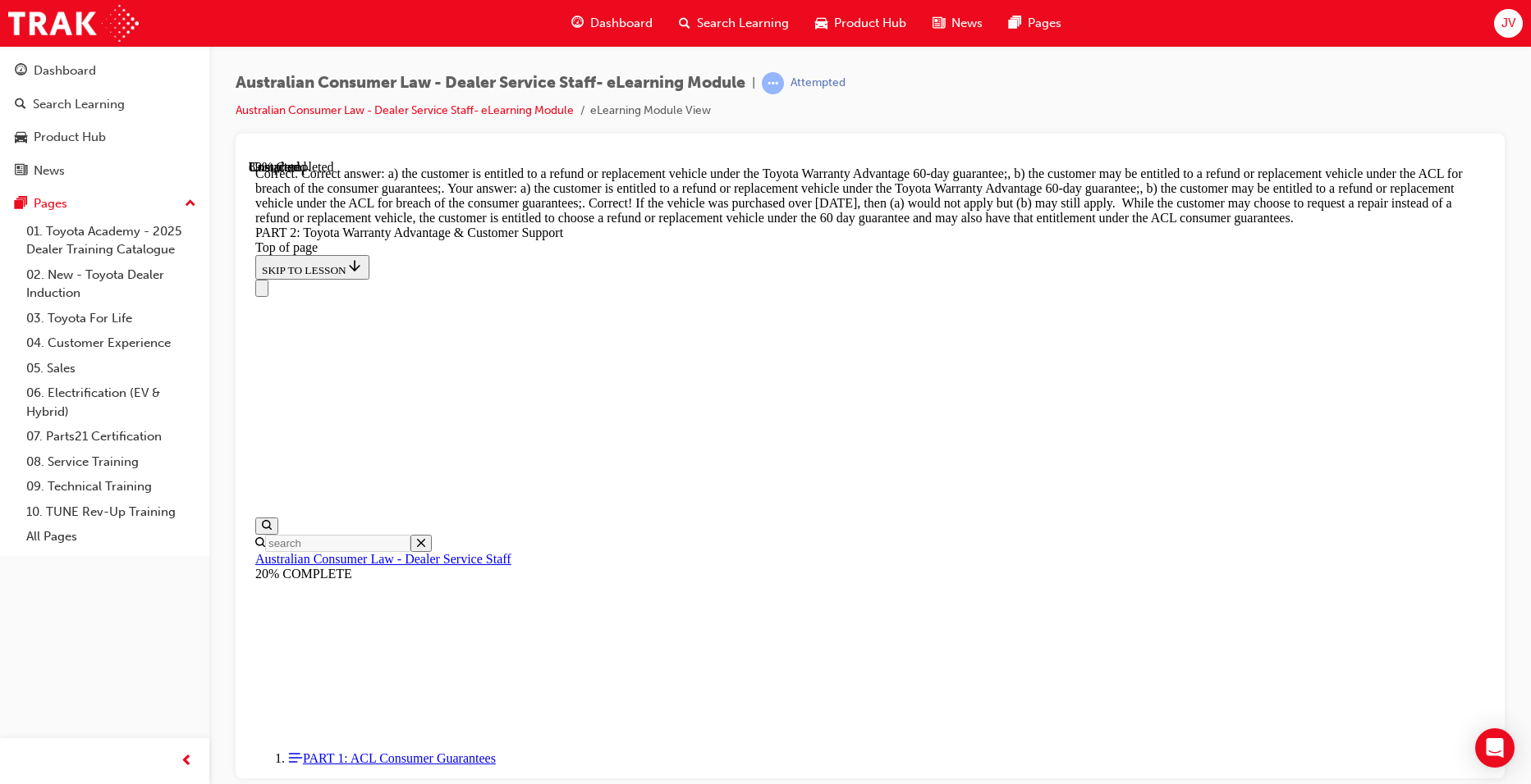
scroll to position [6422, 0]
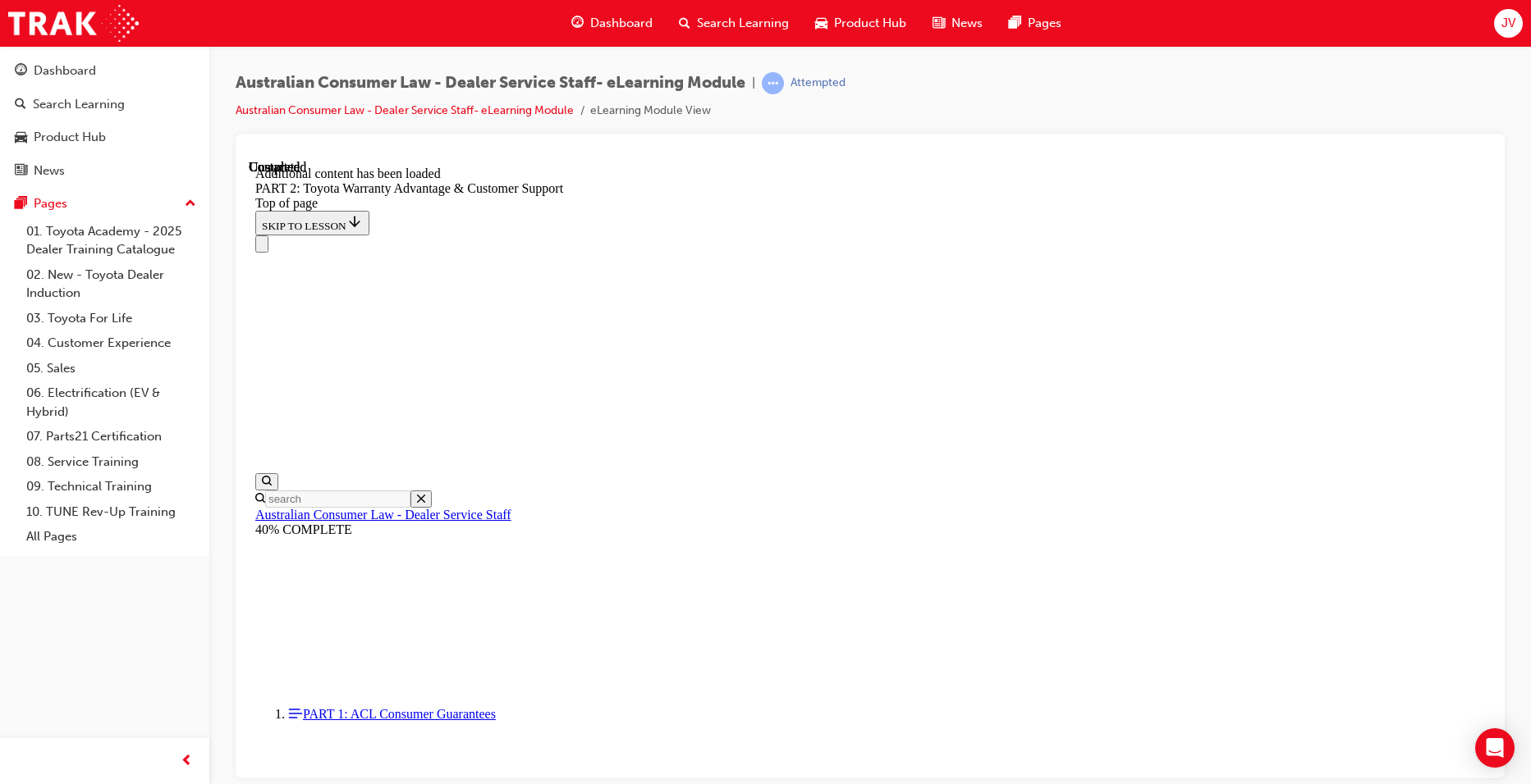
scroll to position [6804, 0]
drag, startPoint x: 678, startPoint y: 339, endPoint x: 1127, endPoint y: 354, distance: 449.3
drag, startPoint x: 689, startPoint y: 419, endPoint x: 945, endPoint y: 430, distance: 256.2
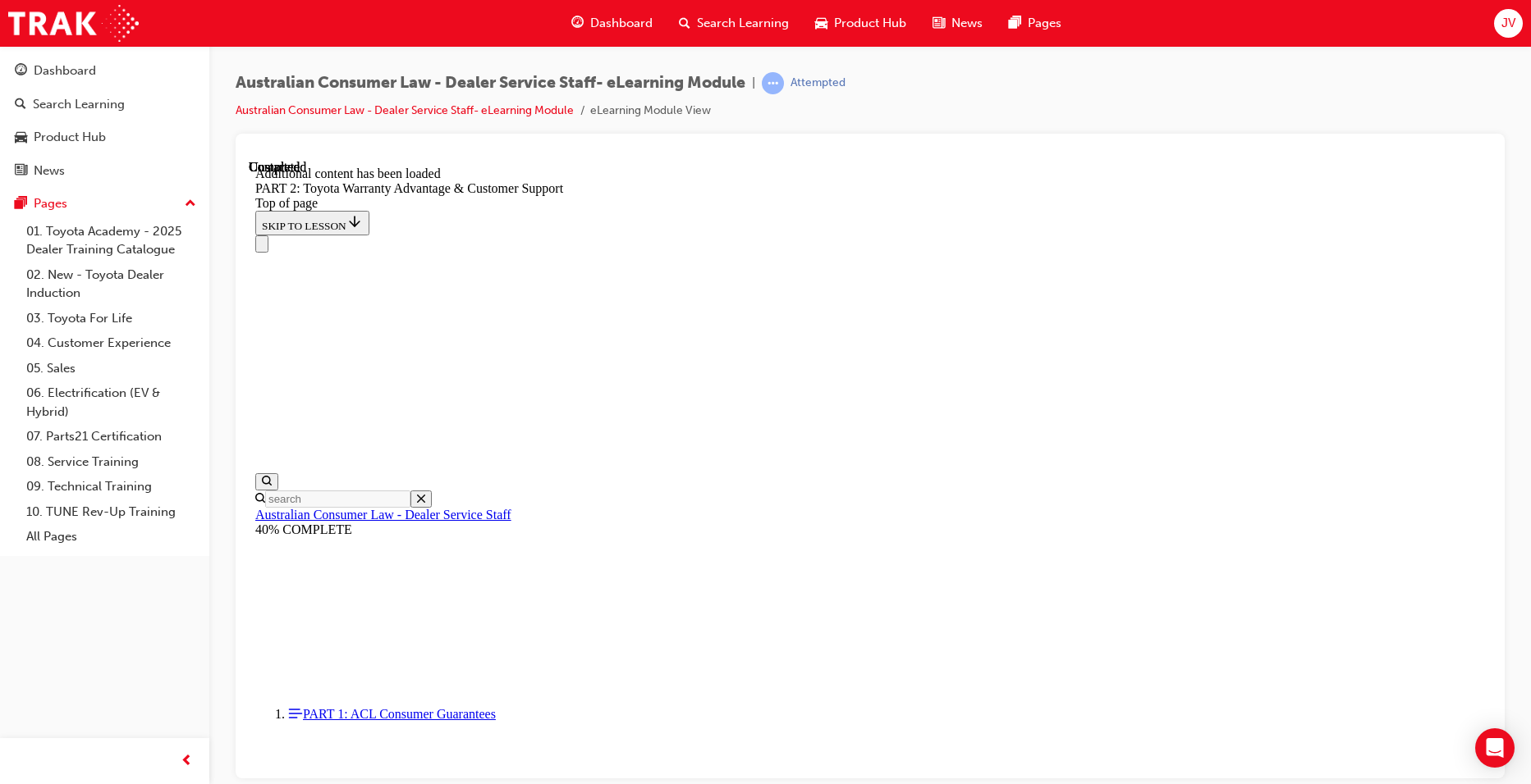
drag, startPoint x: 945, startPoint y: 430, endPoint x: 916, endPoint y: 468, distance: 47.8
drag, startPoint x: 683, startPoint y: 511, endPoint x: 917, endPoint y: 530, distance: 234.8
drag, startPoint x: 917, startPoint y: 530, endPoint x: 1109, endPoint y: 567, distance: 195.5
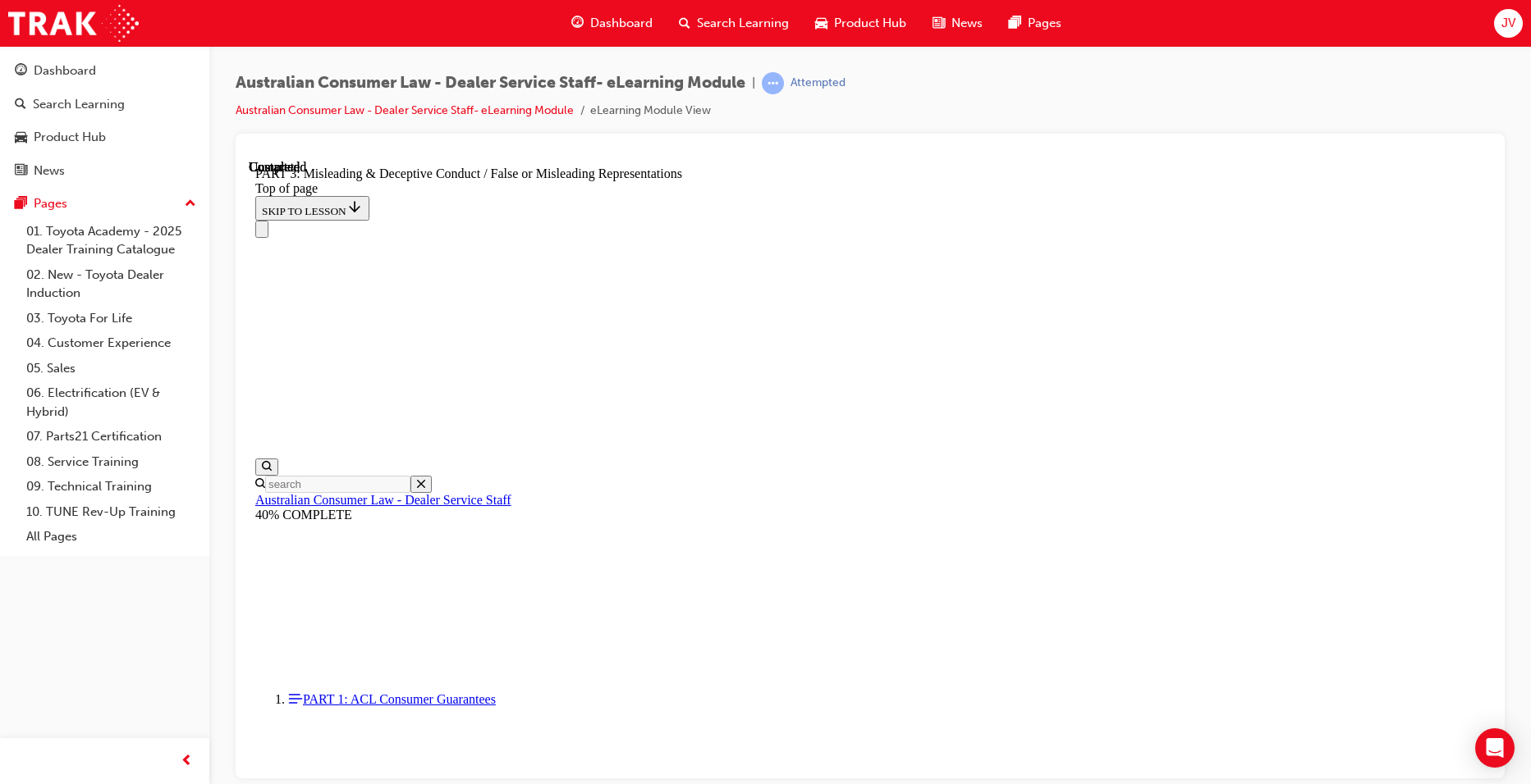
drag, startPoint x: 682, startPoint y: 630, endPoint x: 994, endPoint y: 630, distance: 312.0
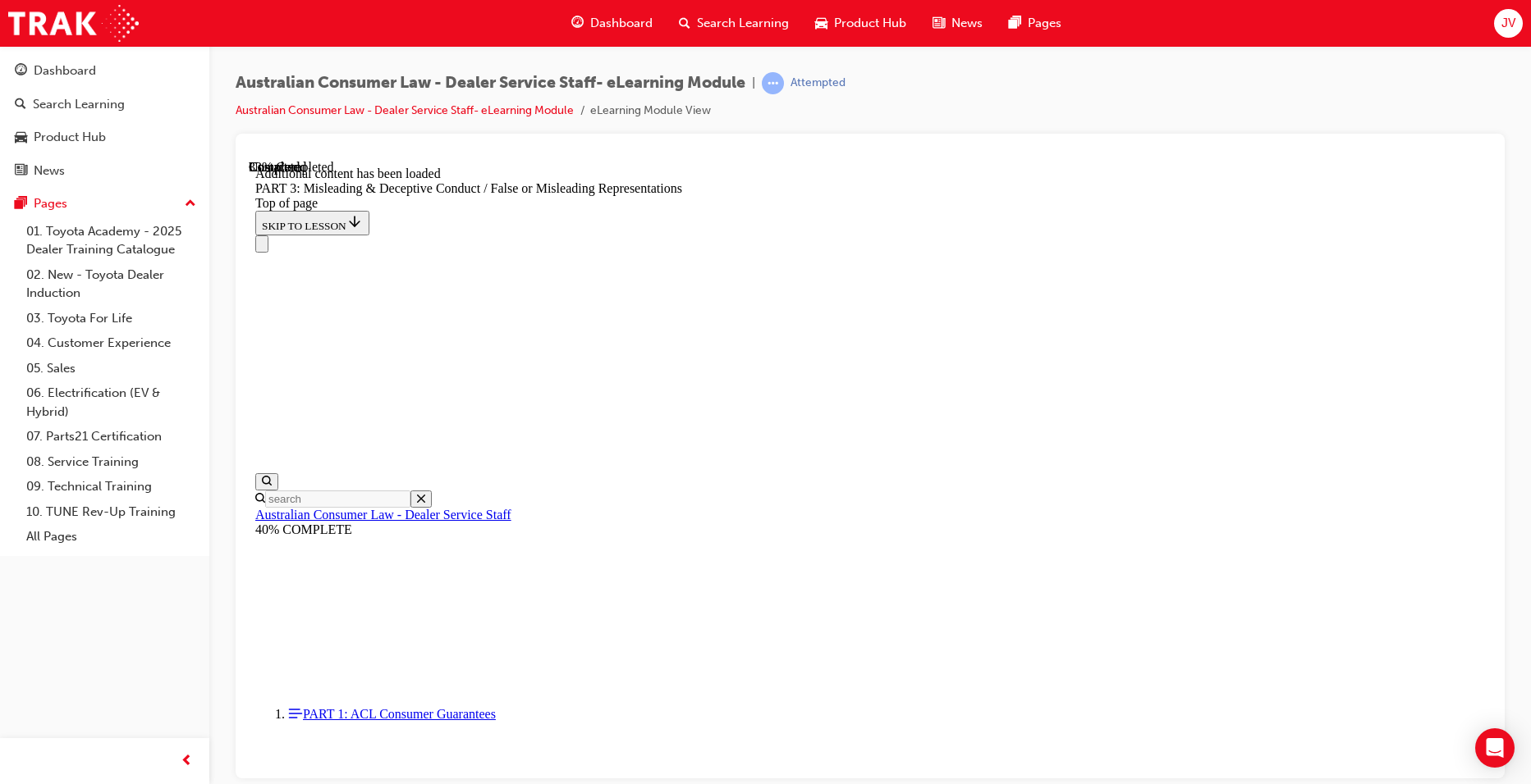
scroll to position [1608, 0]
drag, startPoint x: 665, startPoint y: 370, endPoint x: 762, endPoint y: 388, distance: 98.7
drag, startPoint x: 762, startPoint y: 388, endPoint x: 873, endPoint y: 370, distance: 112.4
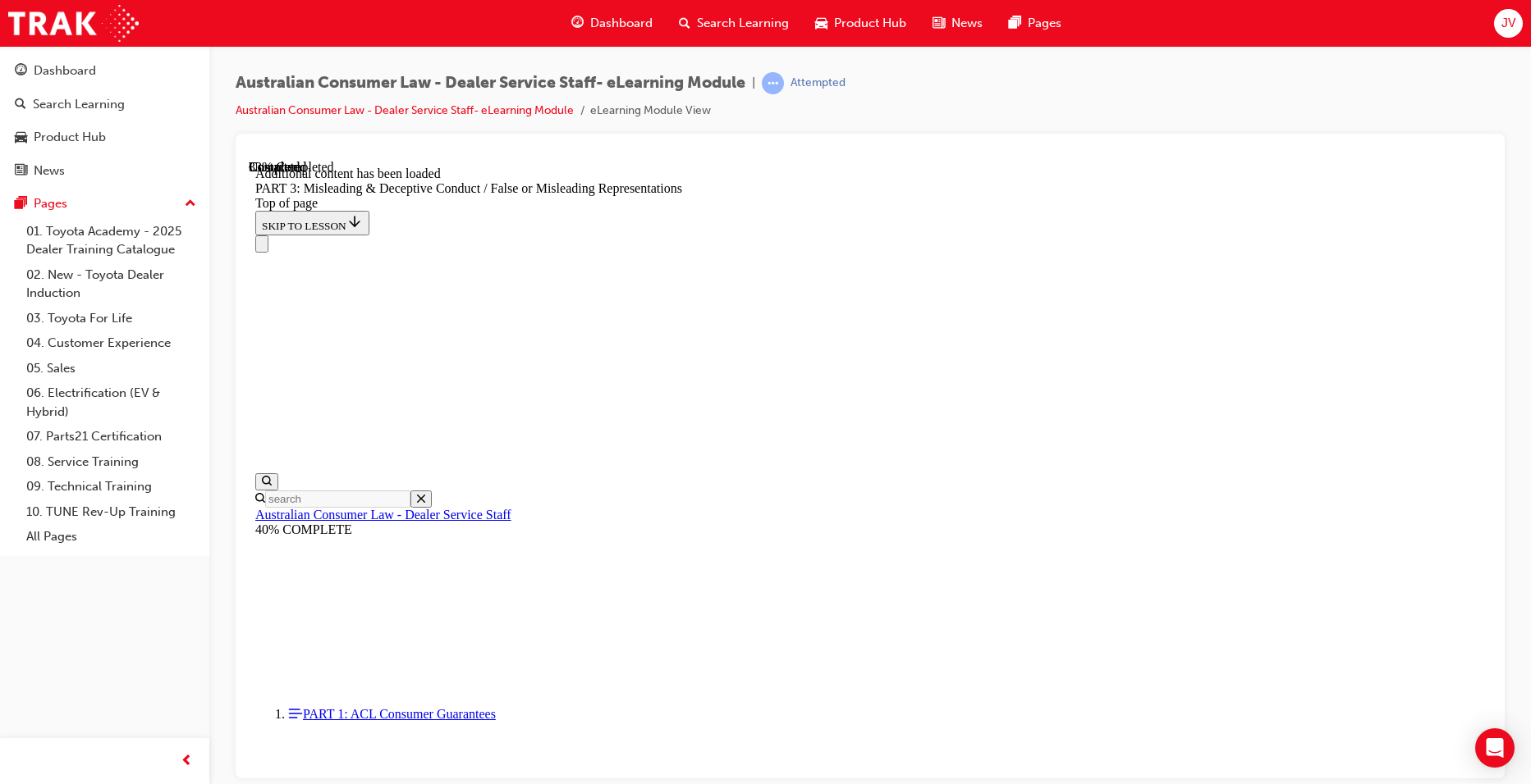
scroll to position [2017, 0]
drag, startPoint x: 690, startPoint y: 463, endPoint x: 1004, endPoint y: 479, distance: 314.4
drag, startPoint x: 1004, startPoint y: 479, endPoint x: 1063, endPoint y: 480, distance: 59.0
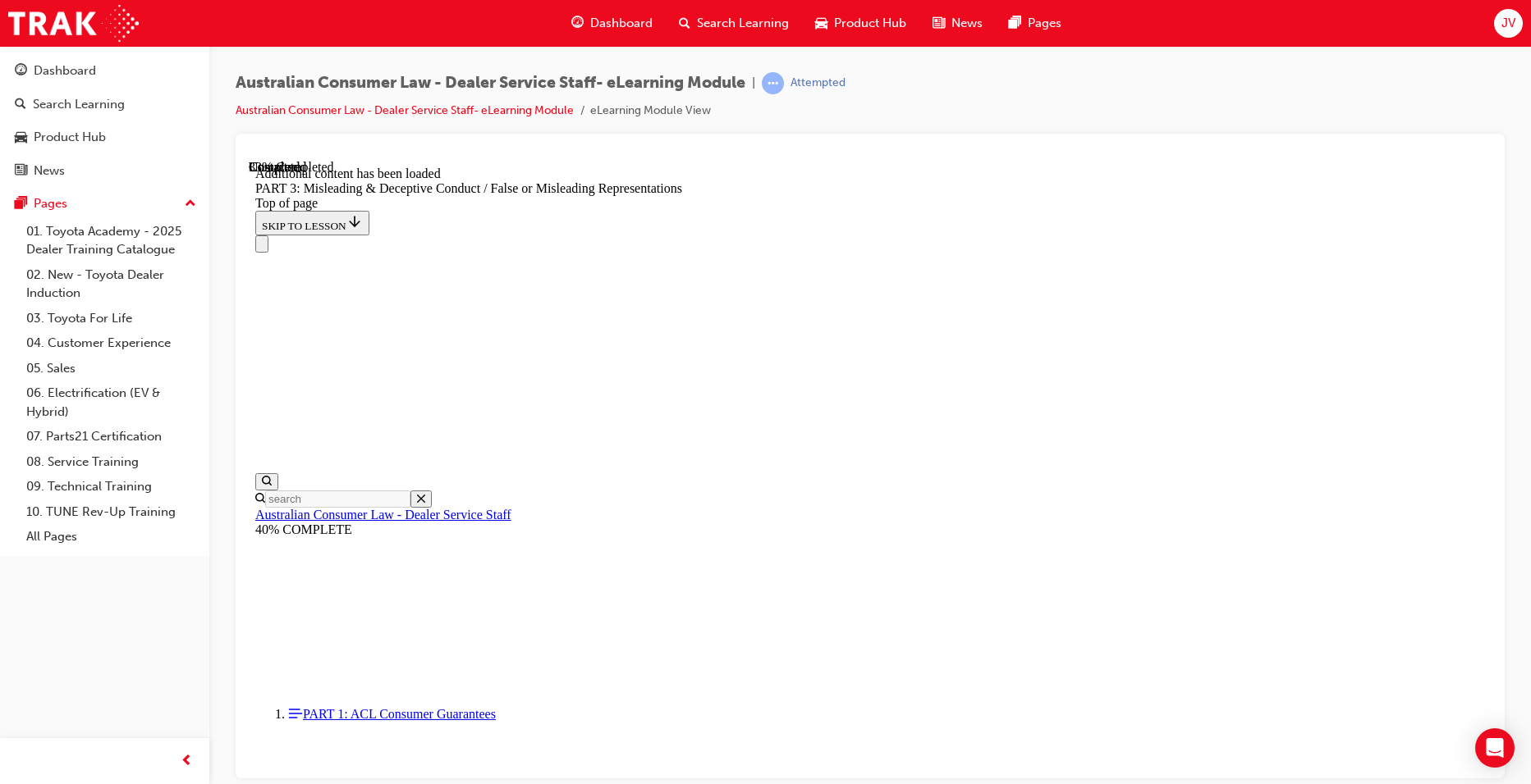
scroll to position [2592, 0]
drag, startPoint x: 744, startPoint y: 569, endPoint x: 1275, endPoint y: 595, distance: 531.6
